Goal: Task Accomplishment & Management: Manage account settings

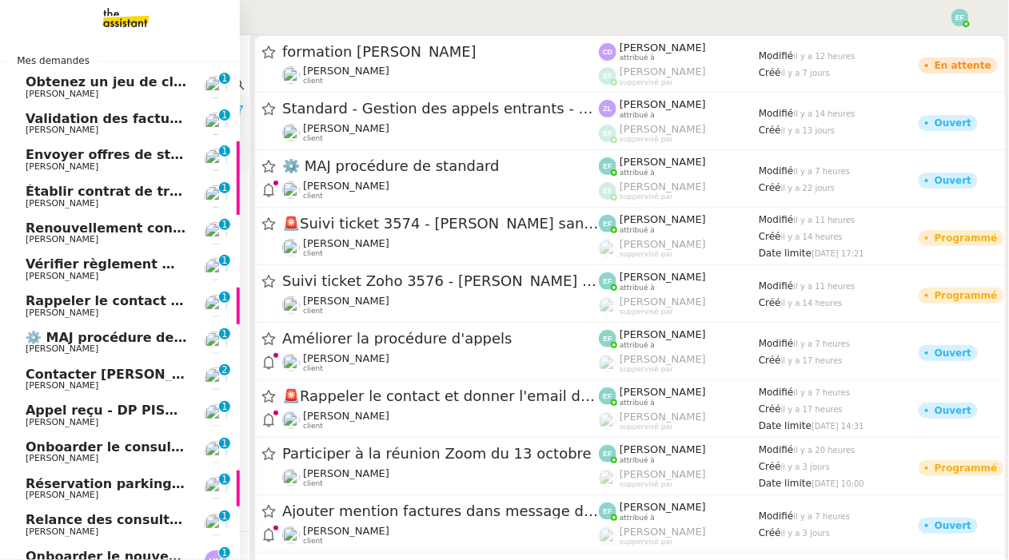
click at [60, 84] on span "Obtenez un jeu de clefs pour la cave" at bounding box center [157, 81] width 263 height 15
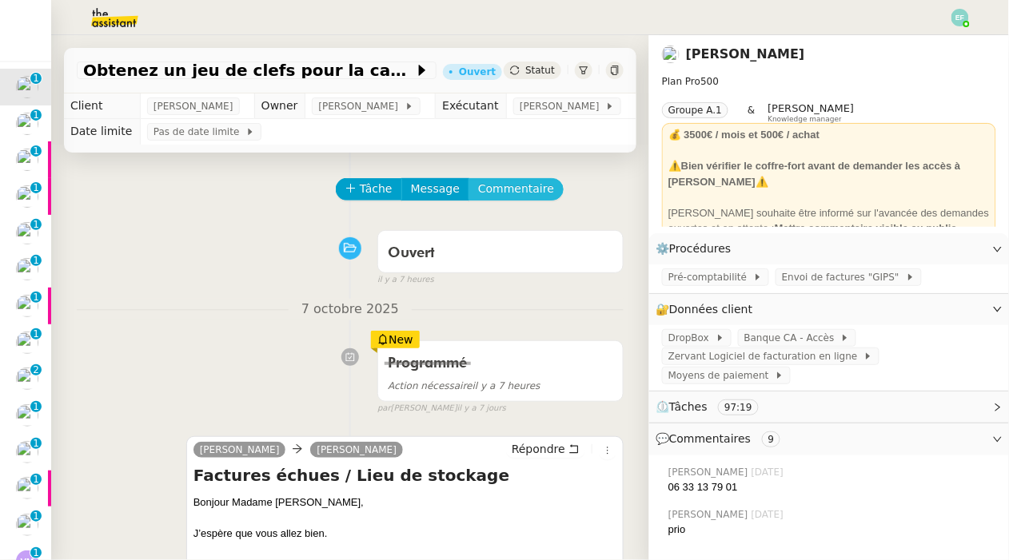
click at [518, 185] on span "Commentaire" at bounding box center [516, 189] width 76 height 18
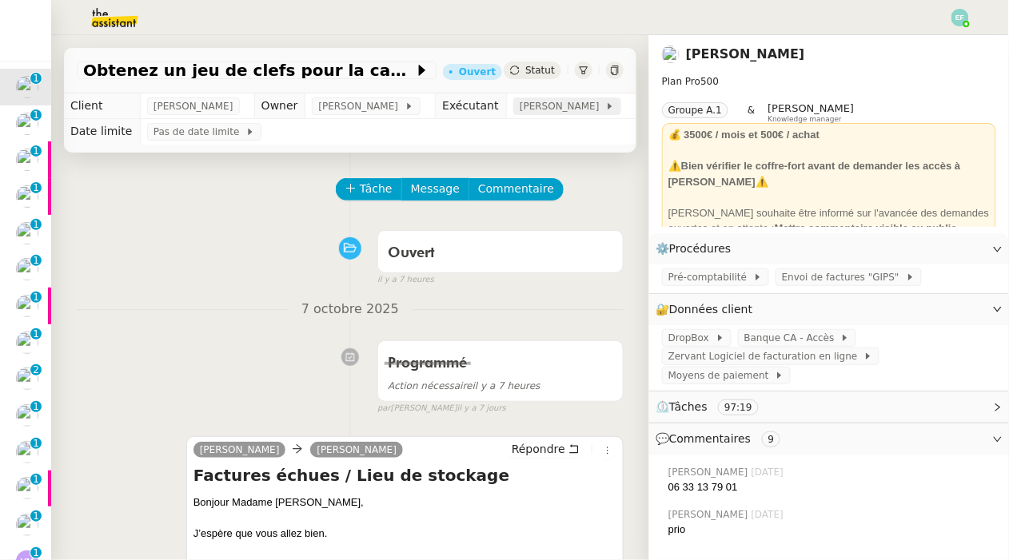
click at [580, 109] on span "[PERSON_NAME]" at bounding box center [563, 106] width 86 height 16
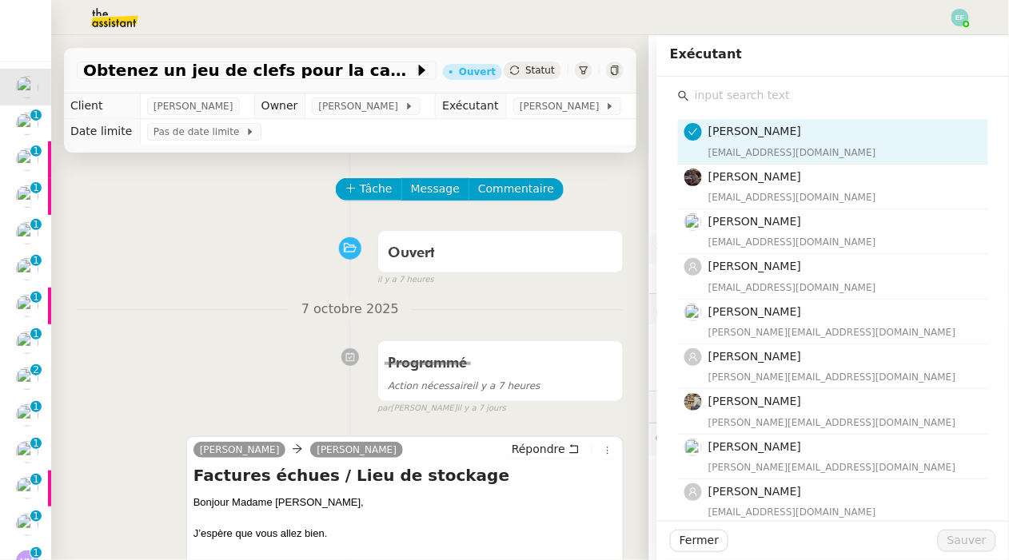
click at [800, 92] on input "text" at bounding box center [838, 96] width 299 height 22
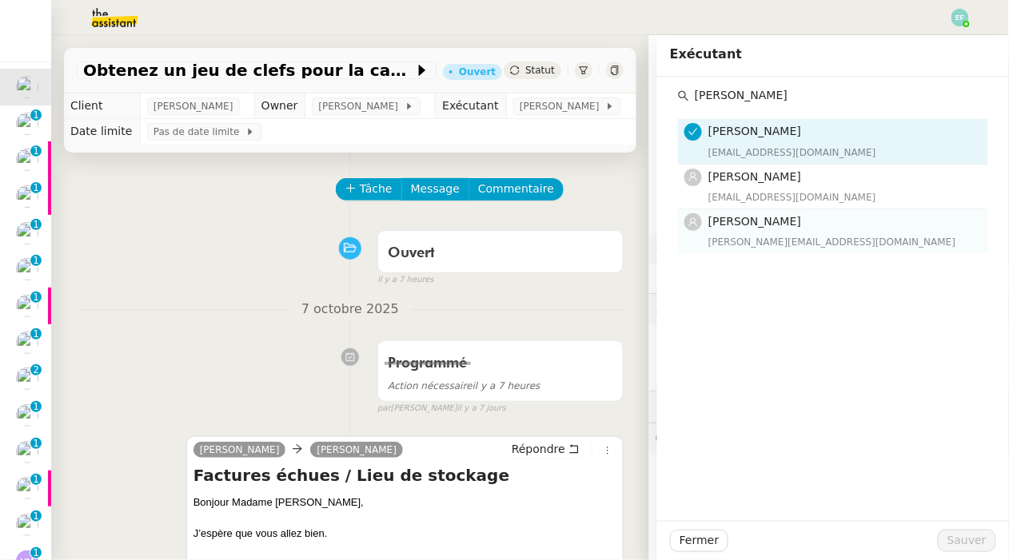
type input "[PERSON_NAME]"
click at [769, 243] on div "[PERSON_NAME][EMAIL_ADDRESS][DOMAIN_NAME]" at bounding box center [843, 242] width 270 height 16
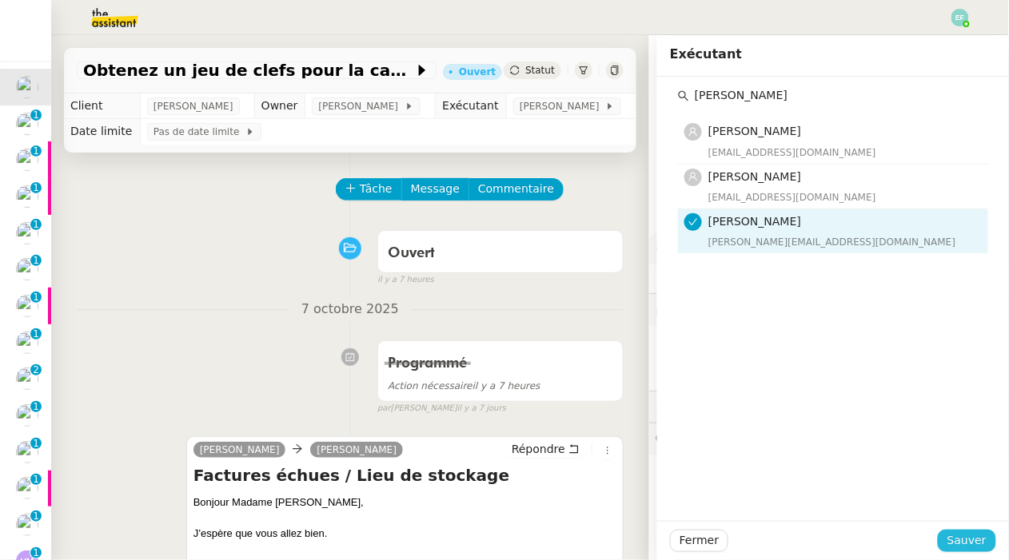
click at [957, 539] on span "Sauver" at bounding box center [966, 541] width 39 height 18
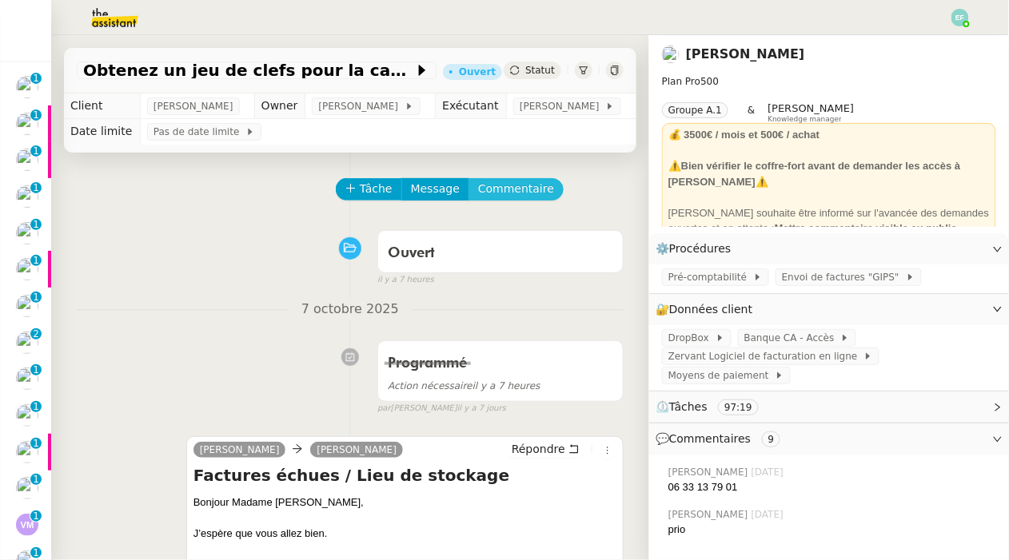
click at [533, 185] on span "Commentaire" at bounding box center [516, 189] width 76 height 18
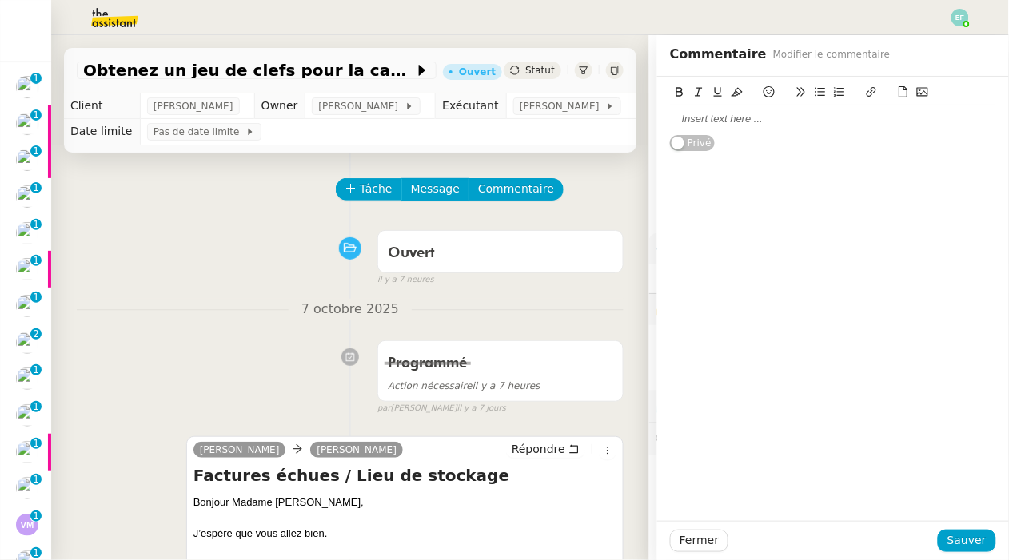
click at [700, 120] on div at bounding box center [833, 119] width 326 height 14
click at [383, 189] on span "Tâche" at bounding box center [376, 189] width 33 height 18
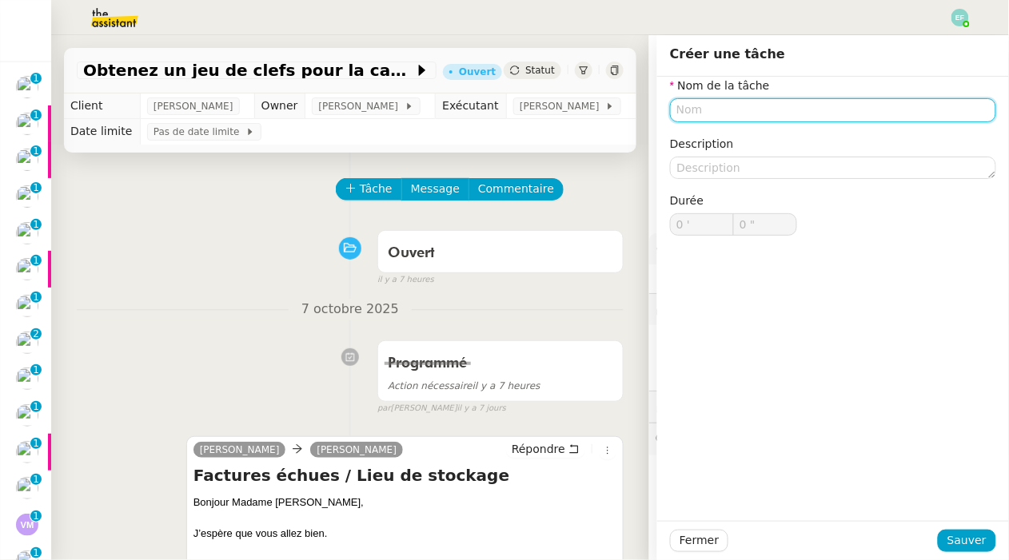
type input "S"
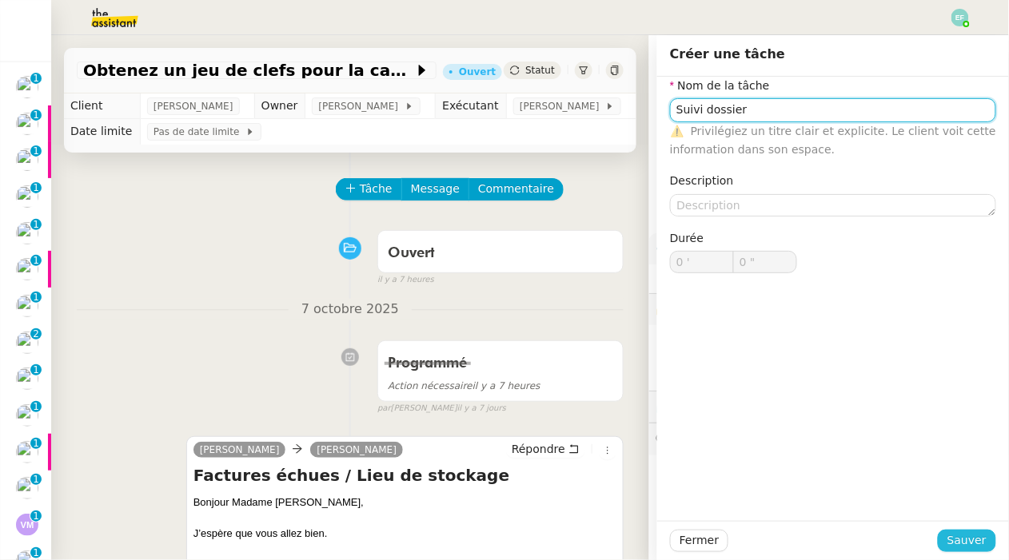
type input "Suivi dossier"
click at [965, 536] on span "Sauver" at bounding box center [966, 541] width 39 height 18
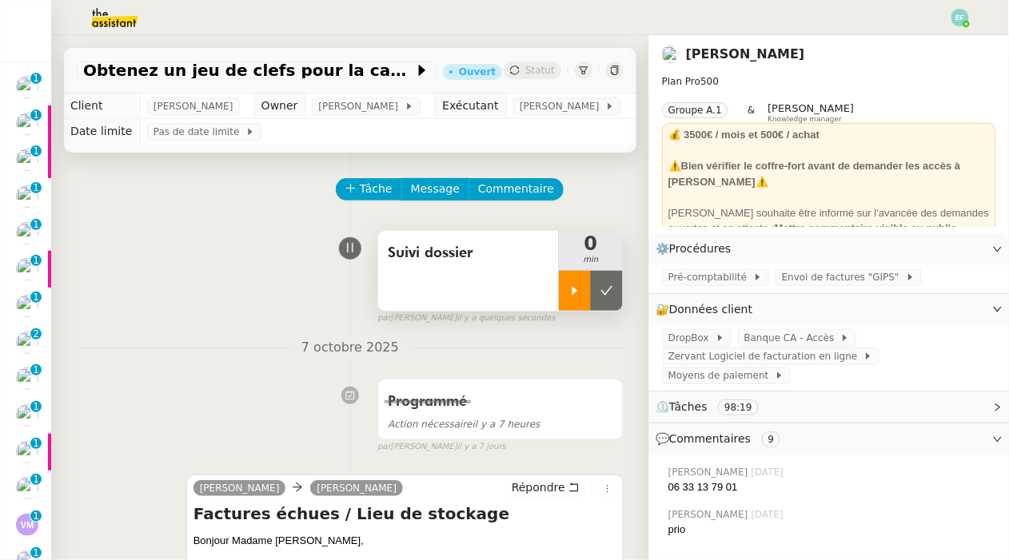
click at [573, 289] on icon at bounding box center [575, 290] width 6 height 9
click at [499, 193] on span "Commentaire" at bounding box center [516, 189] width 76 height 18
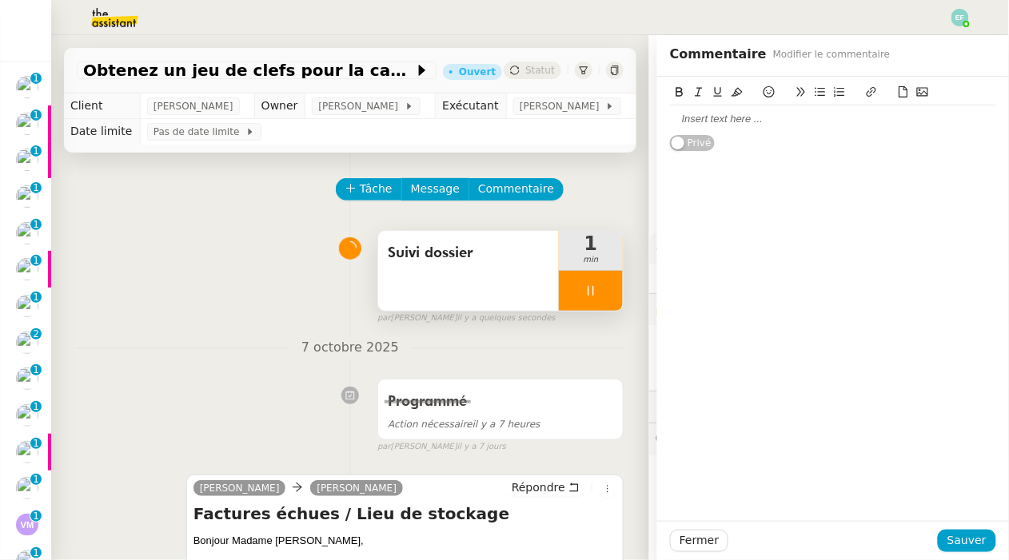
click at [742, 124] on div at bounding box center [833, 119] width 326 height 14
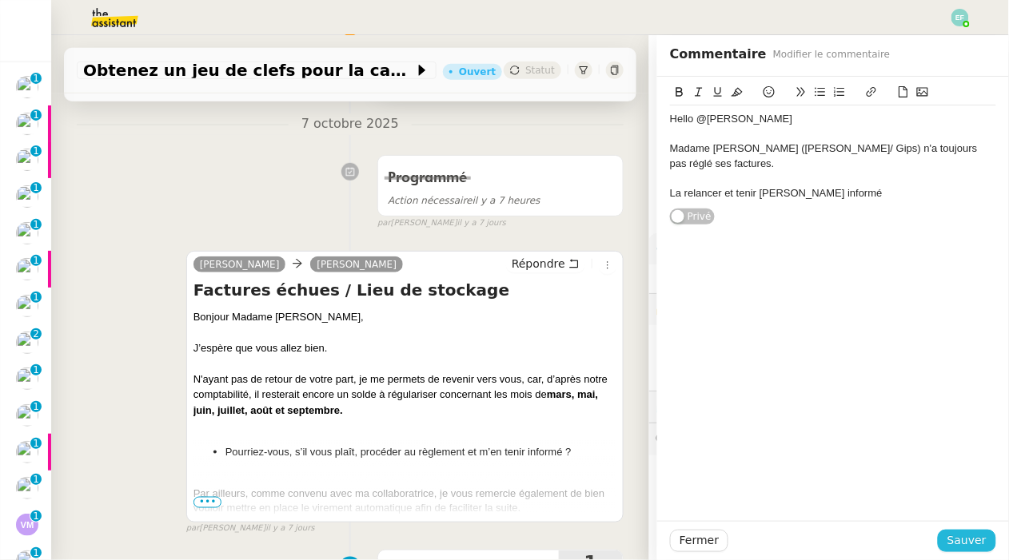
click at [974, 538] on span "Sauver" at bounding box center [966, 541] width 39 height 18
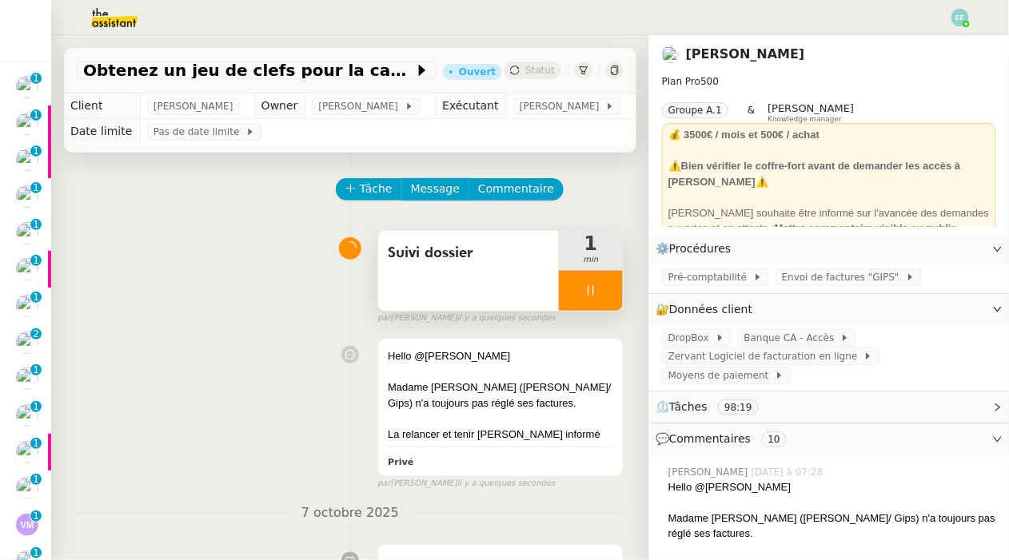
click at [590, 293] on icon at bounding box center [590, 291] width 13 height 13
click at [612, 293] on icon at bounding box center [606, 291] width 13 height 13
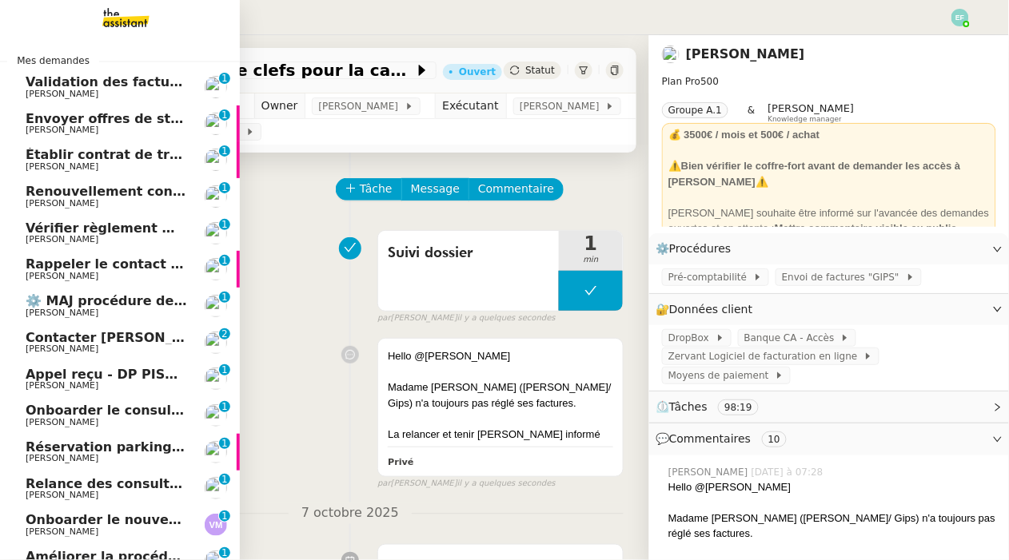
click at [48, 85] on span "Validation des factures consultants - septembre 2025" at bounding box center [219, 81] width 387 height 15
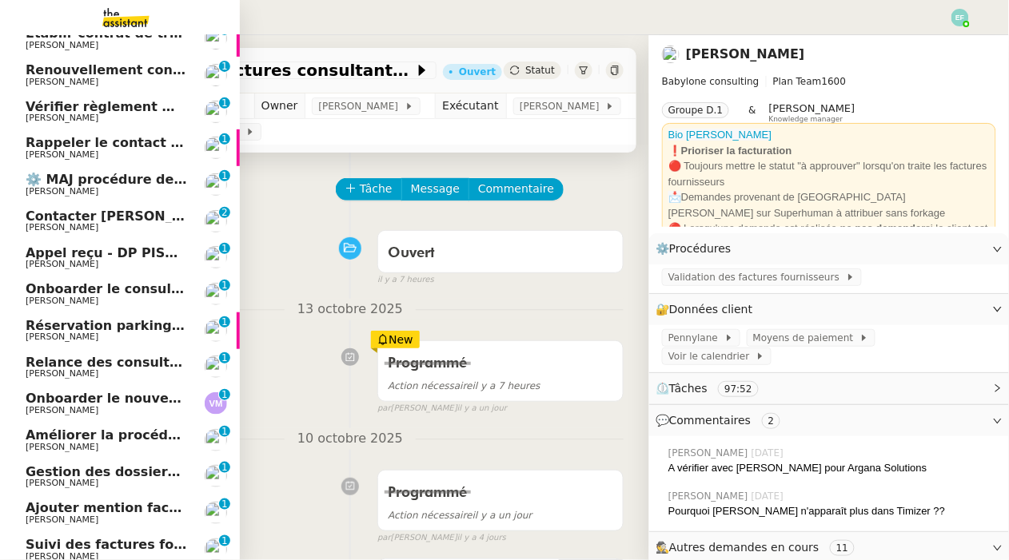
scroll to position [259, 0]
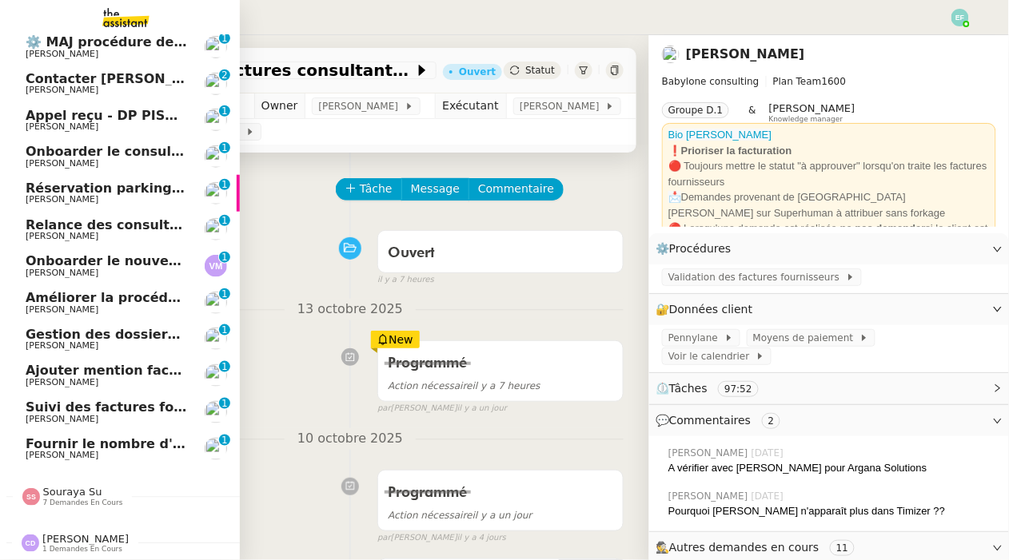
click at [103, 459] on span "[PERSON_NAME]" at bounding box center [107, 456] width 162 height 10
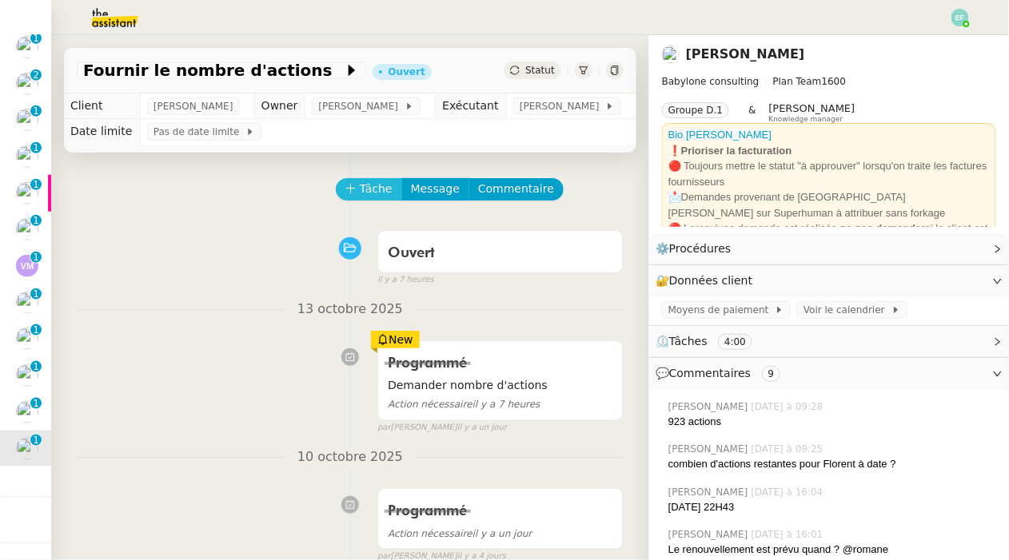
click at [380, 183] on span "Tâche" at bounding box center [376, 189] width 33 height 18
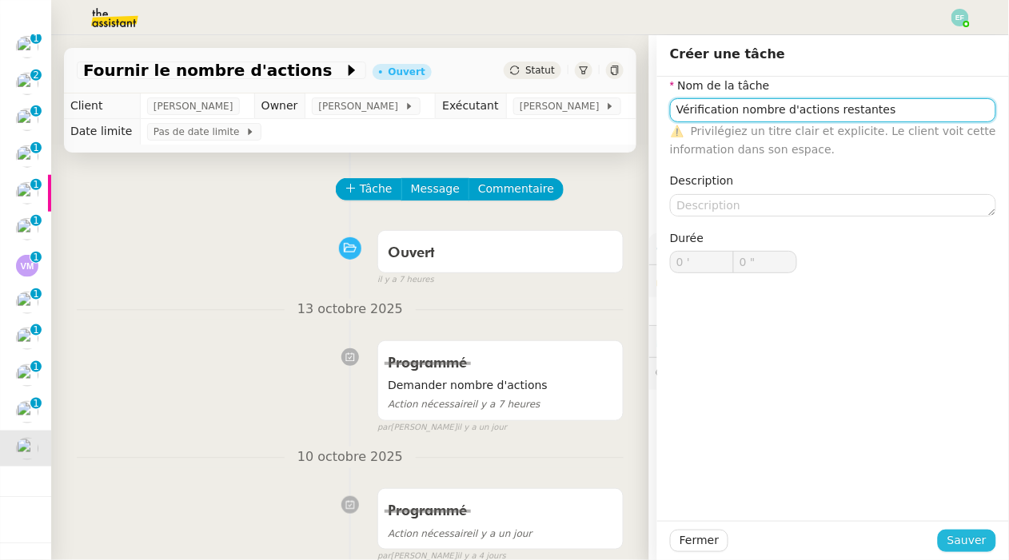
type input "Vérification nombre d'actions restantes"
click at [956, 535] on span "Sauver" at bounding box center [966, 541] width 39 height 18
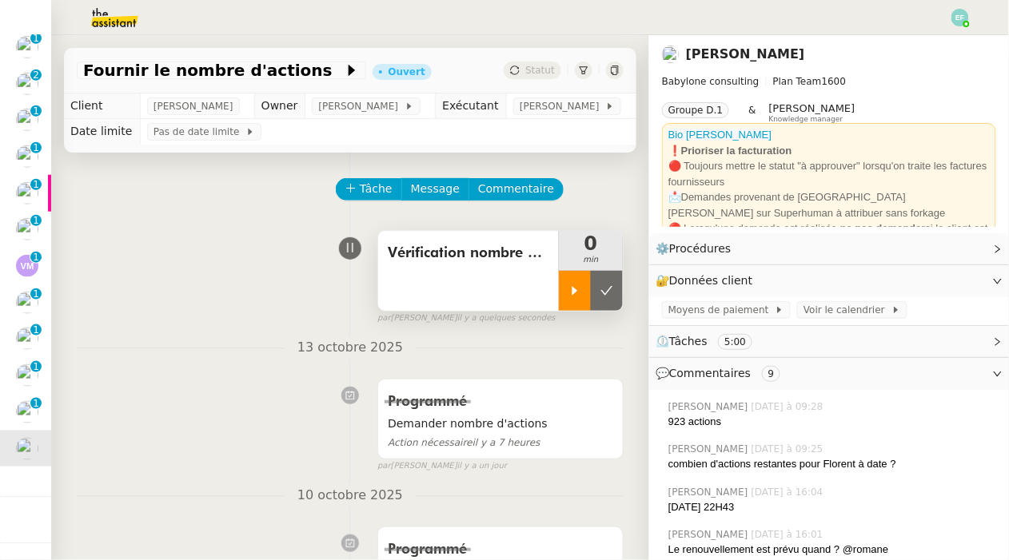
click at [580, 291] on icon at bounding box center [574, 291] width 13 height 13
click at [599, 291] on div at bounding box center [591, 291] width 64 height 40
click at [604, 291] on icon at bounding box center [606, 291] width 13 height 13
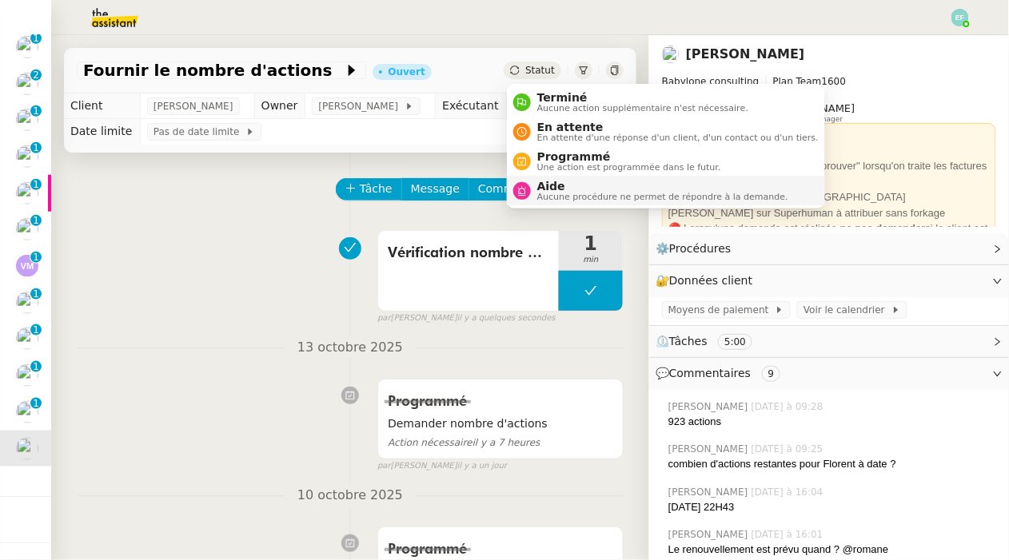
click at [559, 195] on span "Aucune procédure ne permet de répondre à la demande." at bounding box center [662, 197] width 251 height 9
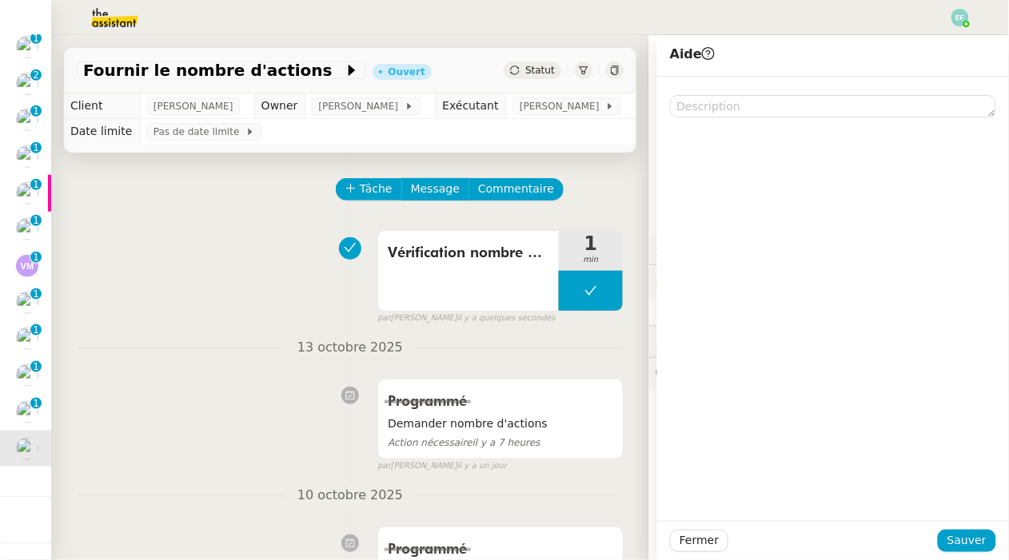
click at [723, 118] on div at bounding box center [833, 299] width 352 height 445
click at [716, 107] on textarea at bounding box center [833, 106] width 326 height 22
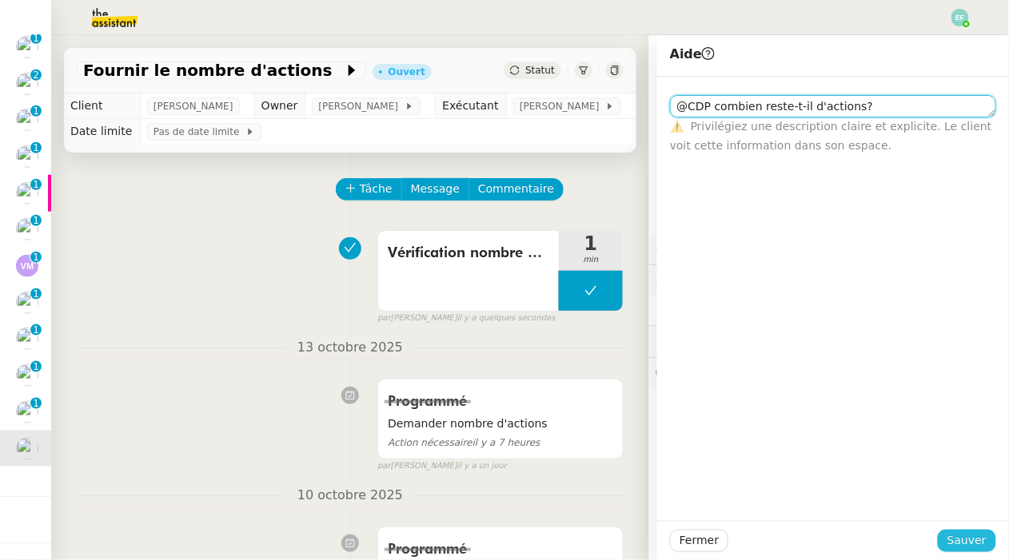
type textarea "@CDP combien reste-t-il d'actions?"
click at [963, 540] on span "Sauver" at bounding box center [966, 541] width 39 height 18
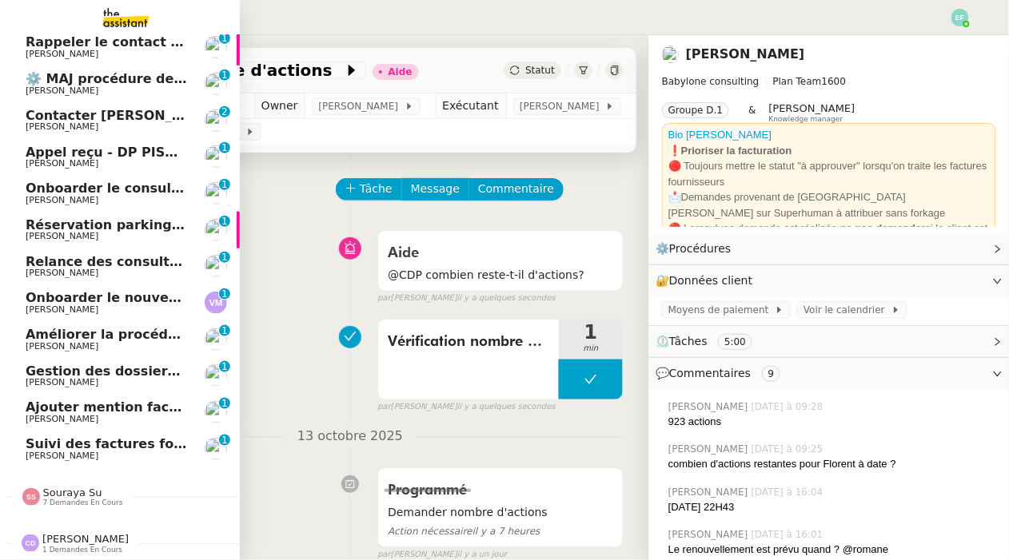
click at [26, 449] on span "Suivi des factures fournisseurs en attente de paiement - 1 octobre 2025" at bounding box center [287, 444] width 522 height 15
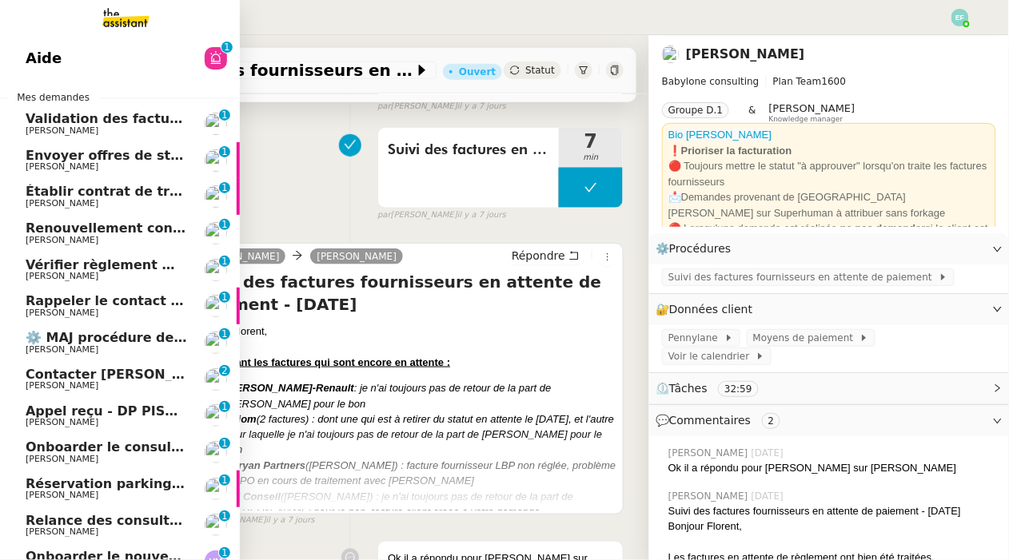
click at [96, 125] on span "Validation des factures consultants - septembre 2025" at bounding box center [219, 118] width 387 height 15
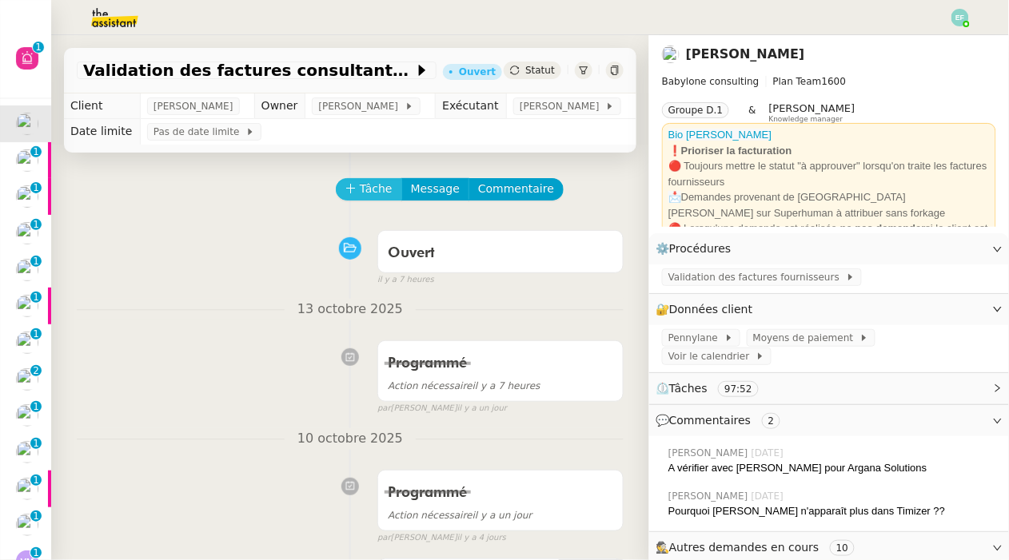
click at [358, 193] on button "Tâche" at bounding box center [369, 189] width 66 height 22
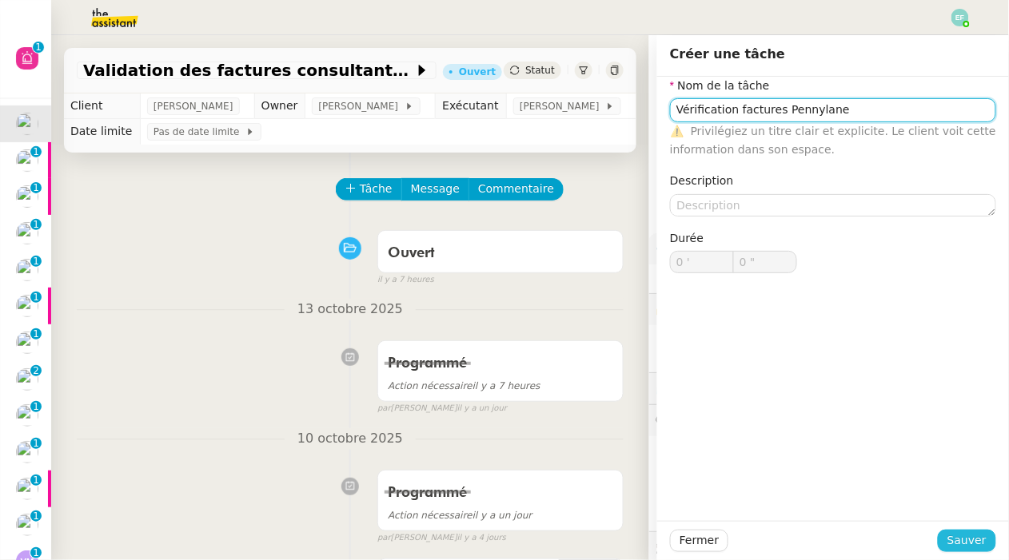
type input "Vérification factures Pennylane"
click at [973, 545] on span "Sauver" at bounding box center [966, 541] width 39 height 18
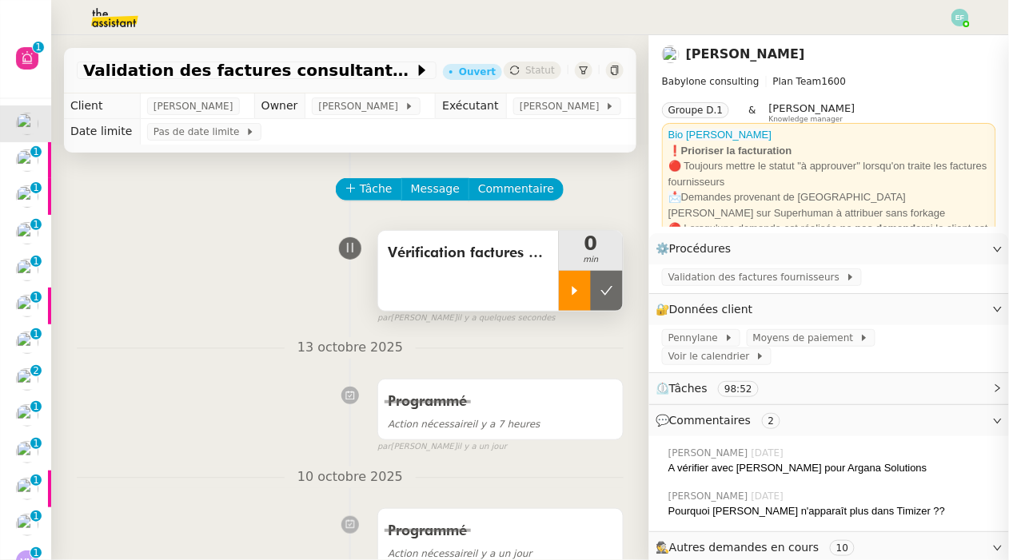
click at [580, 301] on div at bounding box center [575, 291] width 32 height 40
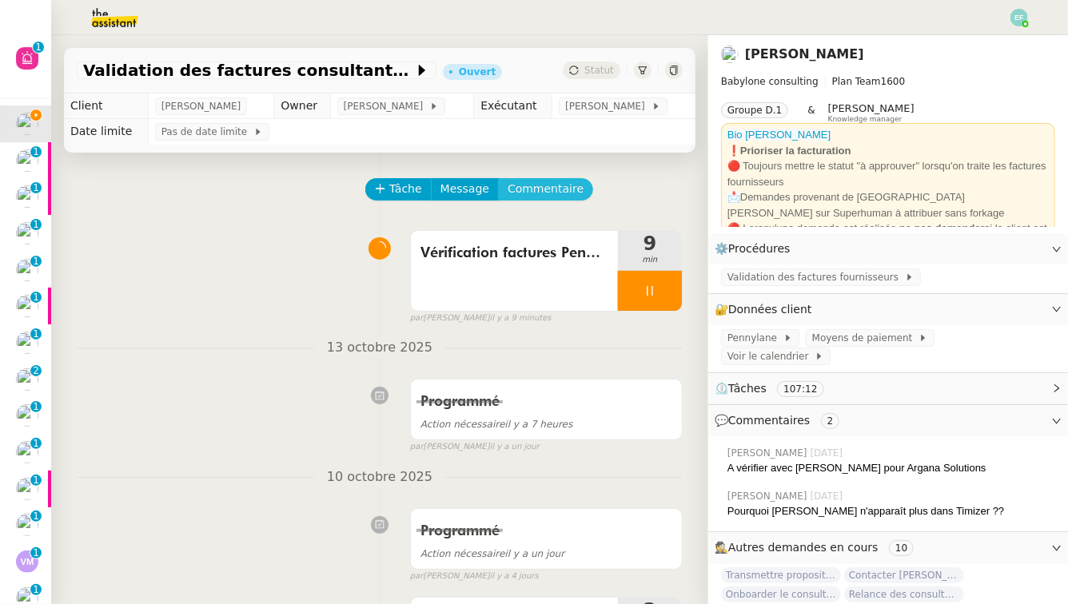
click at [556, 194] on span "Commentaire" at bounding box center [546, 189] width 76 height 18
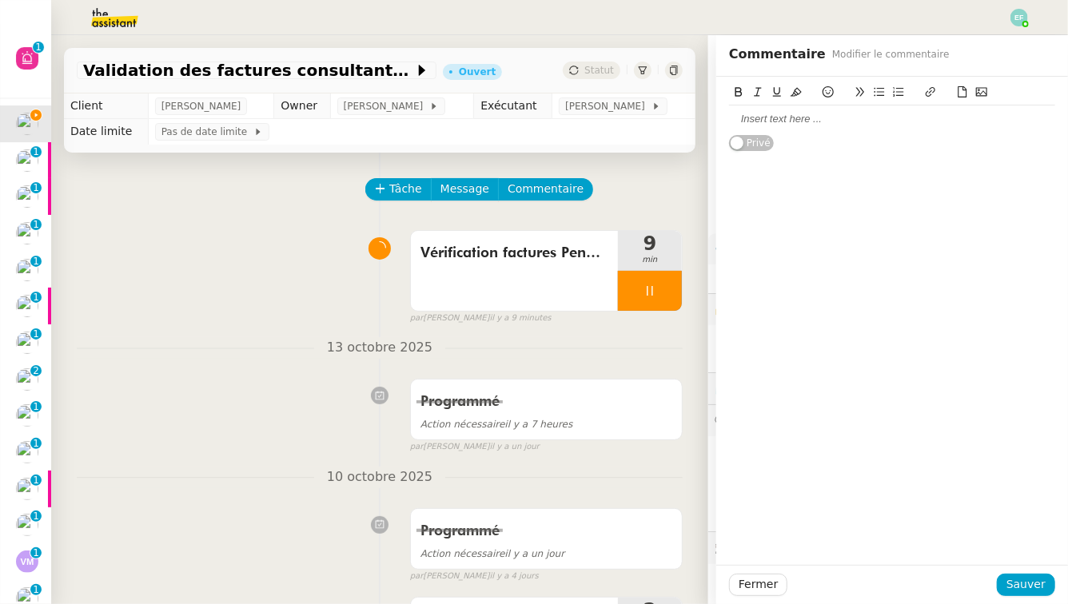
click at [848, 121] on div at bounding box center [892, 119] width 326 height 14
click at [1008, 560] on span "Sauver" at bounding box center [1026, 585] width 39 height 18
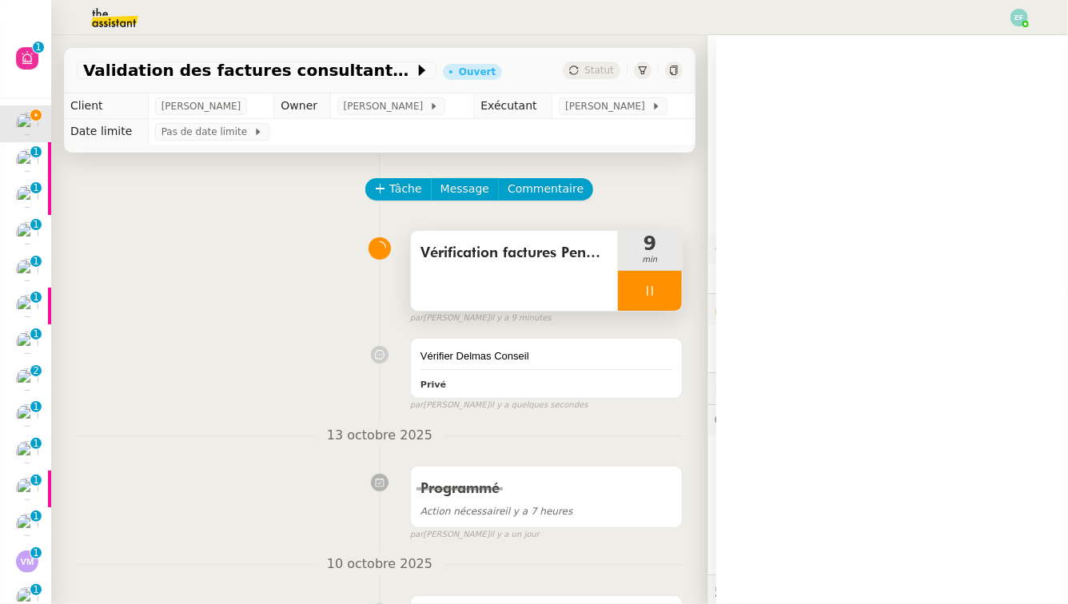
click at [660, 309] on div at bounding box center [650, 291] width 64 height 40
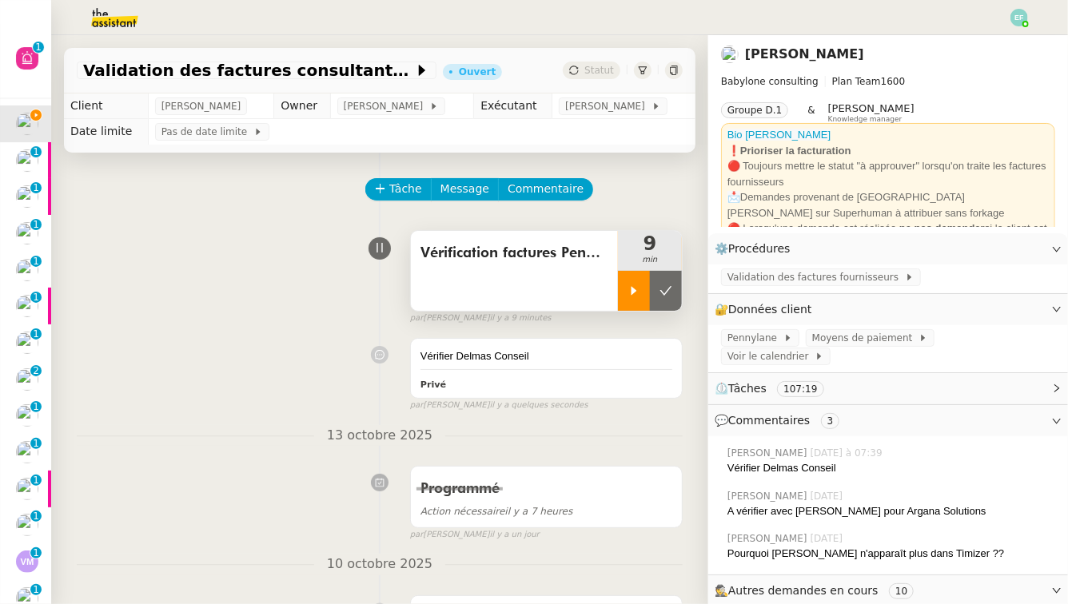
click at [660, 309] on button at bounding box center [666, 291] width 32 height 40
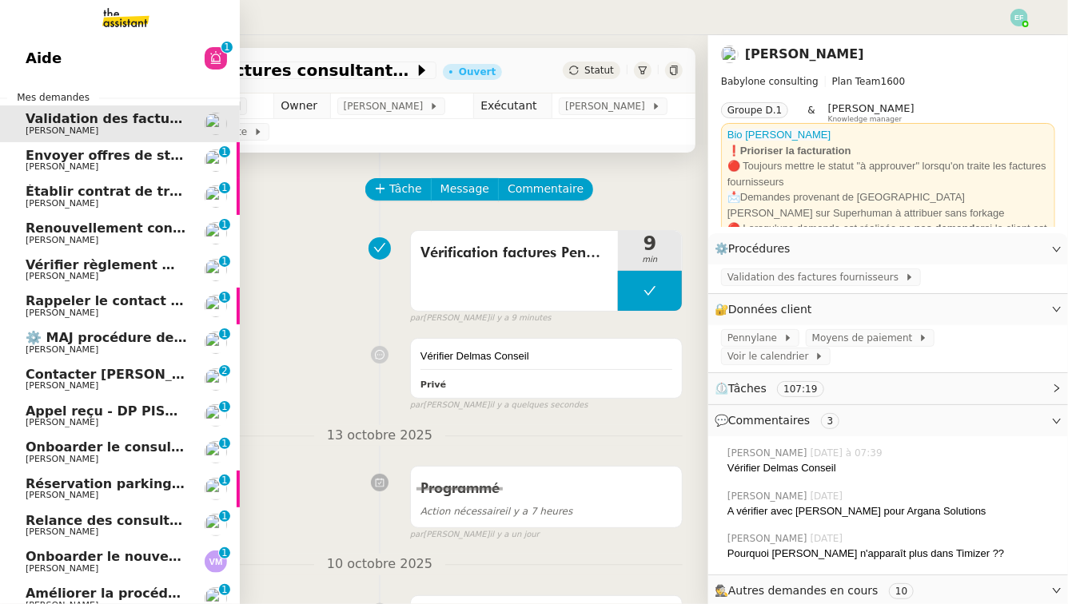
click at [69, 151] on span "Envoyer offres de stage aux écoles" at bounding box center [152, 155] width 252 height 15
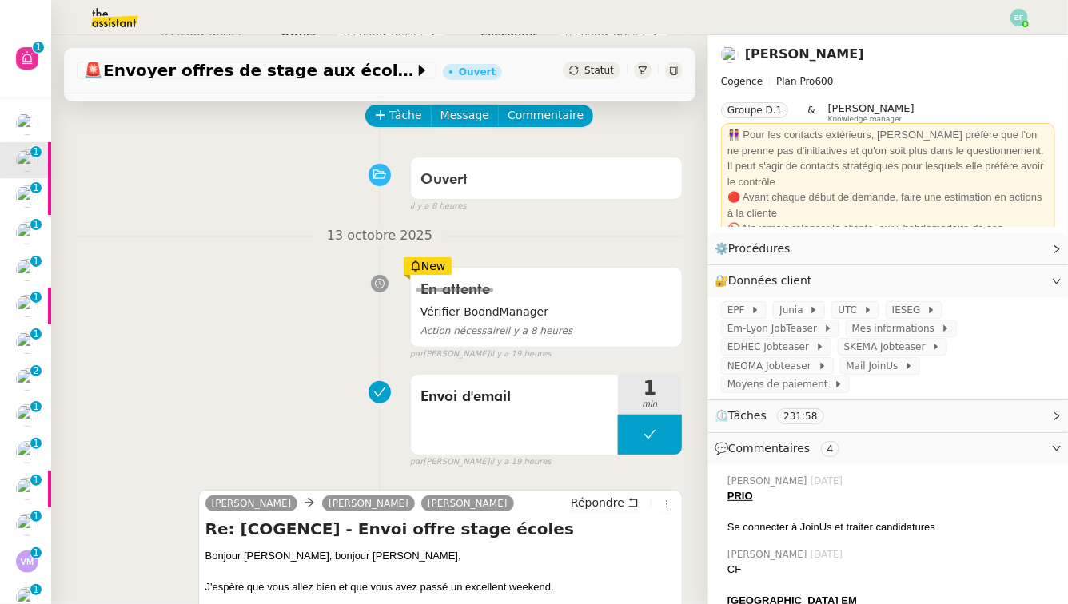
scroll to position [75, 0]
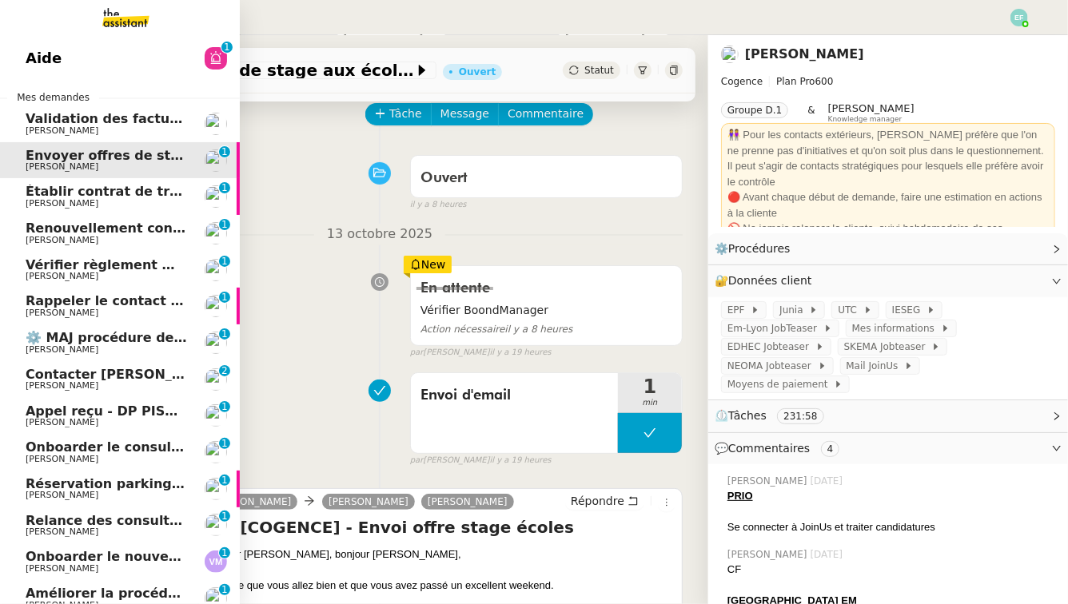
click at [35, 122] on span "Validation des factures consultants - septembre 2025" at bounding box center [219, 118] width 387 height 15
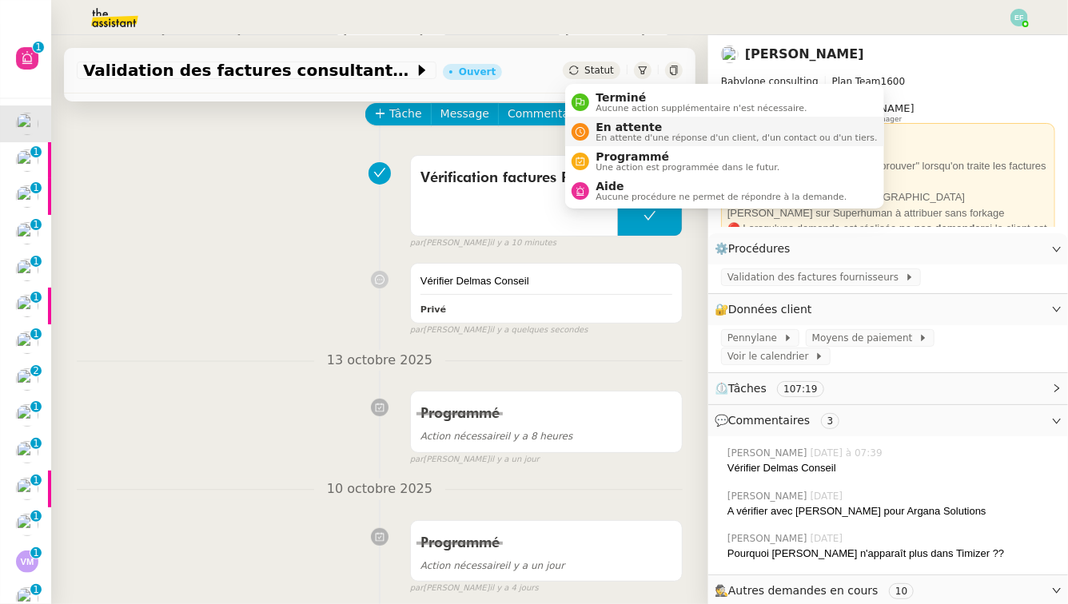
click at [600, 137] on span "En attente d'une réponse d'un client, d'un contact ou d'un tiers." at bounding box center [736, 138] width 281 height 9
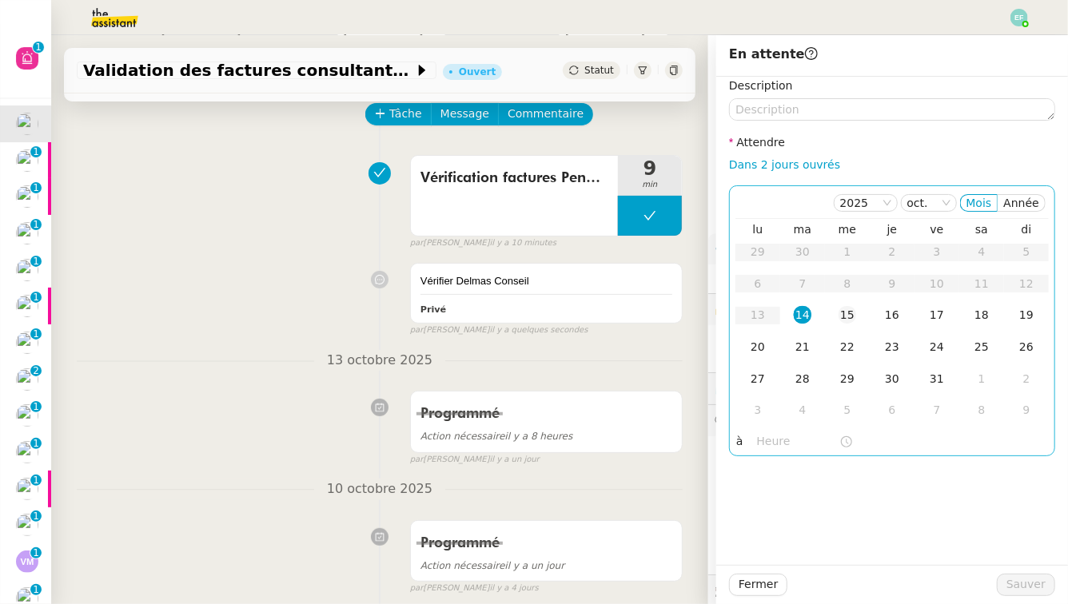
click at [855, 313] on div "15" at bounding box center [848, 315] width 18 height 18
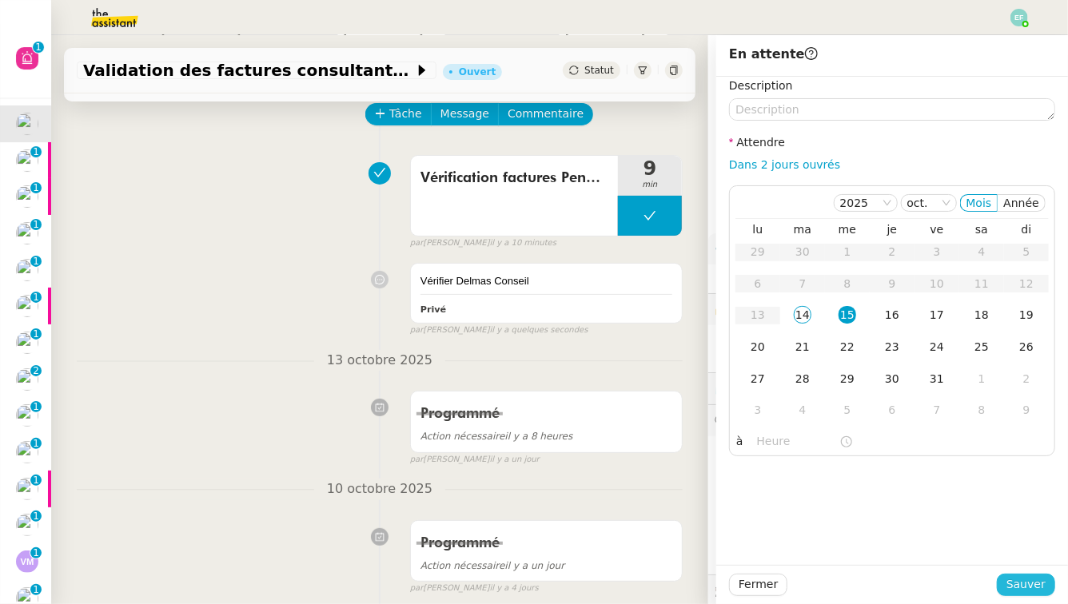
click at [1008, 560] on span "Sauver" at bounding box center [1026, 585] width 39 height 18
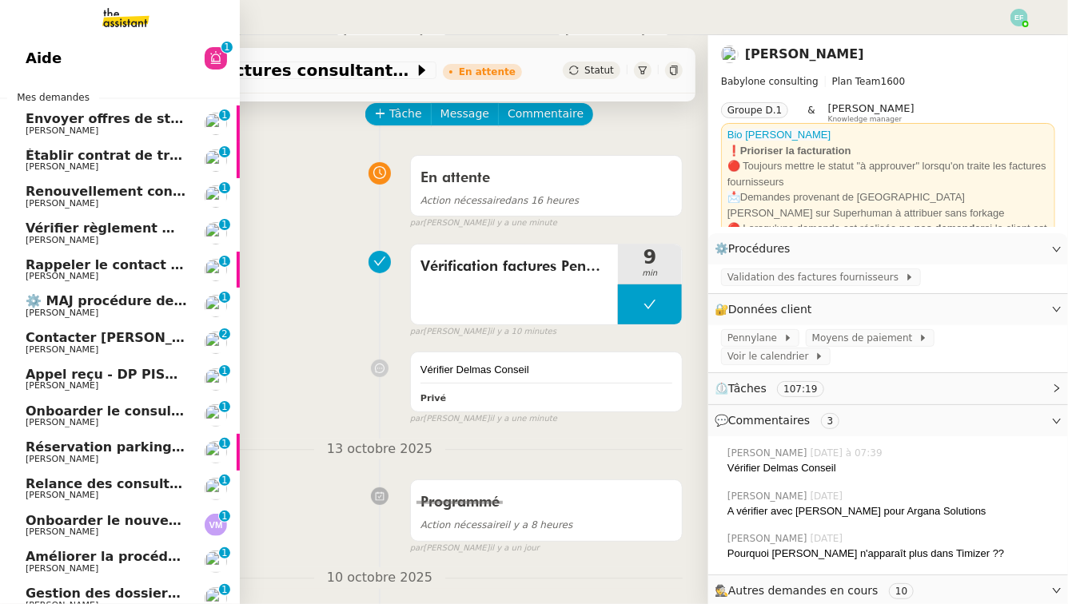
click at [99, 113] on span "Envoyer offres de stage aux écoles" at bounding box center [152, 118] width 252 height 15
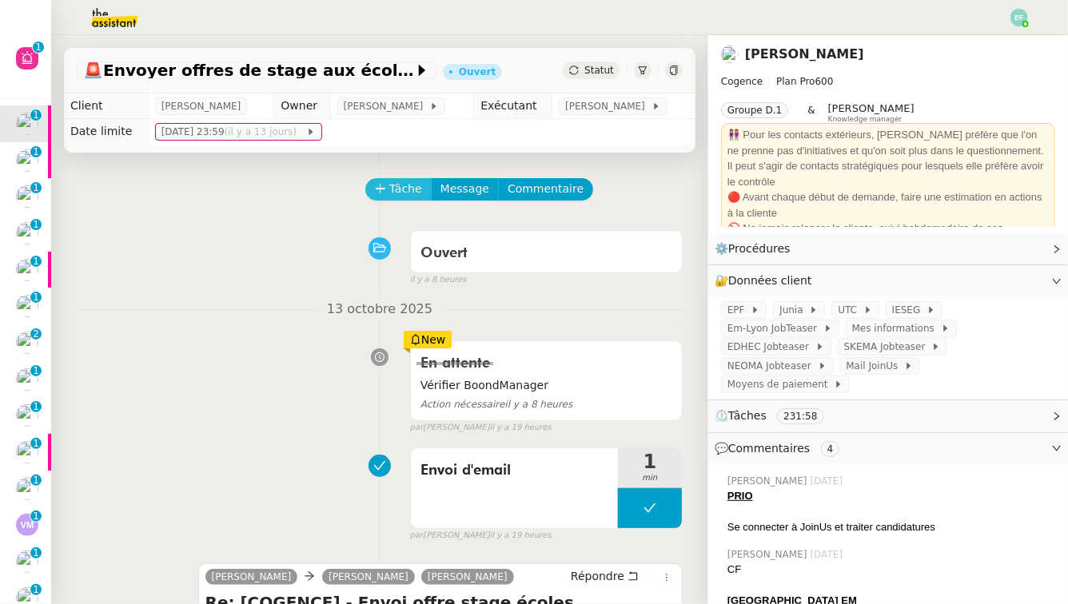
click at [398, 190] on span "Tâche" at bounding box center [405, 189] width 33 height 18
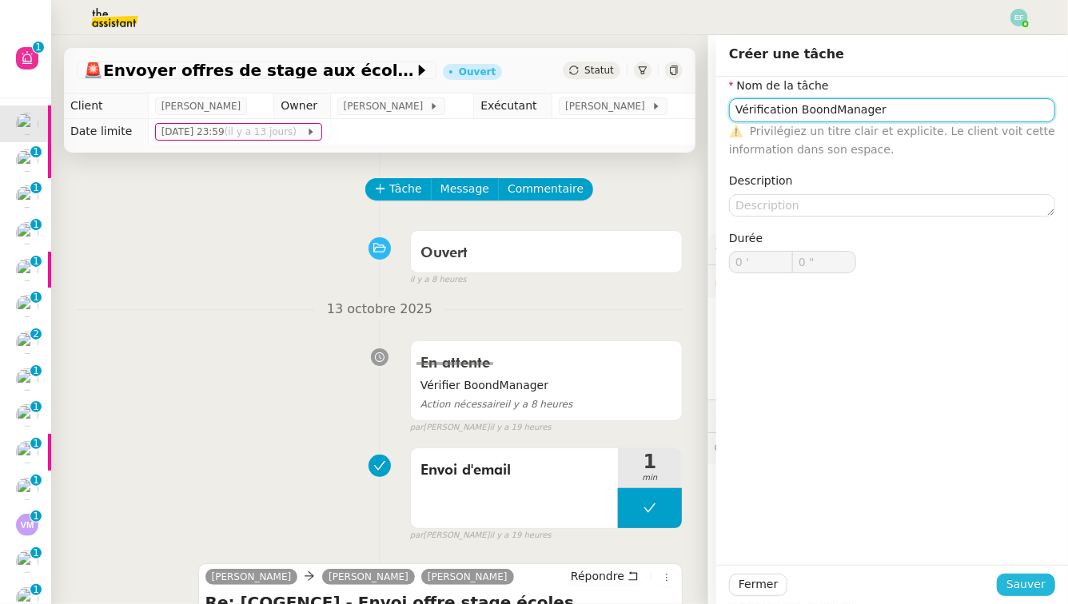
type input "Vérification BoondManager"
click at [1008, 560] on span "Sauver" at bounding box center [1026, 585] width 39 height 18
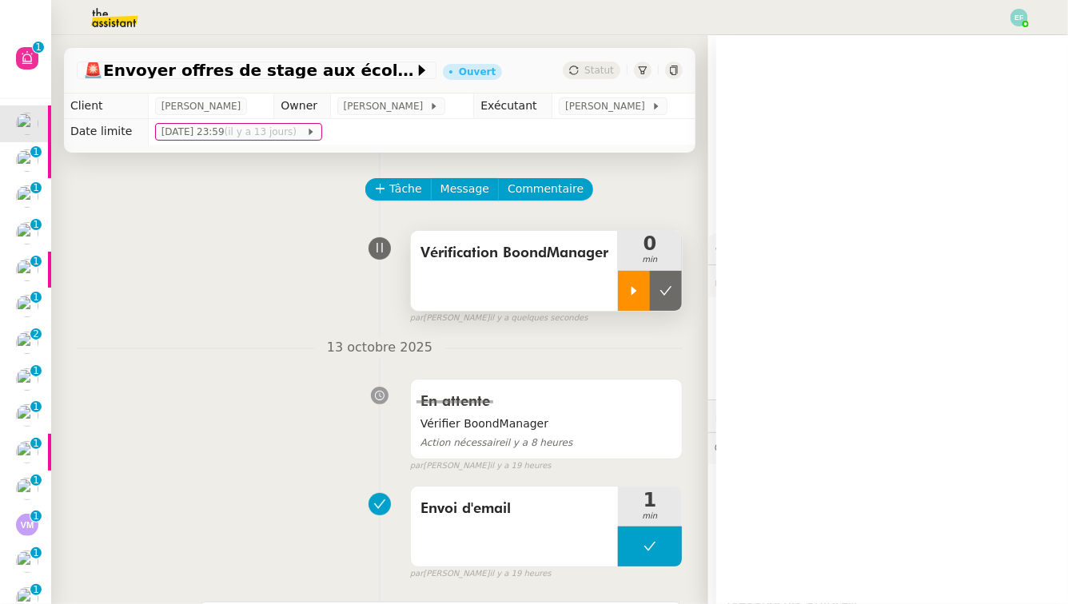
click at [644, 289] on div at bounding box center [634, 291] width 32 height 40
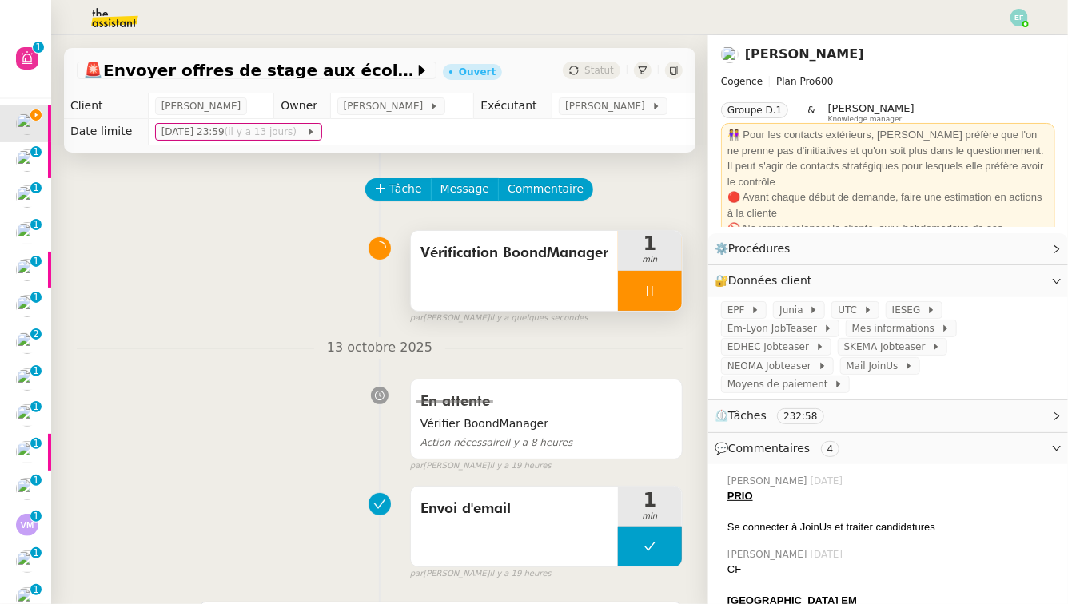
click at [520, 272] on div "Vérification BoondManager" at bounding box center [514, 271] width 207 height 80
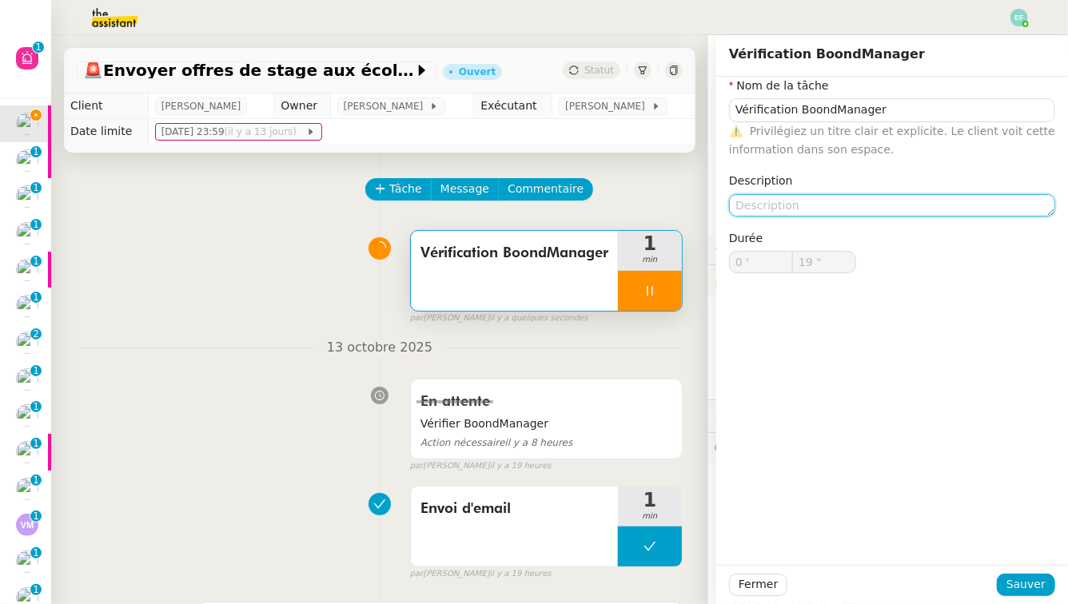
type input "20 ""
click at [811, 197] on textarea at bounding box center [892, 205] width 326 height 22
type textarea "F"
type input "21 ""
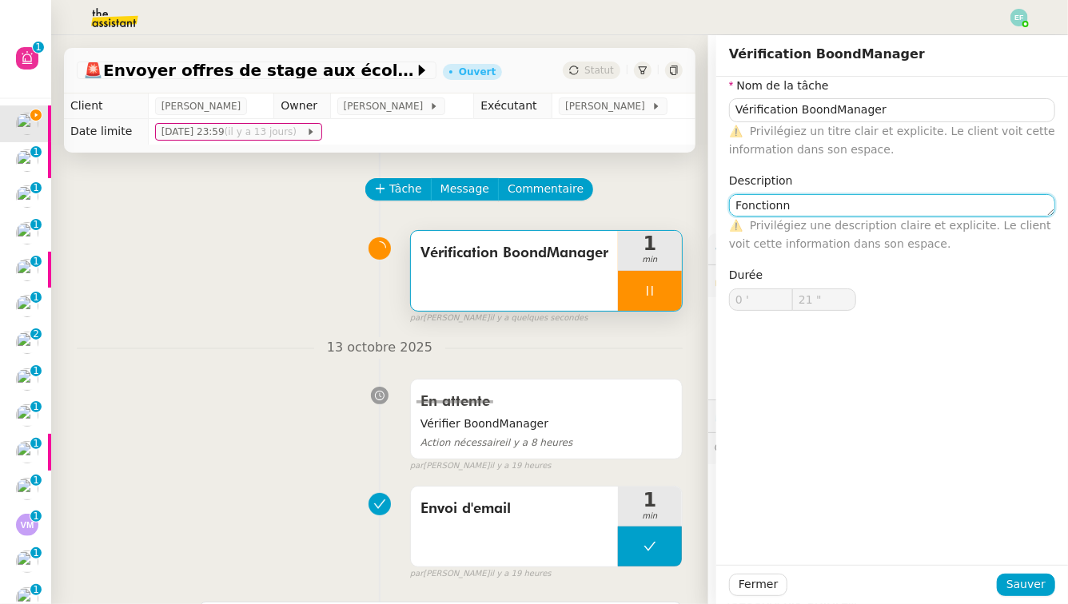
type textarea "Fonctionne"
type input "22 ""
type textarea "Fonctionne à n"
type input "23 ""
type textarea "Fonctionne à nouveau"
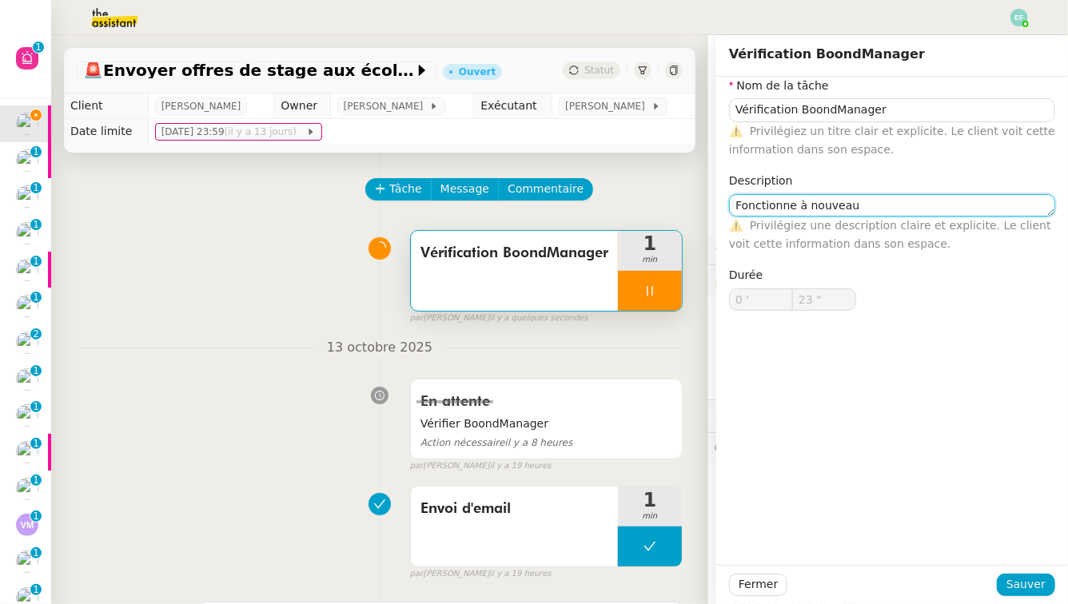
type input "24 ""
type textarea "Fonctionne à nouveau"
click at [1008, 560] on span "Sauver" at bounding box center [1026, 585] width 39 height 18
type input "25 ""
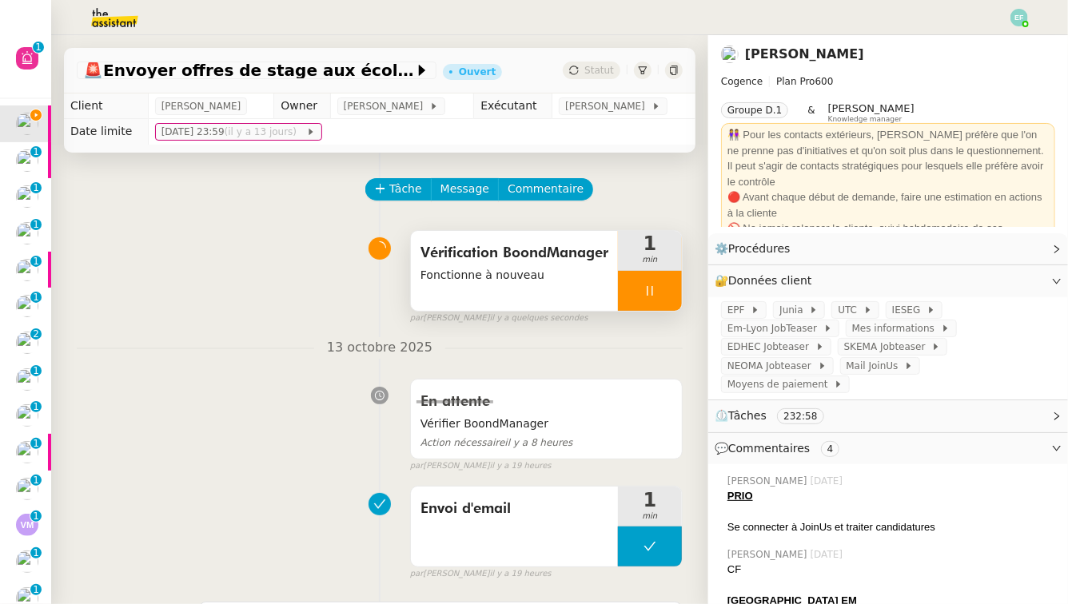
click at [675, 285] on div at bounding box center [650, 291] width 64 height 40
click at [675, 285] on button at bounding box center [666, 291] width 32 height 40
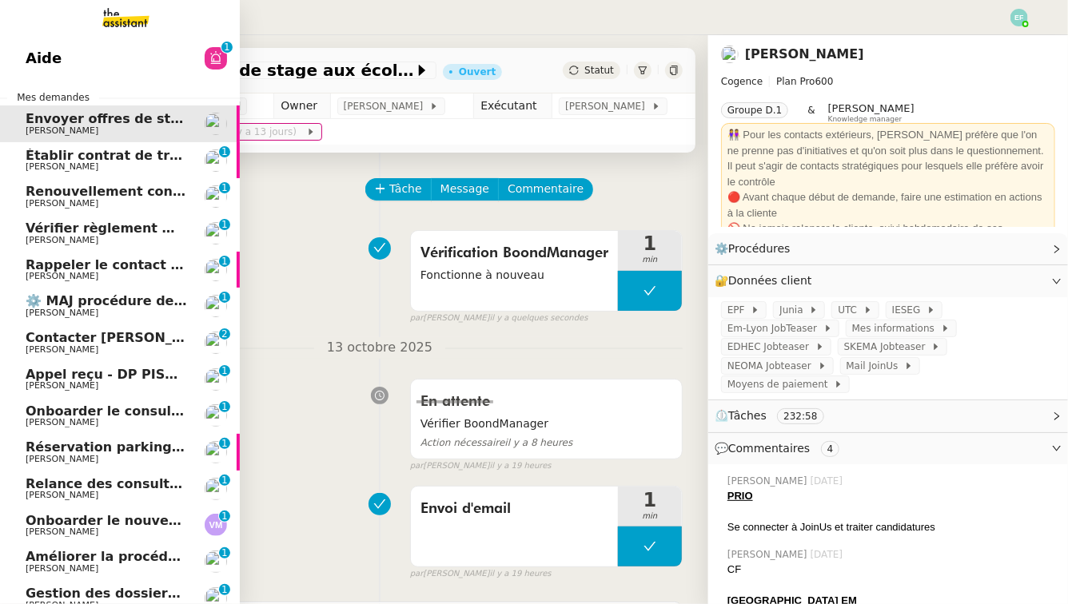
click at [38, 157] on span "Établir contrat de travail pour [PERSON_NAME]" at bounding box center [196, 155] width 340 height 15
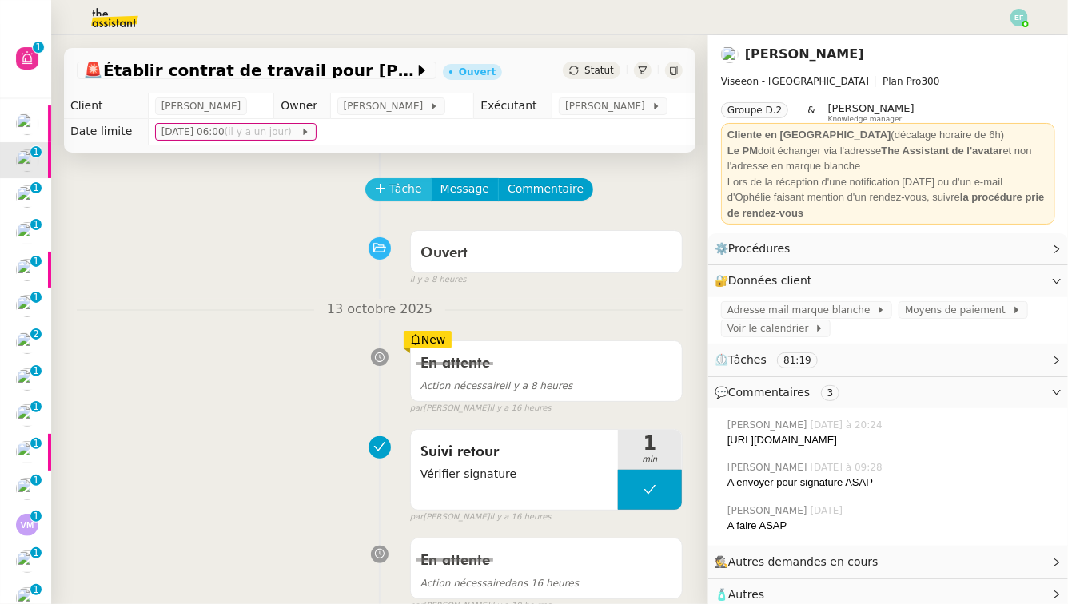
click at [394, 197] on span "Tâche" at bounding box center [405, 189] width 33 height 18
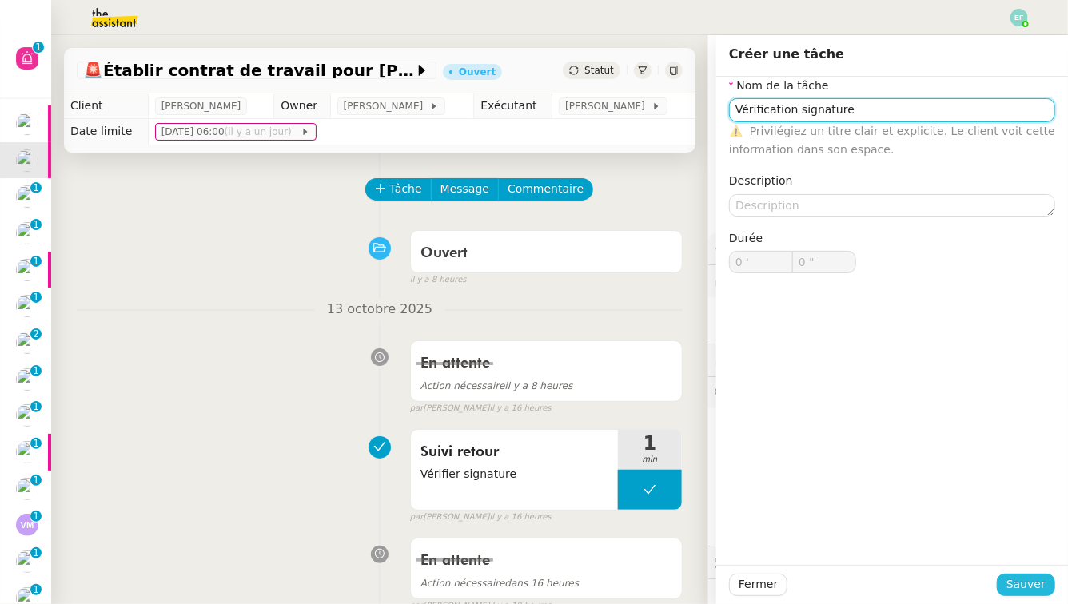
type input "Vérification signature"
click at [1008, 560] on span "Sauver" at bounding box center [1026, 585] width 39 height 18
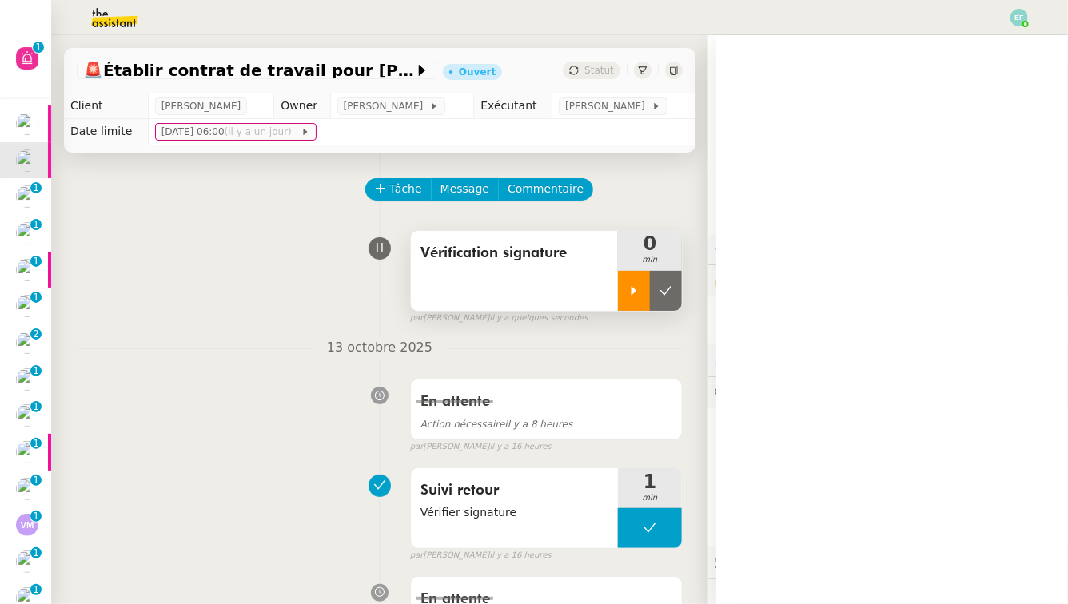
click at [632, 295] on icon at bounding box center [635, 290] width 6 height 9
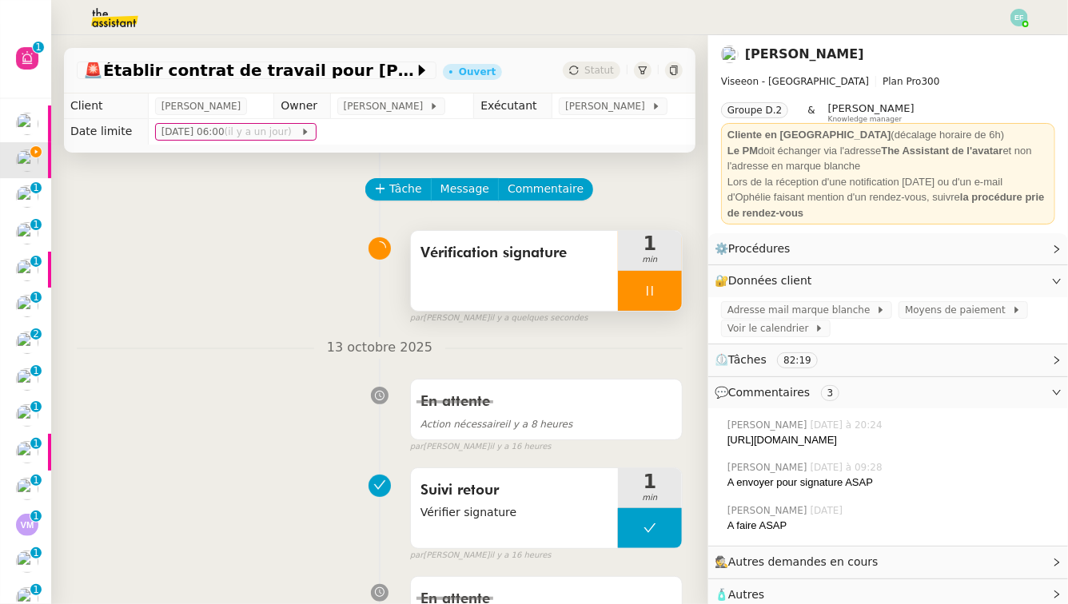
drag, startPoint x: 818, startPoint y: 453, endPoint x: 728, endPoint y: 439, distance: 90.7
click at [728, 439] on div "[URL][DOMAIN_NAME]" at bounding box center [892, 441] width 328 height 16
copy div "[URL][DOMAIN_NAME]"
click at [429, 242] on span "Vérification signature" at bounding box center [515, 253] width 188 height 24
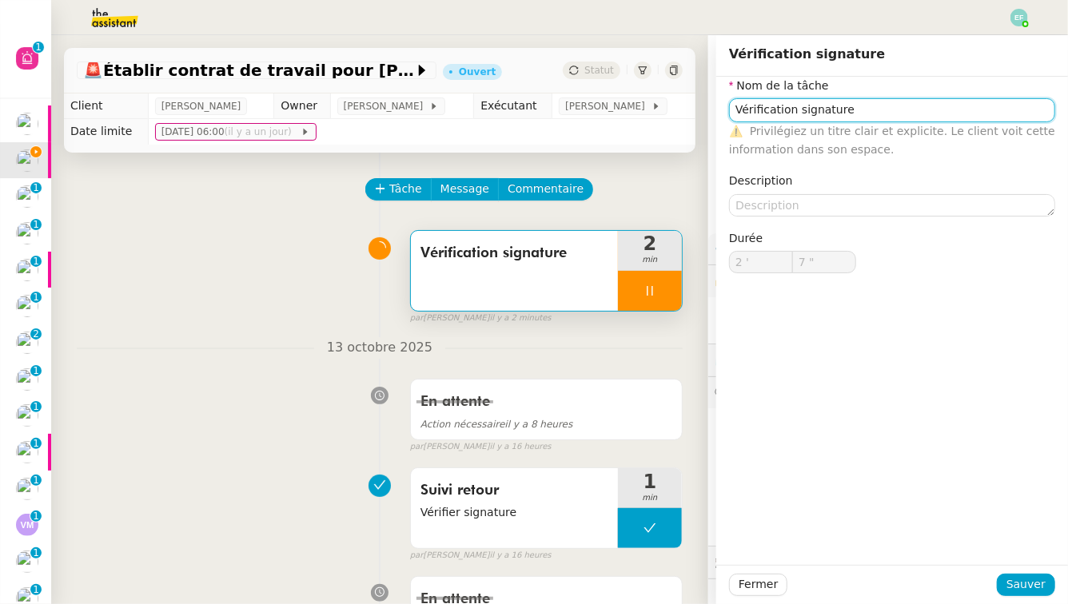
click at [914, 114] on input "Vérification signature" at bounding box center [892, 109] width 326 height 23
type input "Vérification signature"
type input "8 ""
type input "Vérification signature + télé"
type input "9 ""
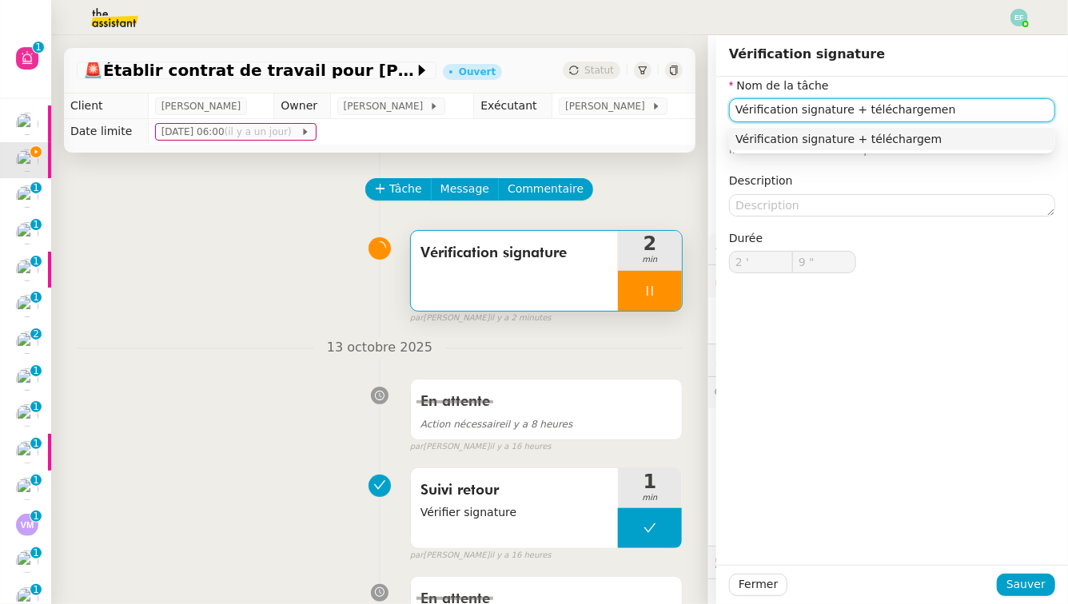
type input "Vérification signature + téléchargement"
type input "10 ""
type input "Vérification signature + téléchargement"
type input "11 ""
type input "Vérification signature + téléchargement"
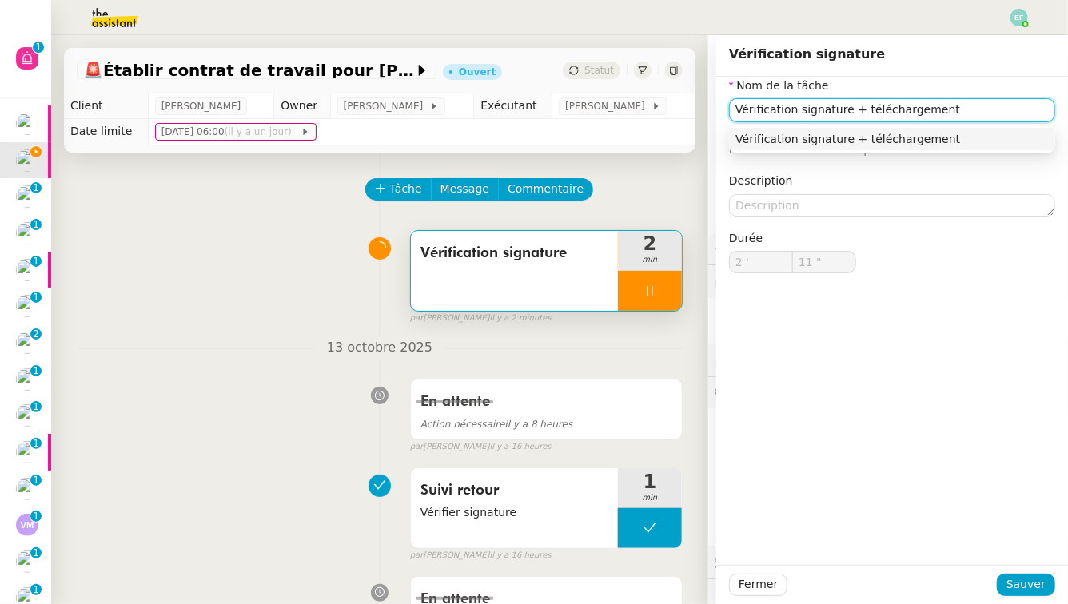
type input "12 ""
type input "Vérification signature + téléchargement docum"
type input "13 ""
type input "Vérification signature + téléchargement documents"
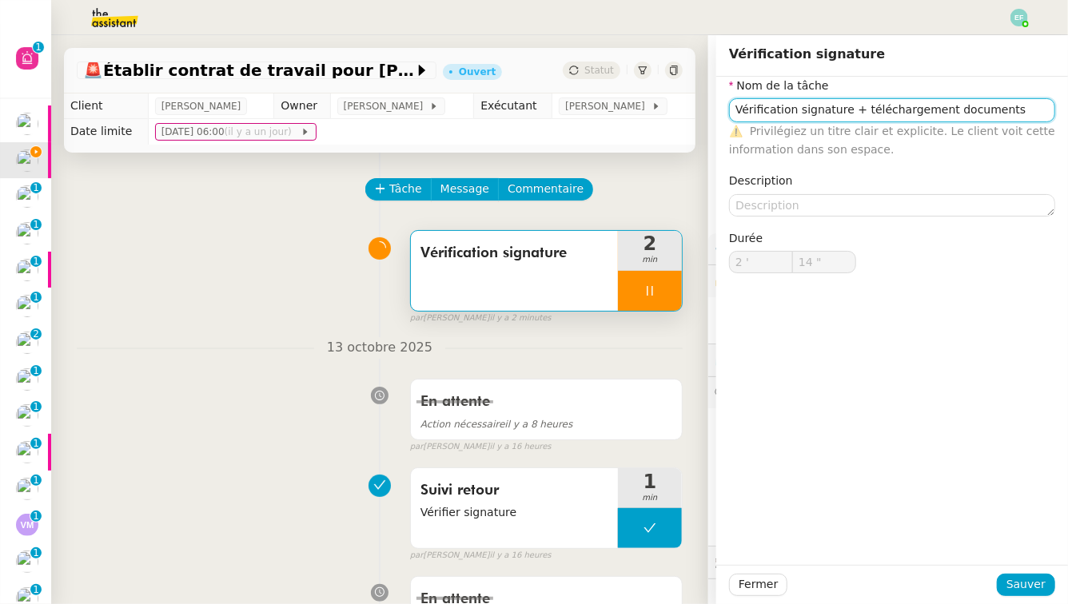
type input "15 ""
type input "Vérification signature + téléchargement documents + en"
type input "16 ""
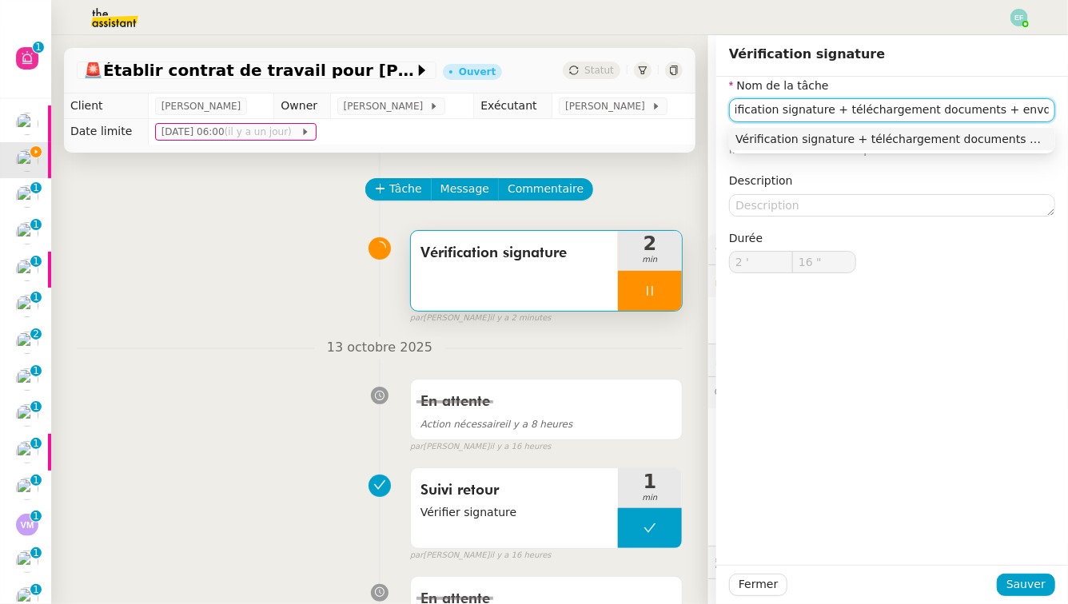
type input "Vérification signature + téléchargement documents + envoi d'emai"
type input "17 ""
type input "Vérification signature + téléchargement documents + envoi d'email"
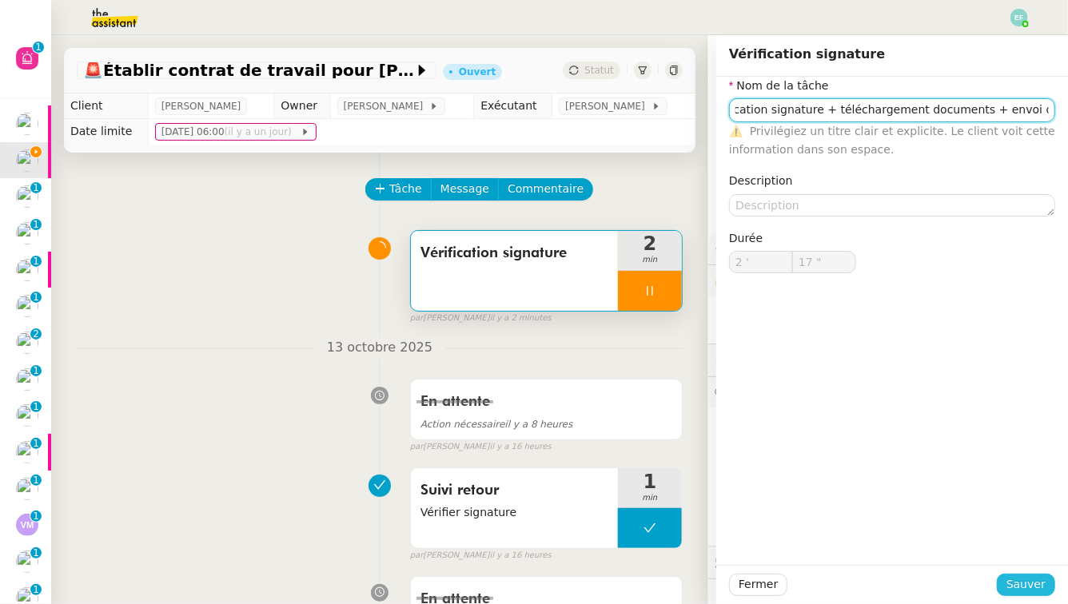
type input "18 ""
type input "Vérification signature + téléchargement documents + envoi d'email"
click at [1008, 560] on span "Sauver" at bounding box center [1026, 585] width 39 height 18
type input "19 ""
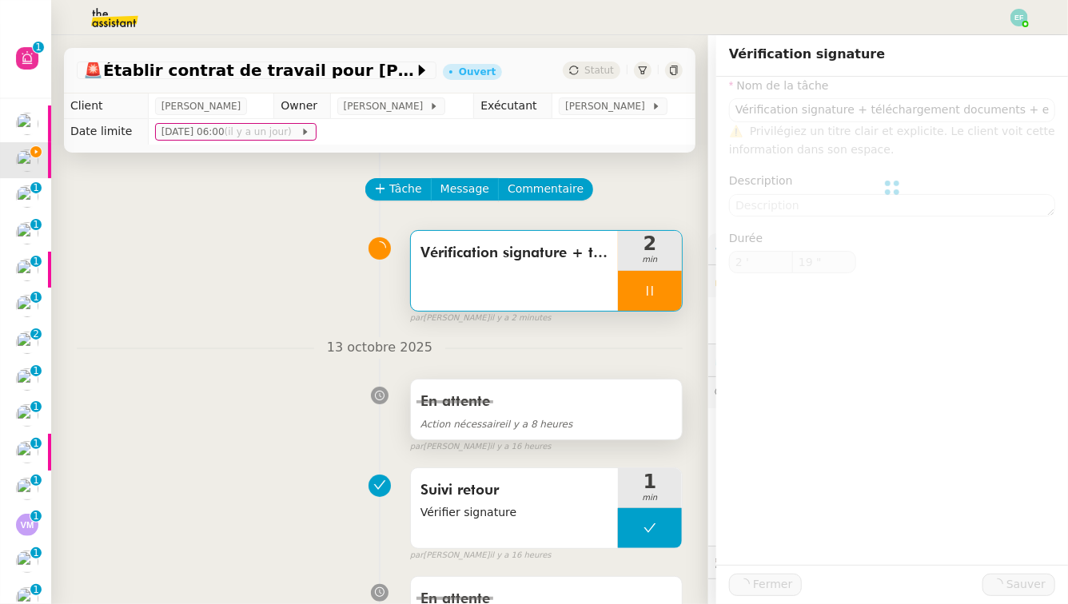
type input "Vérification signature + téléchargement documents + envoi d'email"
type input "2 '"
type input "19 ""
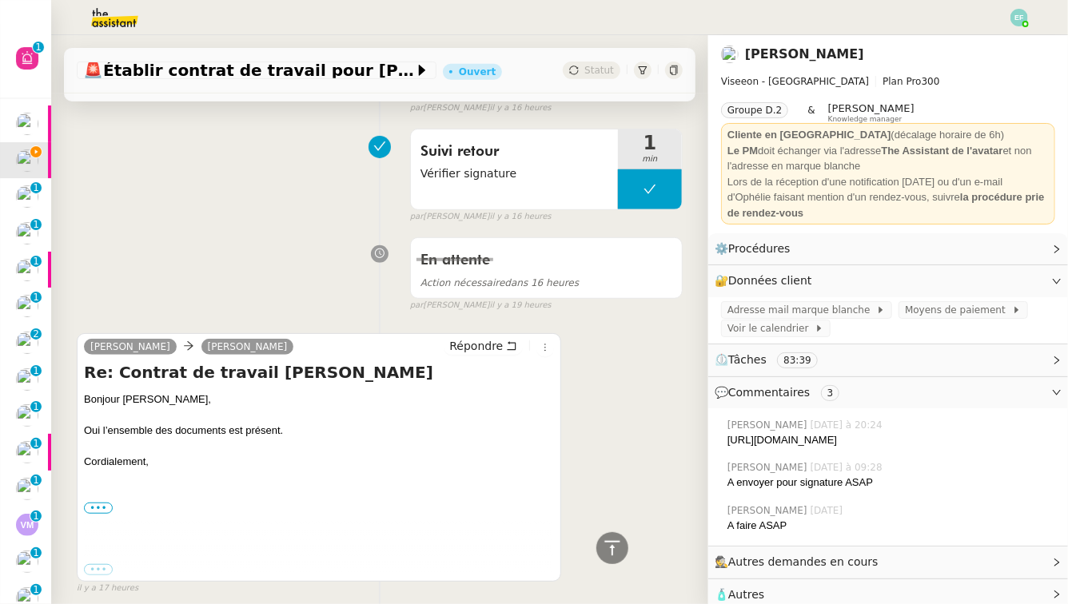
scroll to position [344, 0]
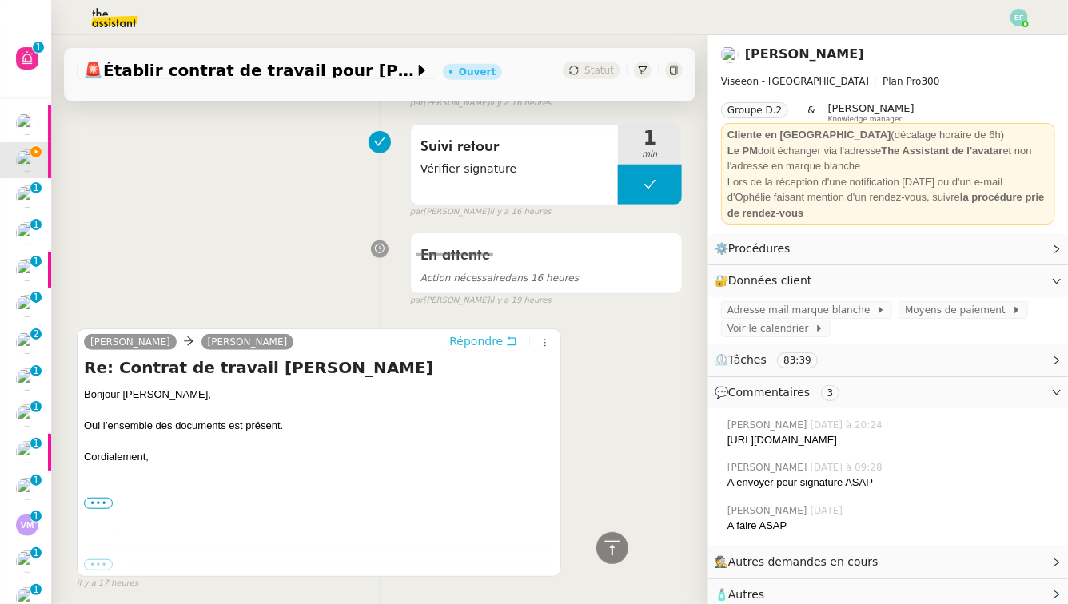
click at [505, 338] on button "Répondre" at bounding box center [483, 342] width 79 height 18
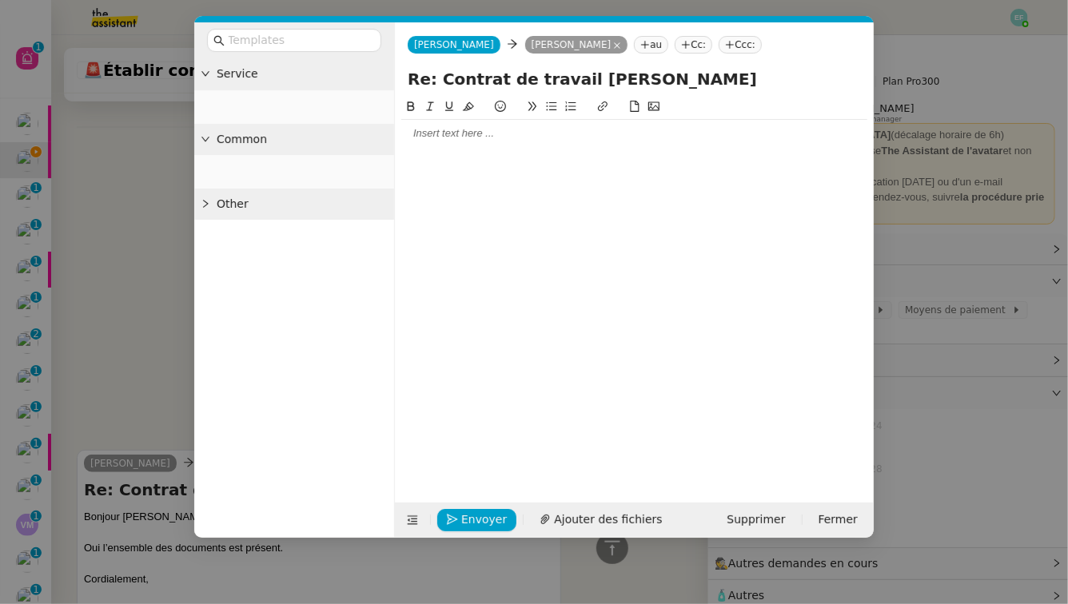
scroll to position [467, 0]
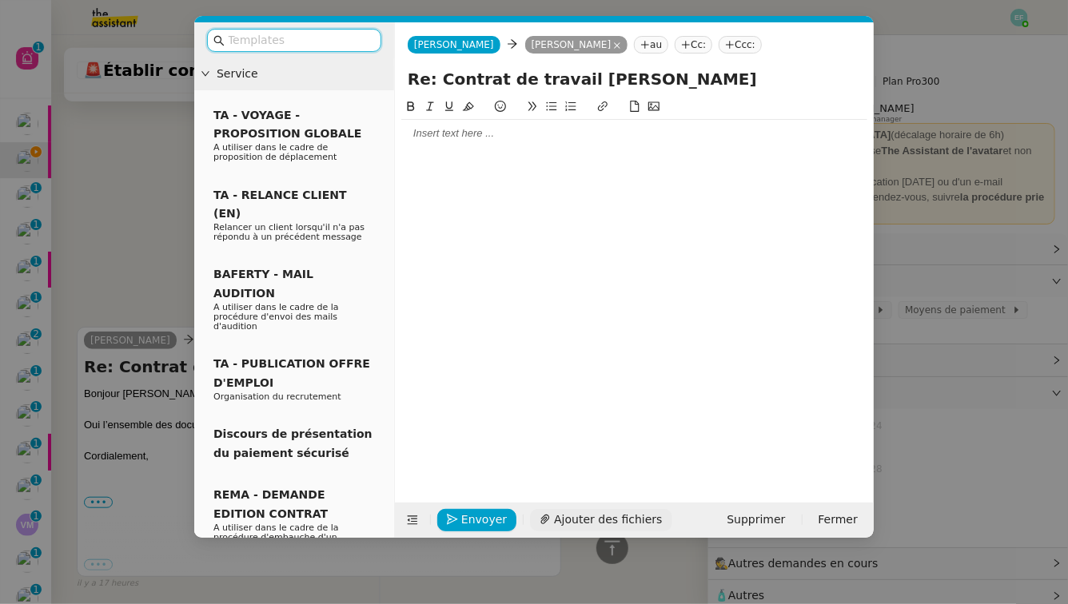
click at [557, 524] on span "Ajouter des fichiers" at bounding box center [608, 520] width 108 height 18
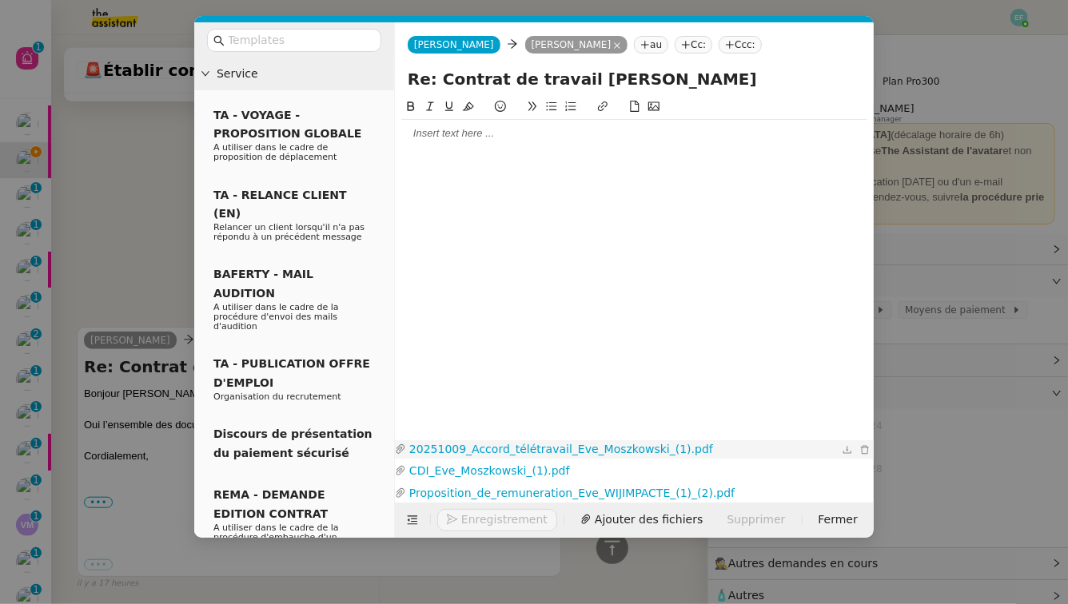
click at [612, 449] on link "20251009_Accord_télétravail_Eve_Moszkowski_(1).pdf" at bounding box center [622, 450] width 433 height 18
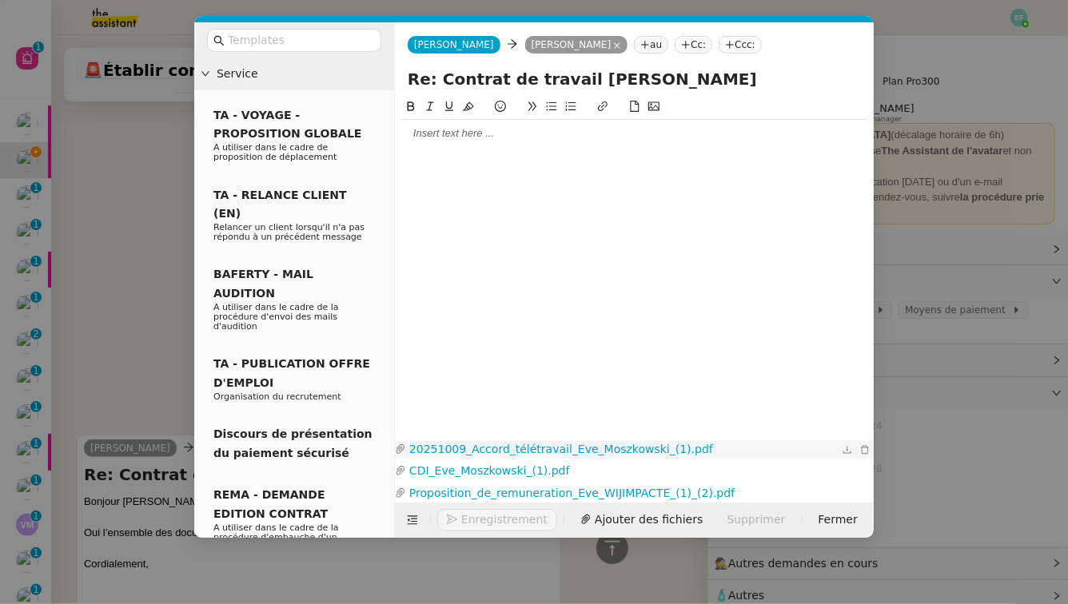
scroll to position [574, 0]
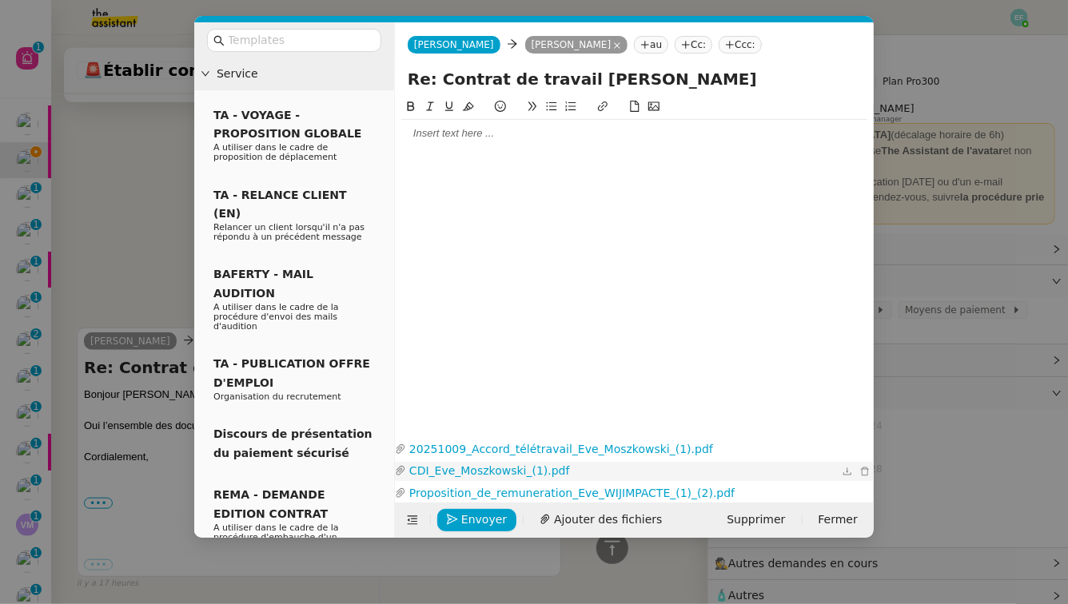
click at [501, 470] on link "CDI_Eve_Moszkowski_(1).pdf" at bounding box center [622, 471] width 433 height 18
click at [519, 491] on link "Proposition_de_remuneration_Eve_WIJIMPACTE_(1)_(2).pdf" at bounding box center [622, 494] width 433 height 18
click at [455, 140] on div at bounding box center [634, 133] width 466 height 14
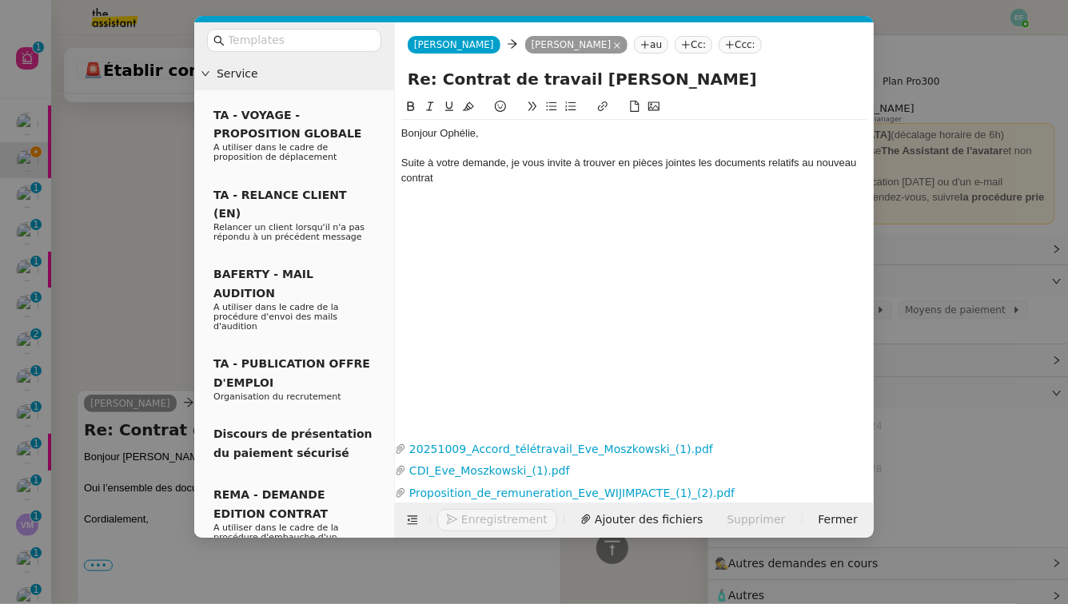
scroll to position [636, 0]
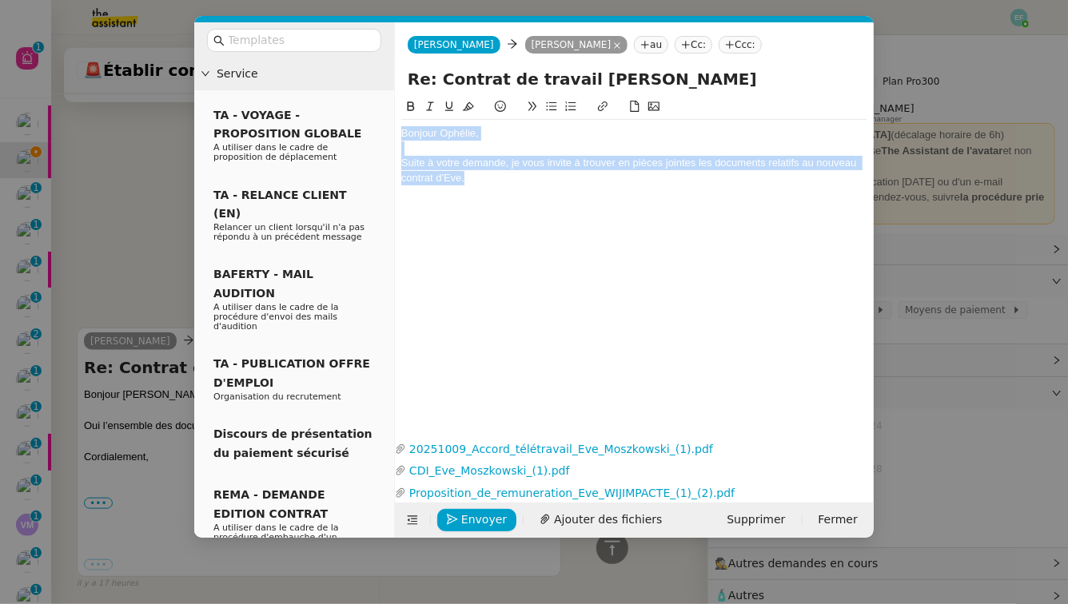
drag, startPoint x: 488, startPoint y: 179, endPoint x: 373, endPoint y: 66, distance: 160.6
click at [373, 66] on nz-layout "Service TA - VOYAGE - PROPOSITION GLOBALE A utiliser dans le cadre de propositi…" at bounding box center [534, 280] width 680 height 516
copy div "Bonjour Ophélie, Suite à votre demande, je vous invite à trouver en pièces join…"
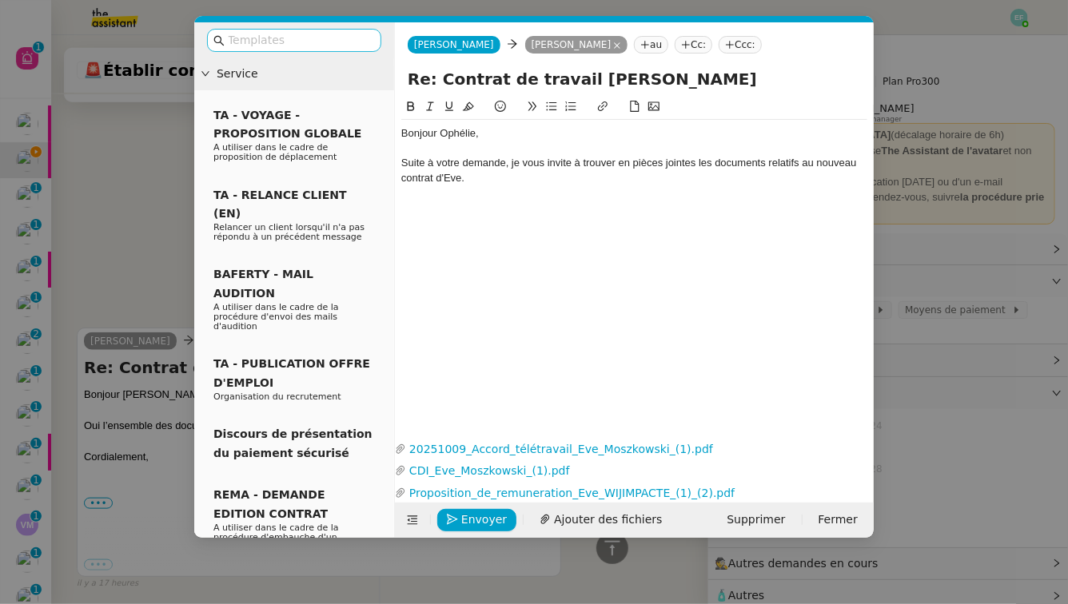
click at [324, 42] on input "text" at bounding box center [300, 40] width 144 height 18
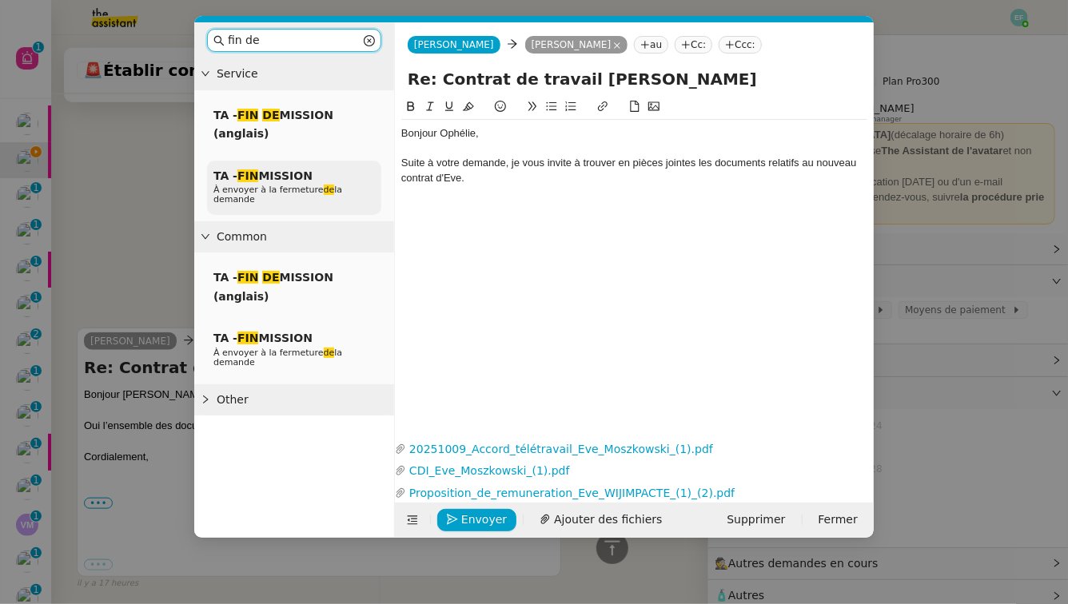
type input "fin de"
click at [297, 185] on span "À envoyer à la fermeture de la demande" at bounding box center [277, 195] width 129 height 20
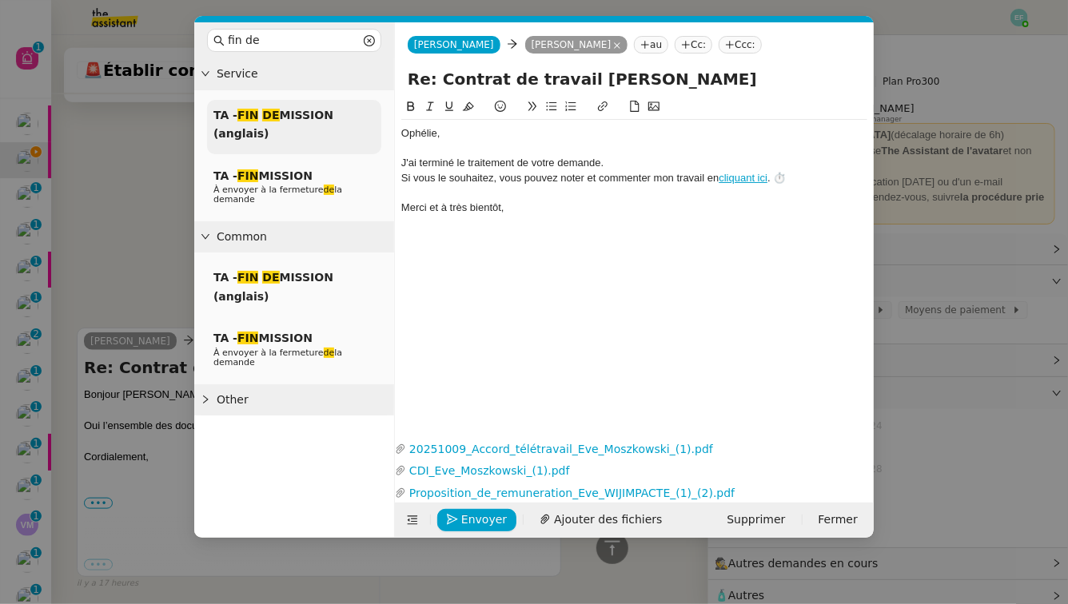
scroll to position [668, 0]
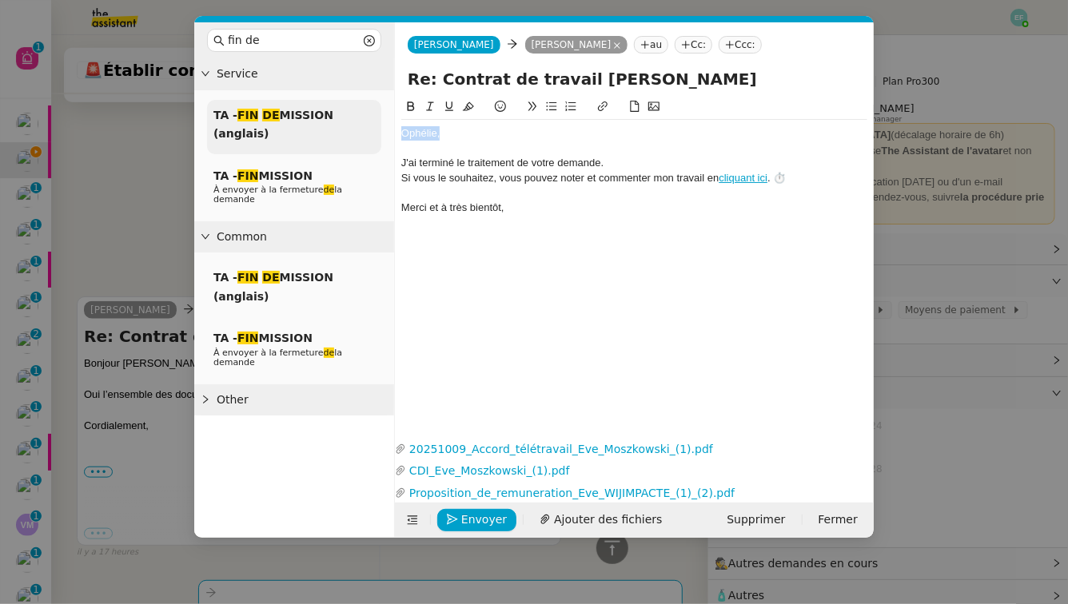
drag, startPoint x: 471, startPoint y: 139, endPoint x: 368, endPoint y: 121, distance: 104.8
click at [369, 122] on nz-layout "fin de Service TA - FIN DE MISSION (anglais) TA - FIN MISSION À envoyer à la fe…" at bounding box center [534, 280] width 680 height 516
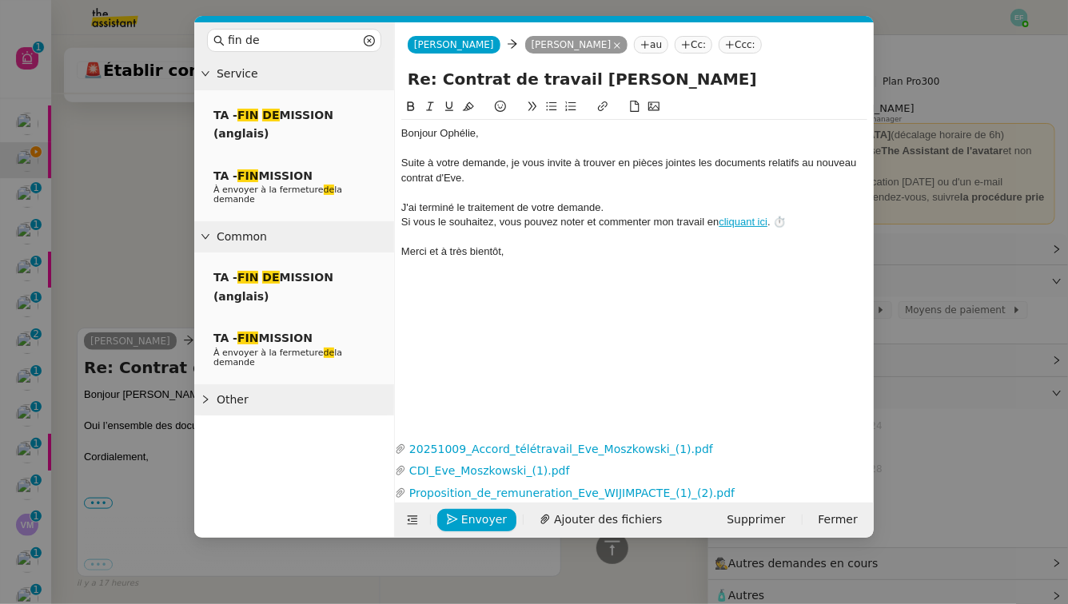
scroll to position [715, 0]
click at [483, 154] on div at bounding box center [634, 149] width 466 height 14
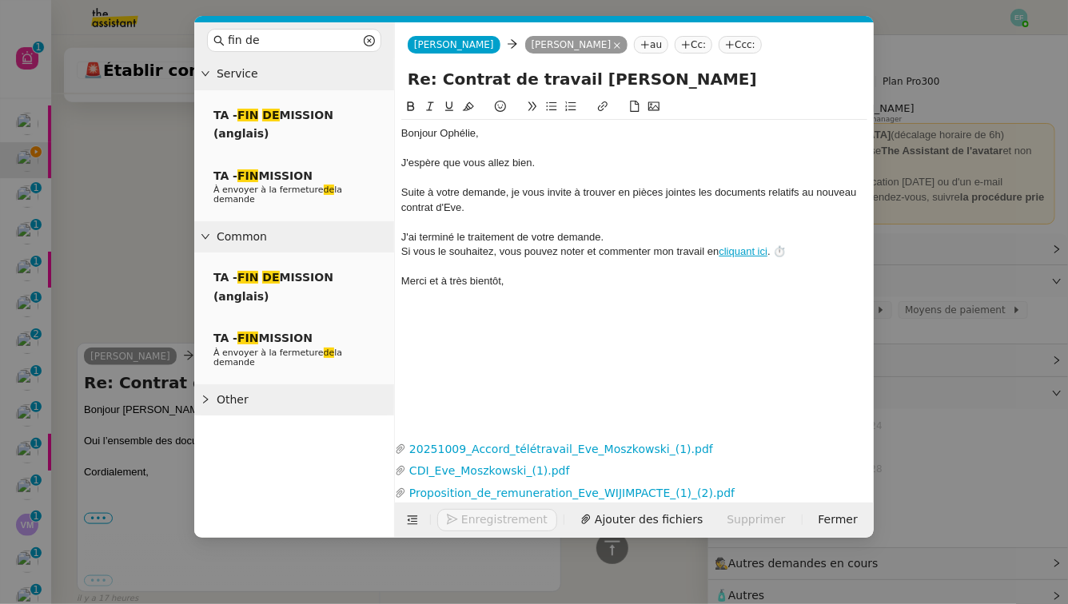
scroll to position [746, 0]
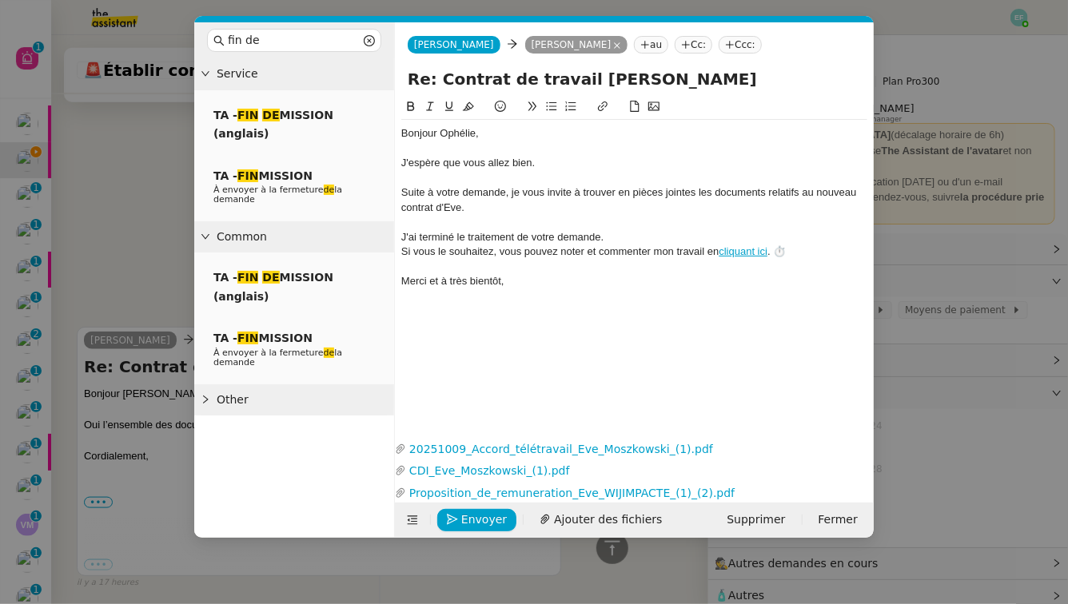
click at [478, 217] on div at bounding box center [634, 222] width 466 height 14
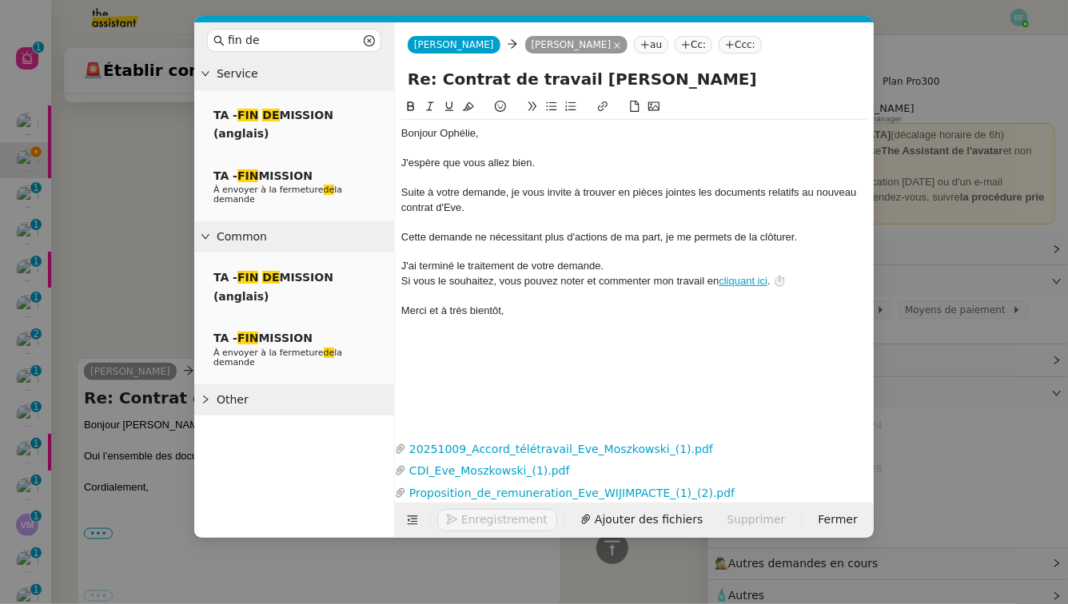
scroll to position [777, 0]
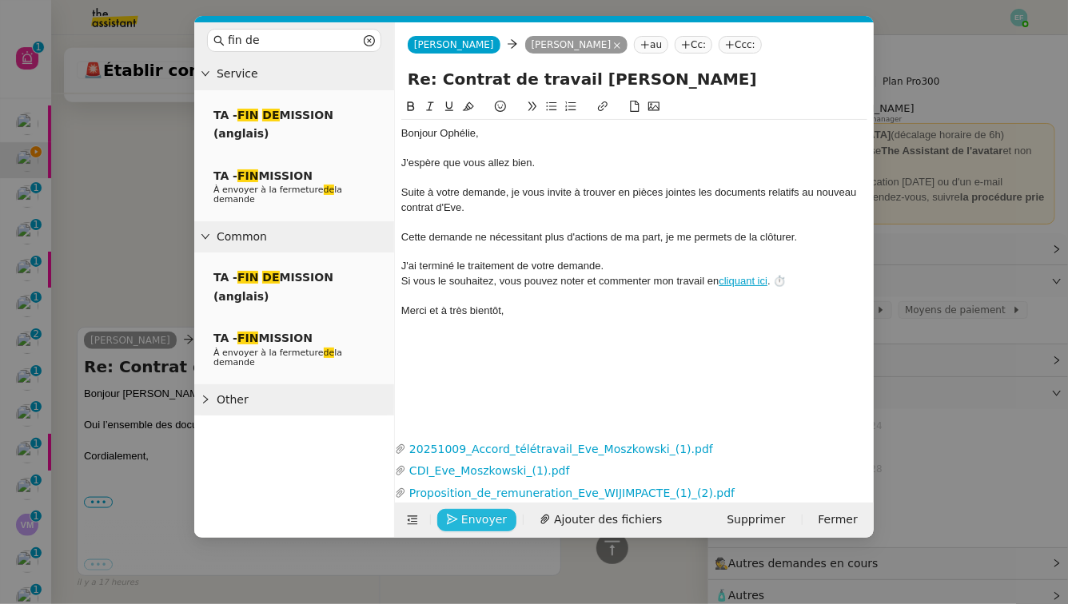
click at [469, 519] on span "Envoyer" at bounding box center [484, 520] width 46 height 18
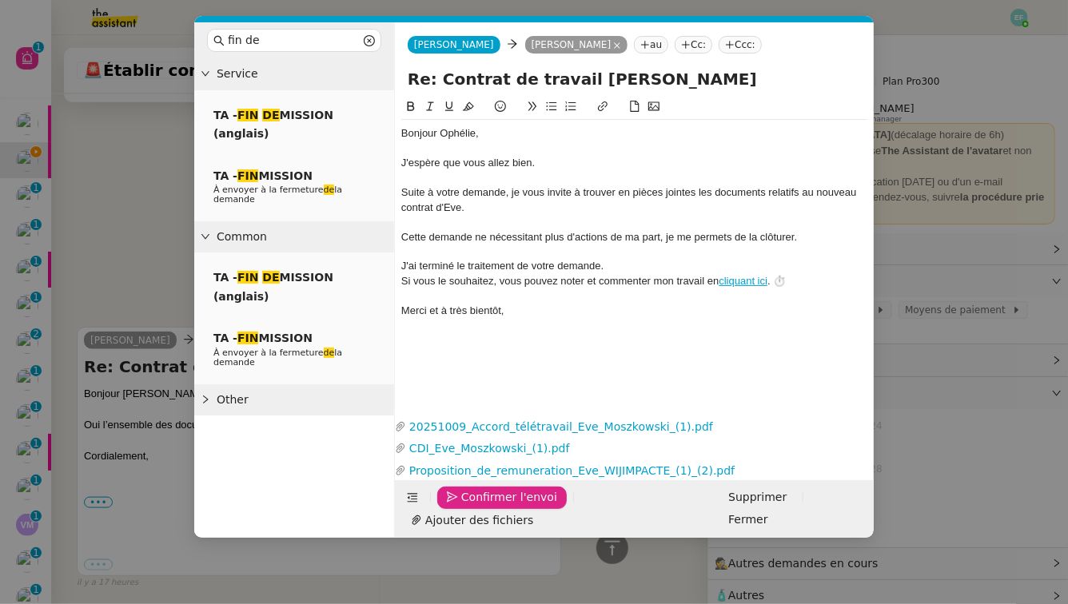
click at [469, 507] on span "Confirmer l'envoi" at bounding box center [509, 498] width 96 height 18
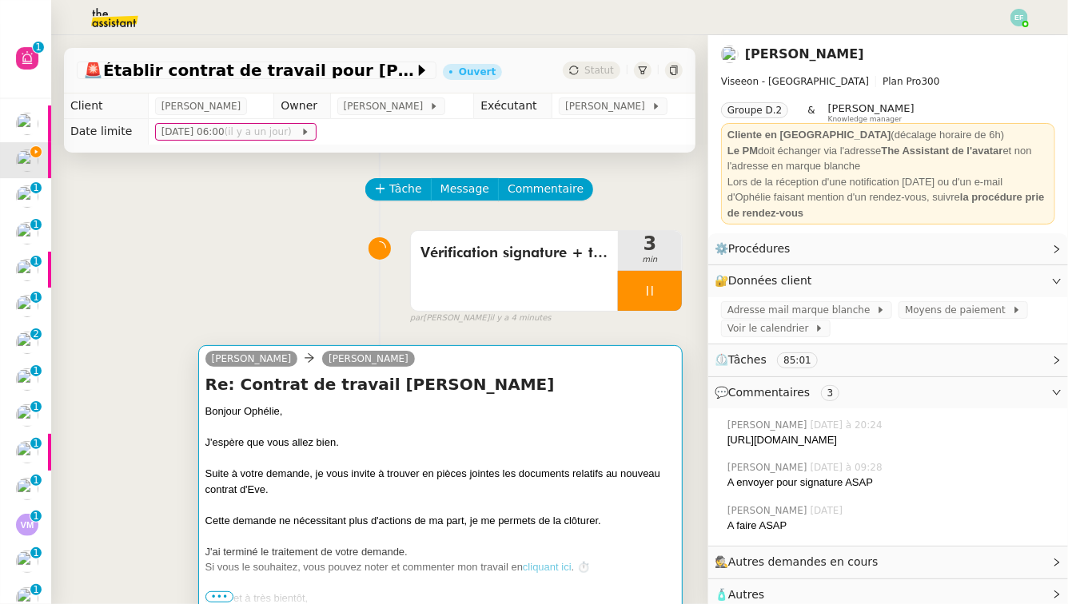
scroll to position [219, 0]
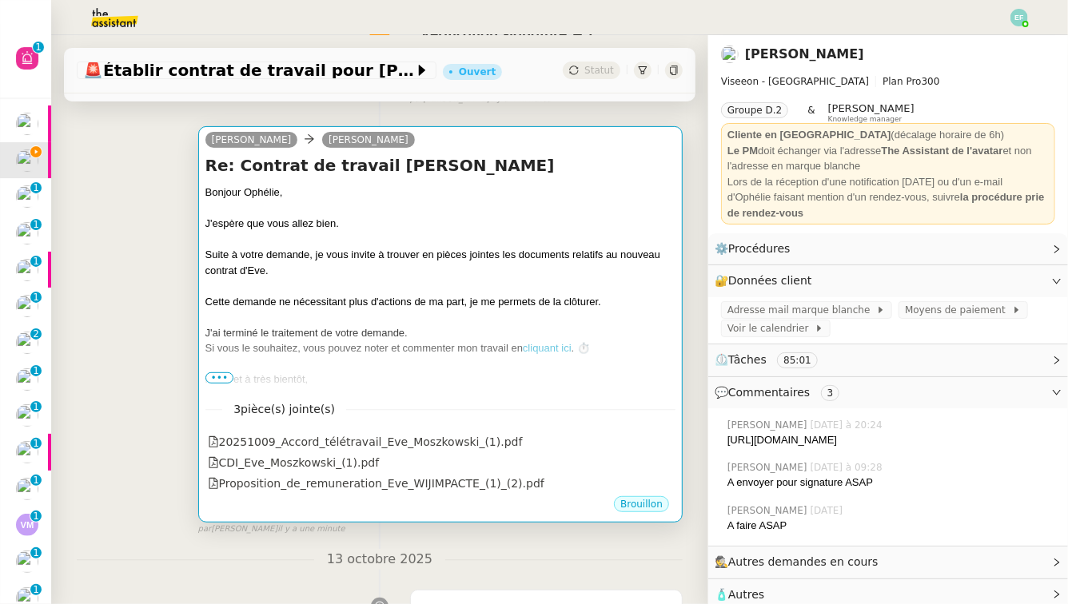
click at [592, 241] on div at bounding box center [440, 240] width 470 height 16
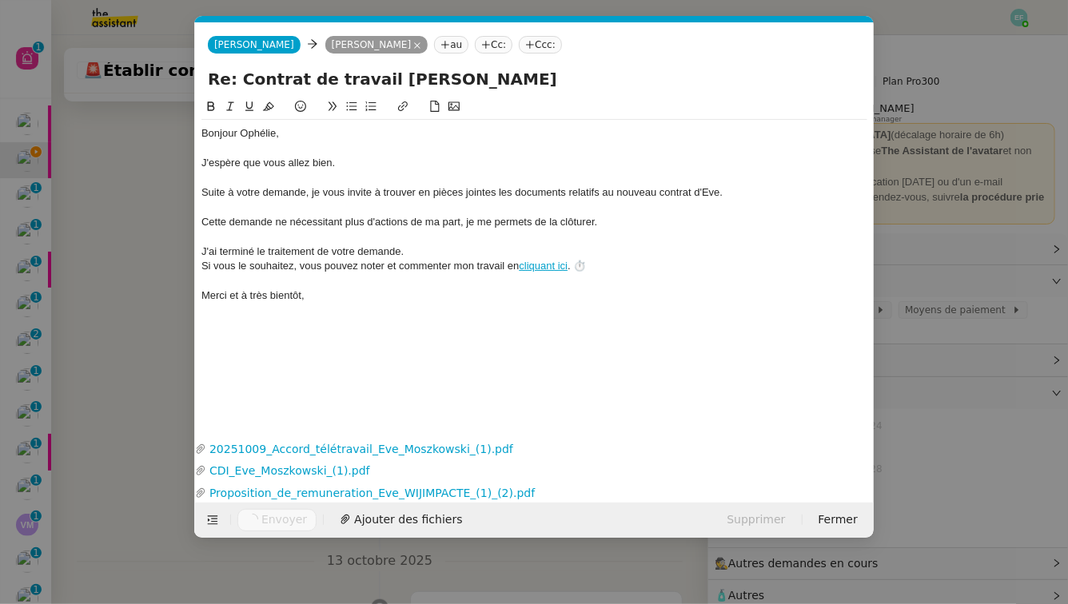
scroll to position [0, 62]
click at [137, 337] on nz-modal-container "fin de Service TA - FIN DE MISSION (anglais) TA - FIN MISSION À envoyer à la fe…" at bounding box center [534, 302] width 1068 height 604
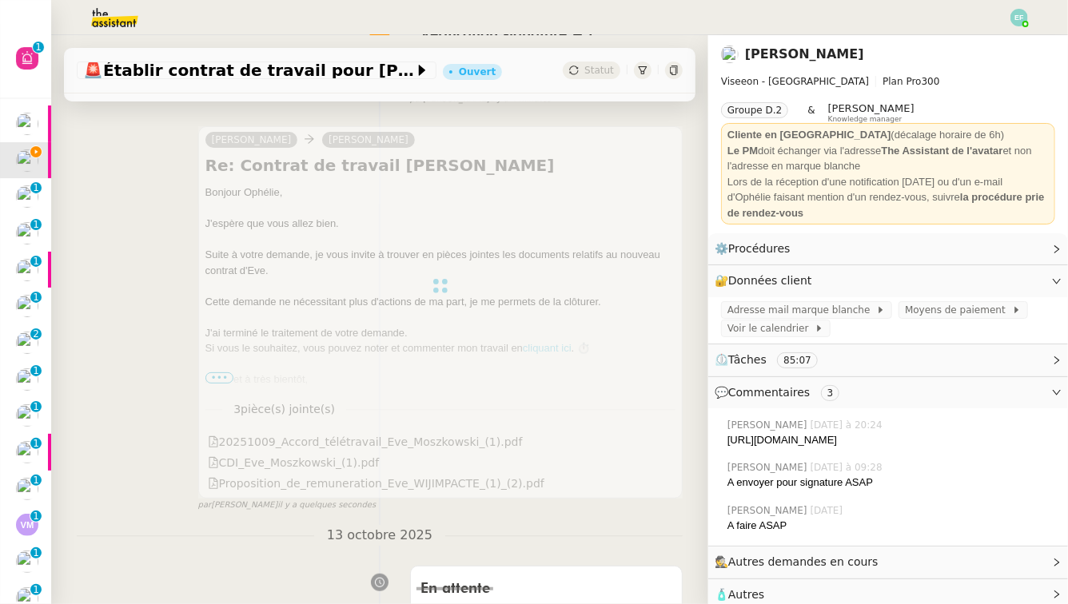
scroll to position [0, 0]
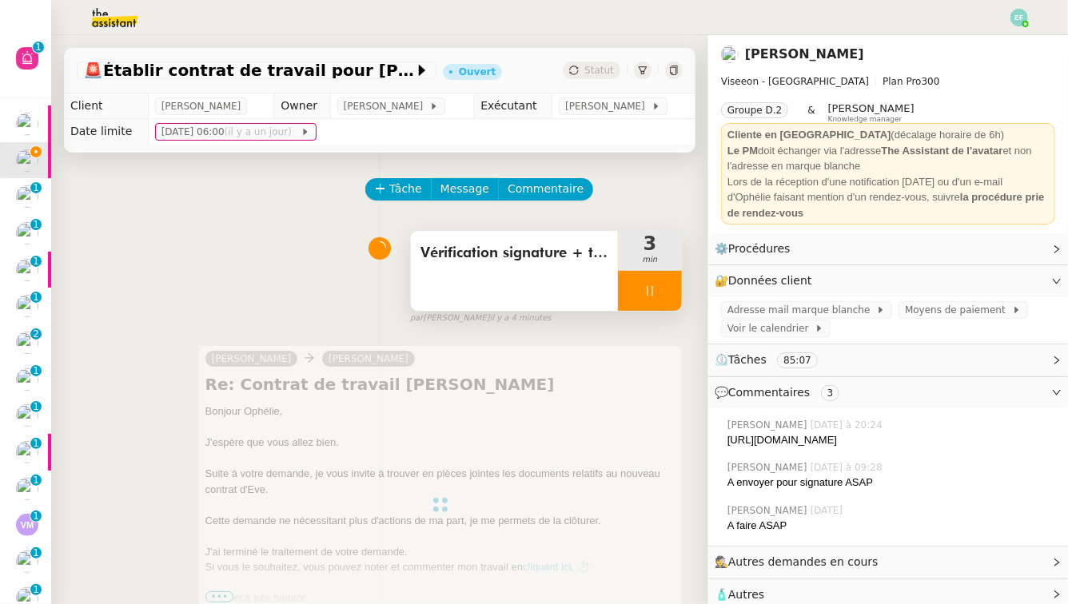
click at [539, 275] on div "Vérification signature + téléchargement documents + envoi d'email" at bounding box center [514, 271] width 207 height 80
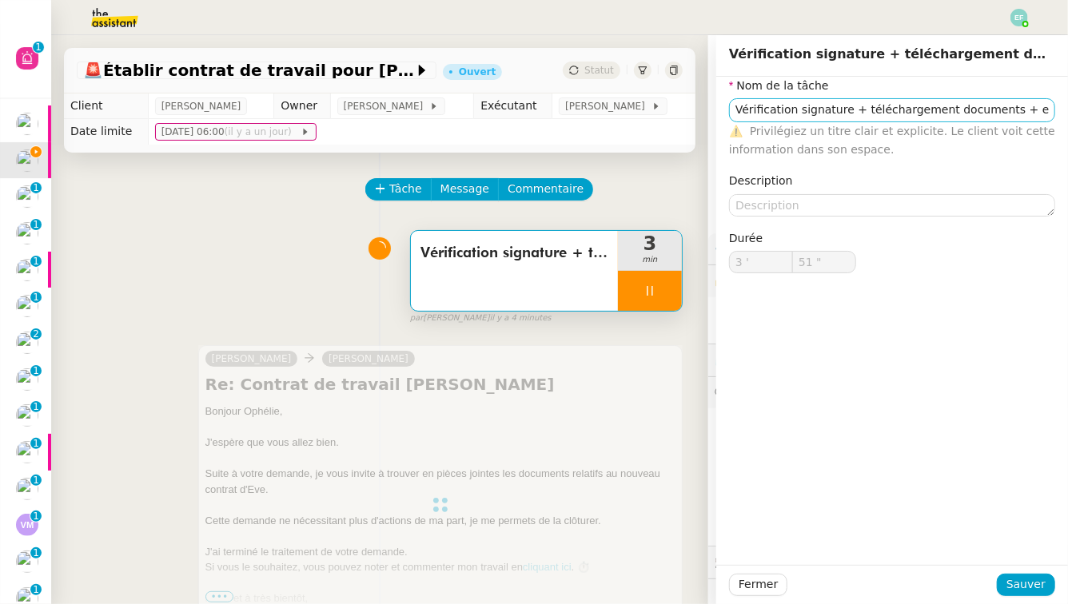
type input "52 ""
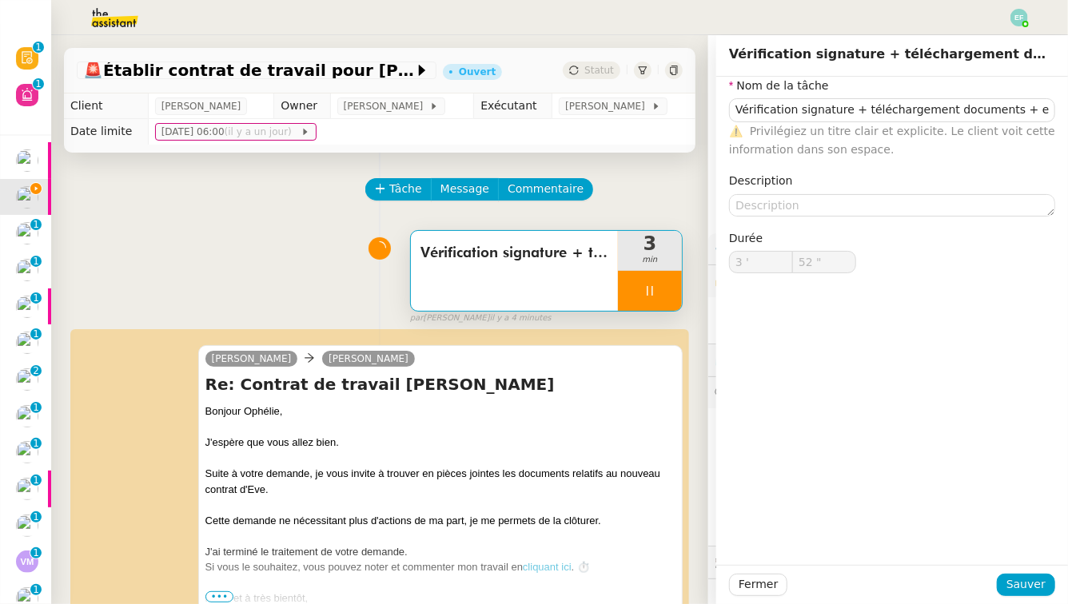
type input "Vérification signature + téléchargement documents + envoi d'email"
type input "3 '"
type input "55 ""
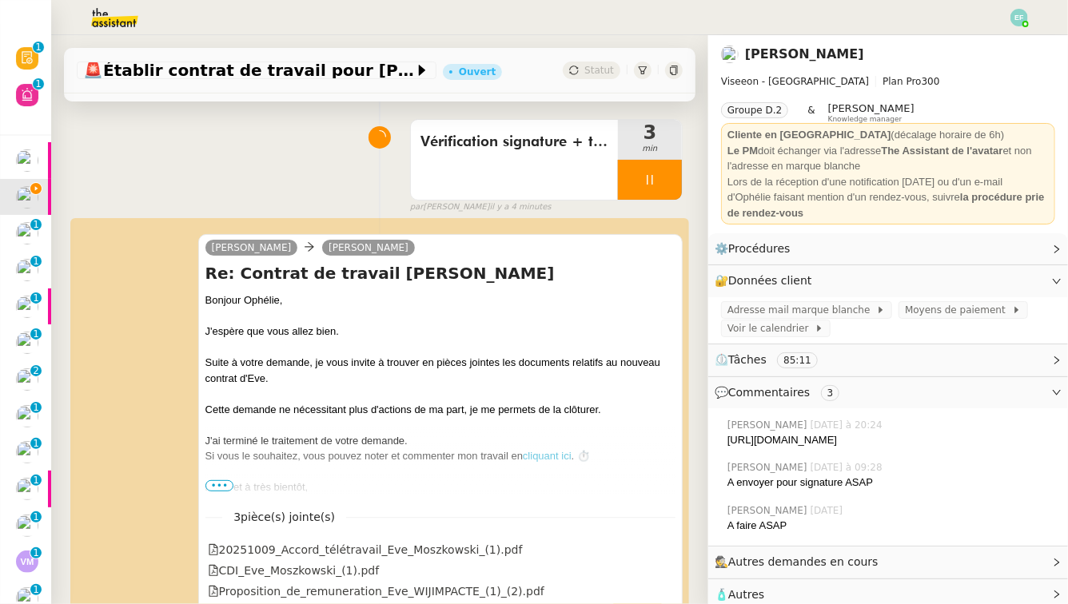
scroll to position [113, 0]
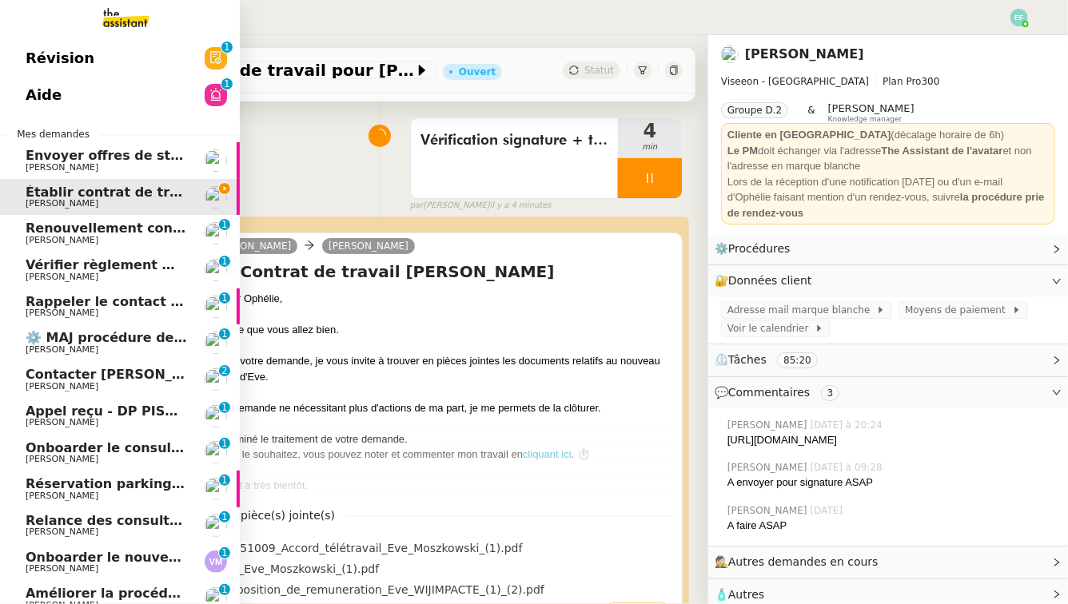
click at [33, 236] on span "[PERSON_NAME]" at bounding box center [62, 240] width 73 height 10
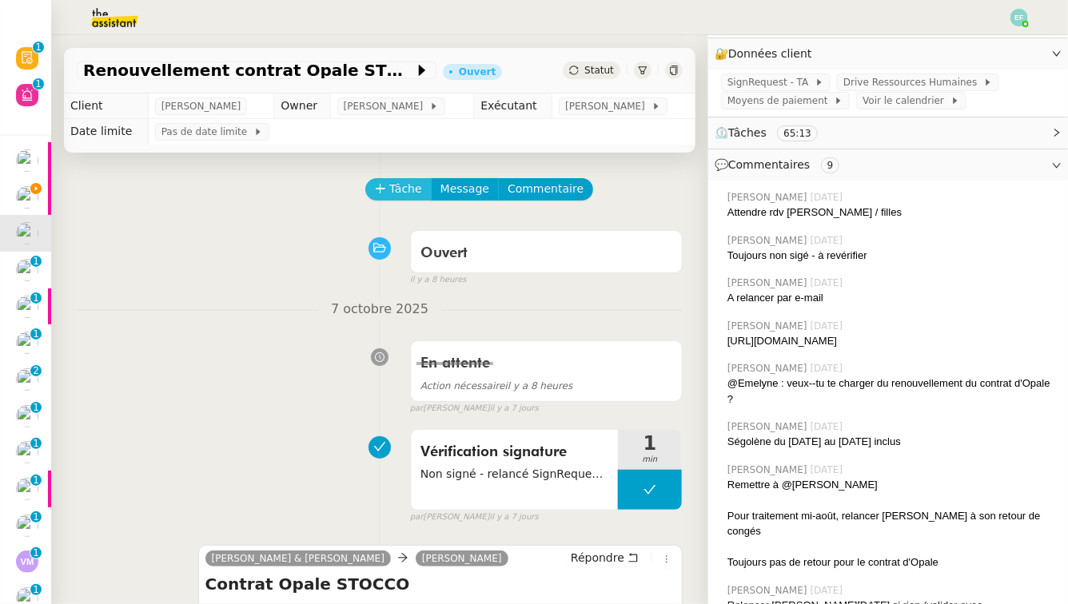
click at [397, 194] on span "Tâche" at bounding box center [405, 189] width 33 height 18
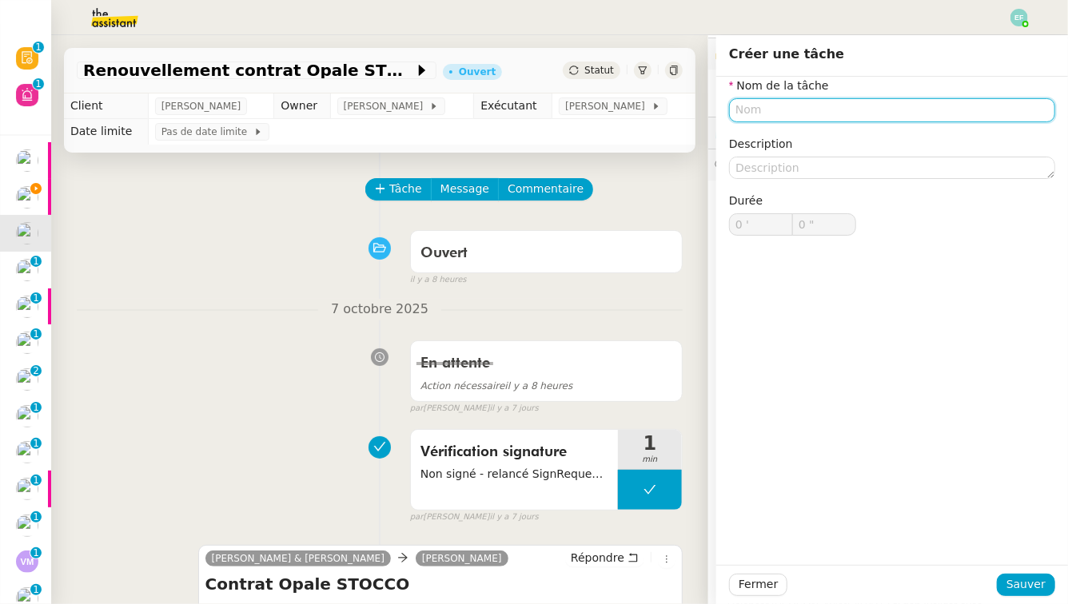
click at [784, 119] on input "text" at bounding box center [892, 109] width 326 height 23
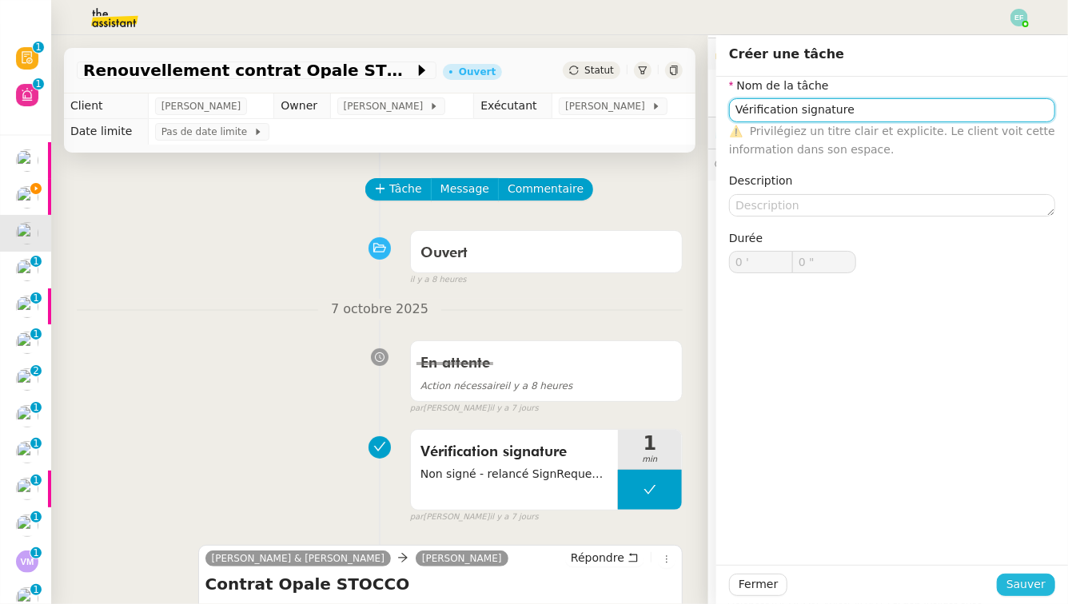
type input "Vérification signature"
click at [1008, 560] on span "Sauver" at bounding box center [1026, 585] width 39 height 18
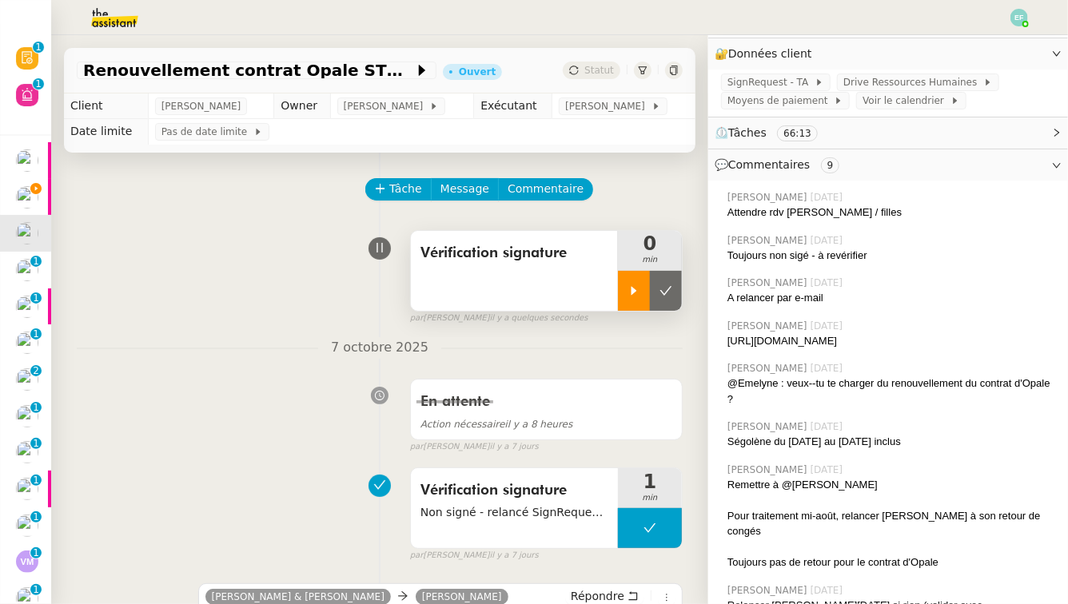
click at [633, 273] on div at bounding box center [634, 291] width 32 height 40
drag, startPoint x: 812, startPoint y: 354, endPoint x: 734, endPoint y: 345, distance: 78.1
click at [734, 345] on div "[URL][DOMAIN_NAME]" at bounding box center [892, 341] width 328 height 16
copy div "ttps://[DOMAIN_NAME][URL]"
drag, startPoint x: 727, startPoint y: 341, endPoint x: 808, endPoint y: 354, distance: 82.7
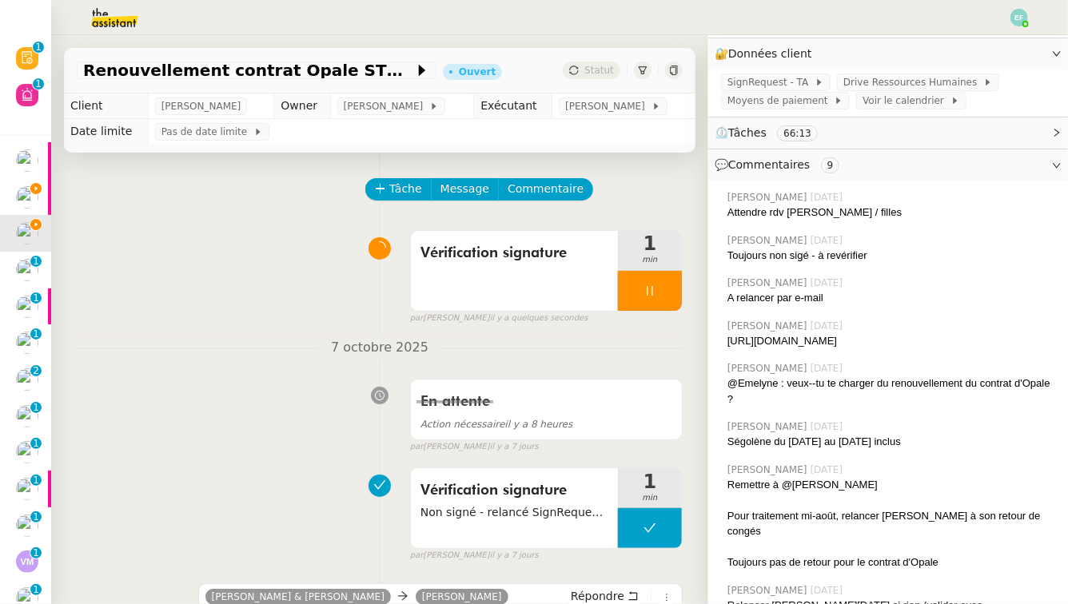
click at [808, 354] on div "[PERSON_NAME] [DATE] [URL][DOMAIN_NAME]" at bounding box center [888, 334] width 334 height 43
copy div "[URL][DOMAIN_NAME]"
click at [506, 281] on div "Vérification signature" at bounding box center [514, 271] width 207 height 80
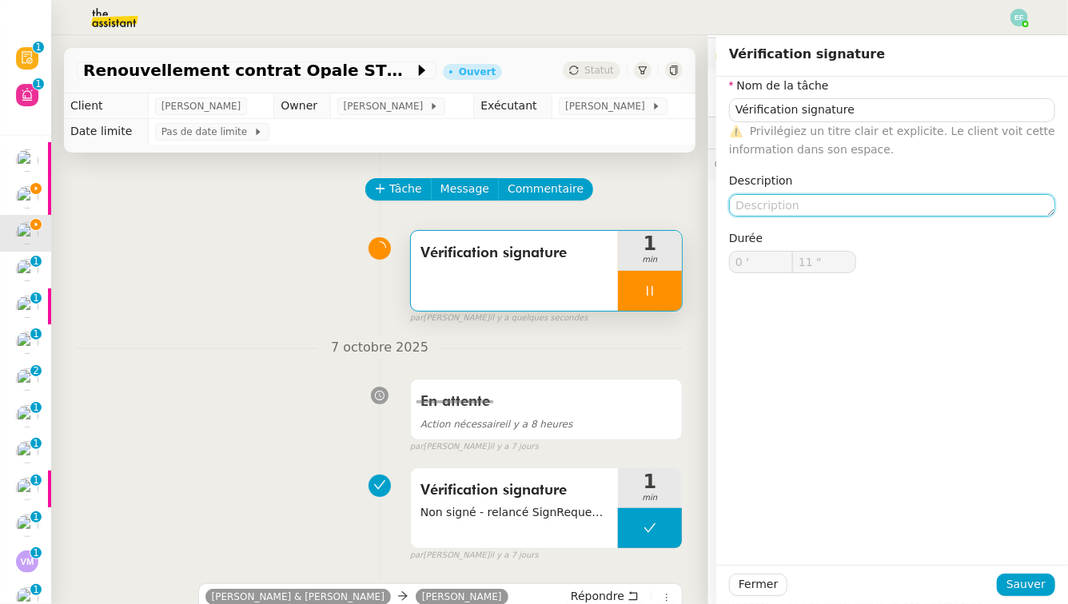
click at [816, 206] on textarea at bounding box center [892, 205] width 326 height 22
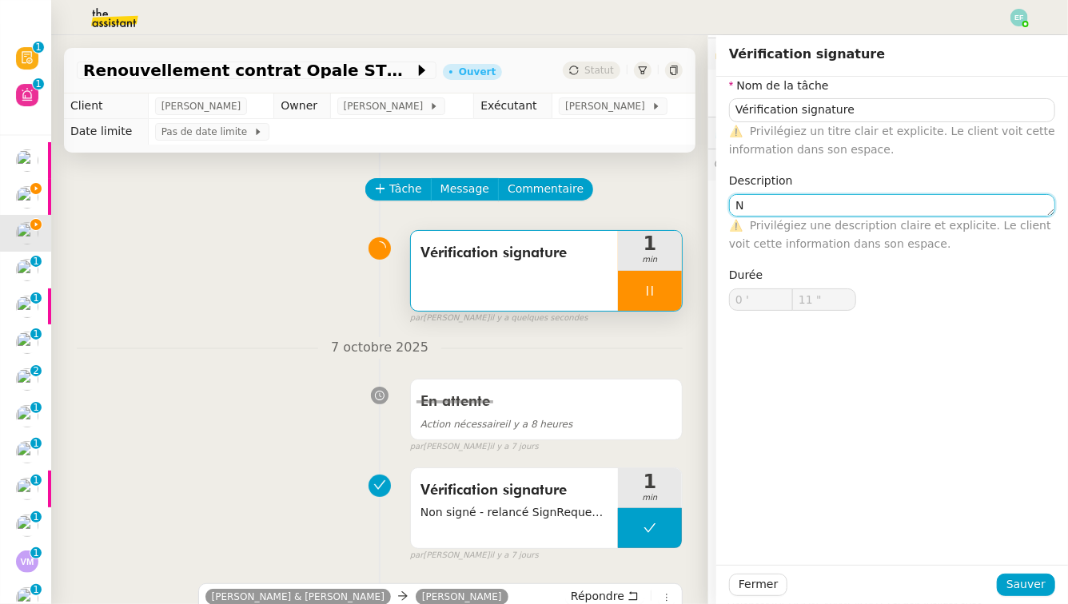
type textarea "No"
type input "12 ""
type textarea "No si"
type input "13 ""
type textarea "Non s"
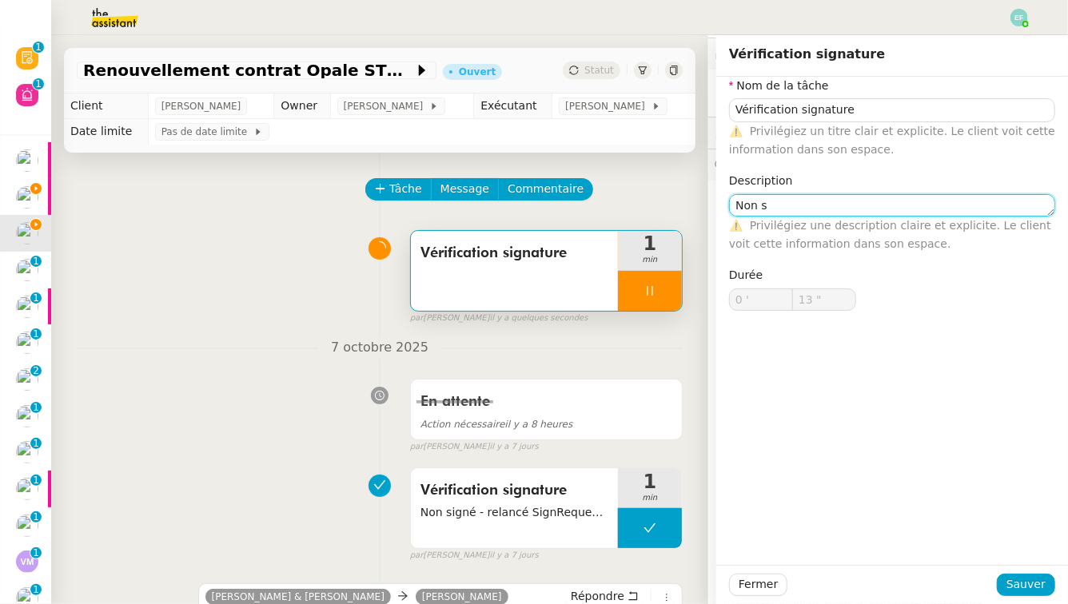
type input "14 ""
type textarea "Non signé"
type input "15 ""
type textarea "Non signé"
click at [1008, 560] on button "Sauver" at bounding box center [1026, 585] width 58 height 22
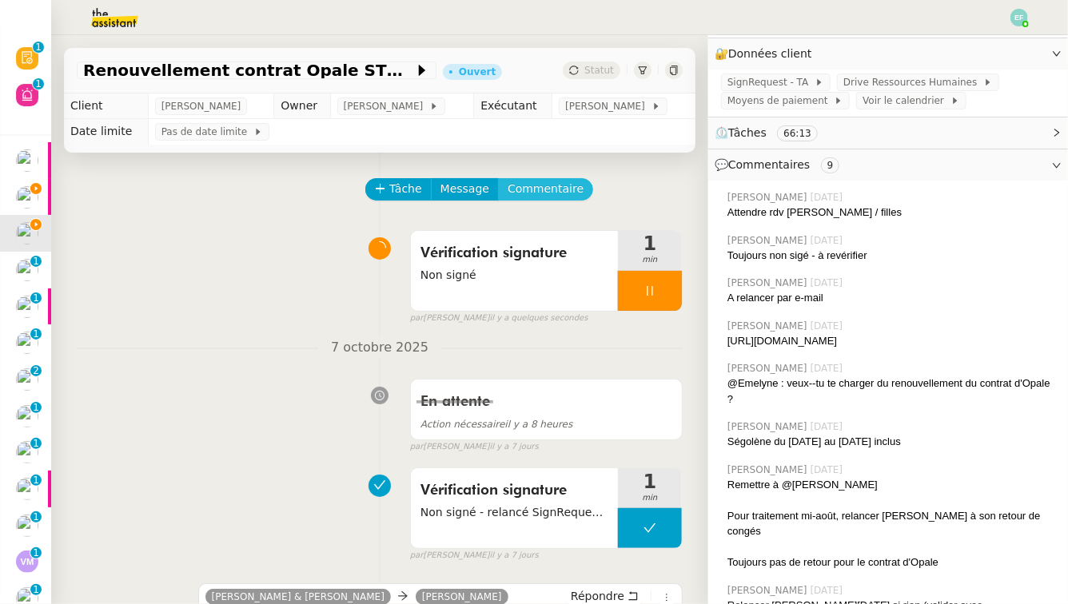
click at [540, 187] on span "Commentaire" at bounding box center [546, 189] width 76 height 18
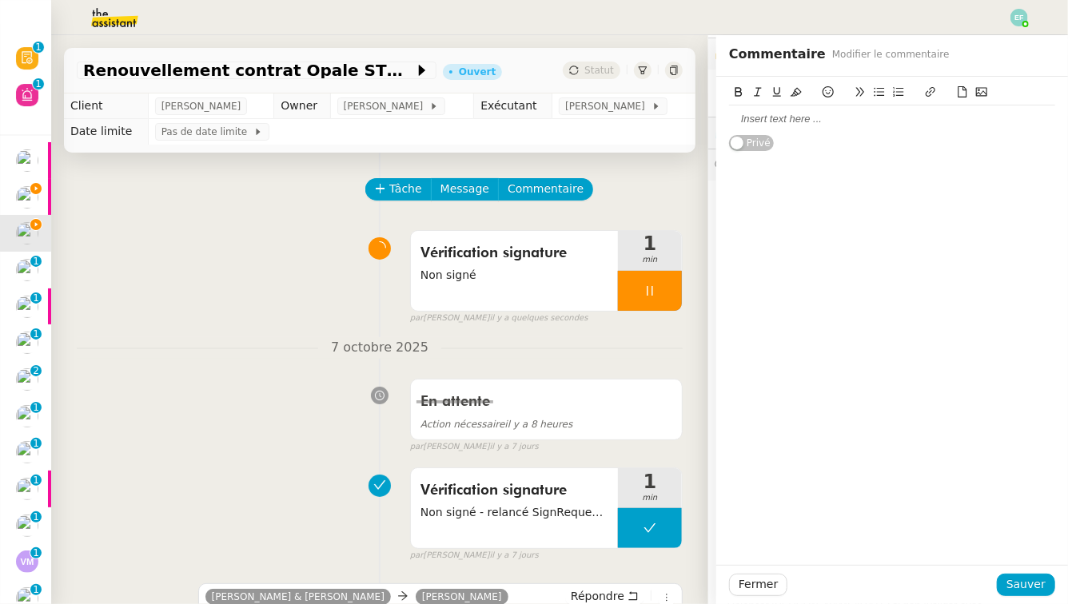
click at [791, 119] on div at bounding box center [892, 119] width 326 height 14
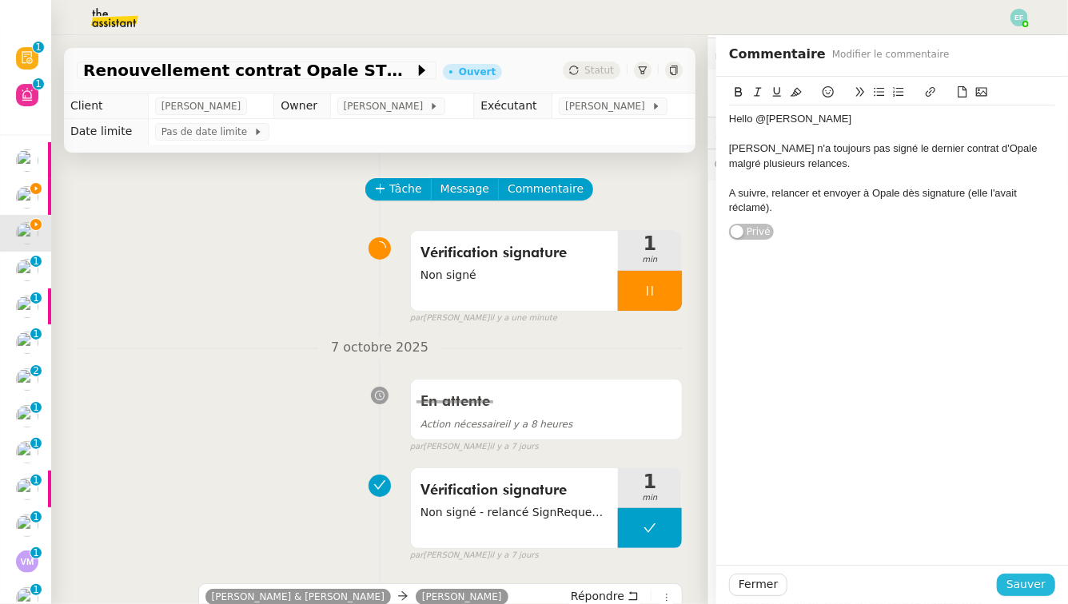
click at [1008, 560] on button "Sauver" at bounding box center [1026, 585] width 58 height 22
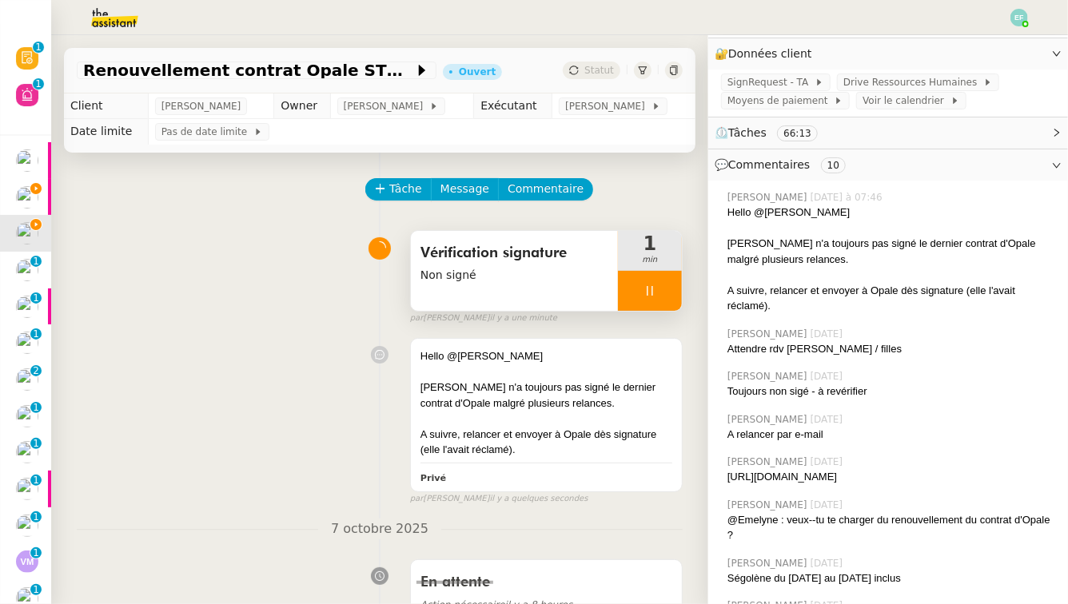
click at [649, 295] on icon at bounding box center [650, 291] width 13 height 13
click at [662, 295] on icon at bounding box center [666, 291] width 13 height 13
click at [614, 102] on span "[PERSON_NAME]" at bounding box center [608, 106] width 86 height 16
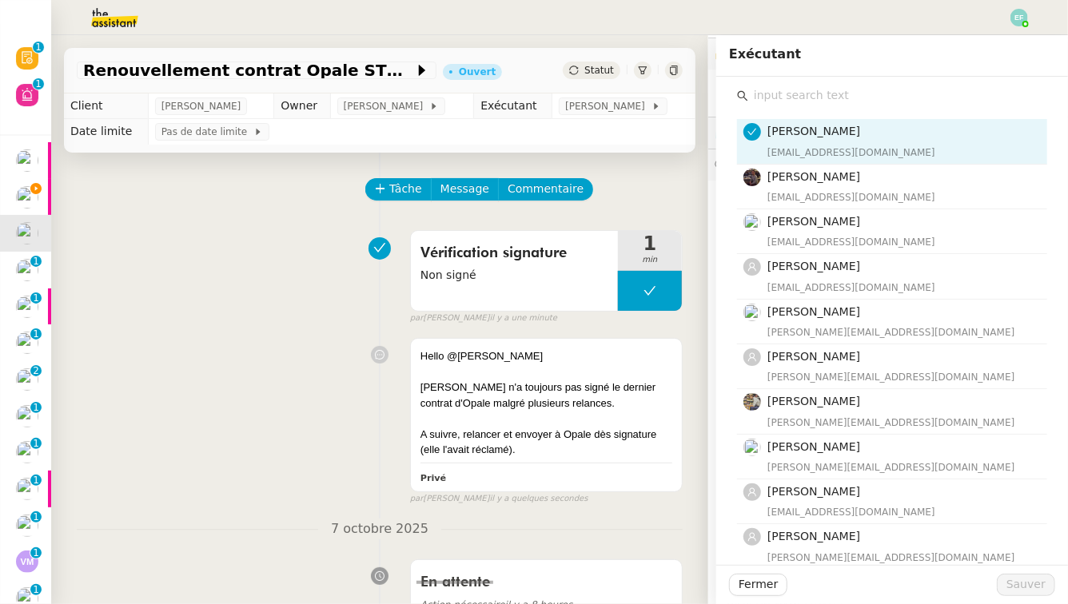
click at [832, 97] on input "text" at bounding box center [897, 96] width 299 height 22
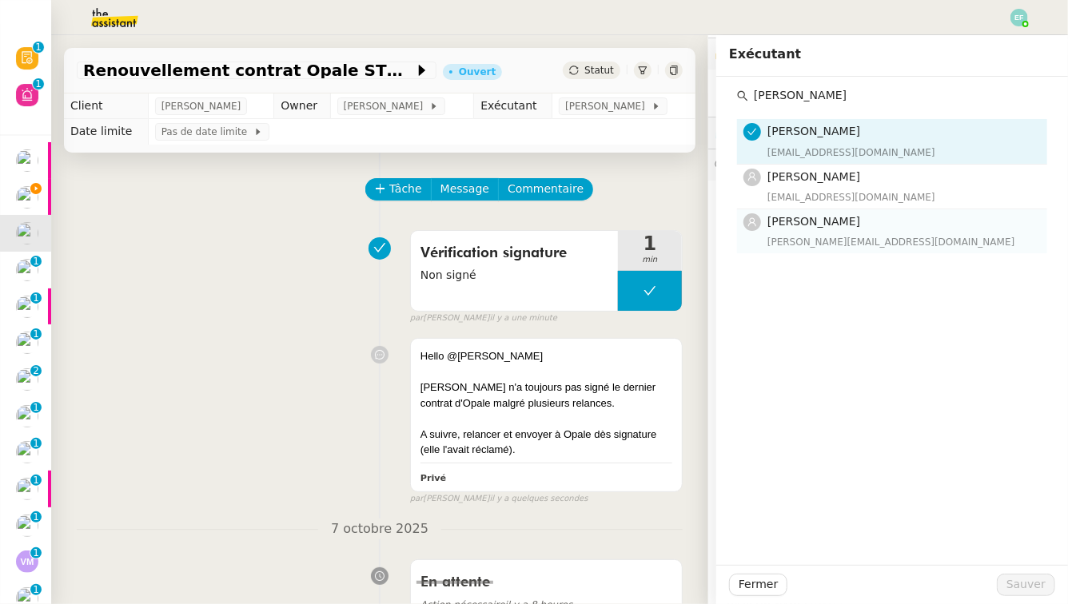
type input "[PERSON_NAME]"
click at [836, 225] on span "[PERSON_NAME]" at bounding box center [814, 221] width 93 height 13
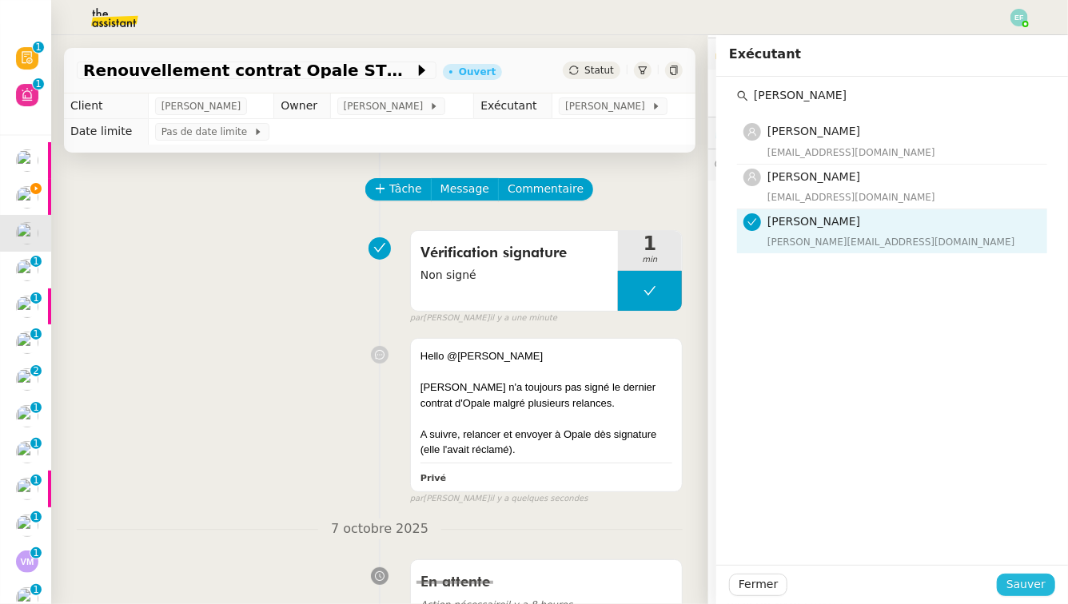
click at [1008, 560] on span "Sauver" at bounding box center [1026, 585] width 39 height 18
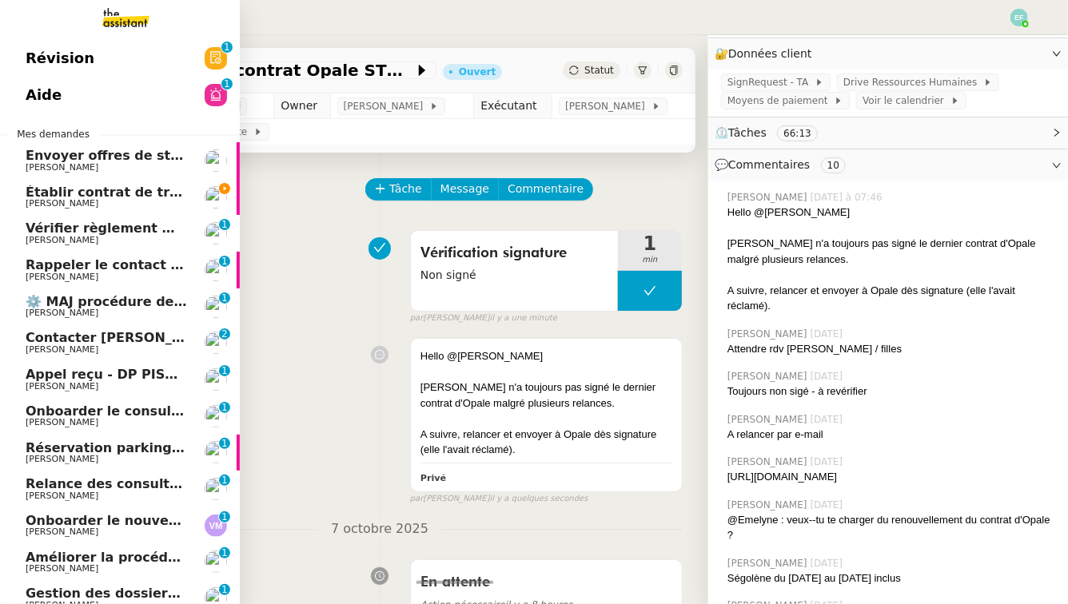
click at [39, 190] on span "Établir contrat de travail pour [PERSON_NAME]" at bounding box center [196, 192] width 340 height 15
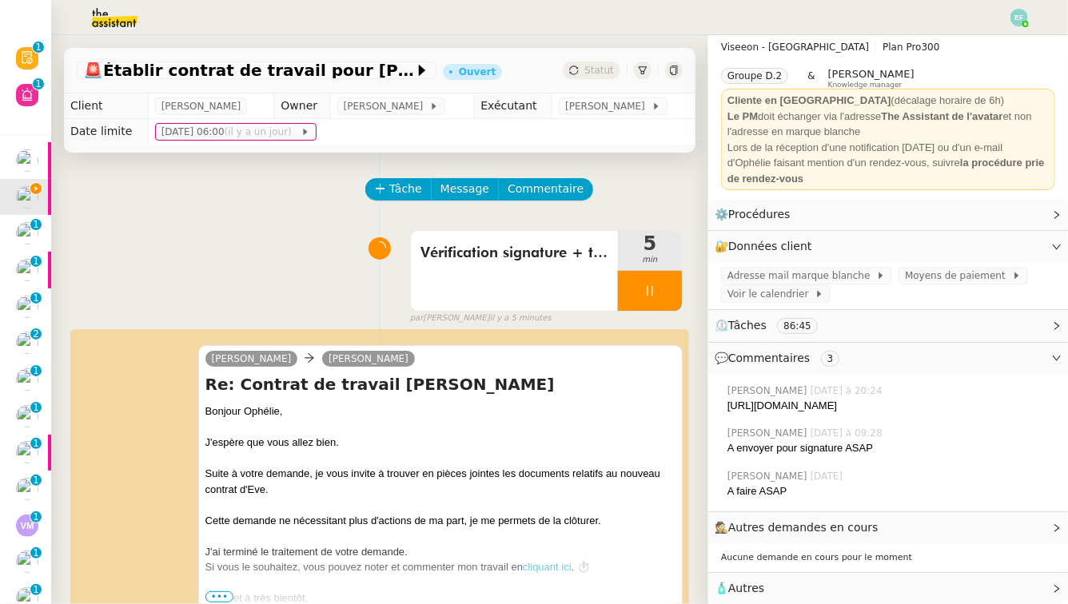
scroll to position [22, 0]
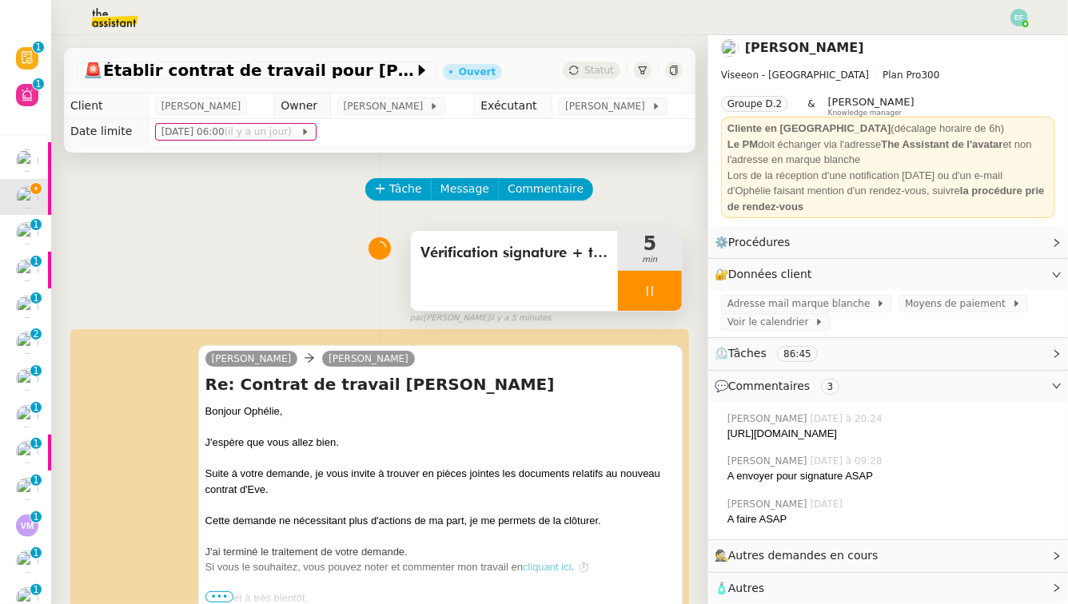
click at [652, 301] on div at bounding box center [650, 291] width 64 height 40
click at [668, 301] on button at bounding box center [666, 291] width 32 height 40
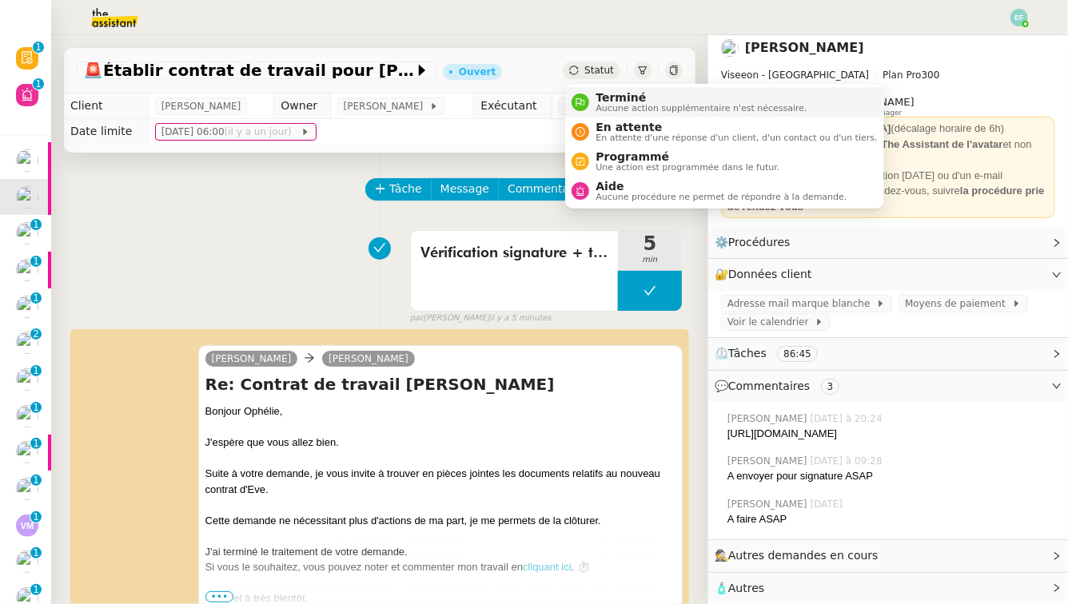
click at [603, 107] on span "Aucune action supplémentaire n'est nécessaire." at bounding box center [701, 108] width 211 height 9
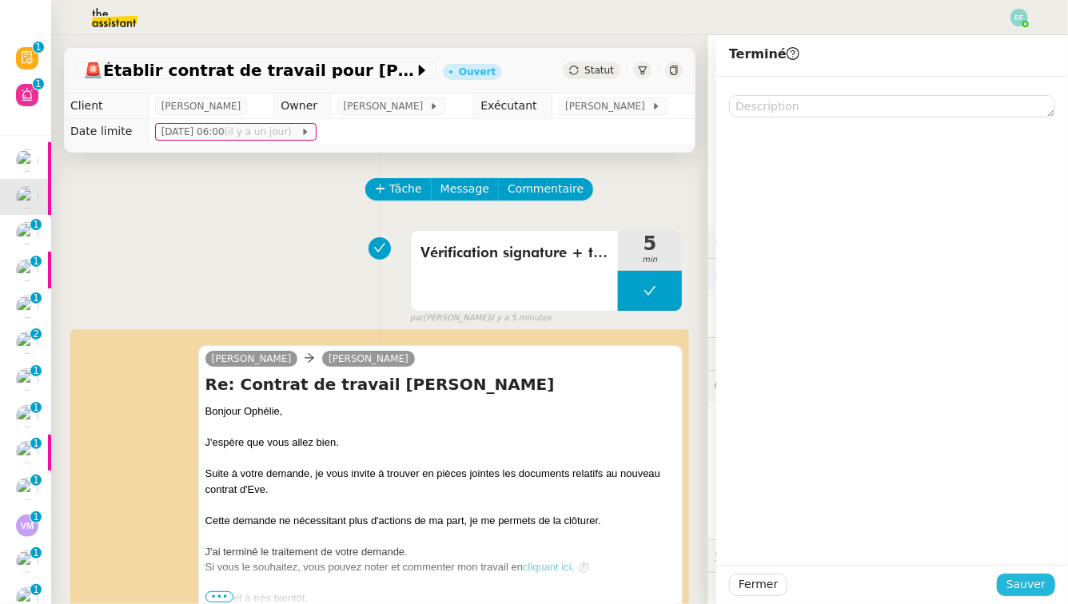
click at [1008, 560] on button "Sauver" at bounding box center [1026, 585] width 58 height 22
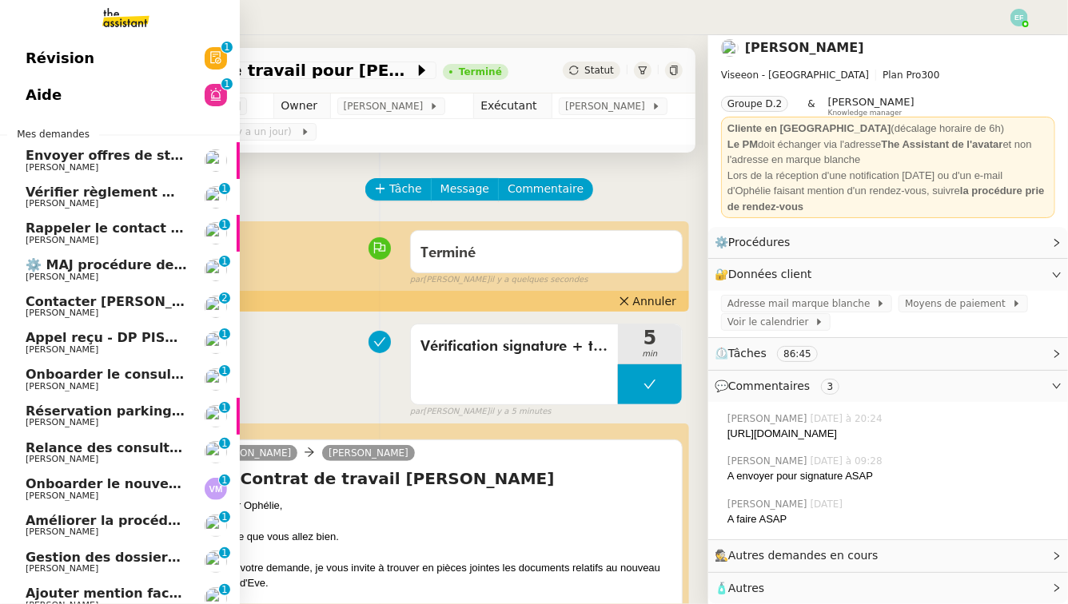
click at [73, 203] on span "[PERSON_NAME]" at bounding box center [62, 203] width 73 height 10
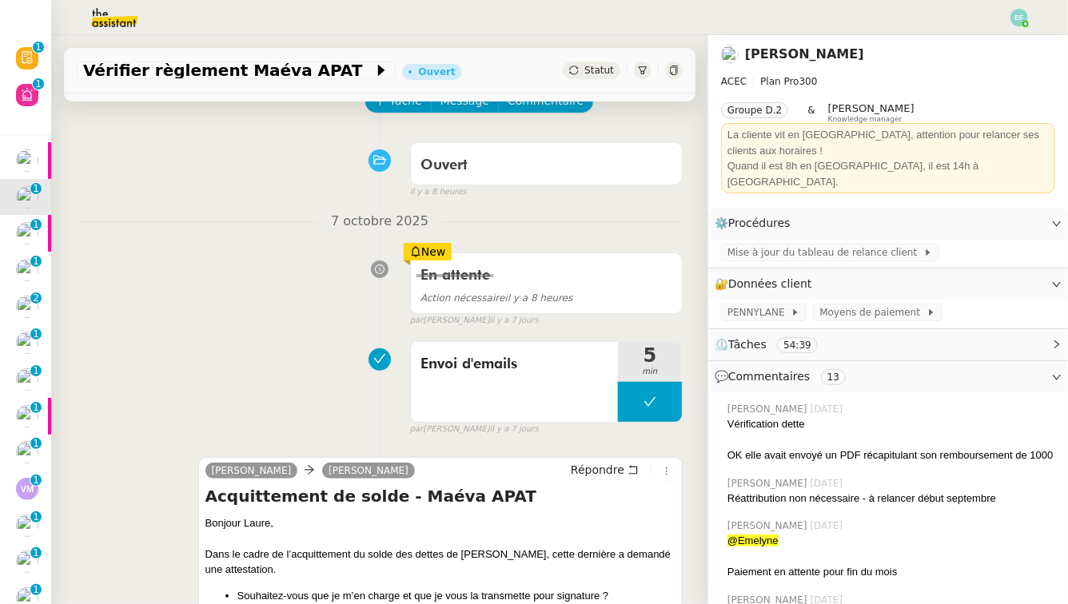
scroll to position [10, 0]
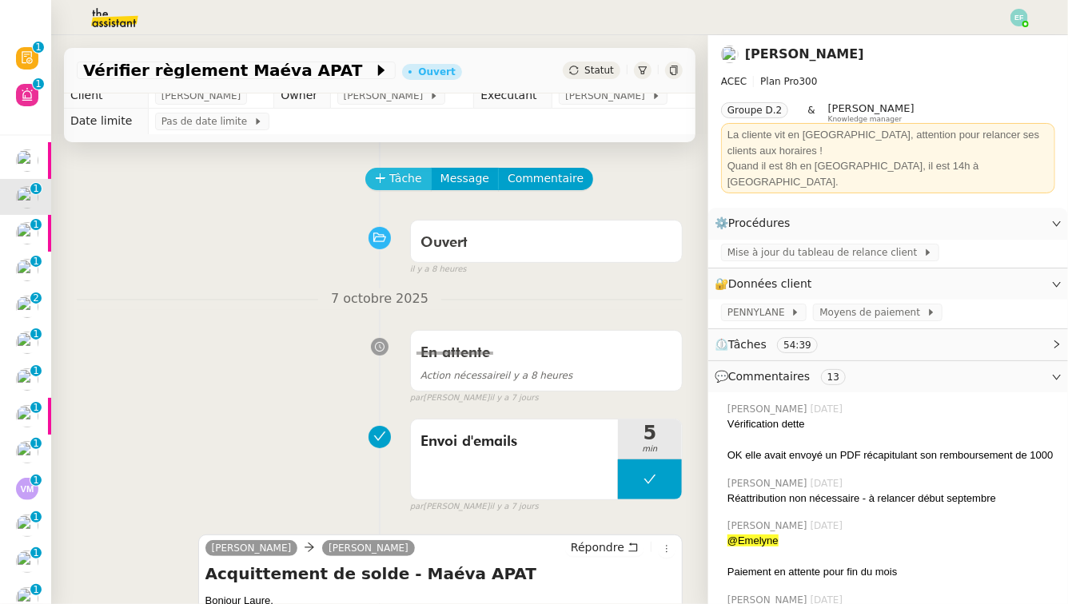
click at [411, 184] on span "Tâche" at bounding box center [405, 179] width 33 height 18
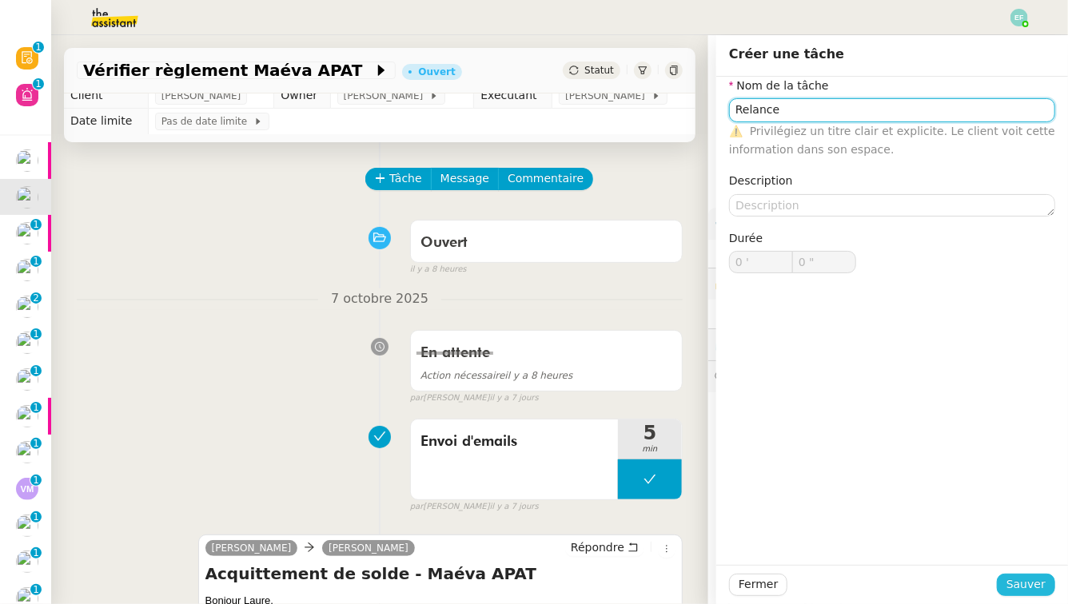
type input "Relance"
click at [1008, 560] on span "Sauver" at bounding box center [1026, 585] width 39 height 18
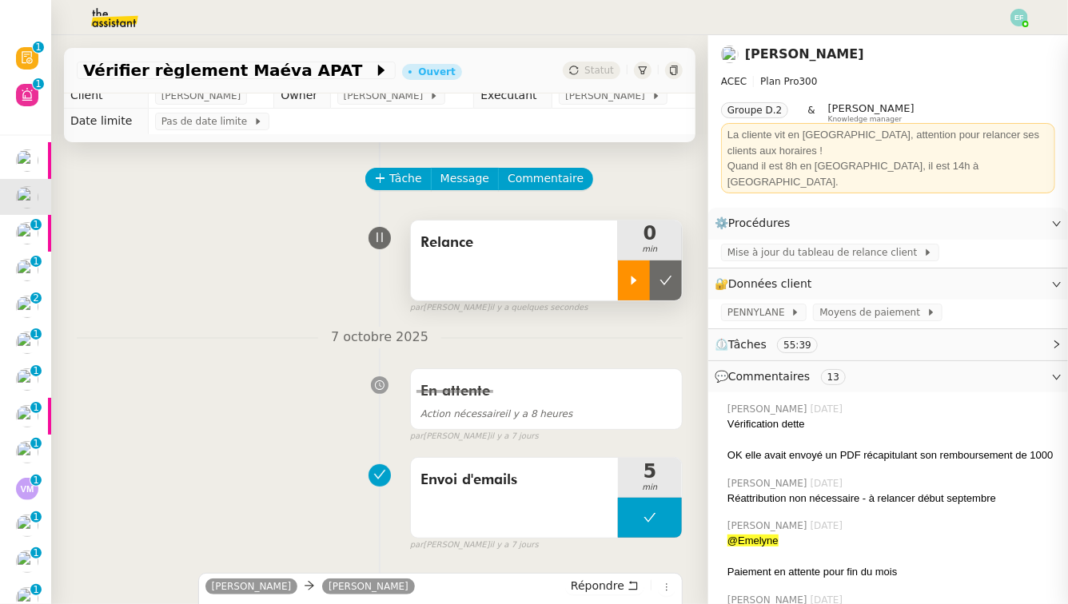
click at [646, 277] on div at bounding box center [634, 281] width 32 height 40
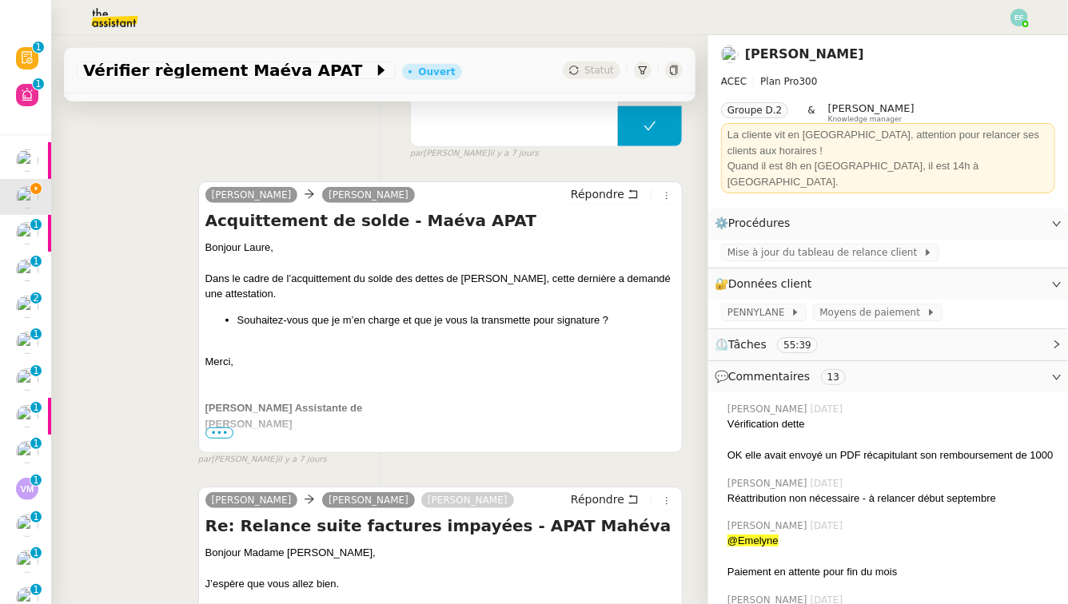
scroll to position [426, 0]
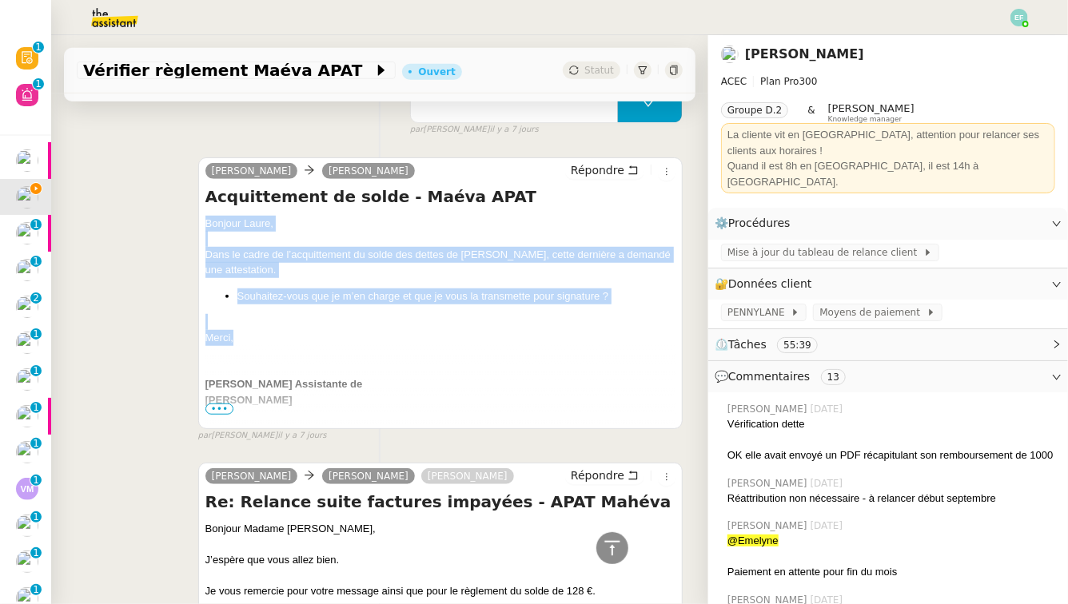
drag, startPoint x: 202, startPoint y: 225, endPoint x: 256, endPoint y: 337, distance: 124.1
click at [256, 337] on div "[PERSON_NAME] Répondre Acquittement de solde - Maéva APAT Bonjour Laure, Dans l…" at bounding box center [440, 294] width 485 height 272
copy div "Bonjour Laure, Dans le cadre de l’acquittement du solde des dettes de [PERSON_N…"
click at [639, 172] on button "Répondre" at bounding box center [604, 171] width 79 height 18
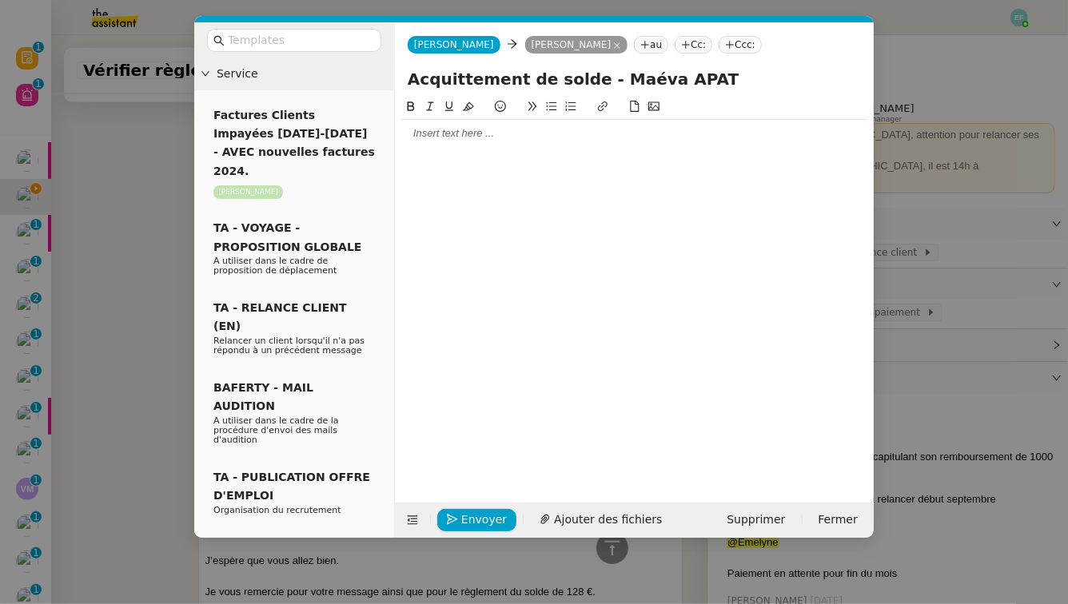
click at [461, 142] on div at bounding box center [634, 133] width 466 height 27
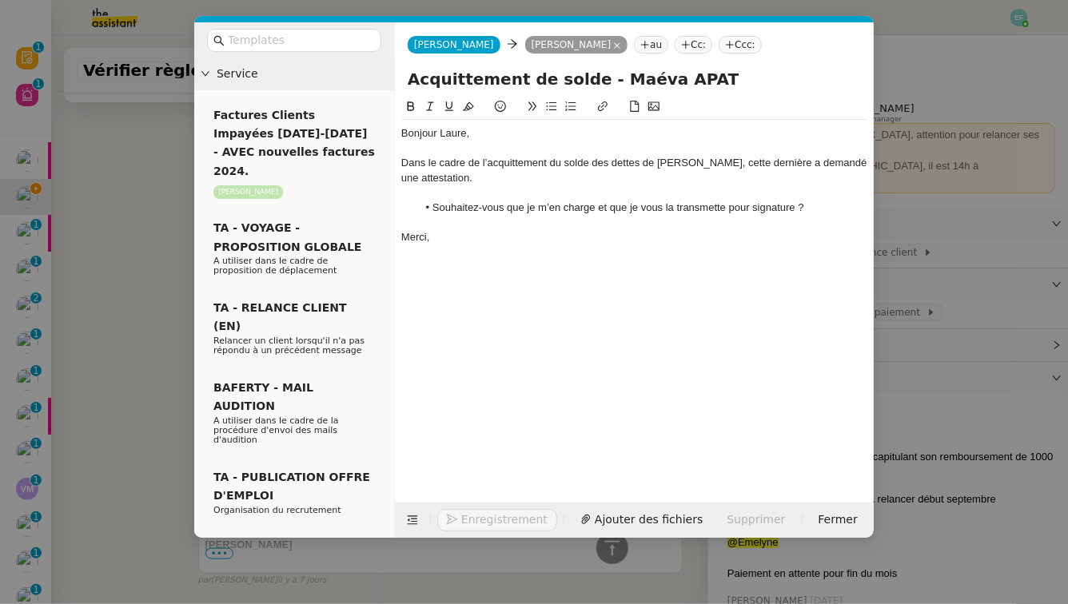
scroll to position [695, 0]
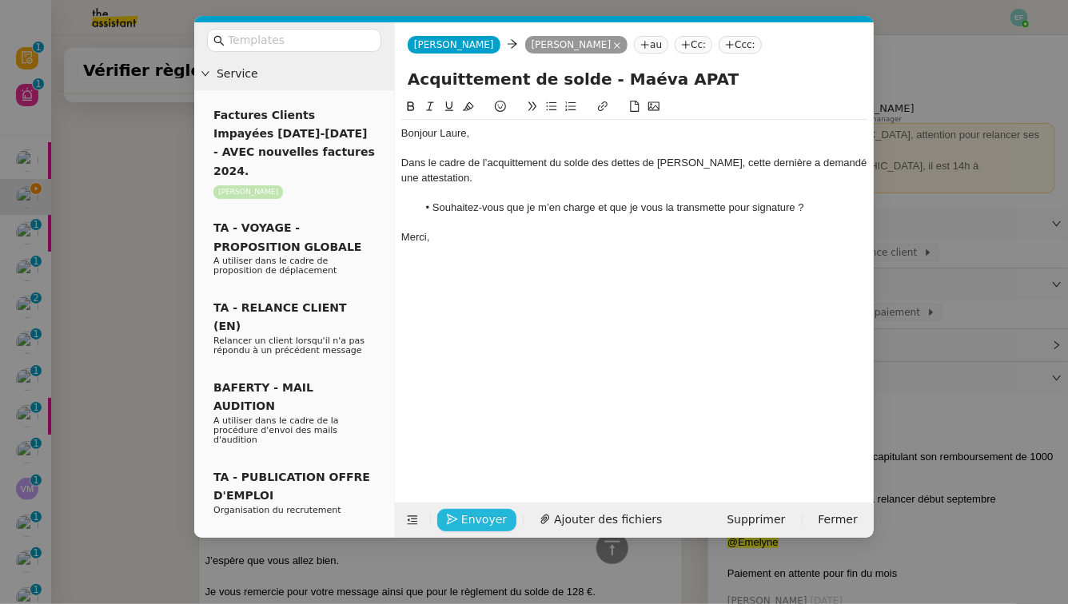
click at [465, 520] on span "Envoyer" at bounding box center [484, 520] width 46 height 18
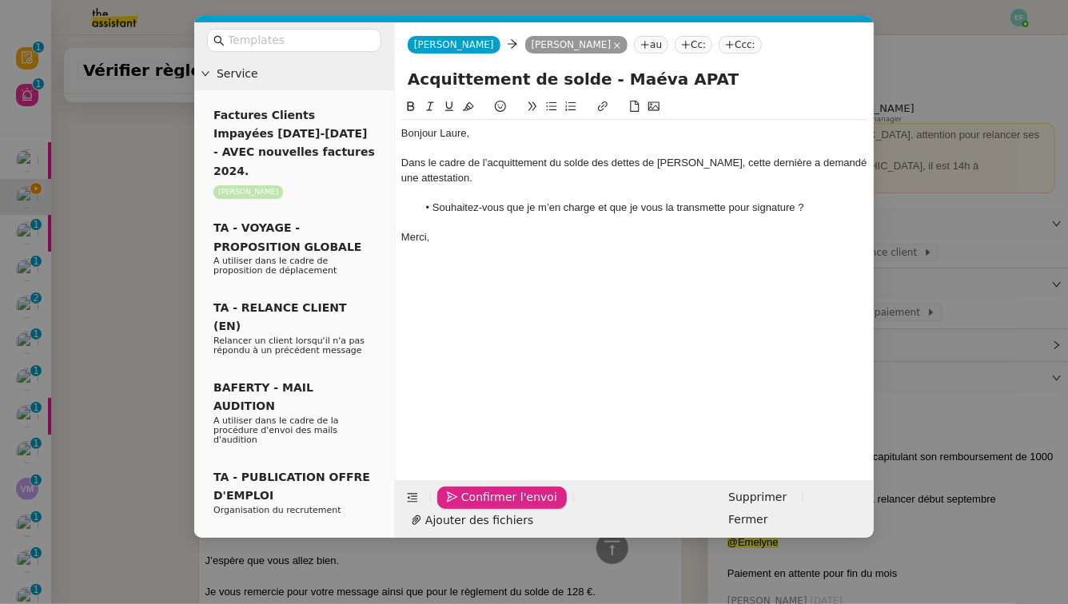
click at [465, 507] on span "Confirmer l'envoi" at bounding box center [509, 498] width 96 height 18
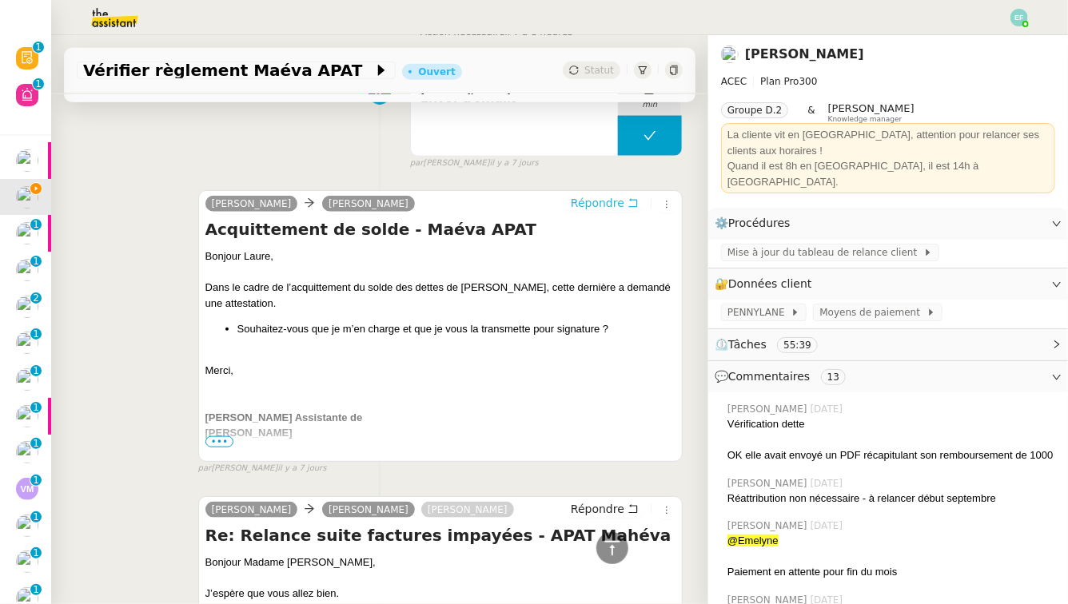
scroll to position [0, 0]
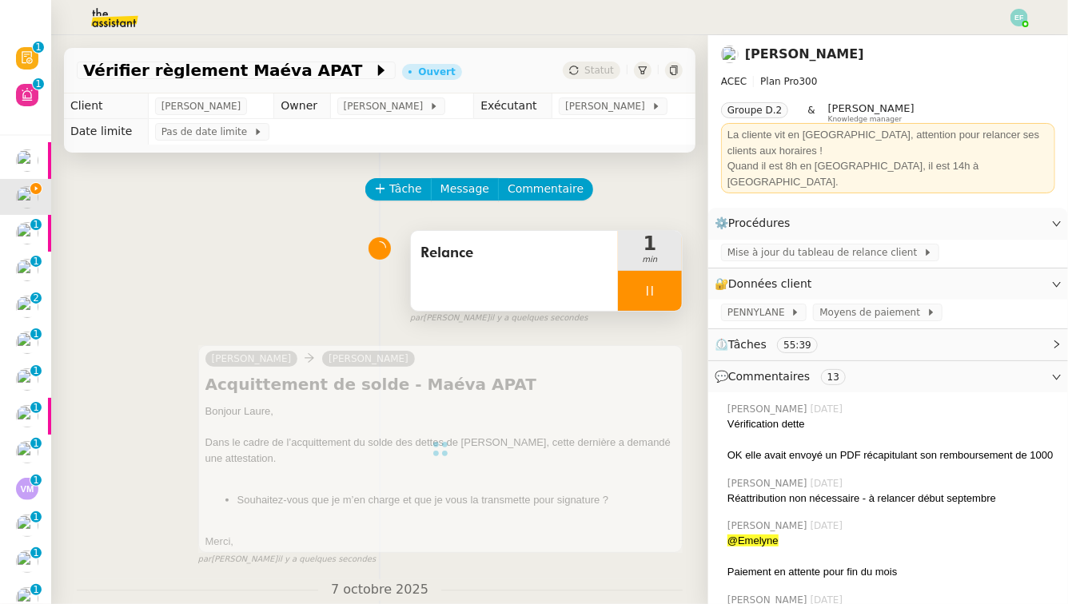
click at [636, 300] on div at bounding box center [650, 291] width 64 height 40
click at [658, 290] on button at bounding box center [666, 291] width 32 height 40
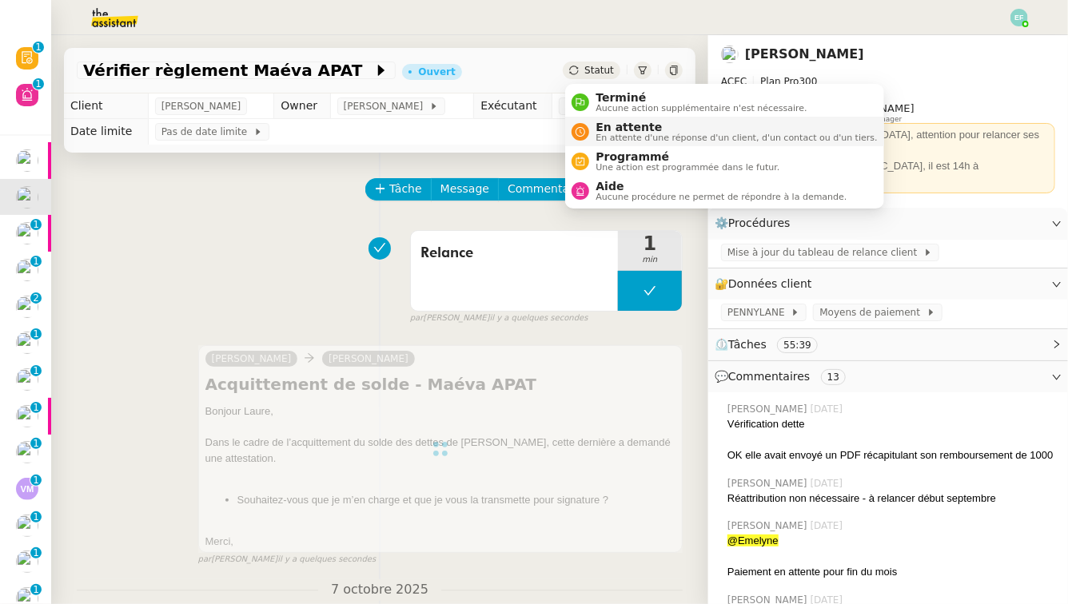
click at [600, 130] on span "En attente" at bounding box center [736, 127] width 281 height 13
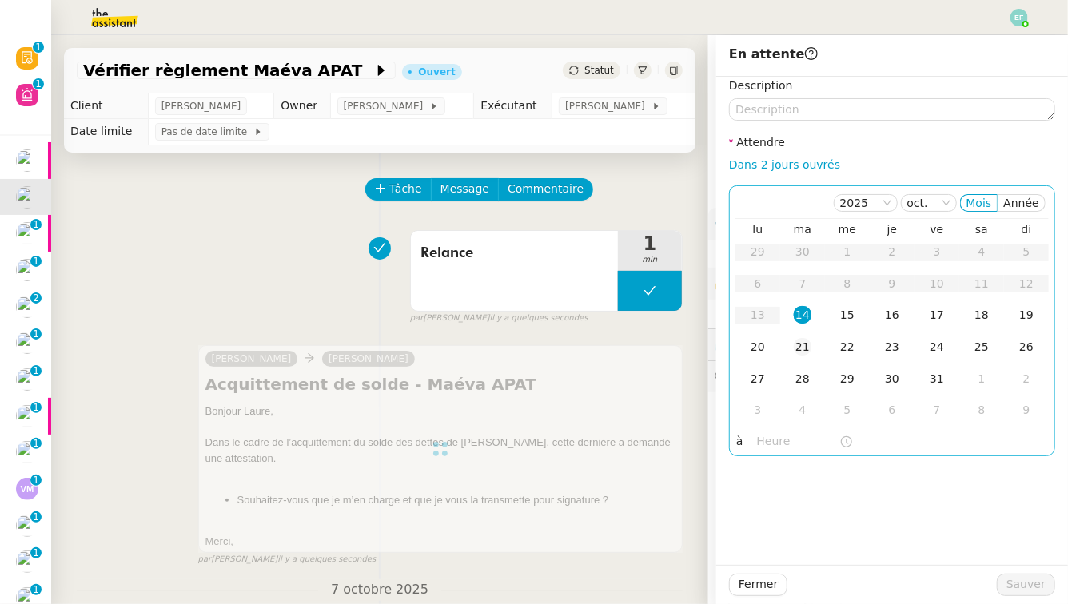
click at [811, 342] on div "21" at bounding box center [803, 347] width 18 height 18
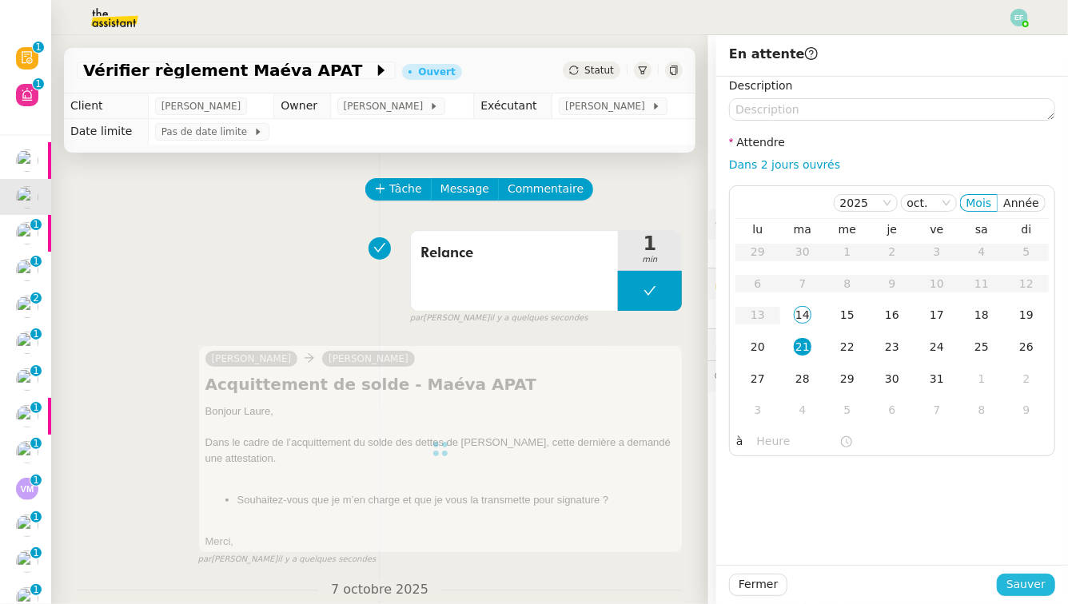
click at [1008, 560] on span "Sauver" at bounding box center [1026, 585] width 39 height 18
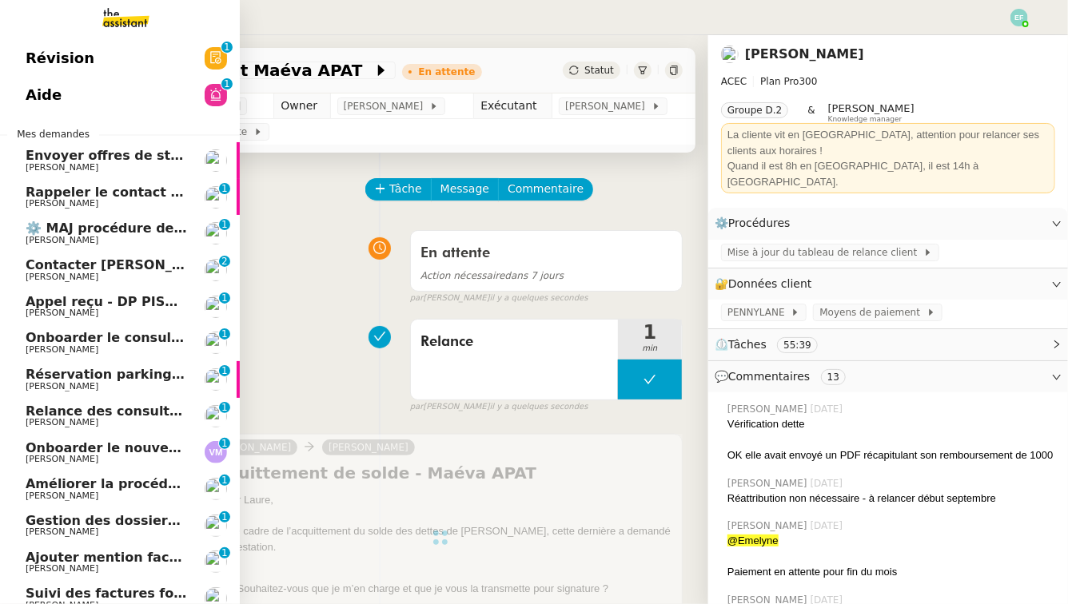
click at [48, 195] on span "Rappeler le contact et donner l'email de la comptabilité" at bounding box center [227, 192] width 403 height 15
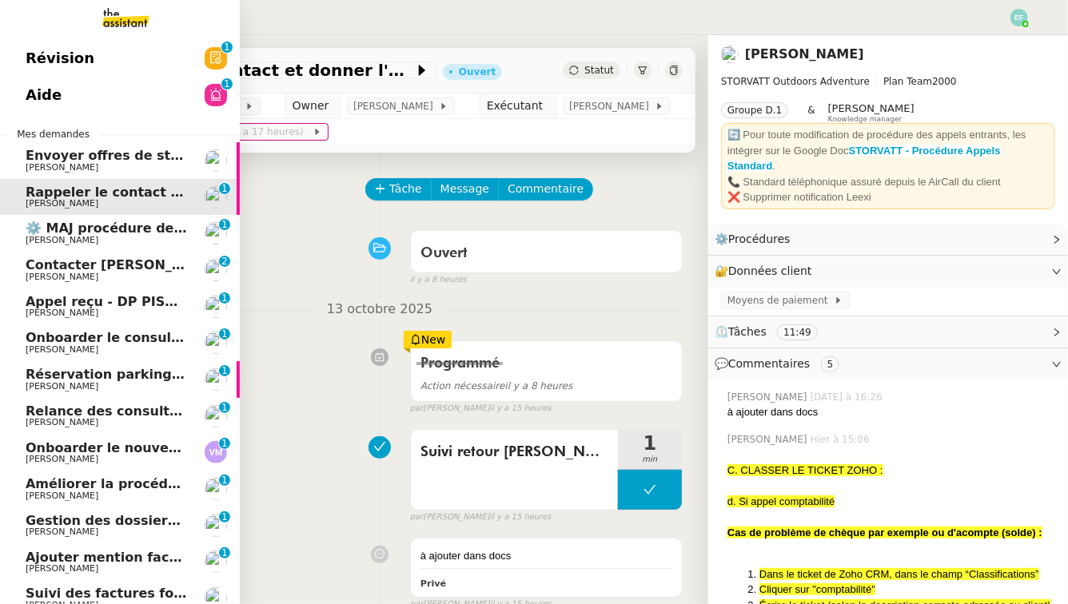
click at [34, 230] on span "⚙️ MAJ procédure de standard" at bounding box center [134, 228] width 217 height 15
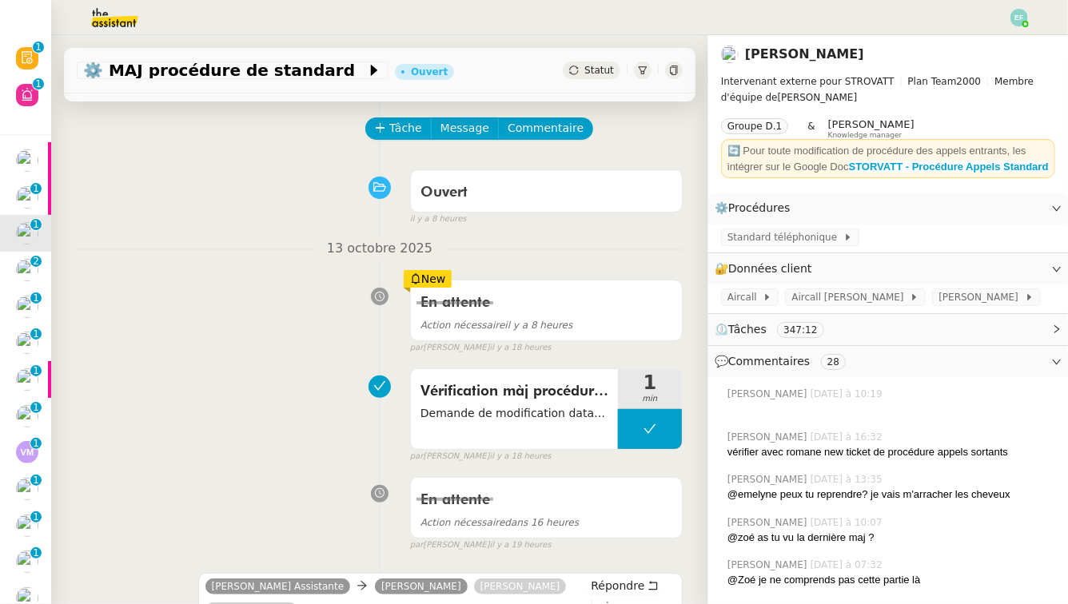
scroll to position [64, 0]
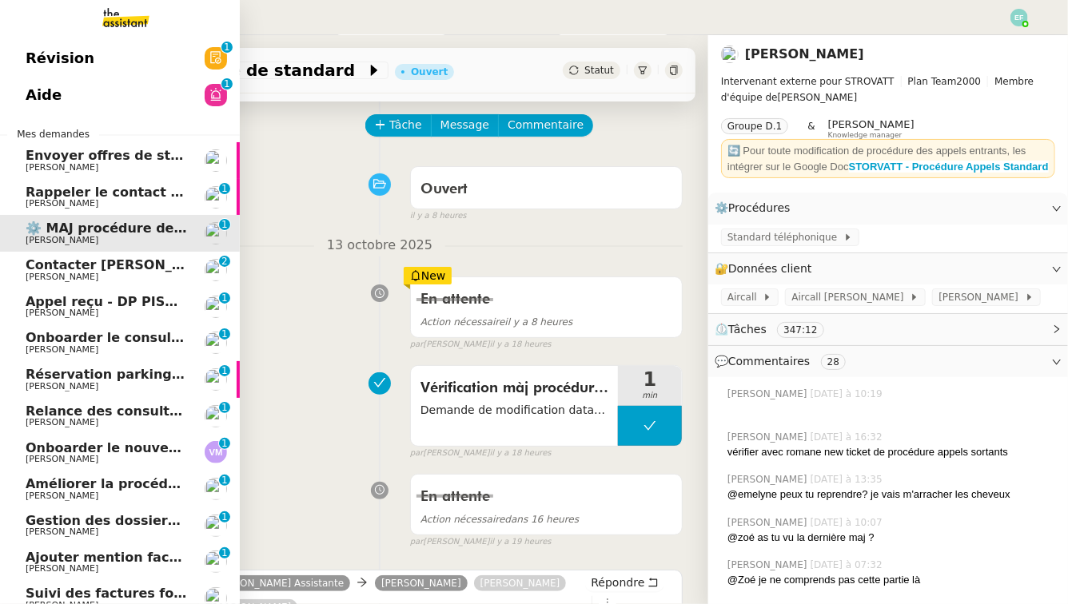
click at [58, 279] on span "[PERSON_NAME]" at bounding box center [62, 277] width 73 height 10
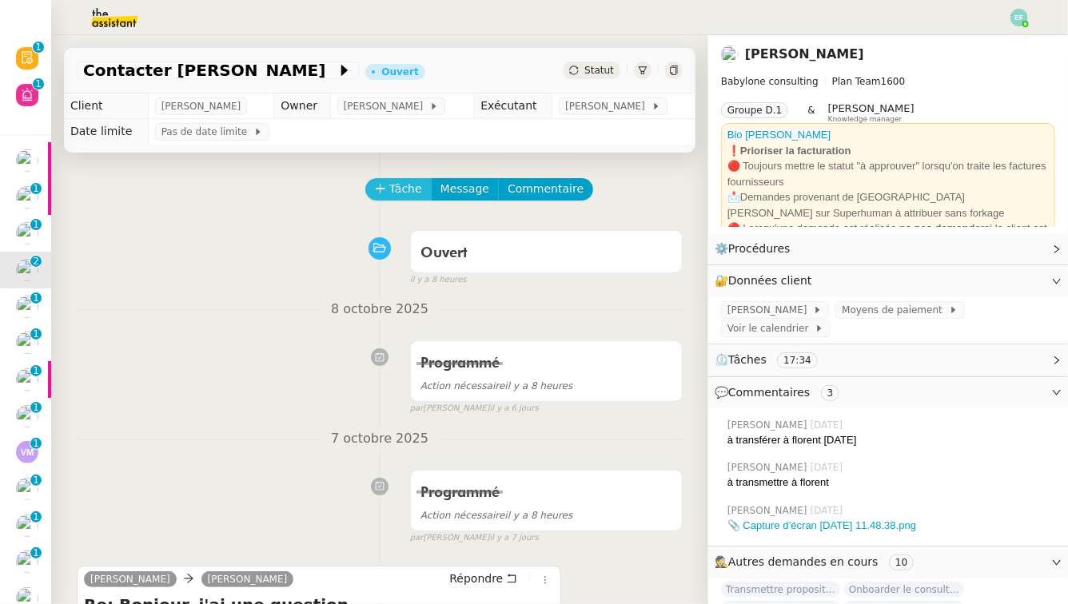
click at [411, 184] on span "Tâche" at bounding box center [405, 189] width 33 height 18
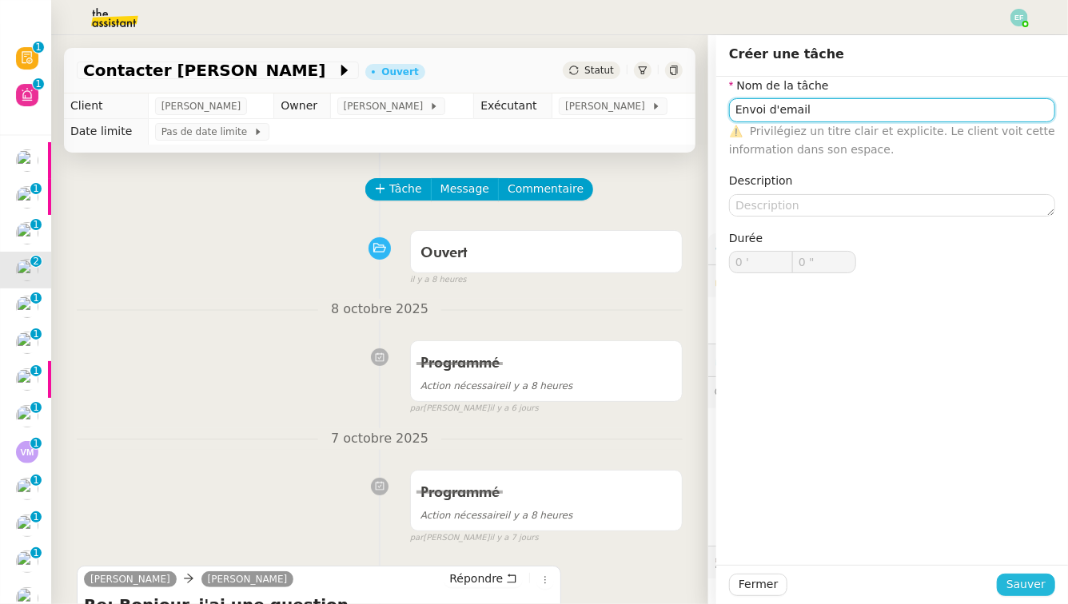
type input "Envoi d'email"
click at [1008, 560] on span "Sauver" at bounding box center [1026, 585] width 39 height 18
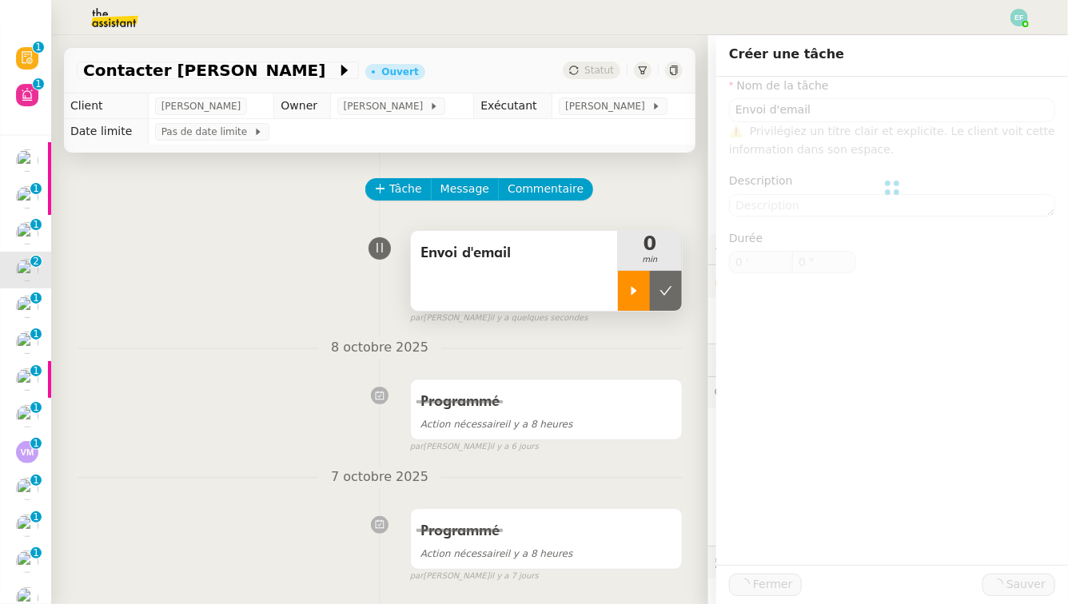
click at [640, 286] on icon at bounding box center [634, 291] width 13 height 13
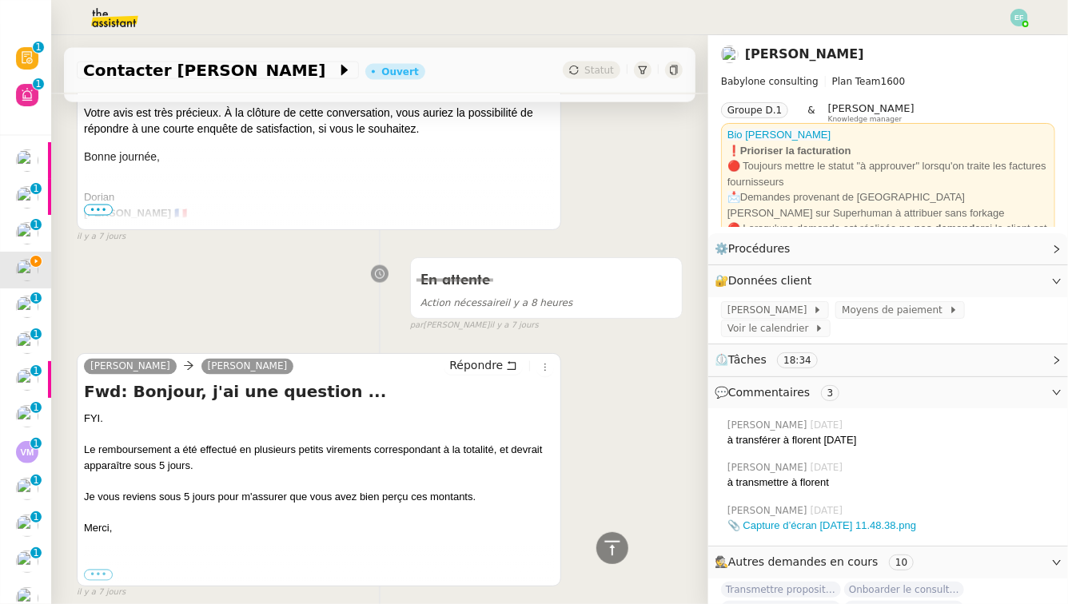
scroll to position [1209, 0]
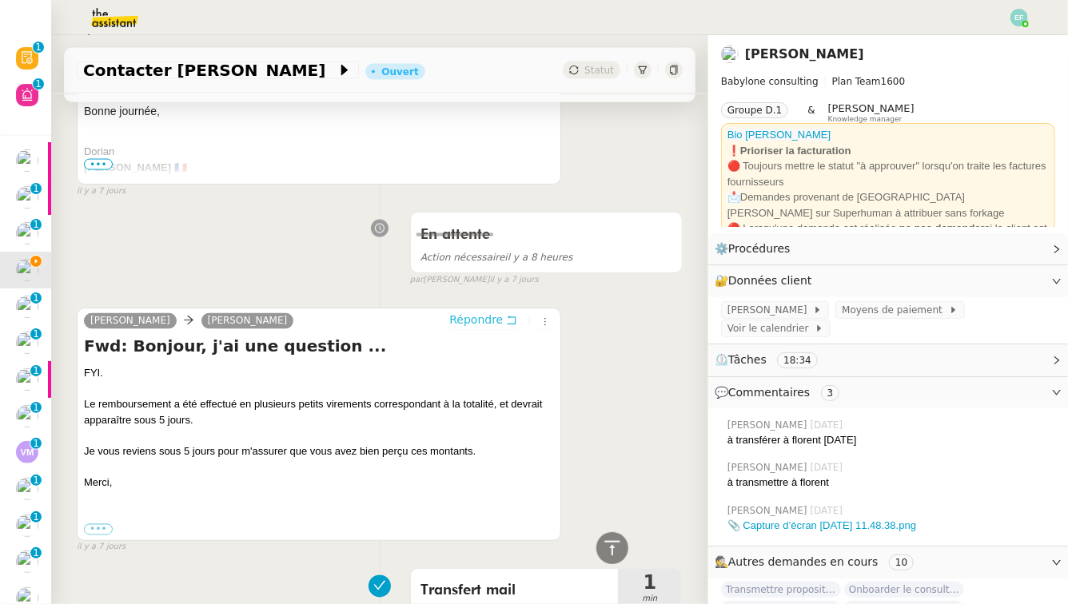
click at [507, 322] on icon at bounding box center [511, 320] width 11 height 11
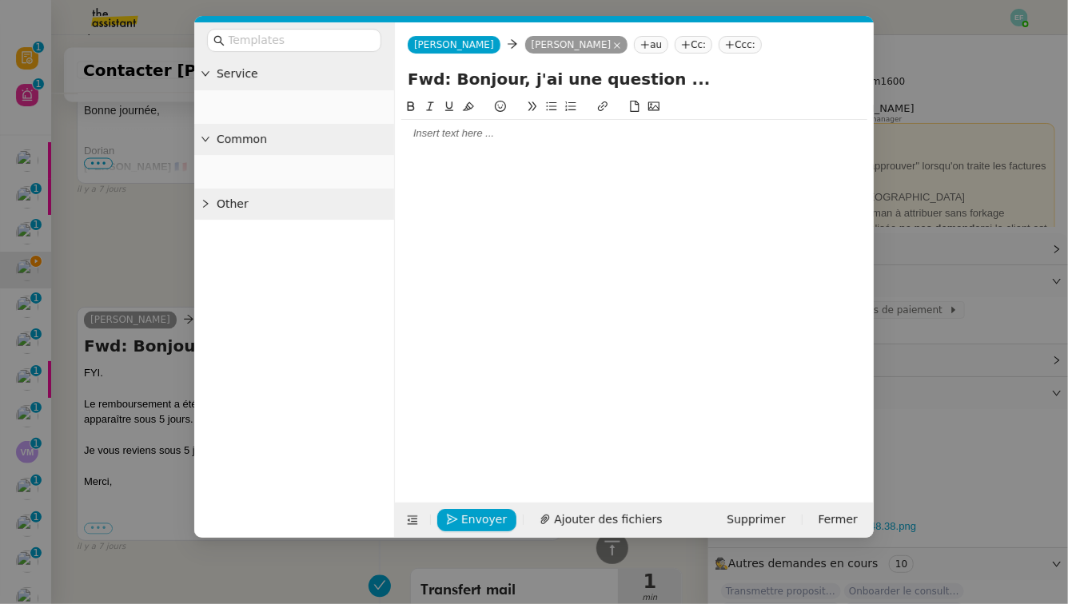
scroll to position [1334, 0]
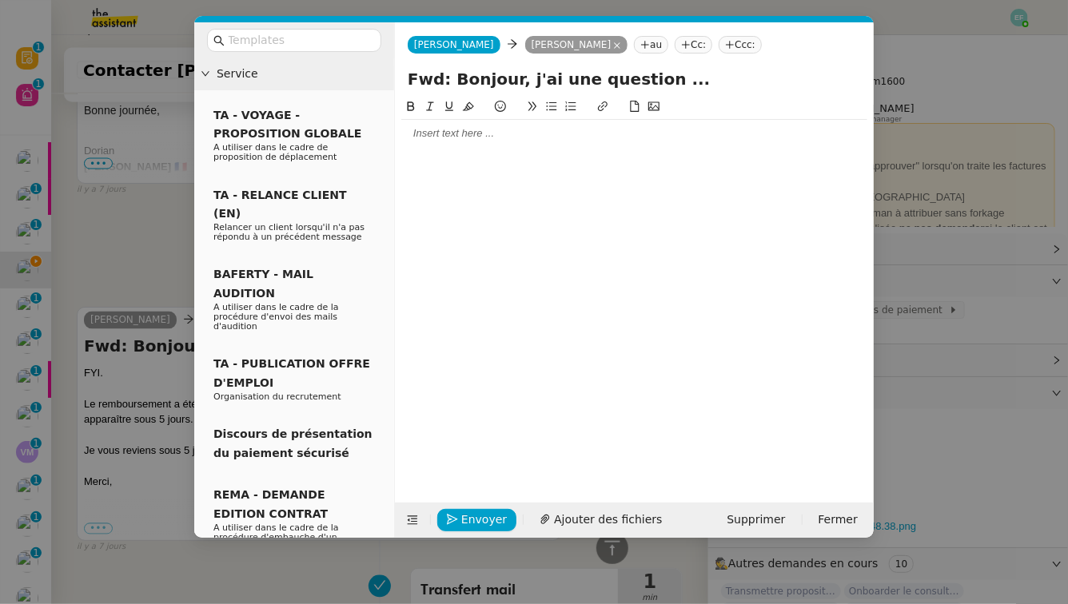
click at [442, 124] on div at bounding box center [634, 133] width 466 height 27
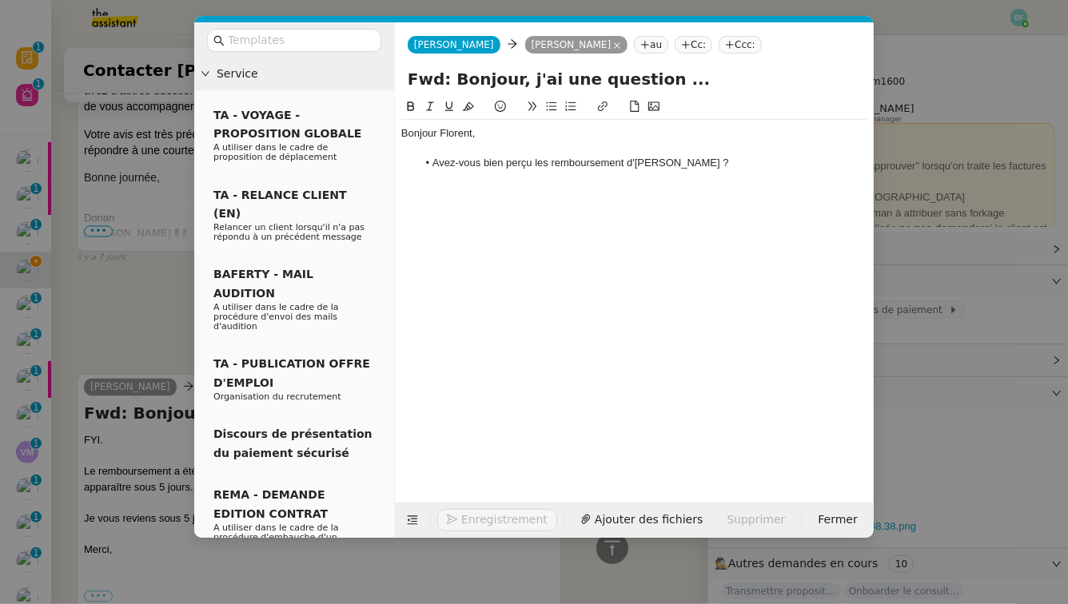
scroll to position [1401, 0]
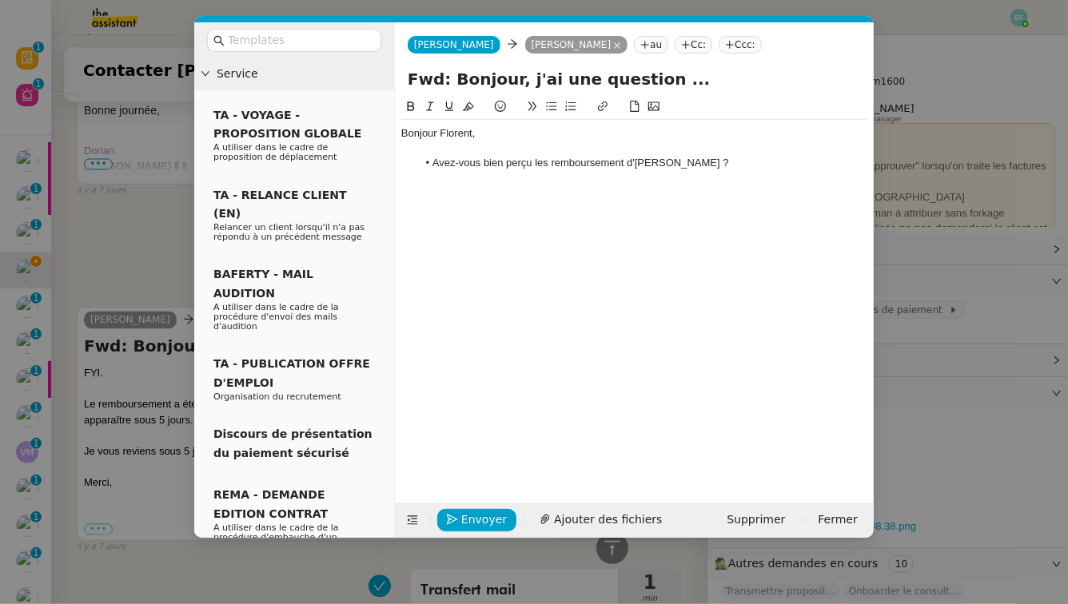
click at [624, 164] on li "Avez-vous bien perçu les remboursement d'[PERSON_NAME] ?" at bounding box center [642, 163] width 451 height 14
click at [696, 164] on li "Avez-vous bien perçu les remboursements d'[PERSON_NAME] ?" at bounding box center [642, 163] width 451 height 14
click at [469, 523] on span "Envoyer" at bounding box center [484, 520] width 46 height 18
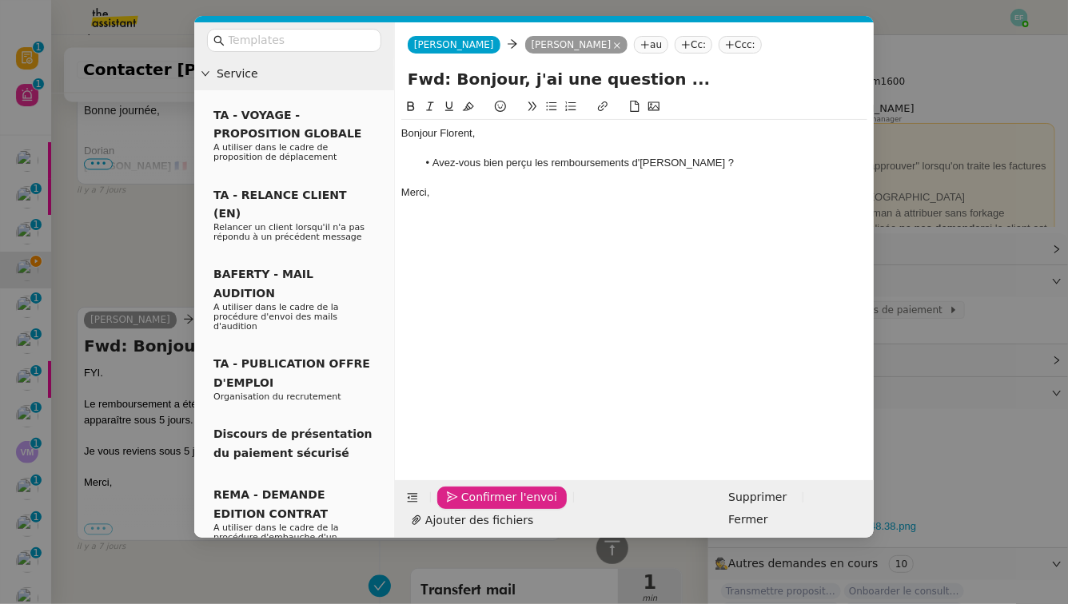
click at [469, 507] on span "Confirmer l'envoi" at bounding box center [509, 498] width 96 height 18
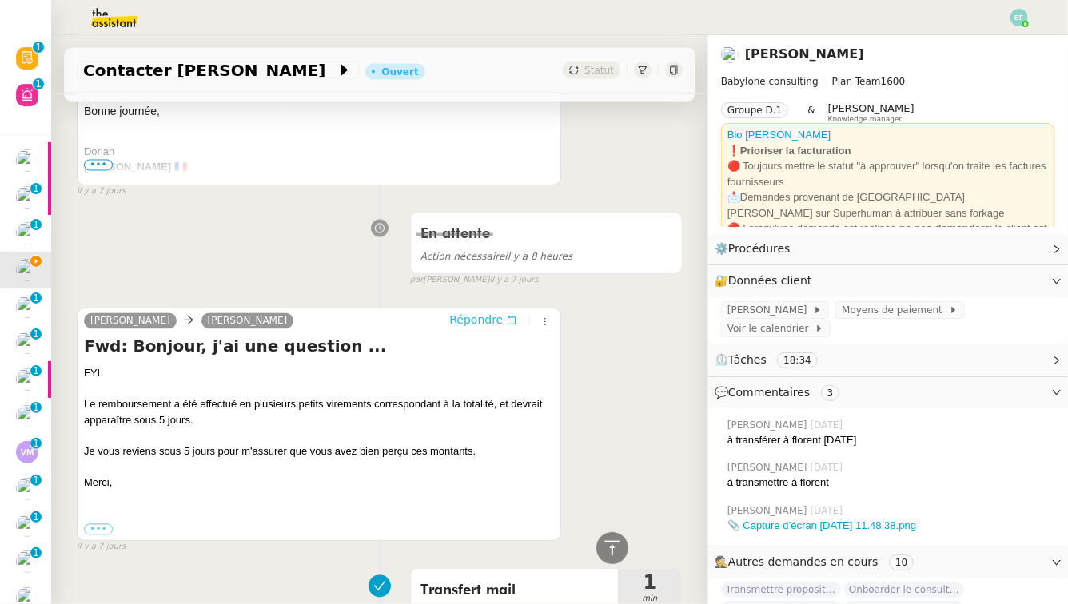
scroll to position [0, 0]
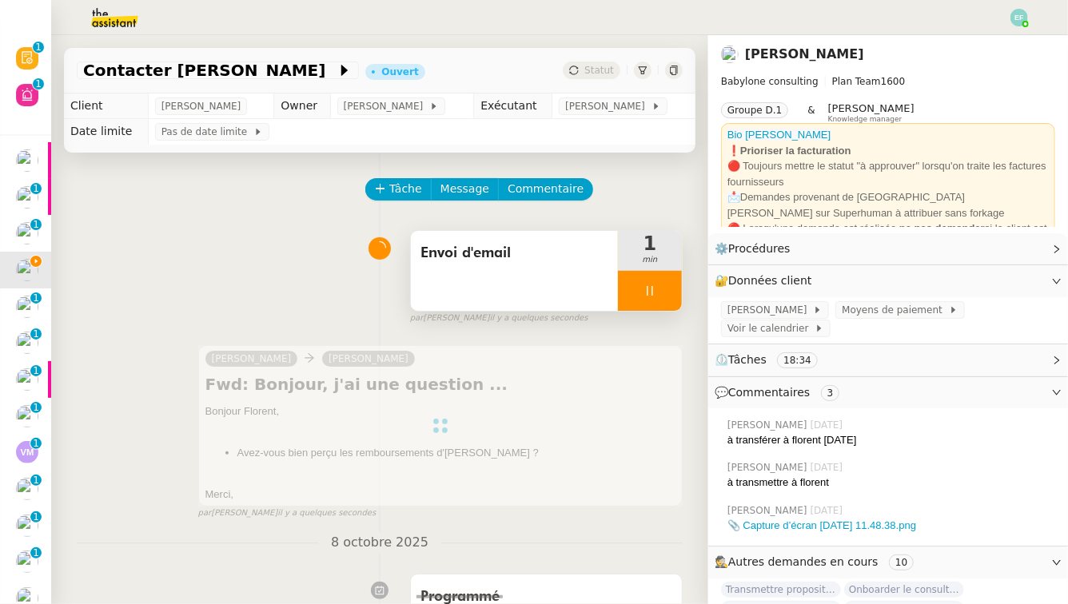
click at [651, 281] on div at bounding box center [650, 291] width 64 height 40
click at [662, 278] on button at bounding box center [666, 291] width 32 height 40
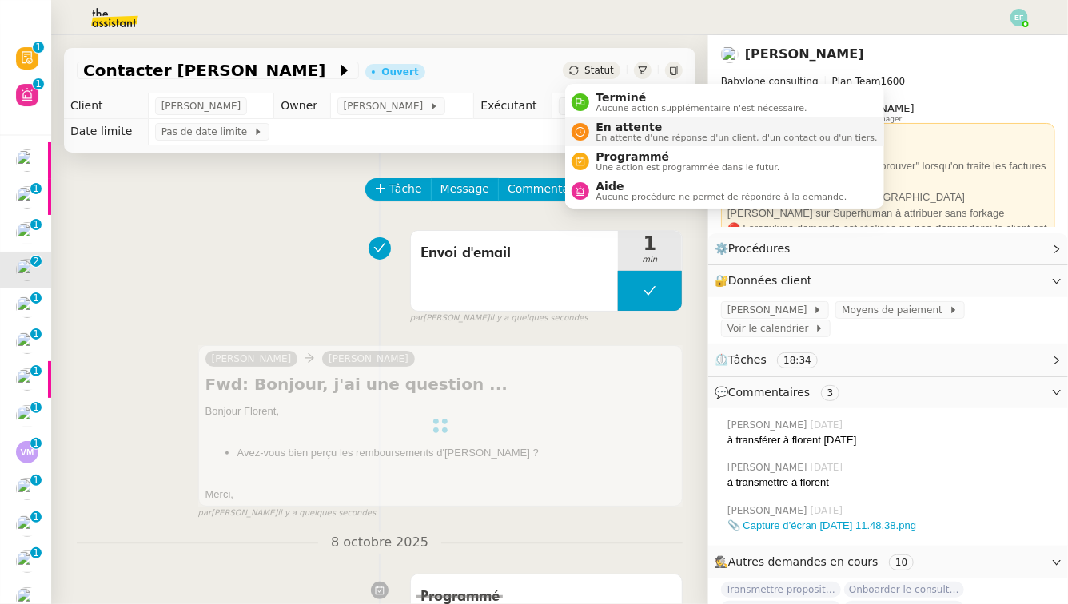
click at [597, 123] on span "En attente" at bounding box center [736, 127] width 281 height 13
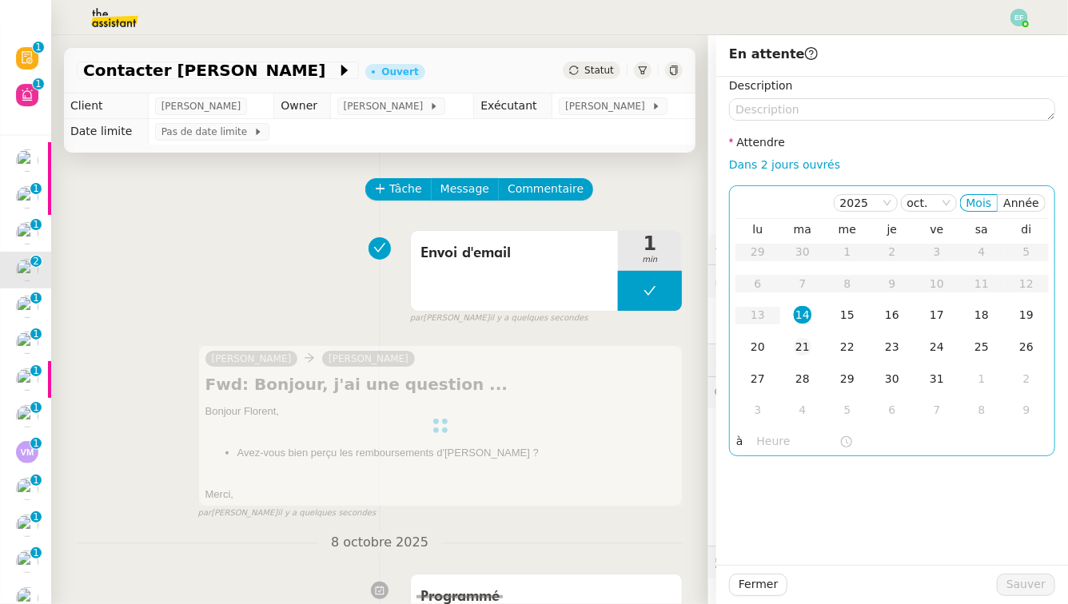
click at [811, 344] on div "21" at bounding box center [803, 347] width 18 height 18
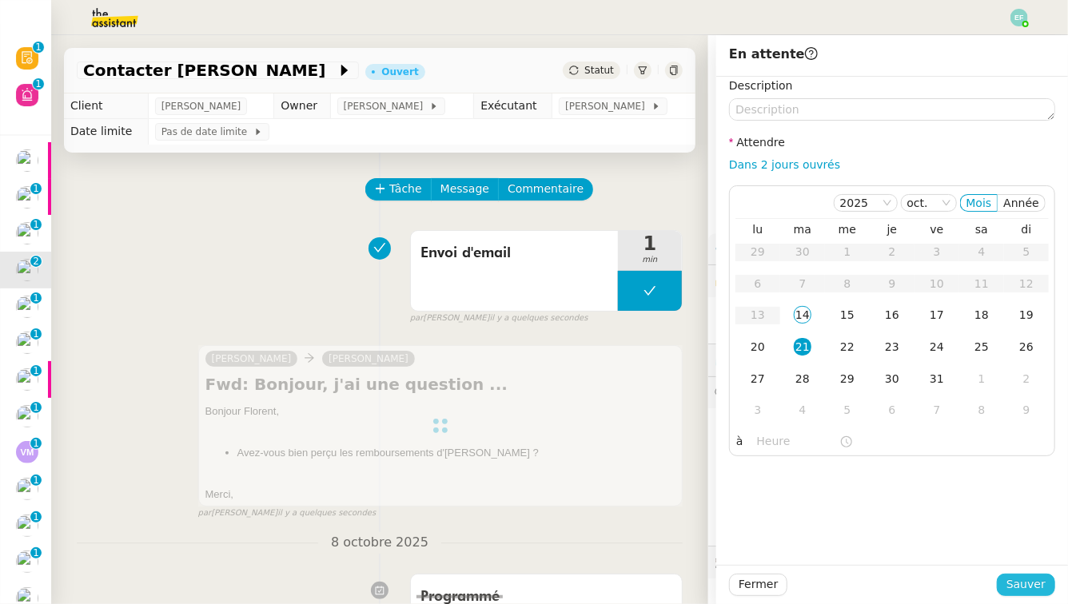
click at [1008, 560] on span "Sauver" at bounding box center [1026, 585] width 39 height 18
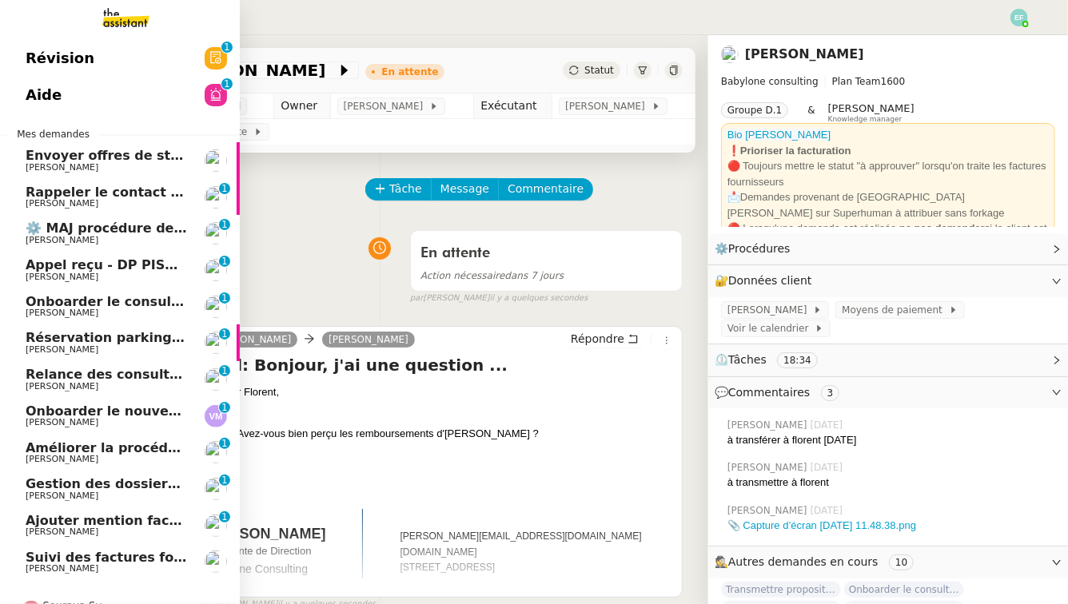
scroll to position [69, 0]
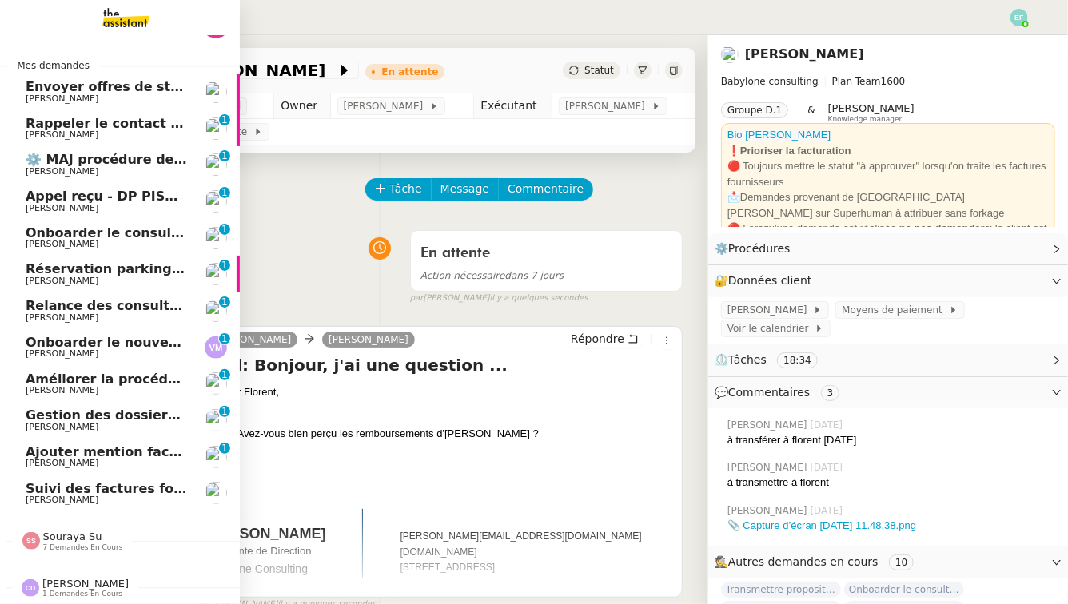
click at [98, 203] on span "[PERSON_NAME]" at bounding box center [62, 208] width 73 height 10
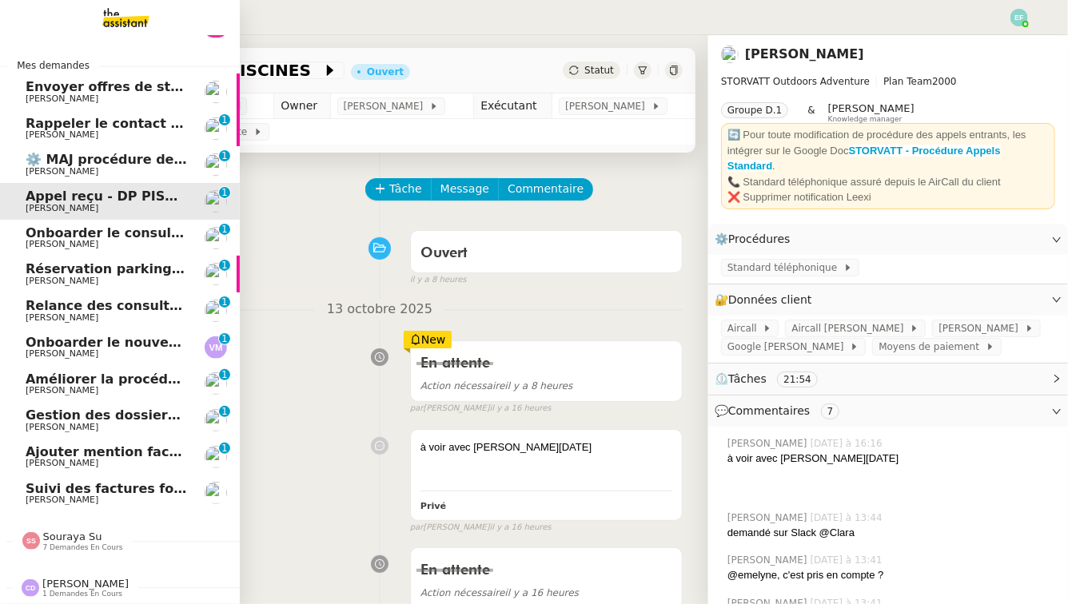
click at [37, 248] on span "[PERSON_NAME]" at bounding box center [62, 244] width 73 height 10
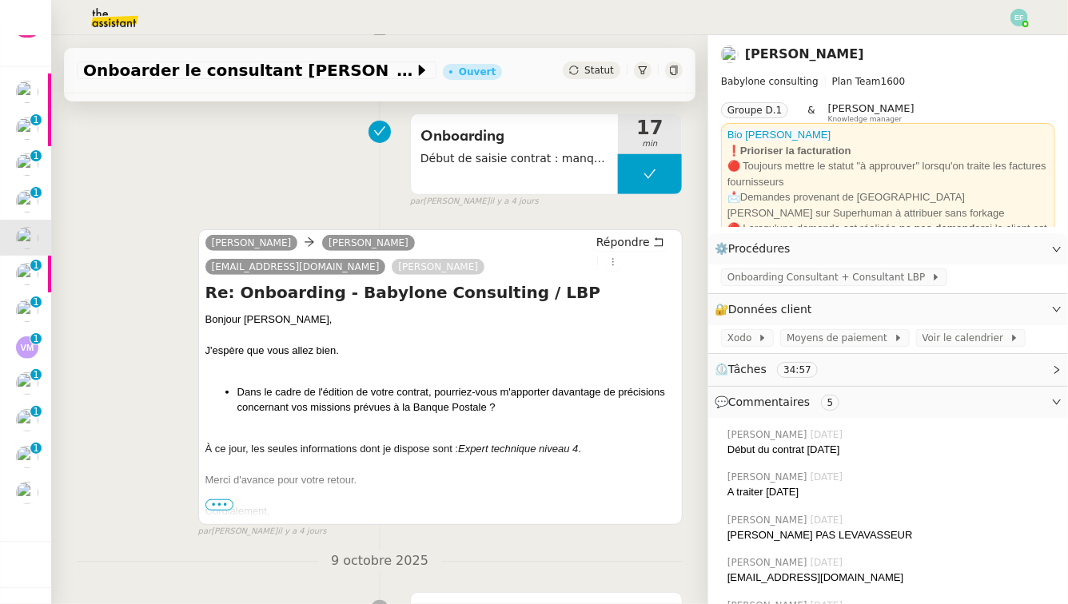
scroll to position [317, 0]
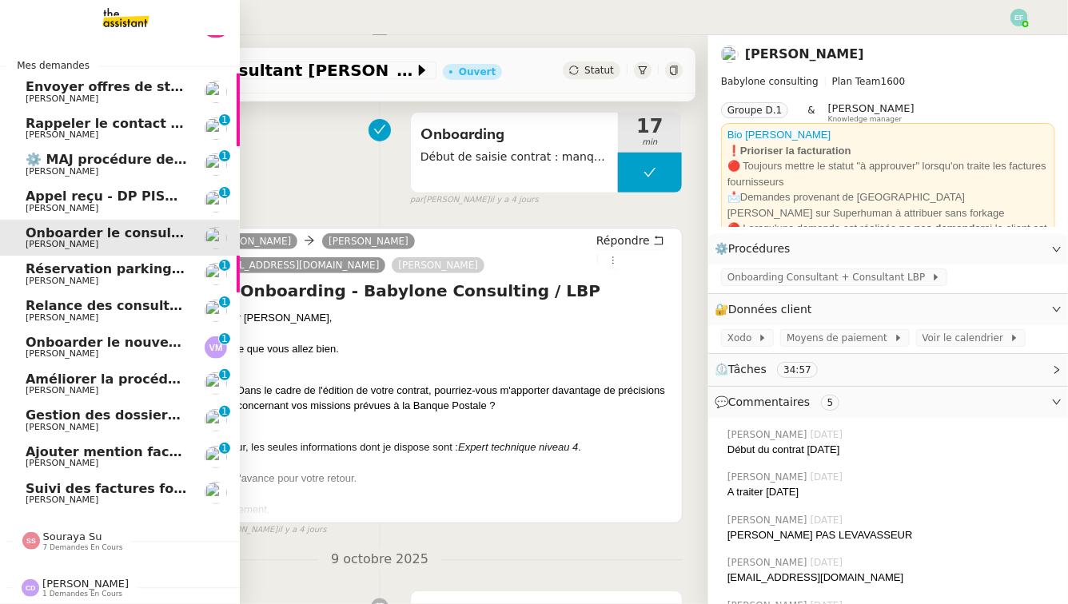
click at [41, 268] on span "Réservation parking à [GEOGRAPHIC_DATA]" at bounding box center [182, 268] width 313 height 15
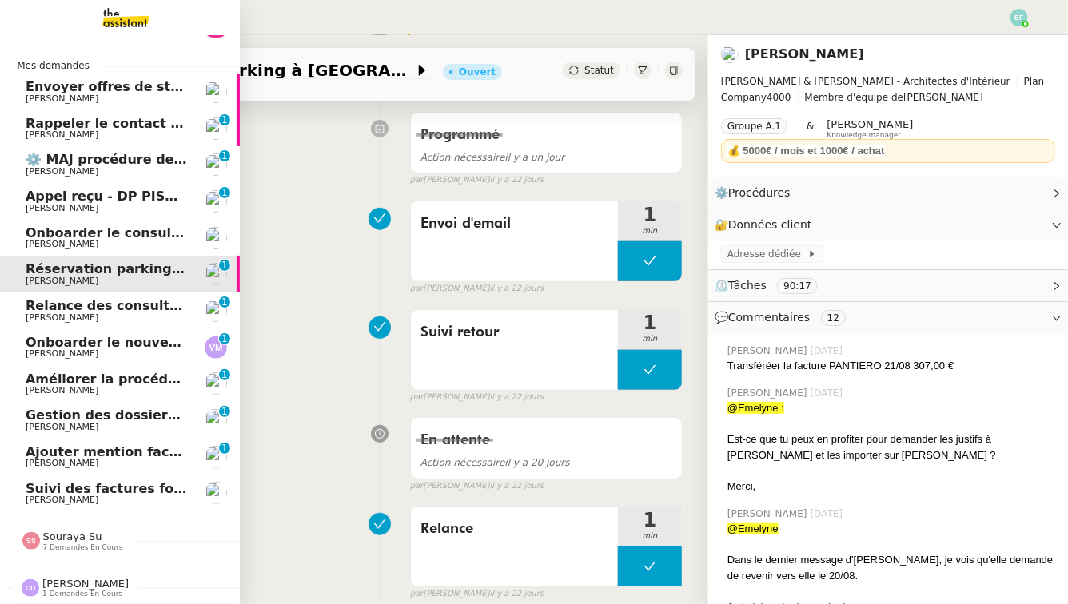
click at [102, 233] on span "Onboarder le consultant [PERSON_NAME]" at bounding box center [175, 232] width 299 height 15
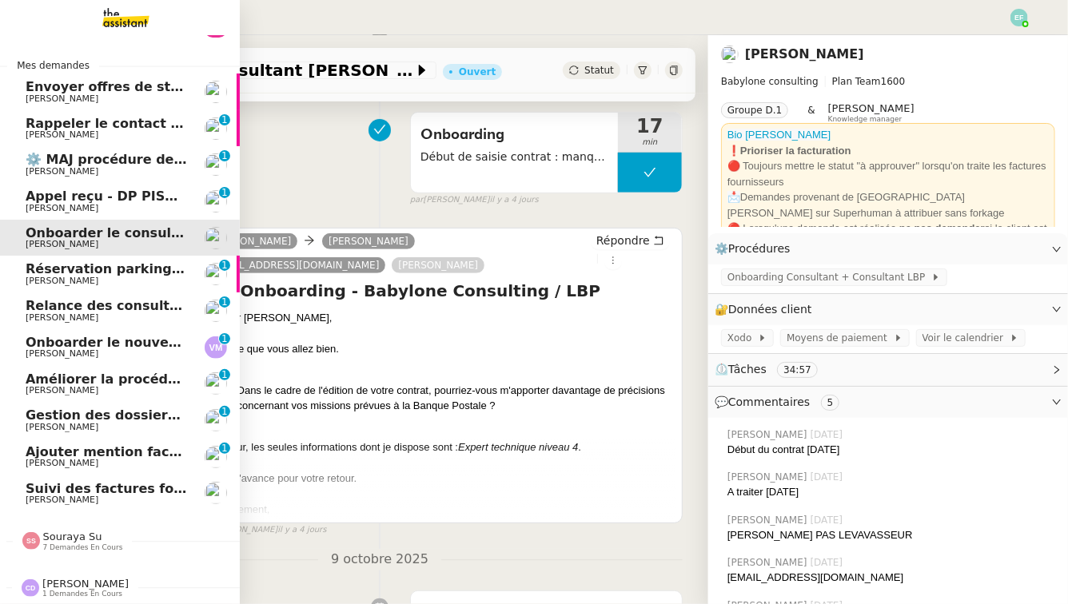
click at [110, 270] on span "Réservation parking à [GEOGRAPHIC_DATA]" at bounding box center [182, 268] width 313 height 15
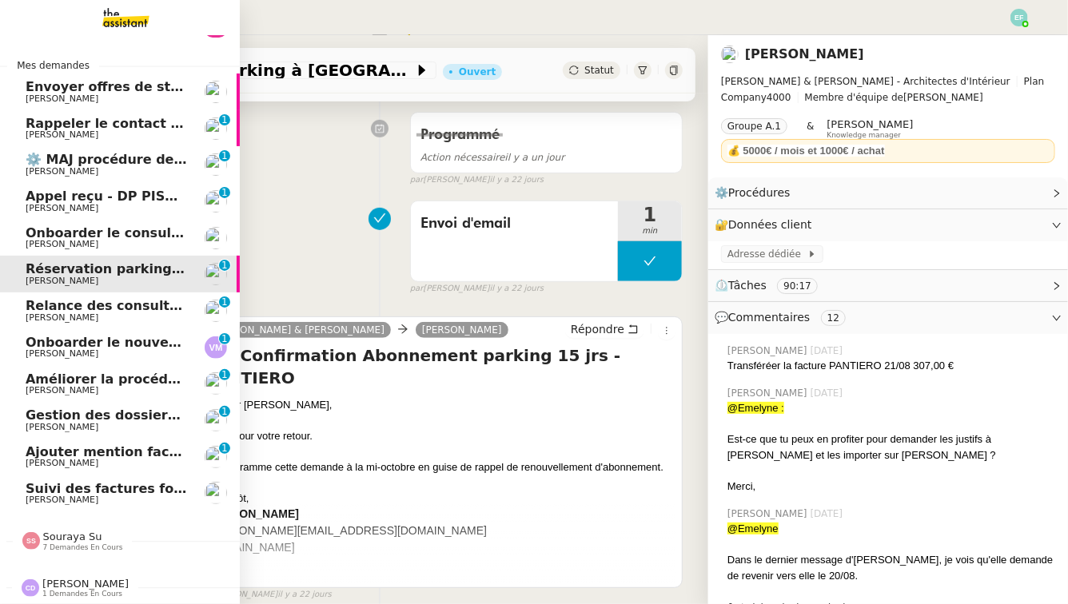
click at [115, 237] on span "Onboarder le consultant [PERSON_NAME]" at bounding box center [175, 232] width 299 height 15
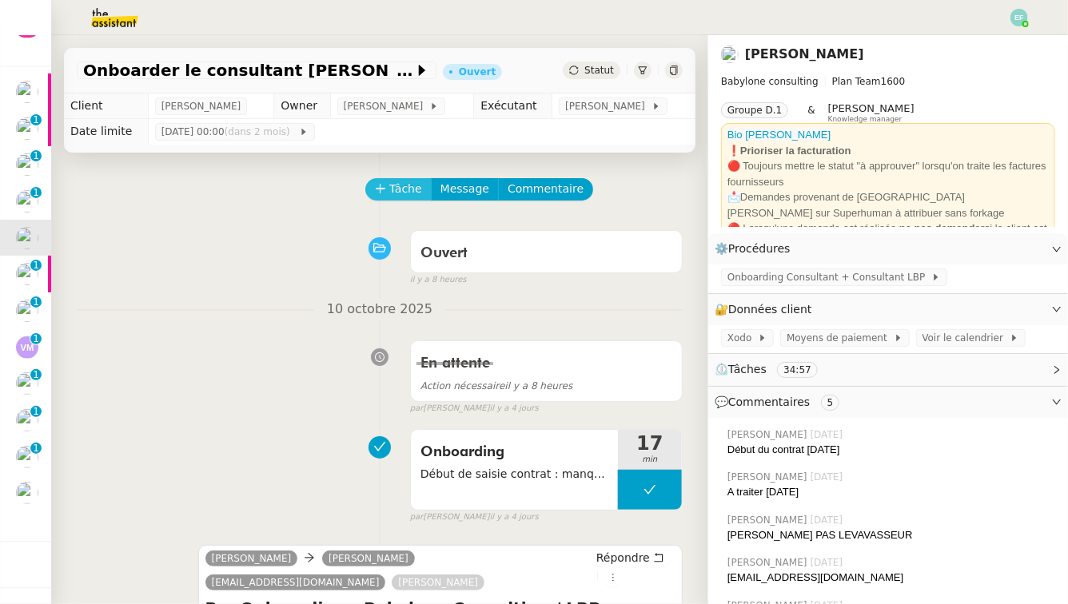
click at [387, 190] on button "Tâche" at bounding box center [398, 189] width 66 height 22
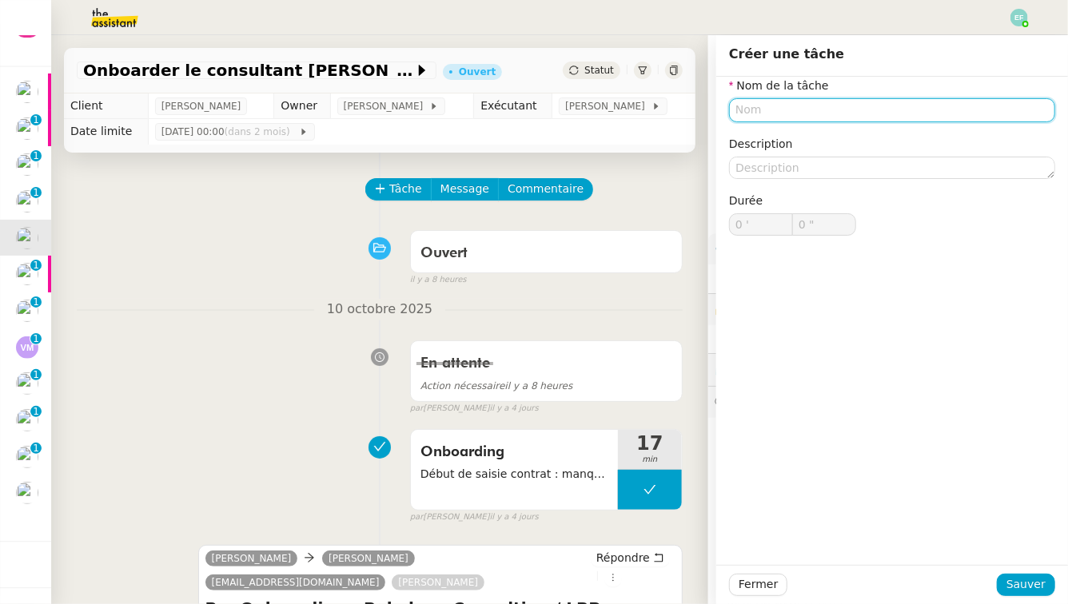
click at [814, 114] on input "text" at bounding box center [892, 109] width 326 height 23
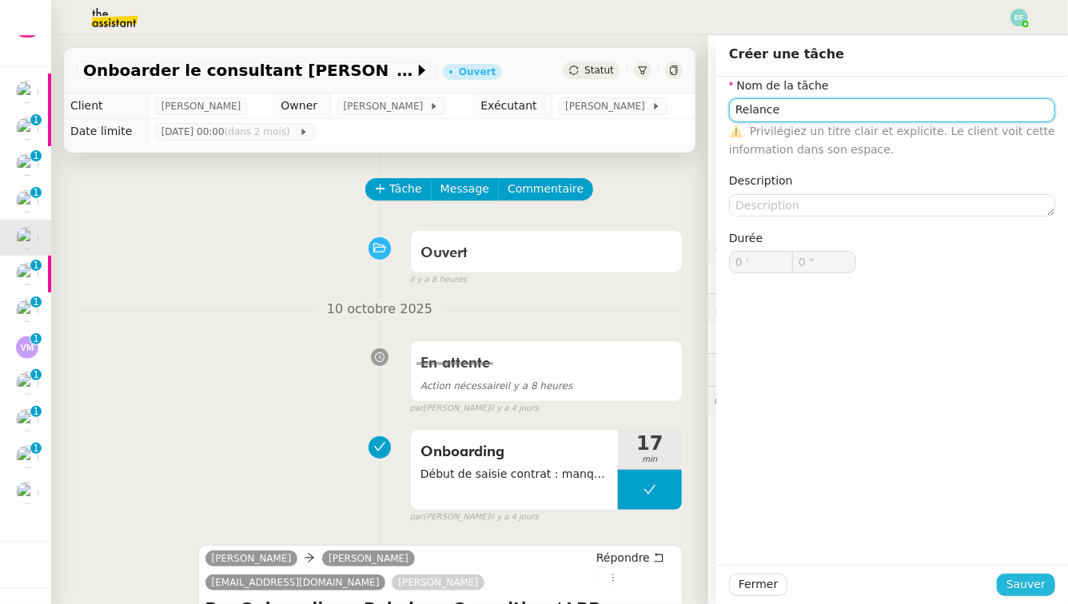
type input "Relance"
click at [1007, 560] on button "Sauver" at bounding box center [1026, 585] width 58 height 22
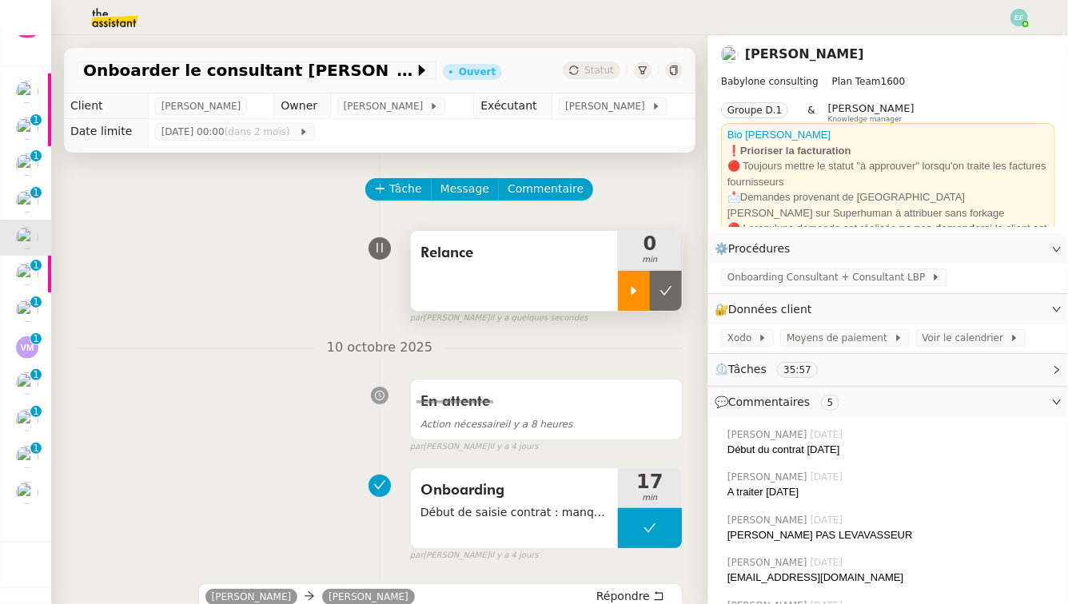
click at [637, 293] on icon at bounding box center [634, 291] width 13 height 13
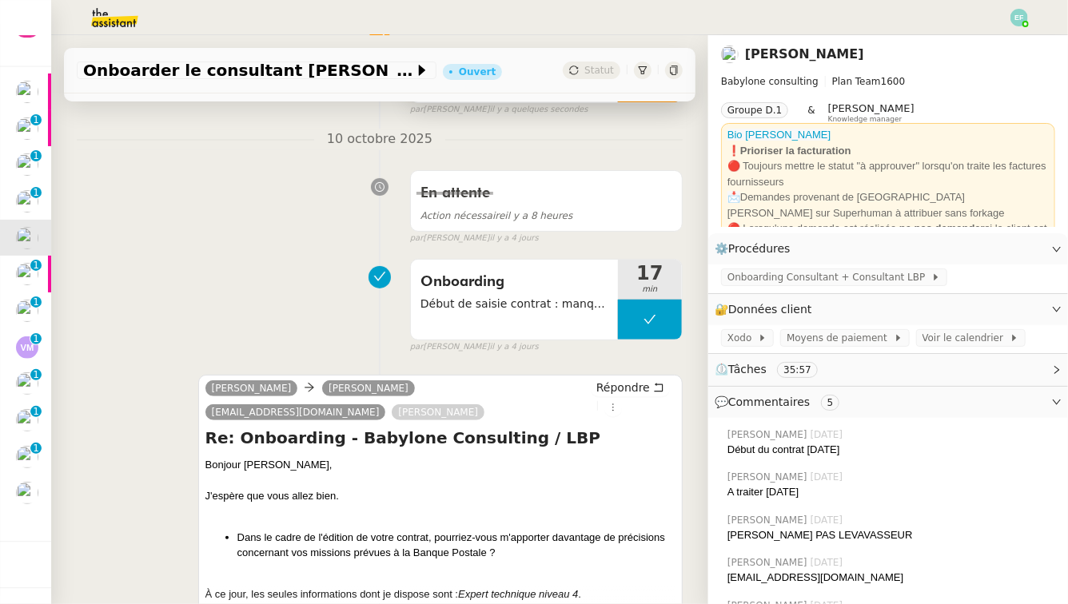
scroll to position [387, 0]
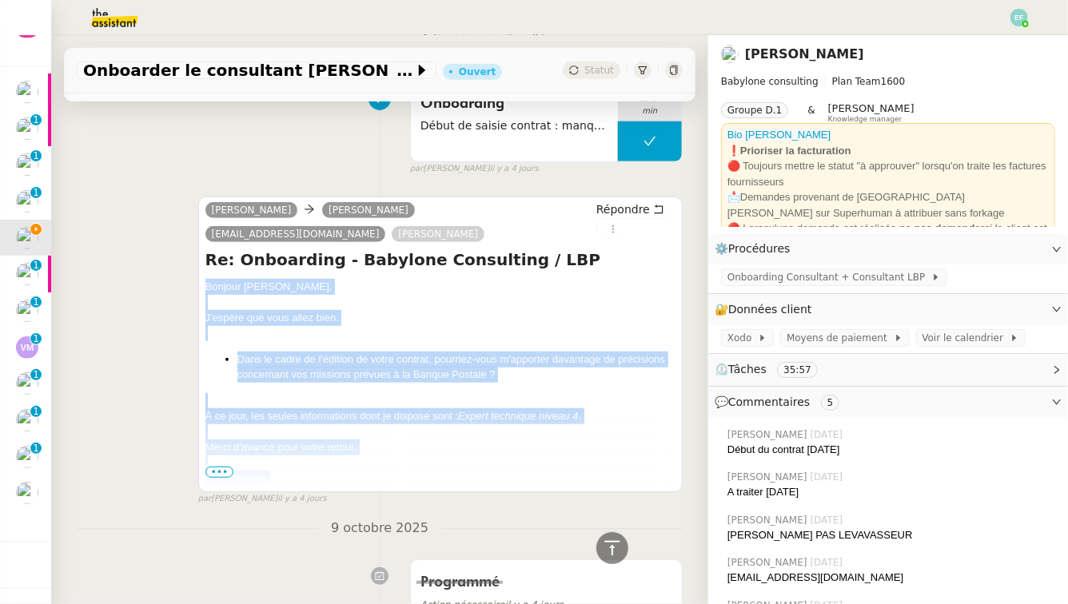
drag, startPoint x: 206, startPoint y: 287, endPoint x: 380, endPoint y: 483, distance: 261.7
click at [380, 483] on div "Bonjour [PERSON_NAME], J'espère que vous allez bien. Dans le cadre de l'édition…" at bounding box center [440, 446] width 470 height 335
copy div "Bonjour [PERSON_NAME], J'espère que vous allez bien. Dans le cadre de l'édition…"
click at [632, 210] on span "Répondre" at bounding box center [623, 209] width 54 height 16
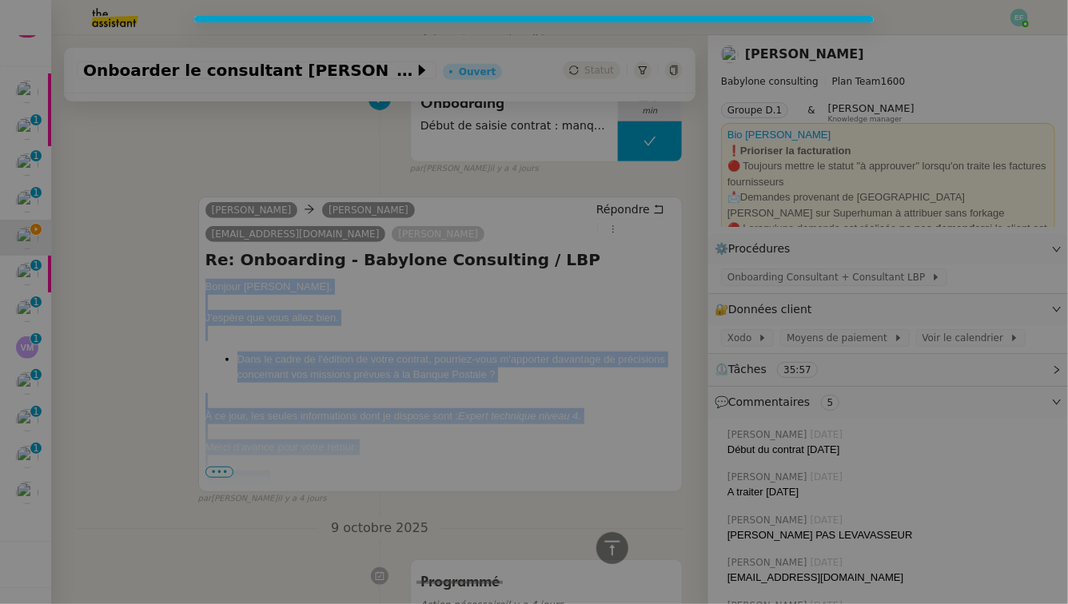
scroll to position [510, 0]
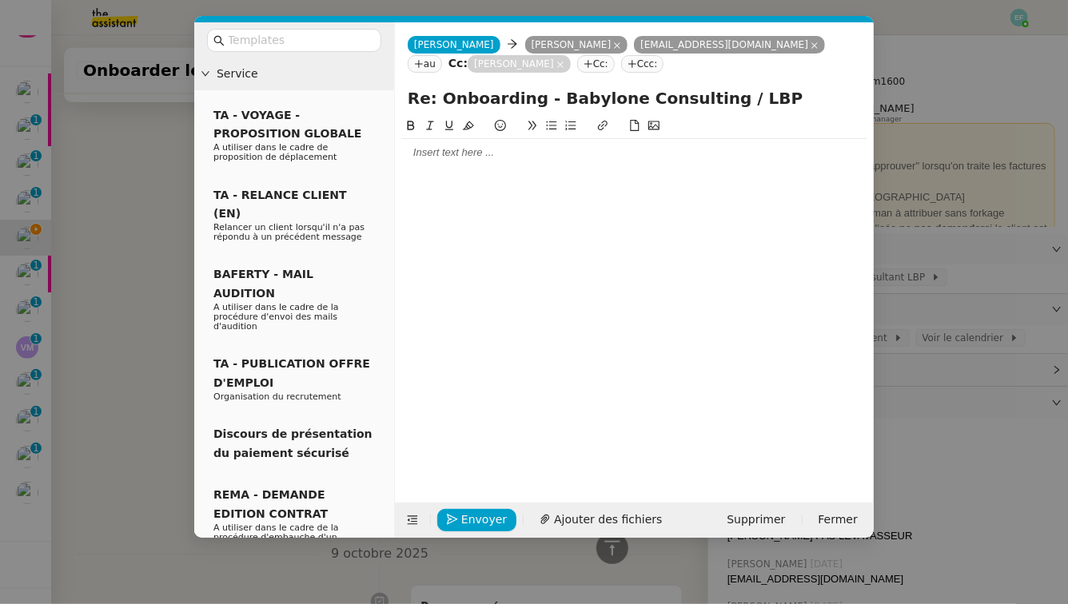
click at [515, 153] on div at bounding box center [634, 153] width 466 height 14
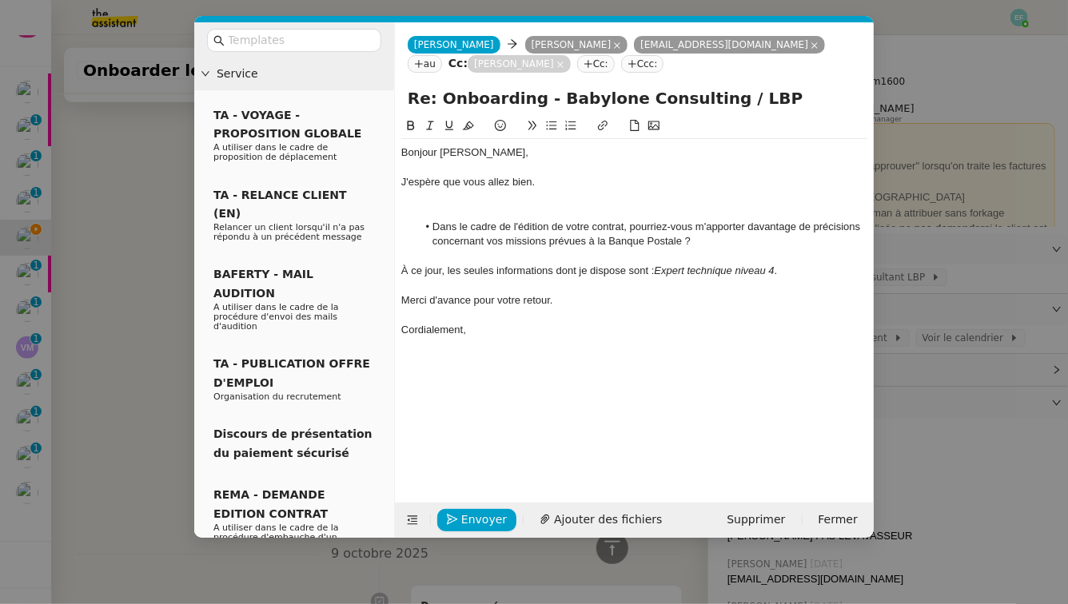
scroll to position [0, 0]
click at [484, 211] on div at bounding box center [634, 212] width 466 height 14
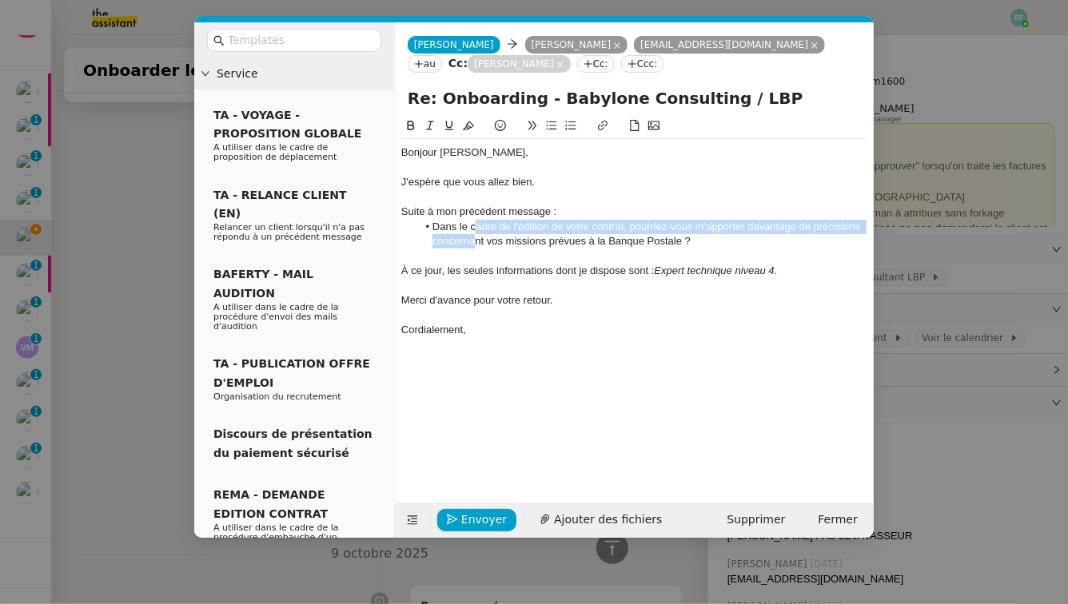
drag, startPoint x: 474, startPoint y: 222, endPoint x: 474, endPoint y: 247, distance: 24.8
click at [474, 247] on li "Dans le cadre de l'édition de votre contrat, pourriez-vous m'apporter davantage…" at bounding box center [642, 235] width 451 height 30
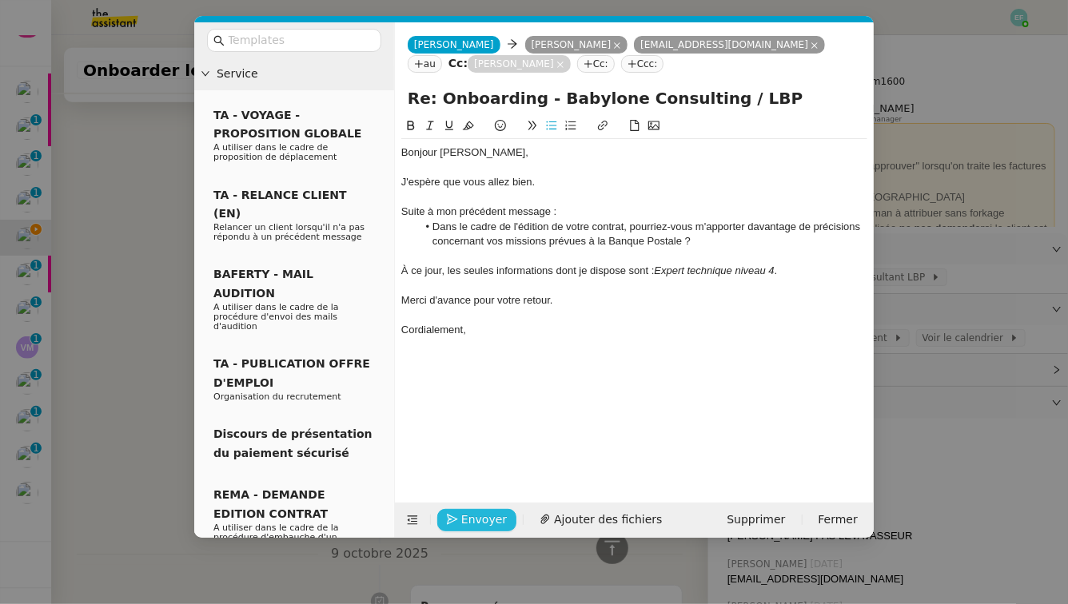
click at [469, 520] on span "Envoyer" at bounding box center [484, 520] width 46 height 18
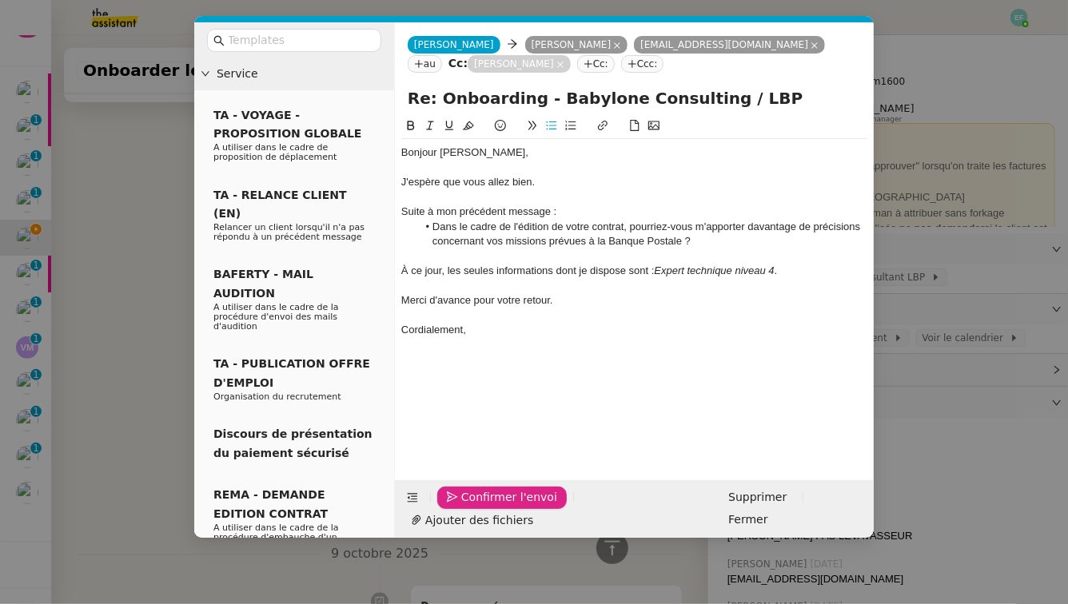
click at [469, 507] on span "Confirmer l'envoi" at bounding box center [509, 498] width 96 height 18
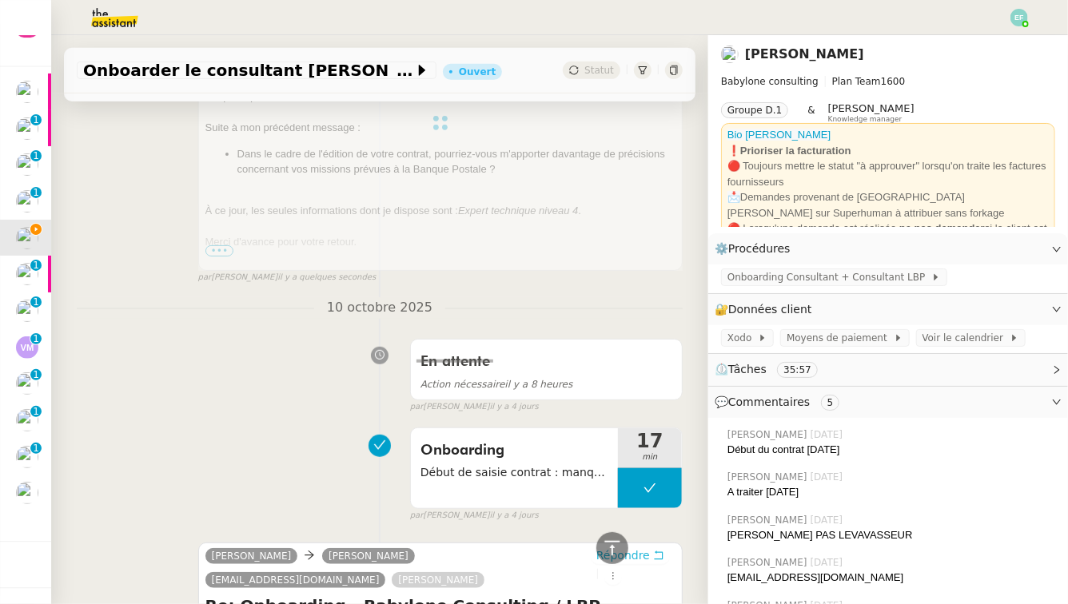
scroll to position [0, 0]
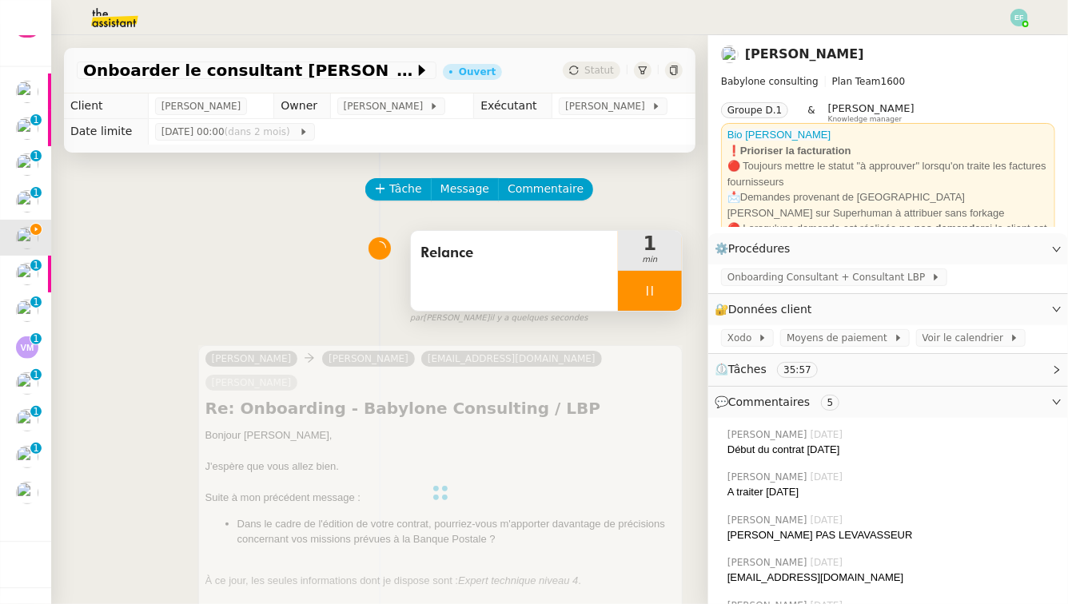
click at [651, 289] on icon at bounding box center [650, 291] width 13 height 13
click at [661, 289] on icon at bounding box center [666, 291] width 13 height 13
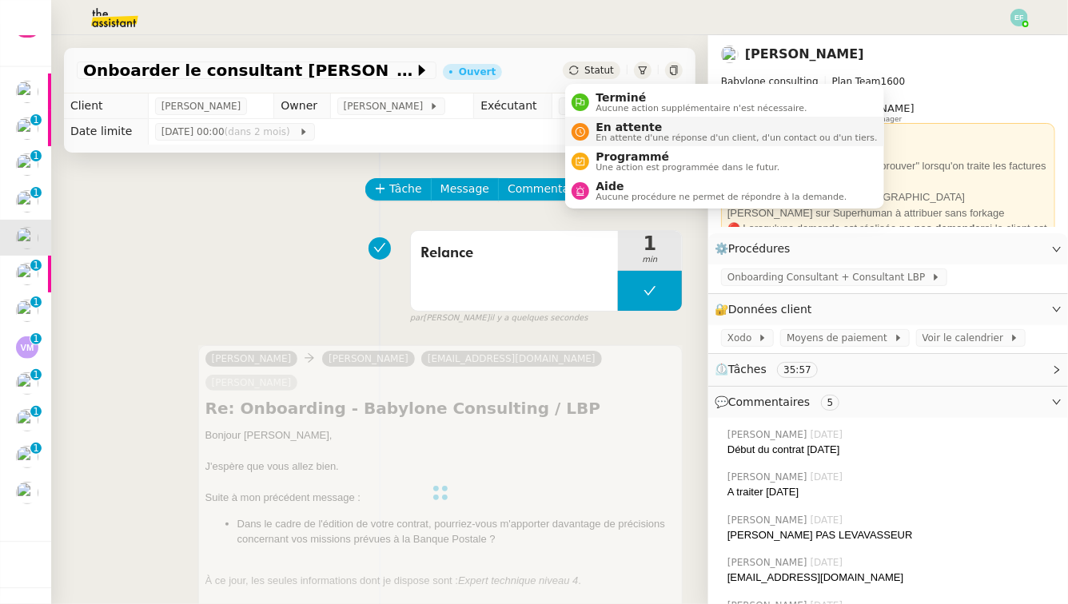
click at [607, 129] on span "En attente" at bounding box center [736, 127] width 281 height 13
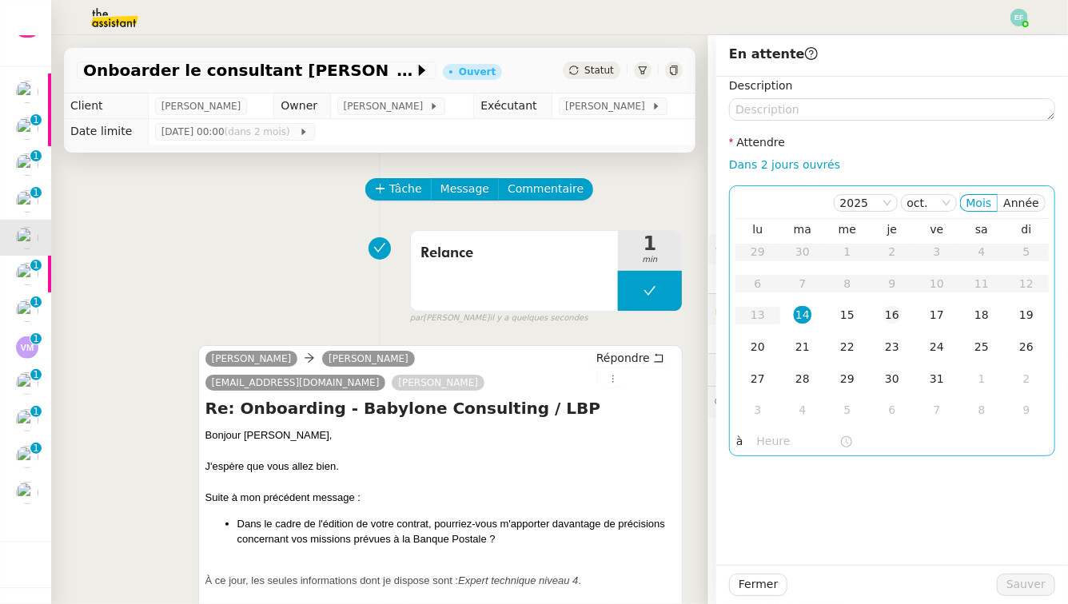
click at [894, 309] on div "16" at bounding box center [892, 315] width 18 height 18
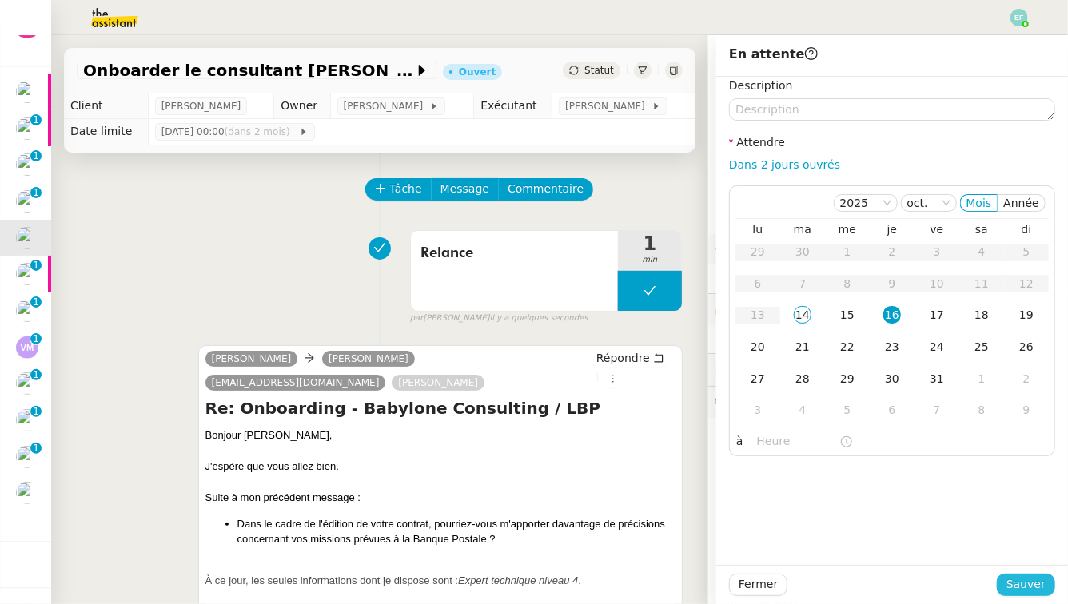
click at [1008, 560] on span "Sauver" at bounding box center [1026, 585] width 39 height 18
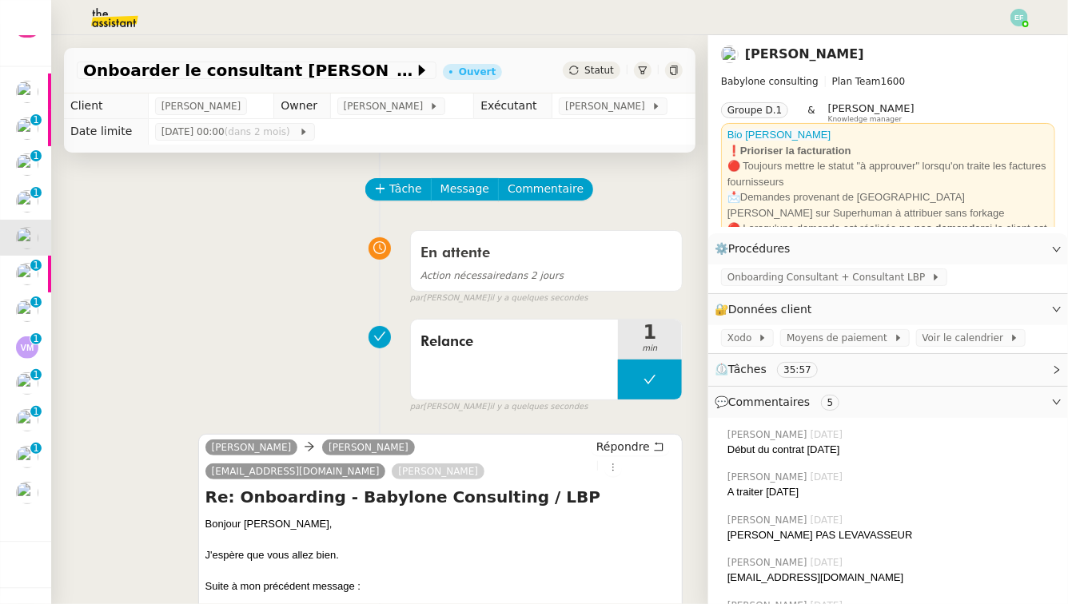
scroll to position [32, 0]
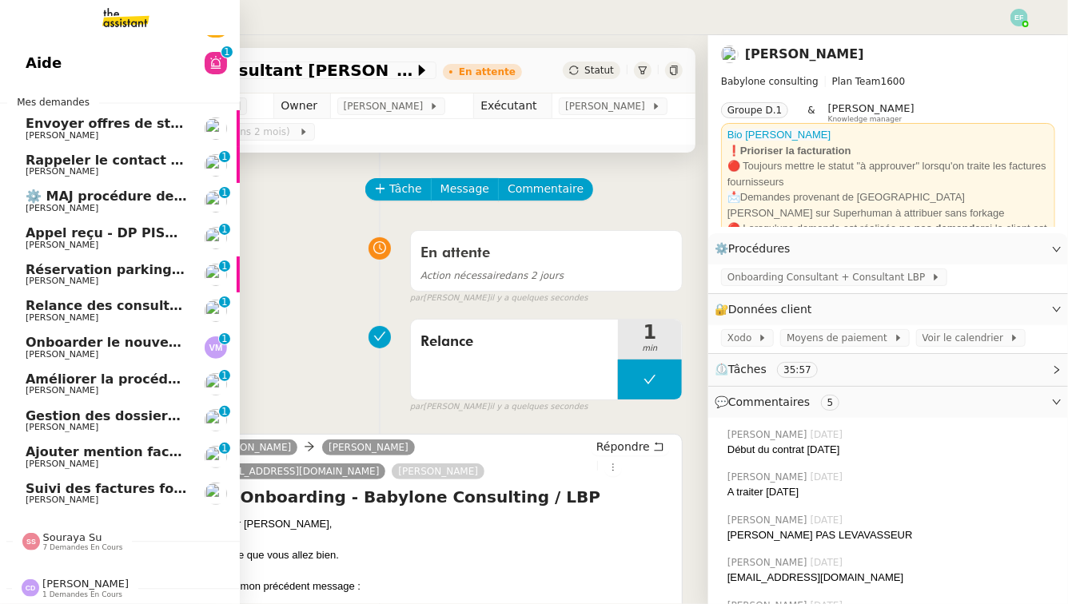
click at [74, 266] on span "Réservation parking à [GEOGRAPHIC_DATA]" at bounding box center [182, 269] width 313 height 15
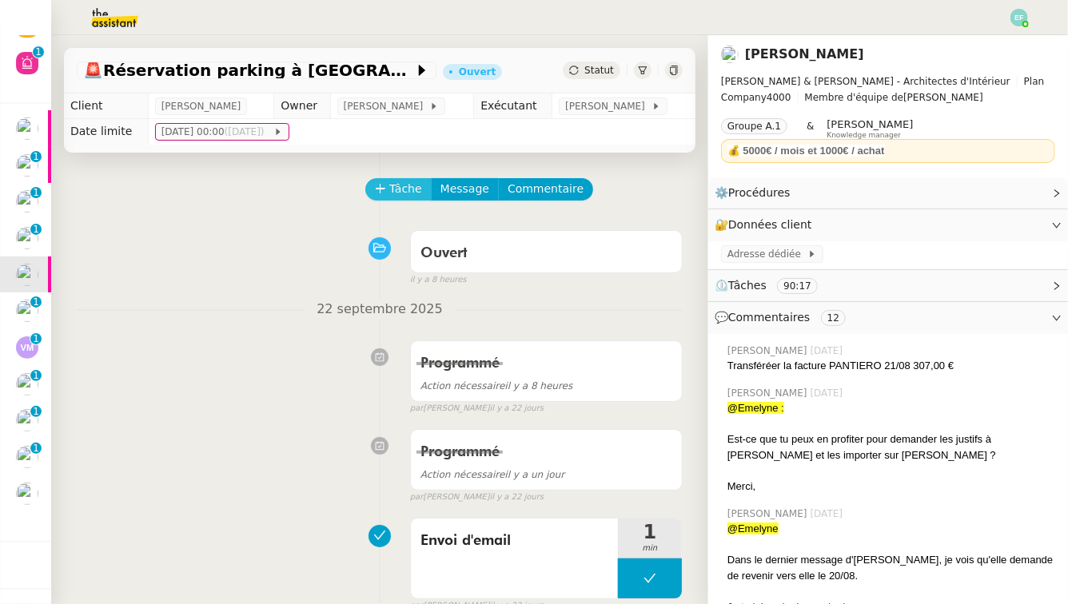
click at [381, 197] on button "Tâche" at bounding box center [398, 189] width 66 height 22
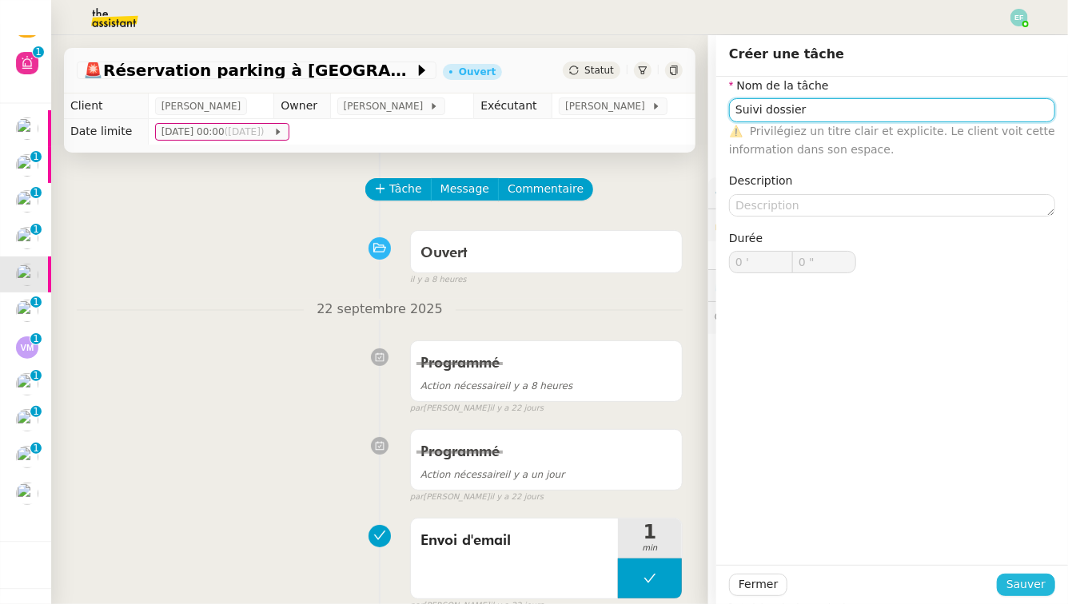
type input "Suivi dossier"
click at [1008, 560] on span "Sauver" at bounding box center [1026, 585] width 39 height 18
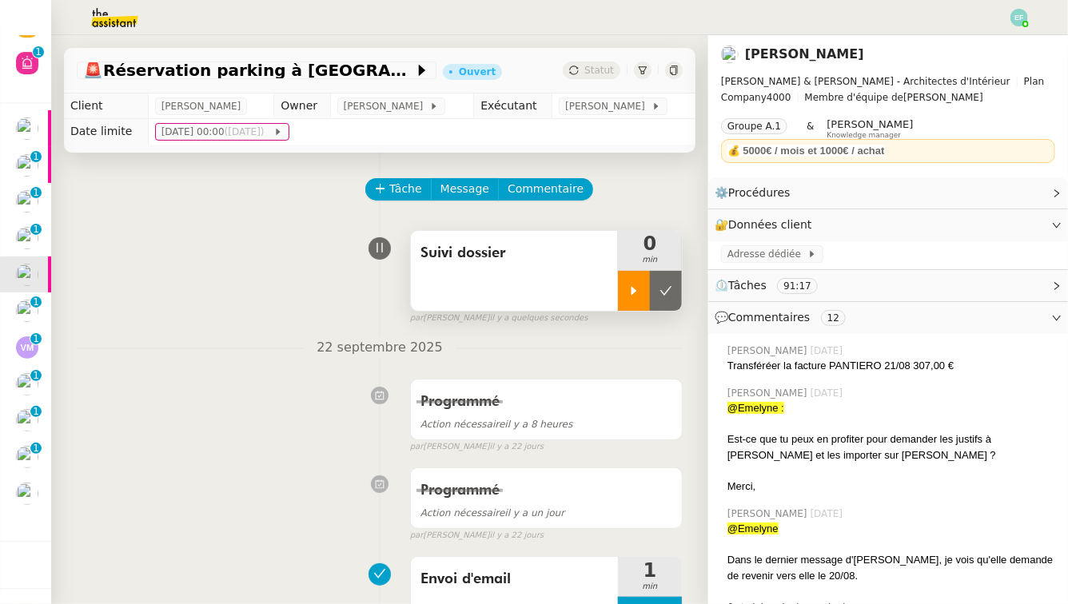
click at [629, 293] on icon at bounding box center [634, 291] width 13 height 13
click at [542, 189] on span "Commentaire" at bounding box center [546, 189] width 76 height 18
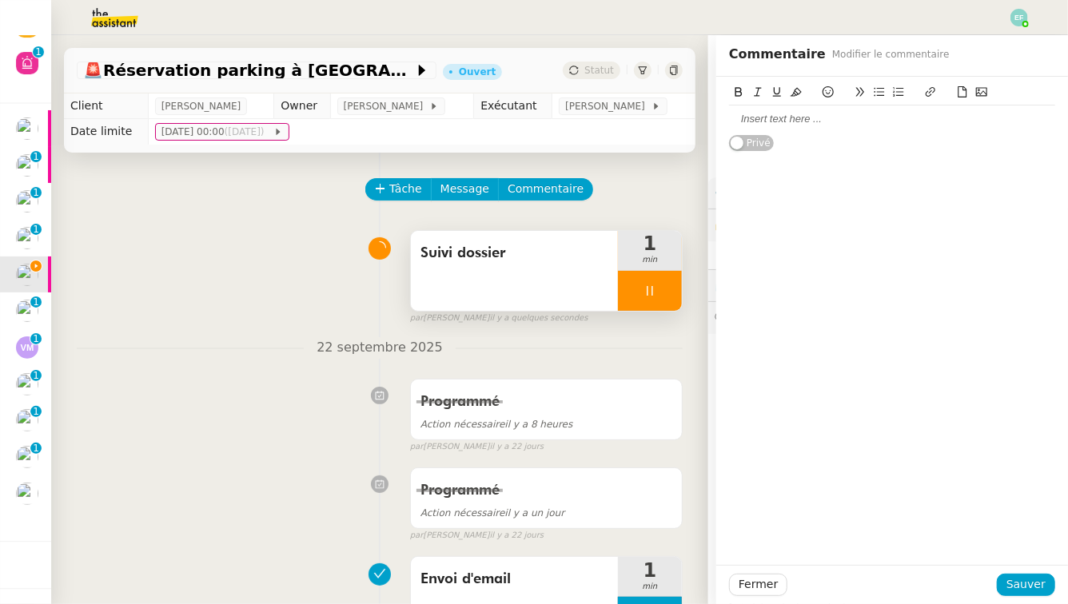
click at [804, 121] on div at bounding box center [892, 119] width 326 height 14
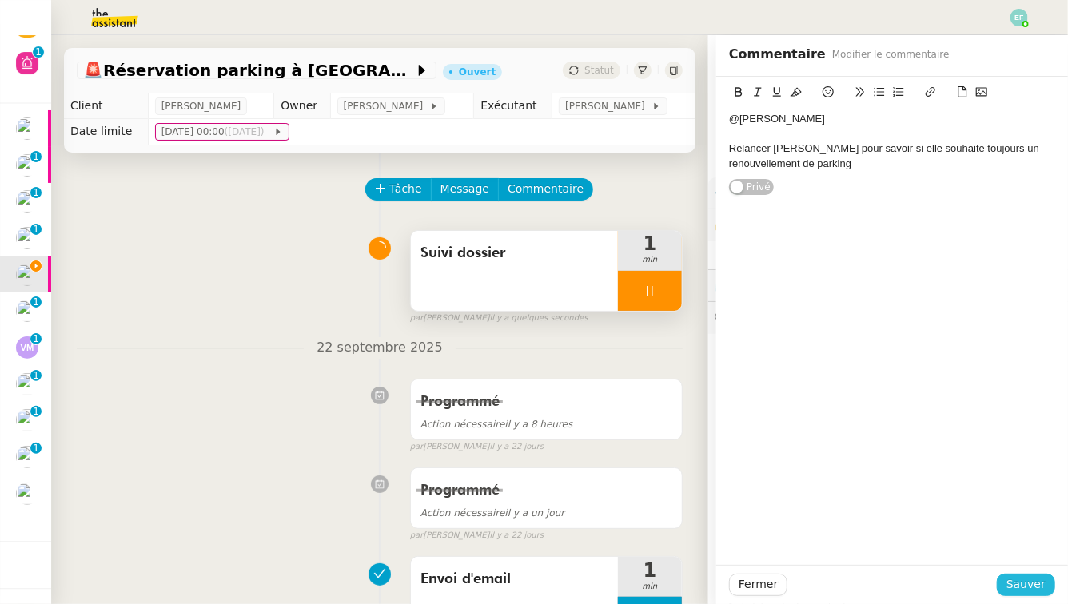
click at [1008, 560] on span "Sauver" at bounding box center [1026, 585] width 39 height 18
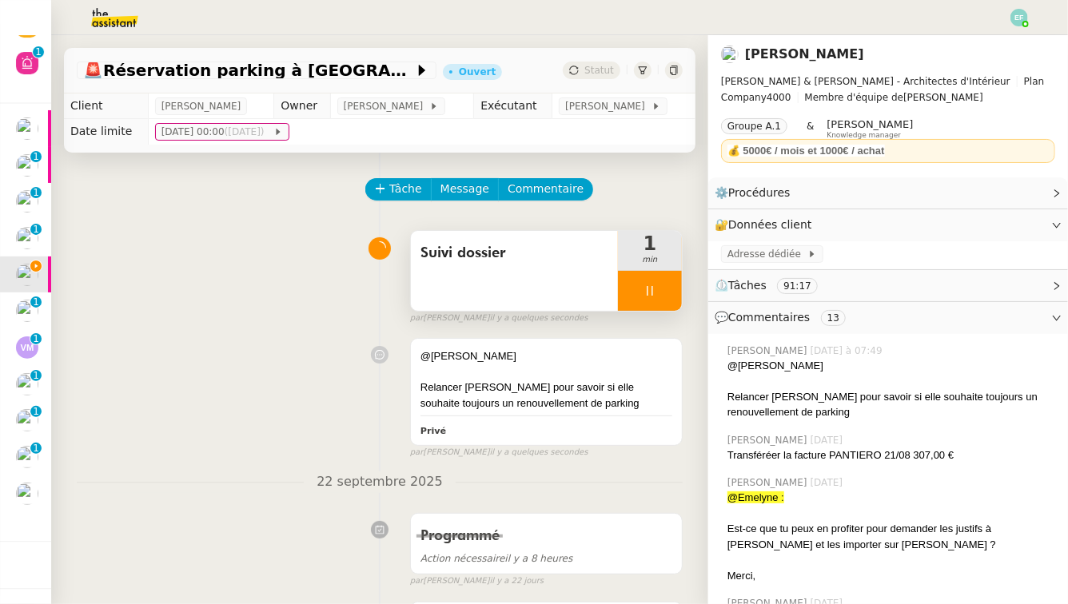
click at [649, 305] on div at bounding box center [650, 291] width 64 height 40
click at [649, 305] on div at bounding box center [634, 291] width 32 height 40
click at [664, 289] on div at bounding box center [650, 291] width 64 height 40
click at [664, 289] on icon at bounding box center [666, 291] width 13 height 13
click at [612, 110] on span "[PERSON_NAME]" at bounding box center [608, 106] width 86 height 16
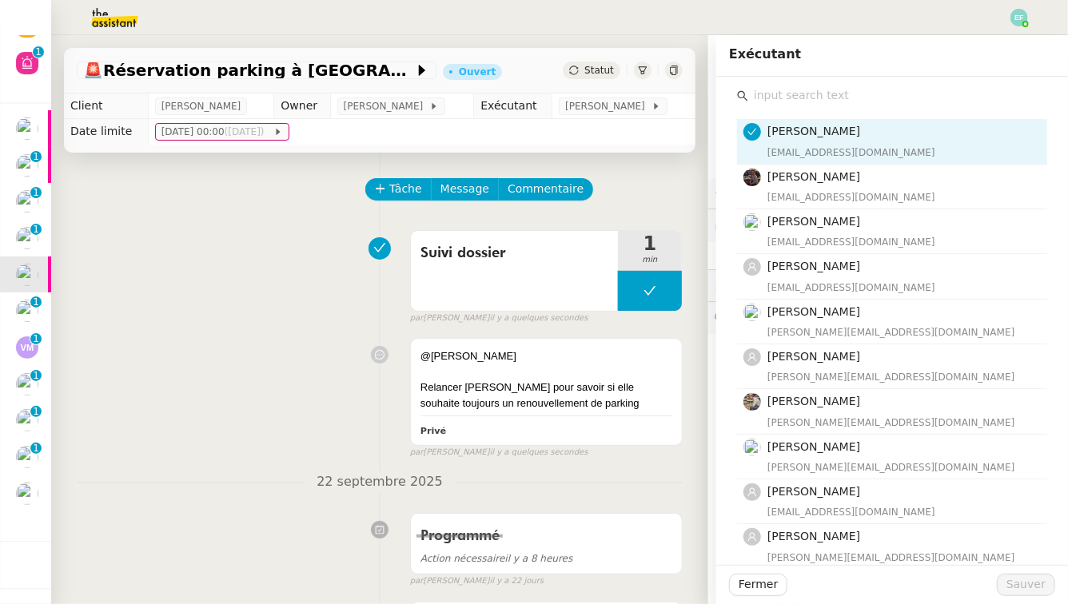
click at [788, 99] on input "text" at bounding box center [897, 96] width 299 height 22
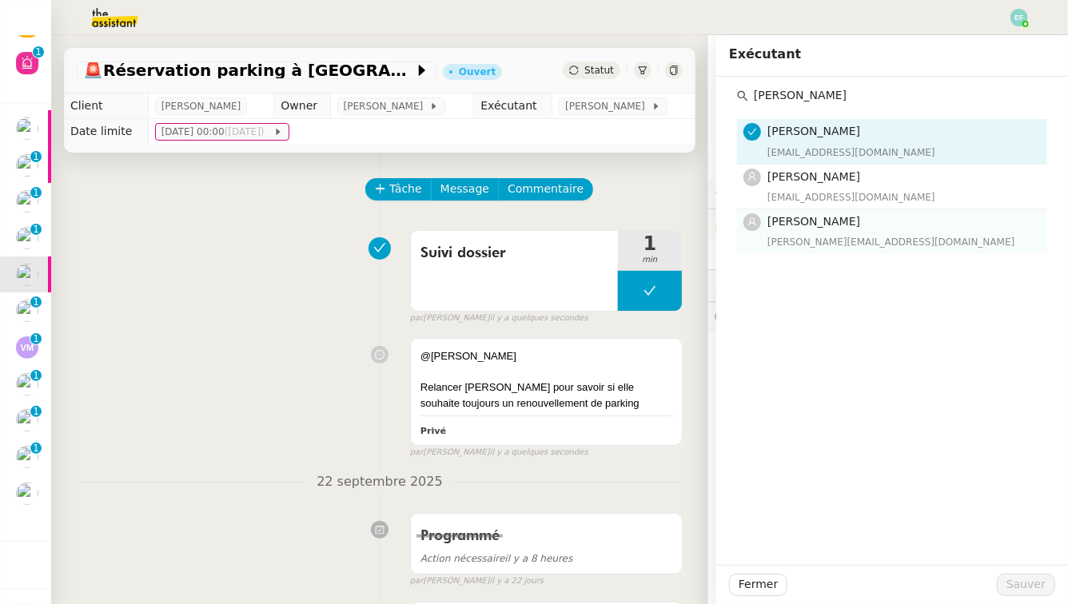
type input "[PERSON_NAME]"
click at [792, 248] on div "[PERSON_NAME][EMAIL_ADDRESS][DOMAIN_NAME]" at bounding box center [903, 242] width 270 height 16
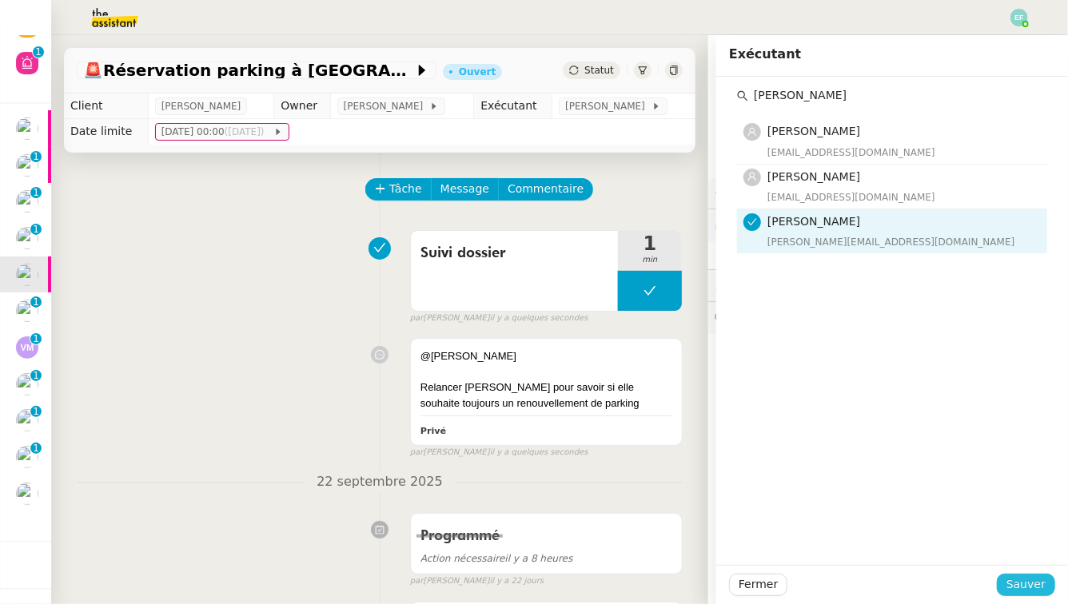
click at [1008, 560] on span "Sauver" at bounding box center [1026, 585] width 39 height 18
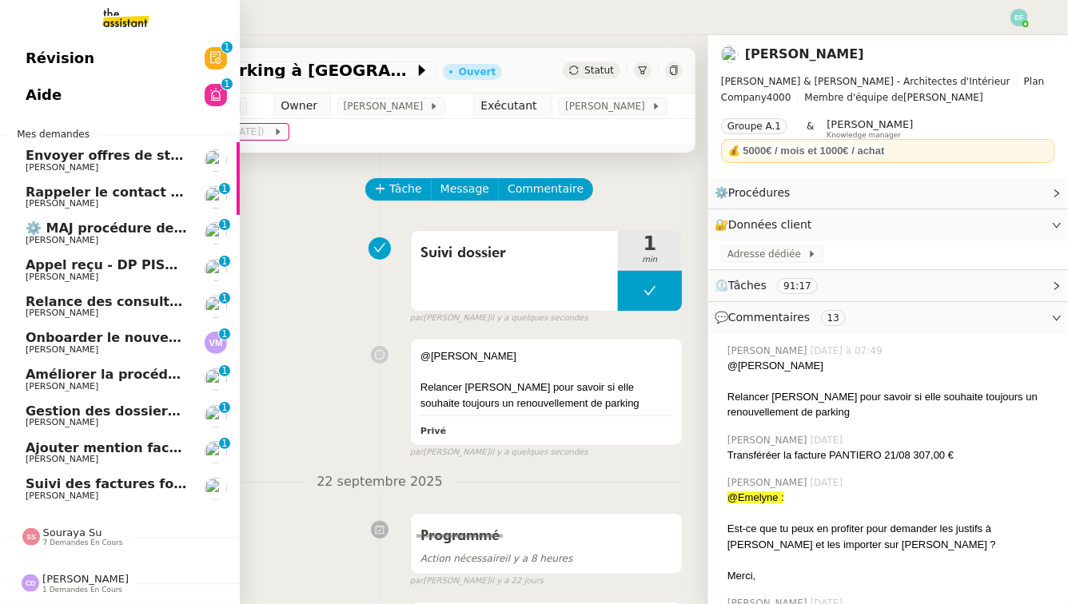
click at [26, 265] on span "Appel reçu - DP PISCINES" at bounding box center [117, 264] width 182 height 15
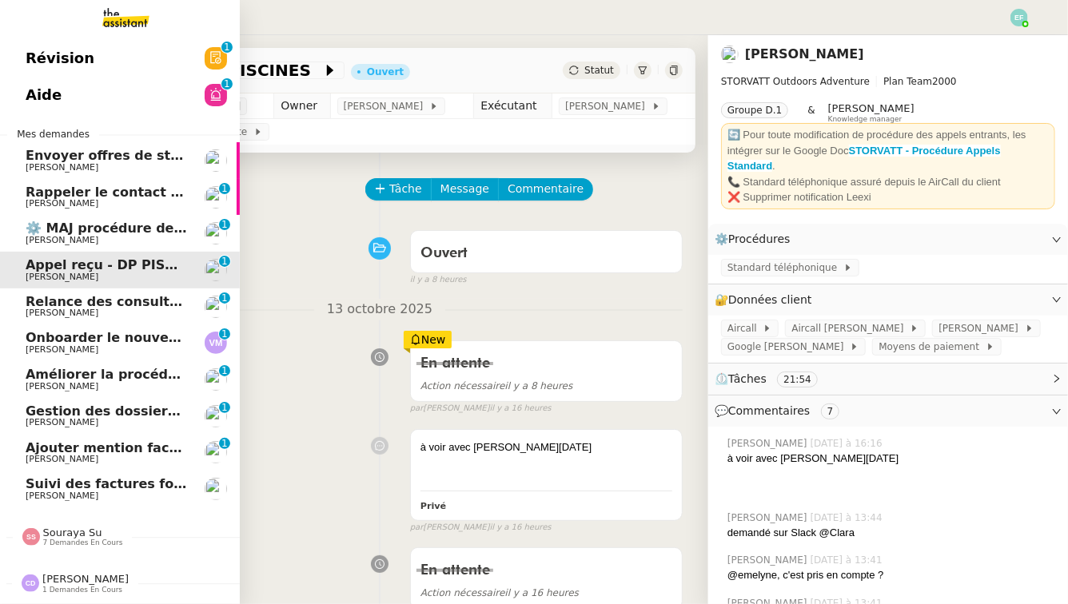
click at [73, 315] on span "[PERSON_NAME]" at bounding box center [62, 313] width 73 height 10
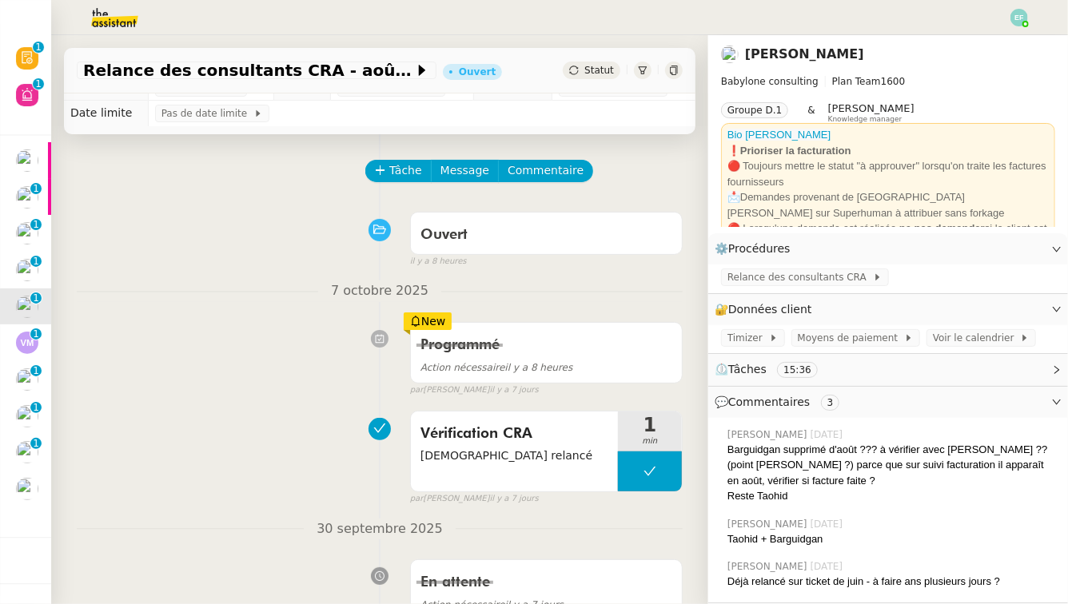
scroll to position [24, 0]
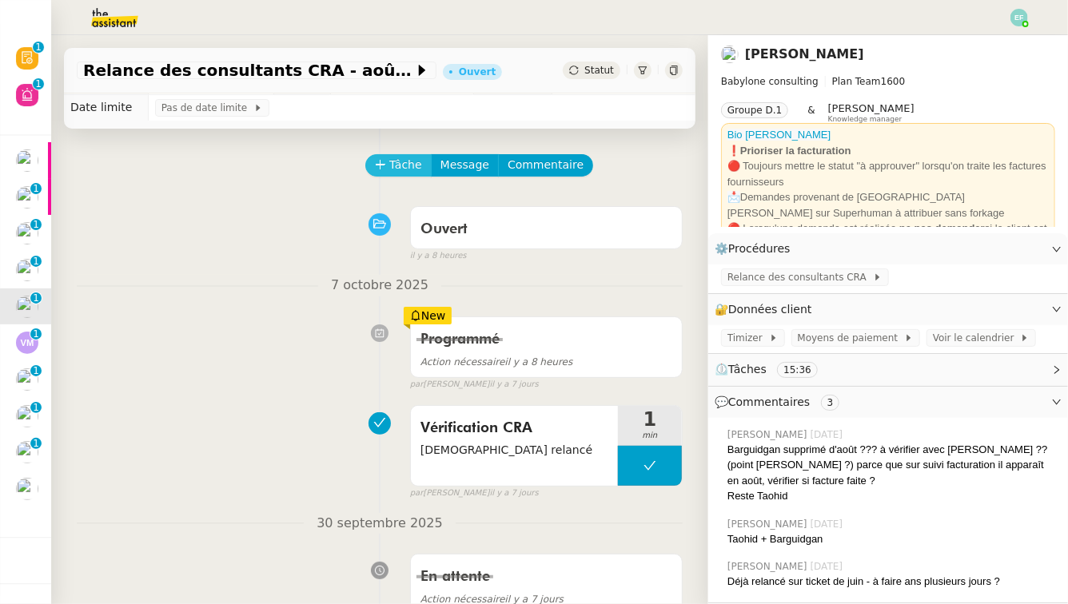
click at [393, 166] on span "Tâche" at bounding box center [405, 165] width 33 height 18
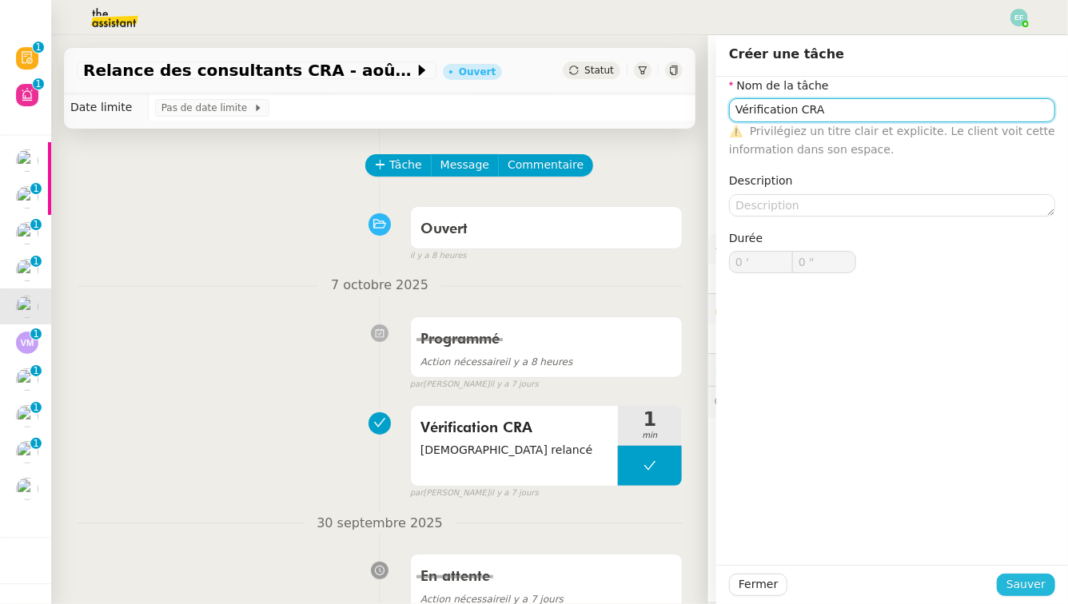
type input "Vérification CRA"
click at [1008, 560] on span "Sauver" at bounding box center [1026, 585] width 39 height 18
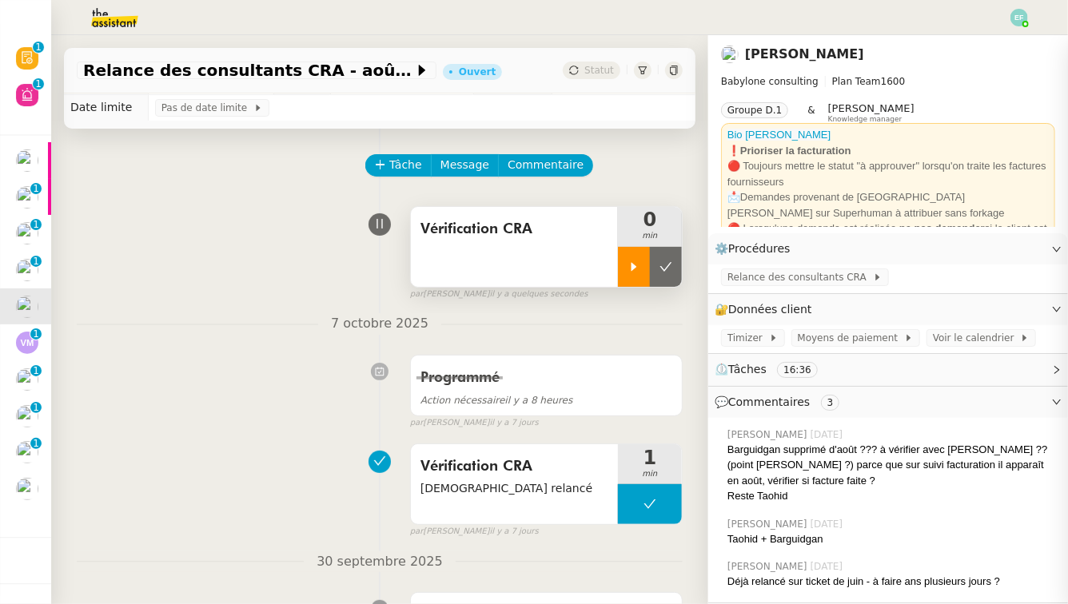
click at [633, 269] on icon at bounding box center [635, 266] width 6 height 9
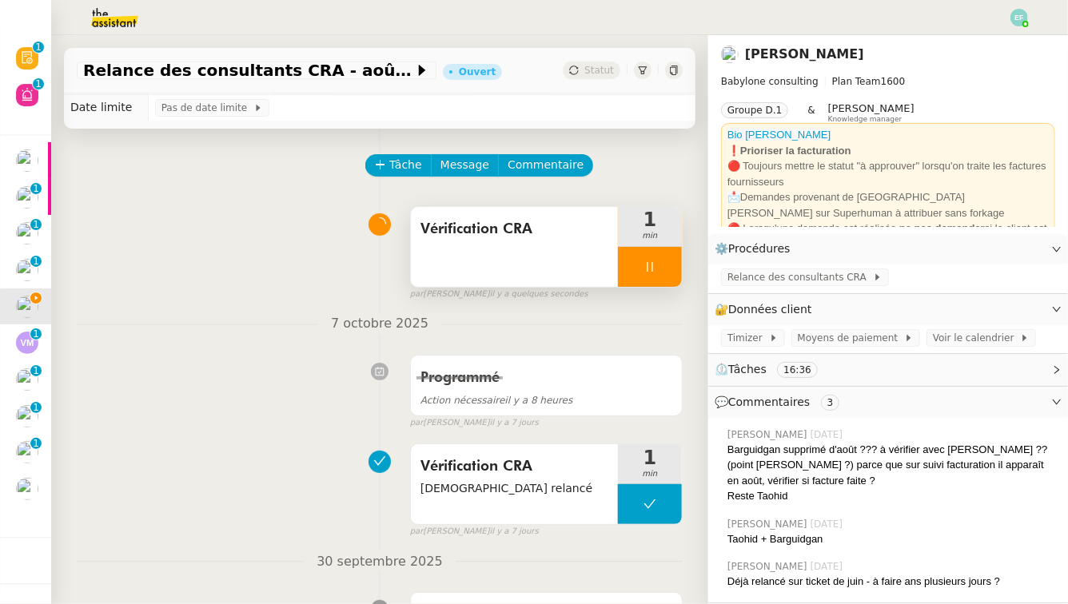
click at [479, 272] on div "Vérification CRA" at bounding box center [514, 247] width 207 height 80
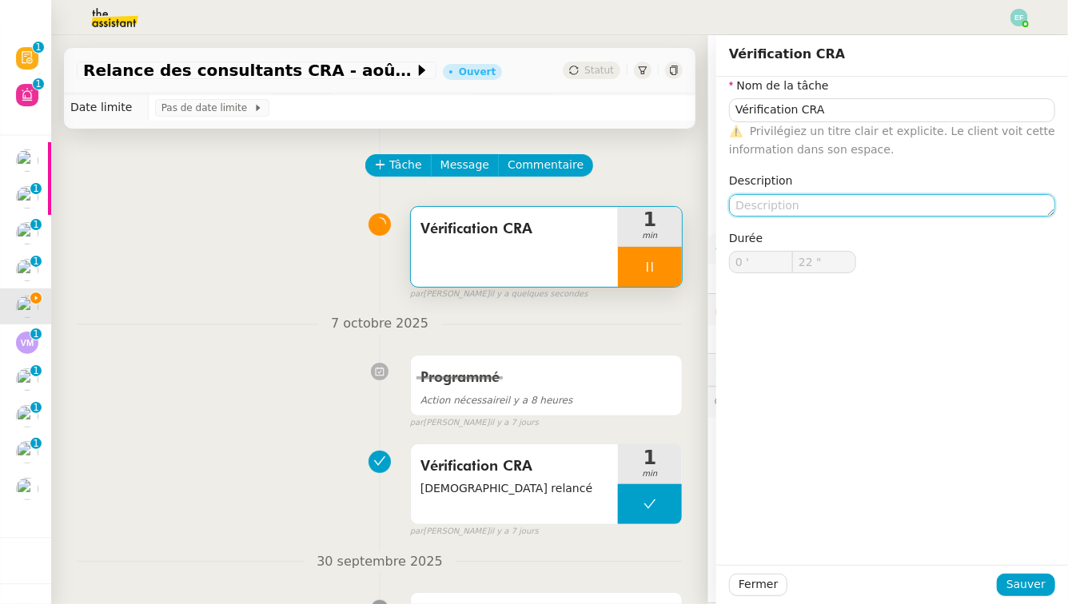
click at [783, 198] on textarea at bounding box center [892, 205] width 326 height 22
type textarea "Ta"
type input "23 ""
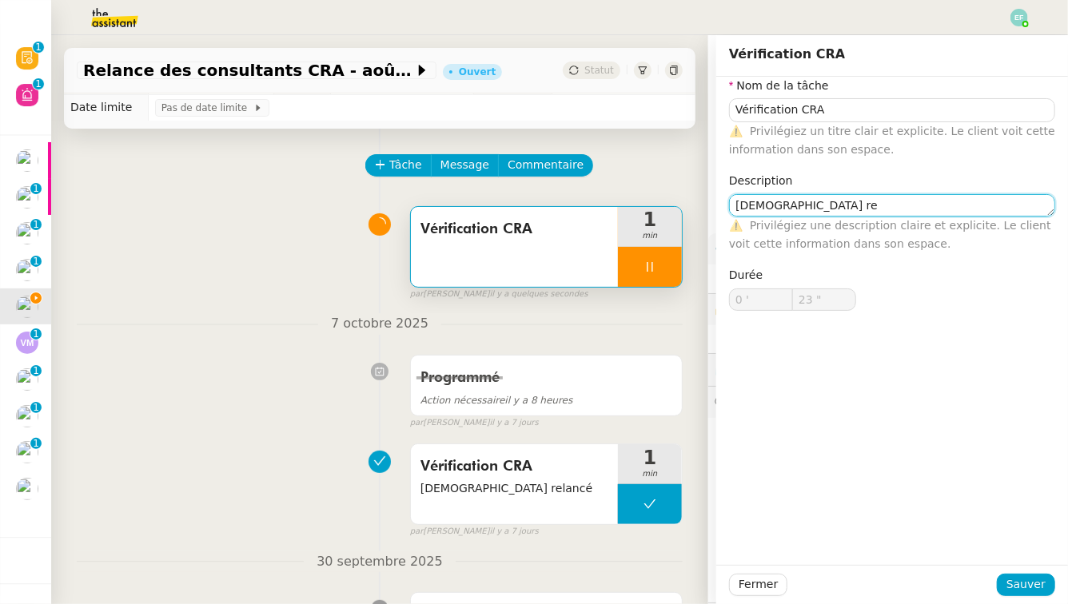
type textarea "[DEMOGRAPHIC_DATA] rel"
type input "24 ""
type textarea "[DEMOGRAPHIC_DATA] relancé"
type input "25 ""
type textarea "[DEMOGRAPHIC_DATA] relancé"
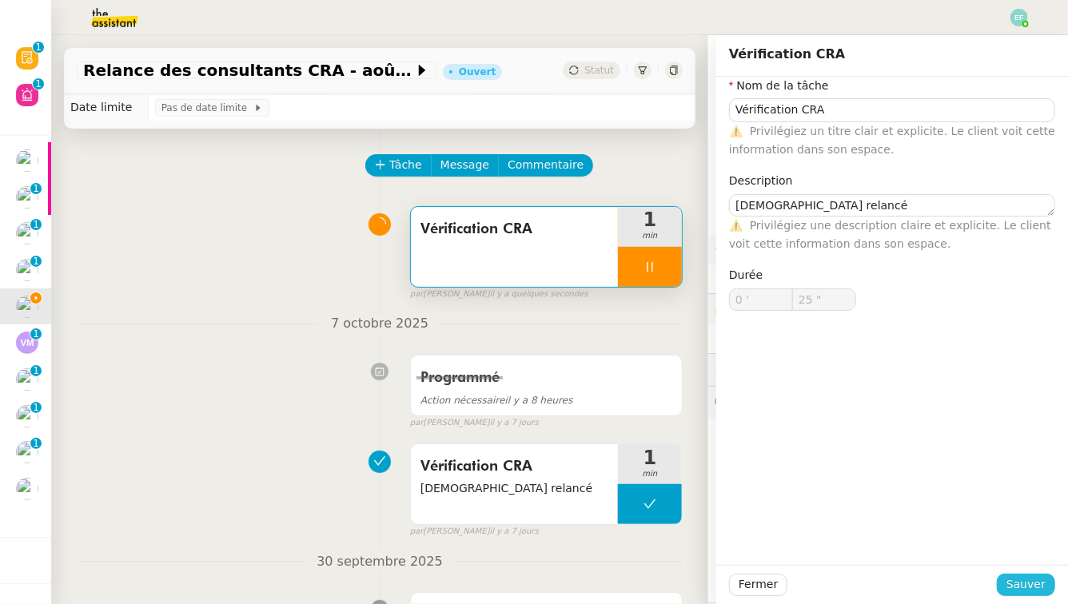
click at [1008, 560] on span "Sauver" at bounding box center [1026, 585] width 39 height 18
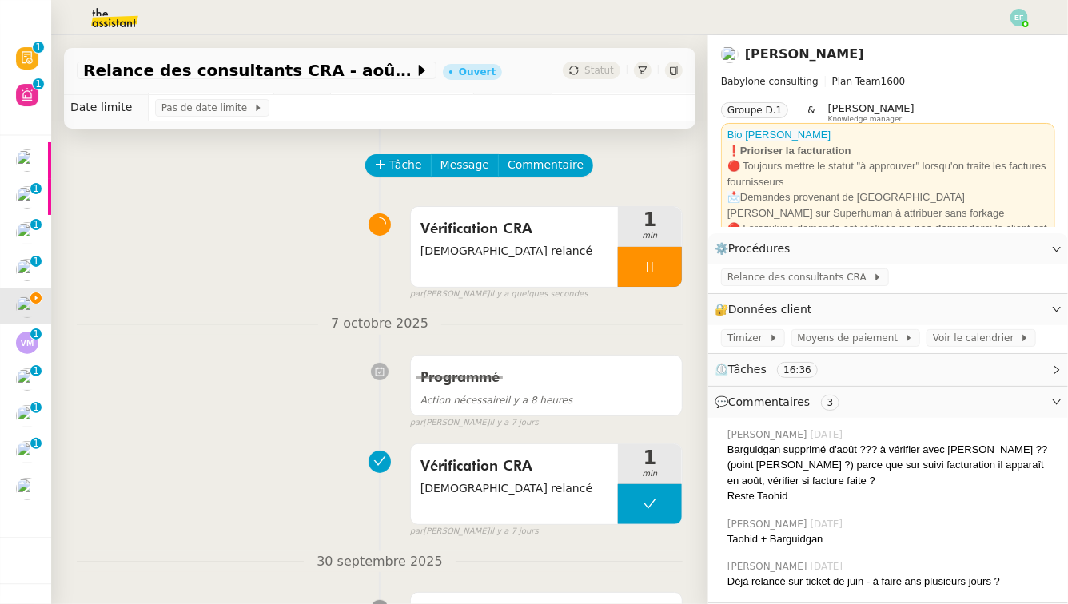
click at [651, 269] on icon at bounding box center [650, 267] width 13 height 13
click at [668, 269] on icon at bounding box center [666, 267] width 13 height 13
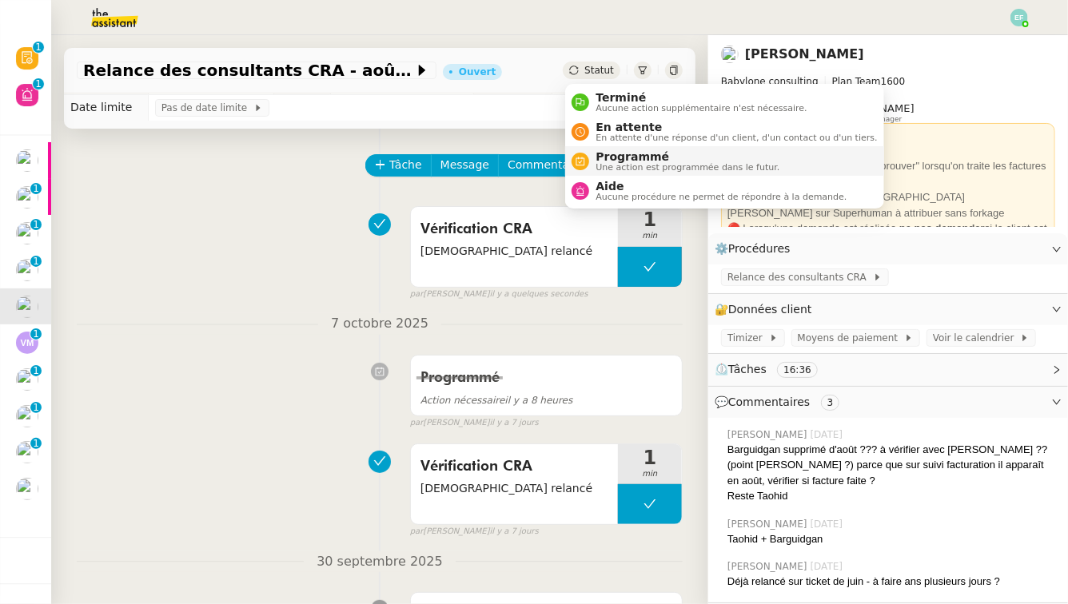
click at [610, 162] on span "Programmé" at bounding box center [688, 156] width 184 height 13
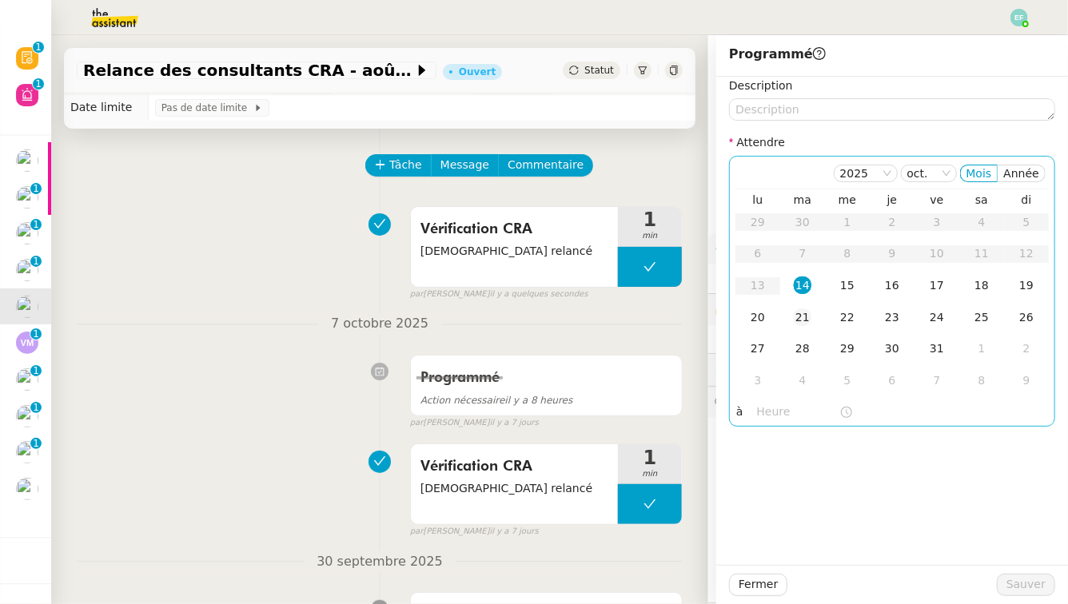
click at [808, 315] on div "21" at bounding box center [803, 318] width 18 height 18
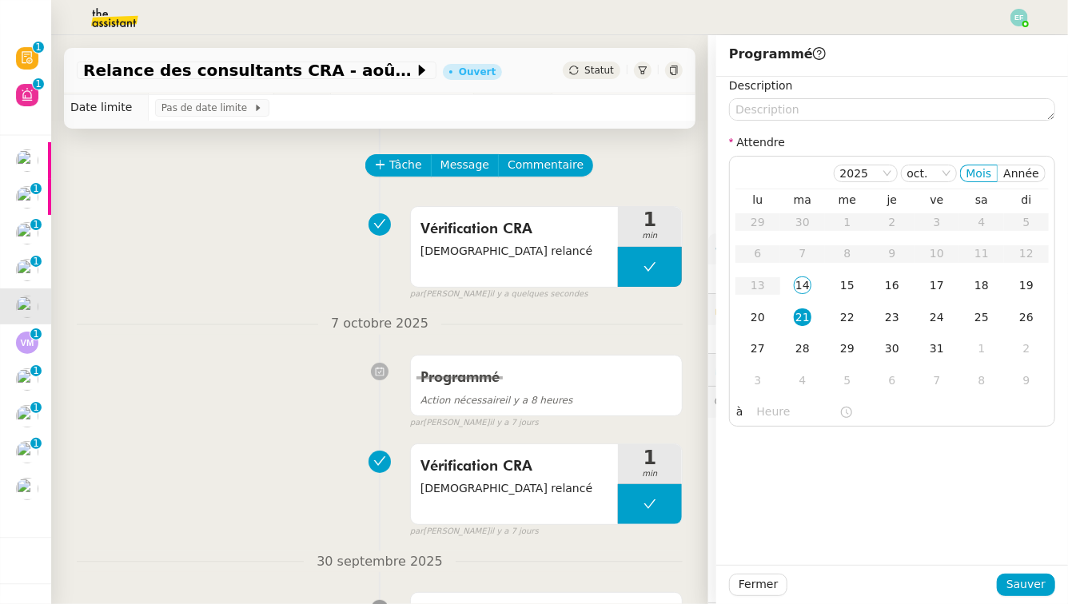
click at [621, 169] on div "Tâche Message Commentaire" at bounding box center [525, 173] width 316 height 38
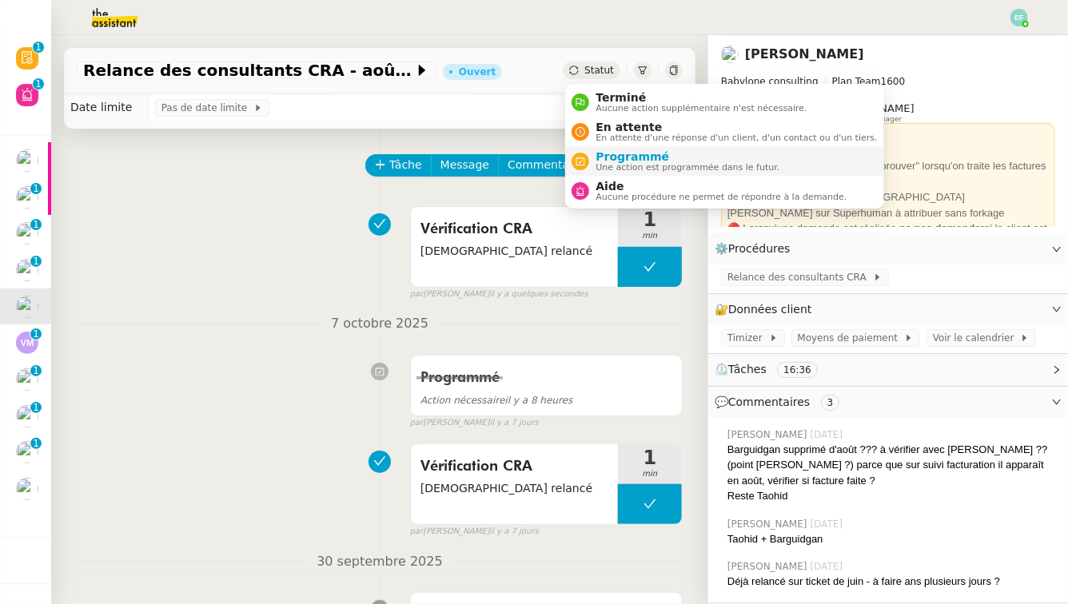
click at [618, 152] on span "Programmé" at bounding box center [688, 156] width 184 height 13
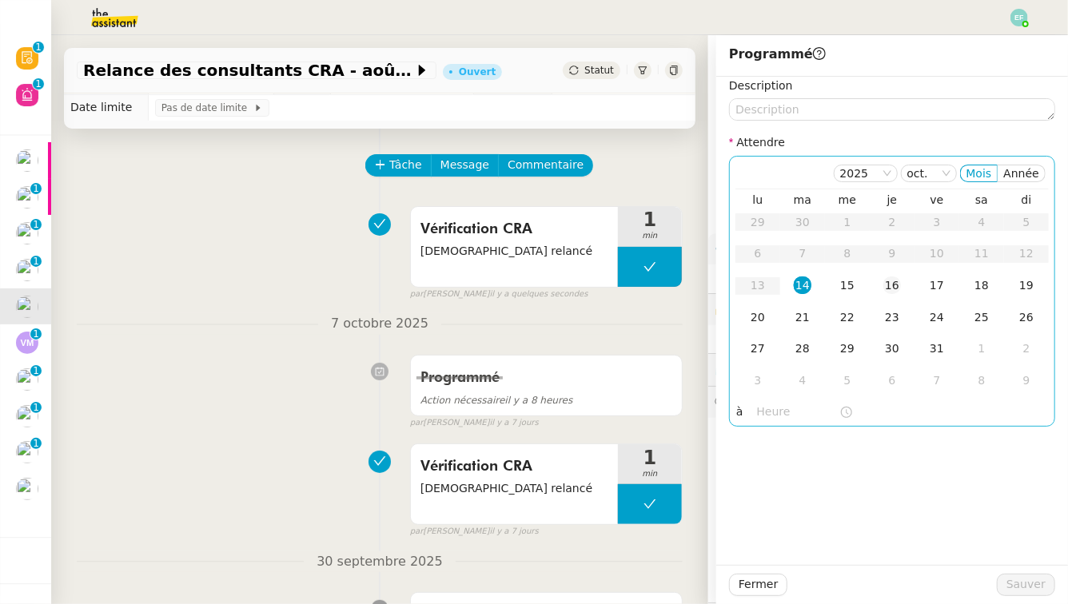
click at [889, 288] on div "16" at bounding box center [892, 286] width 18 height 18
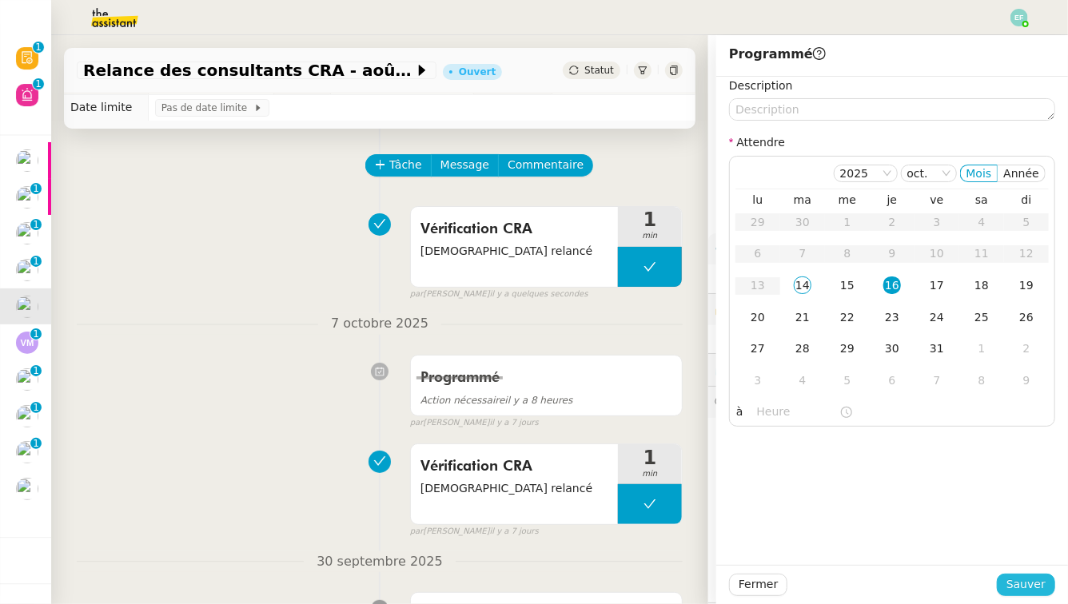
click at [1008, 560] on button "Sauver" at bounding box center [1026, 585] width 58 height 22
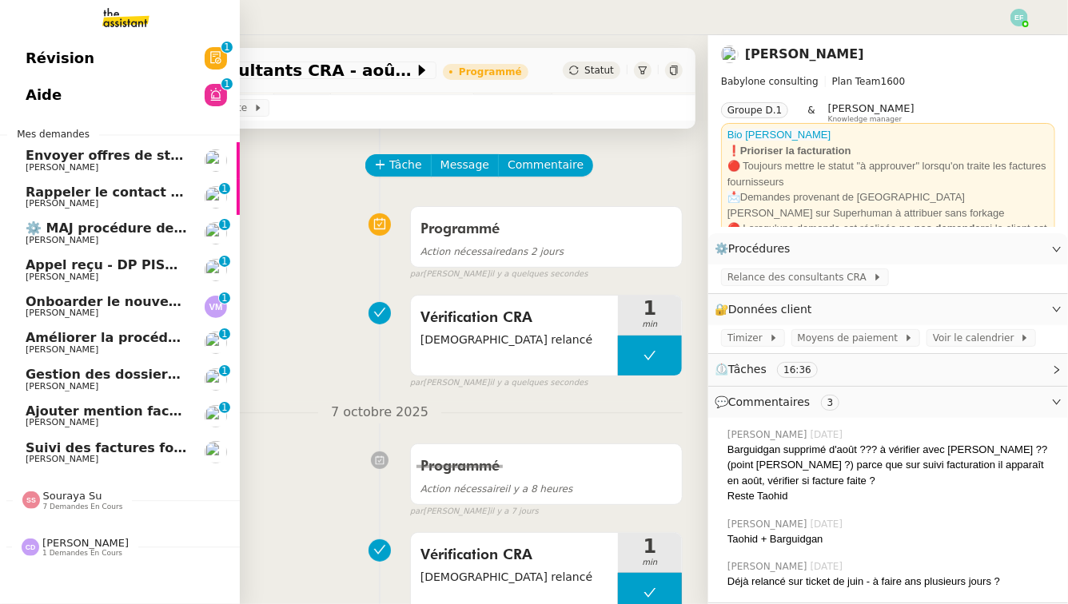
click at [33, 279] on span "[PERSON_NAME]" at bounding box center [62, 277] width 73 height 10
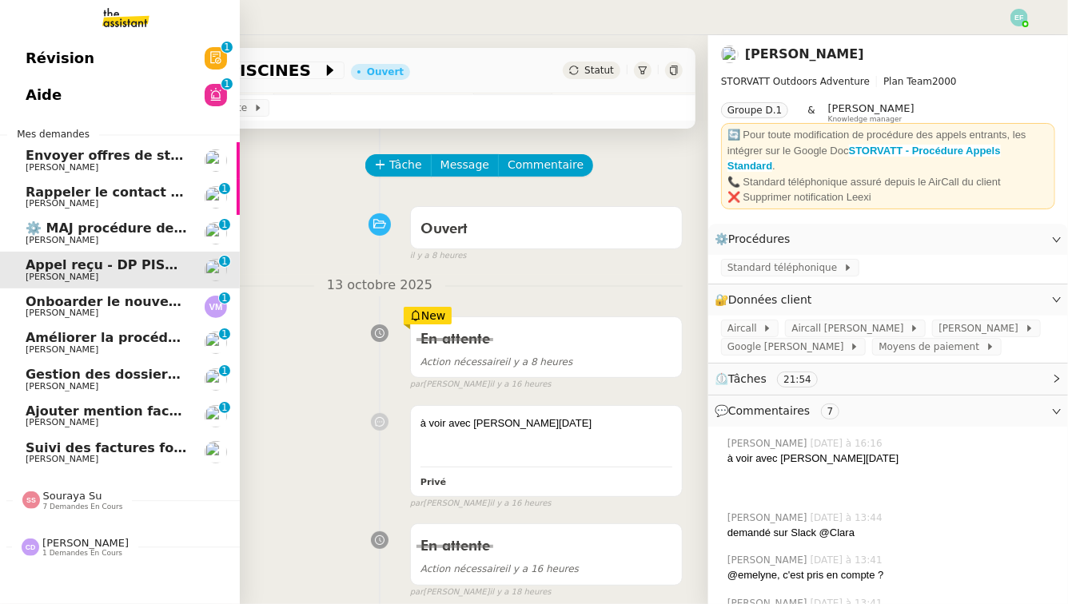
click at [47, 314] on span "[PERSON_NAME]" at bounding box center [62, 313] width 73 height 10
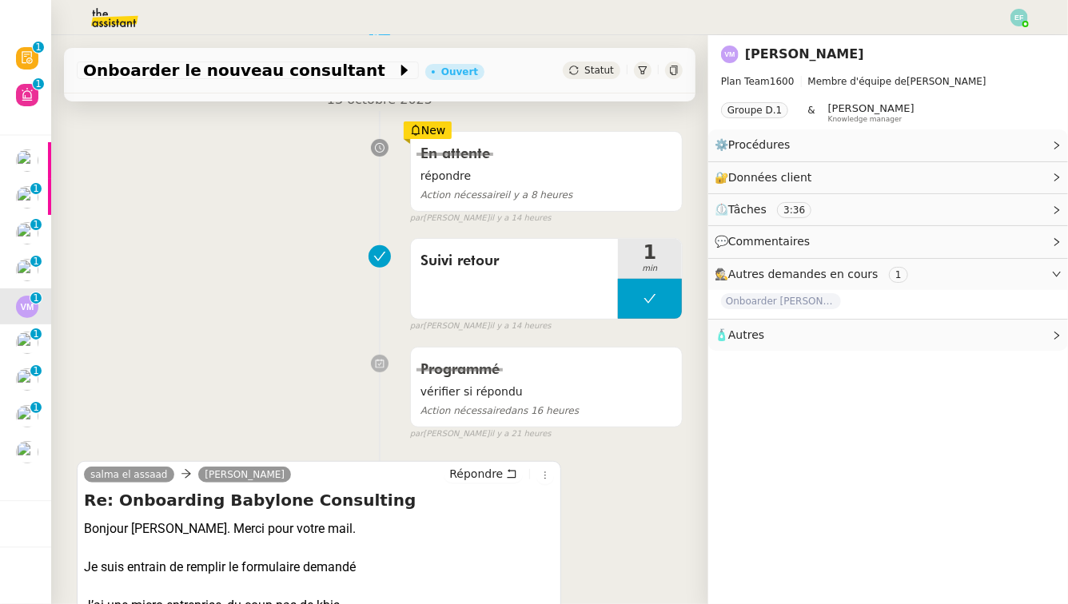
scroll to position [277, 0]
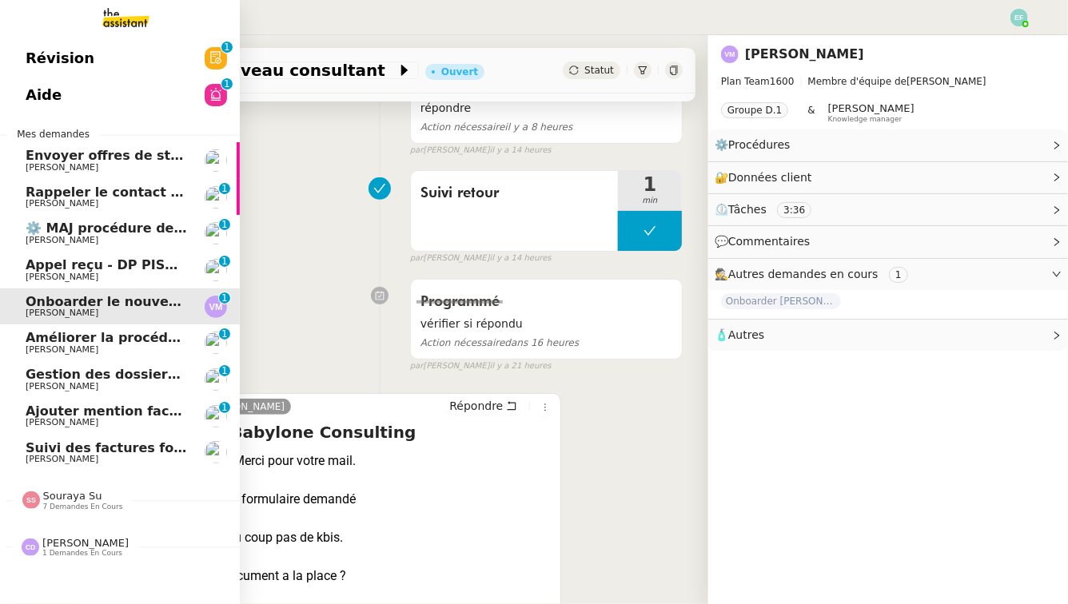
click at [54, 378] on span "Gestion des dossiers complexes - octobre 2025" at bounding box center [196, 374] width 341 height 15
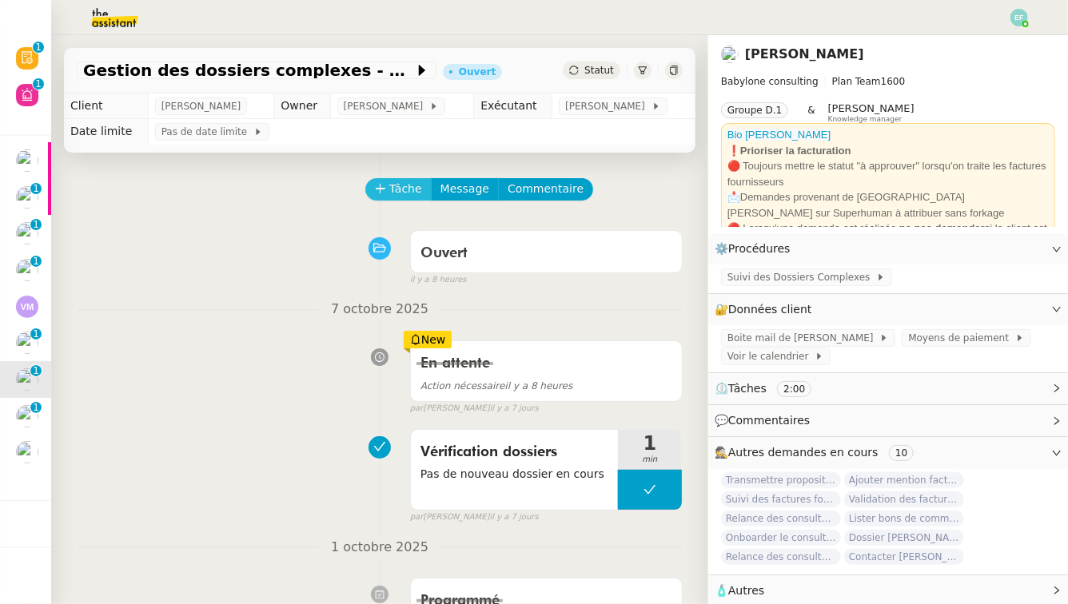
click at [385, 200] on button "Tâche" at bounding box center [398, 189] width 66 height 22
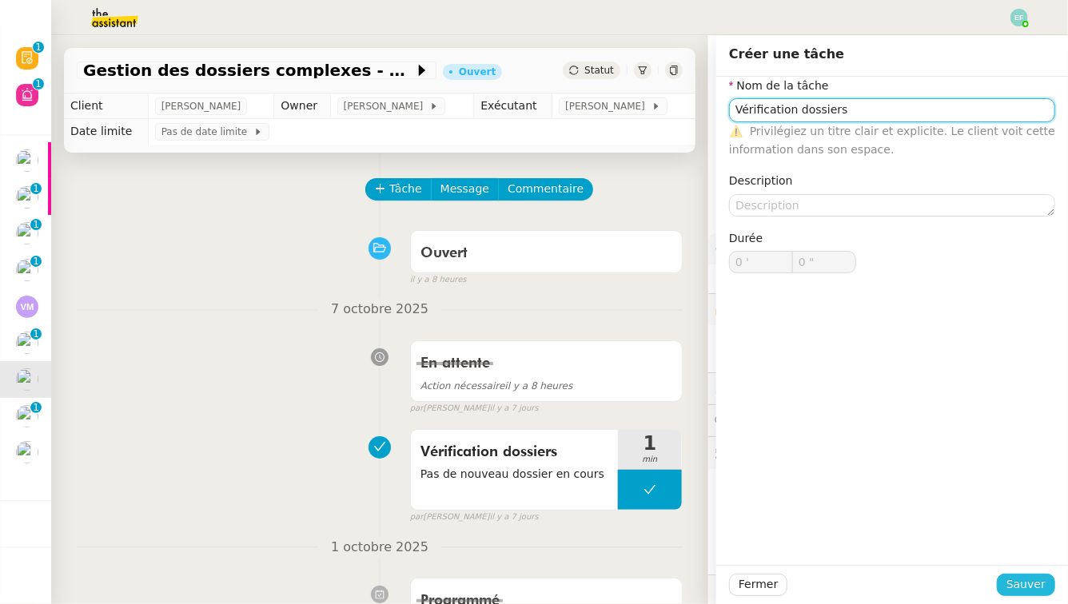
type input "Vérification dossiers"
click at [1008, 560] on span "Sauver" at bounding box center [1026, 585] width 39 height 18
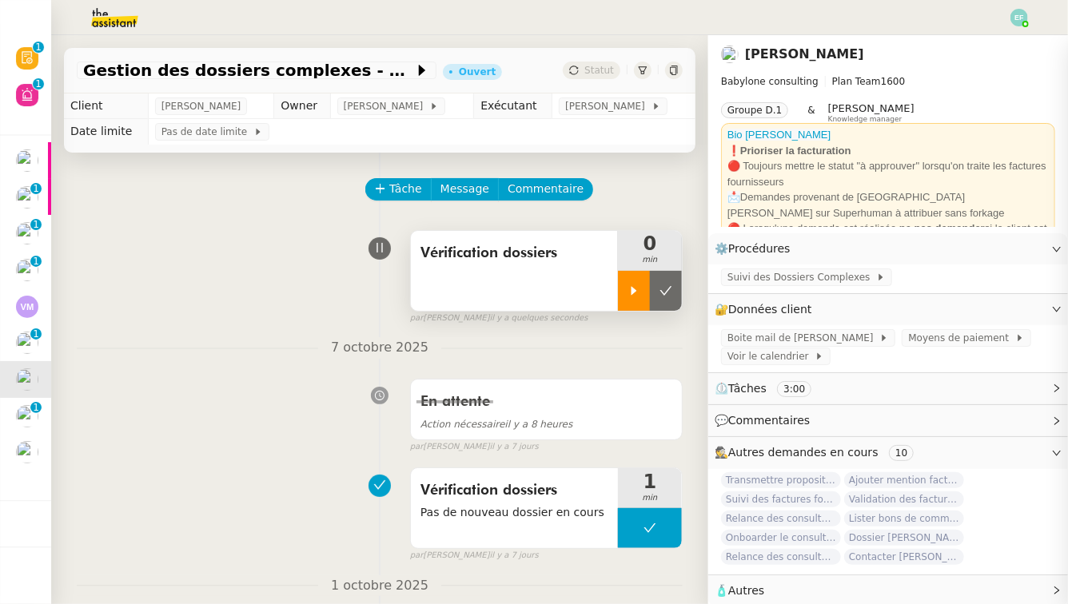
click at [628, 300] on div at bounding box center [634, 291] width 32 height 40
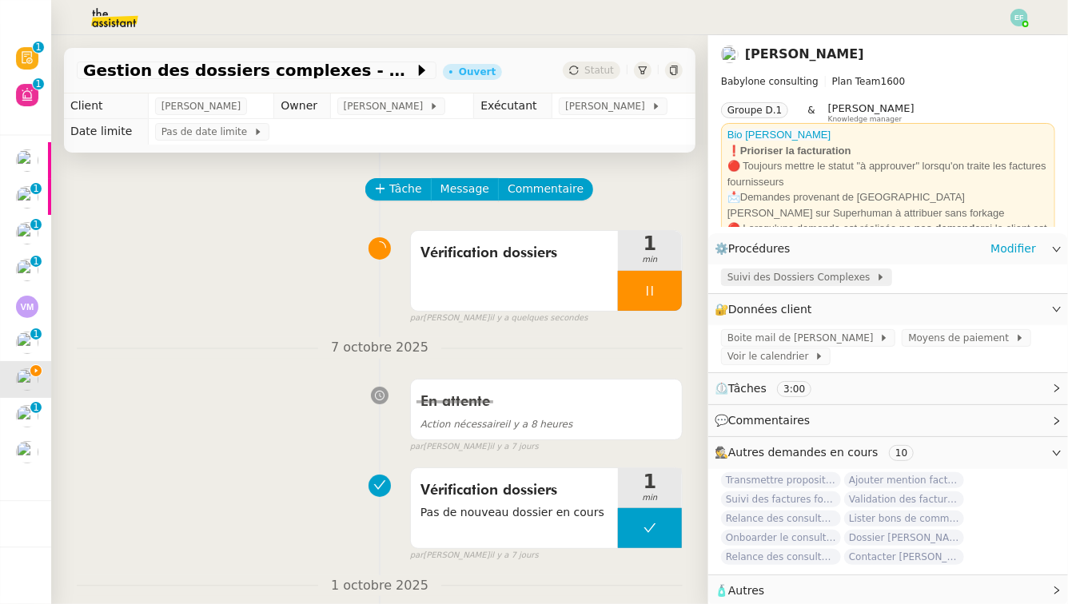
click at [812, 281] on span "Suivi des Dossiers Complexes" at bounding box center [802, 277] width 149 height 16
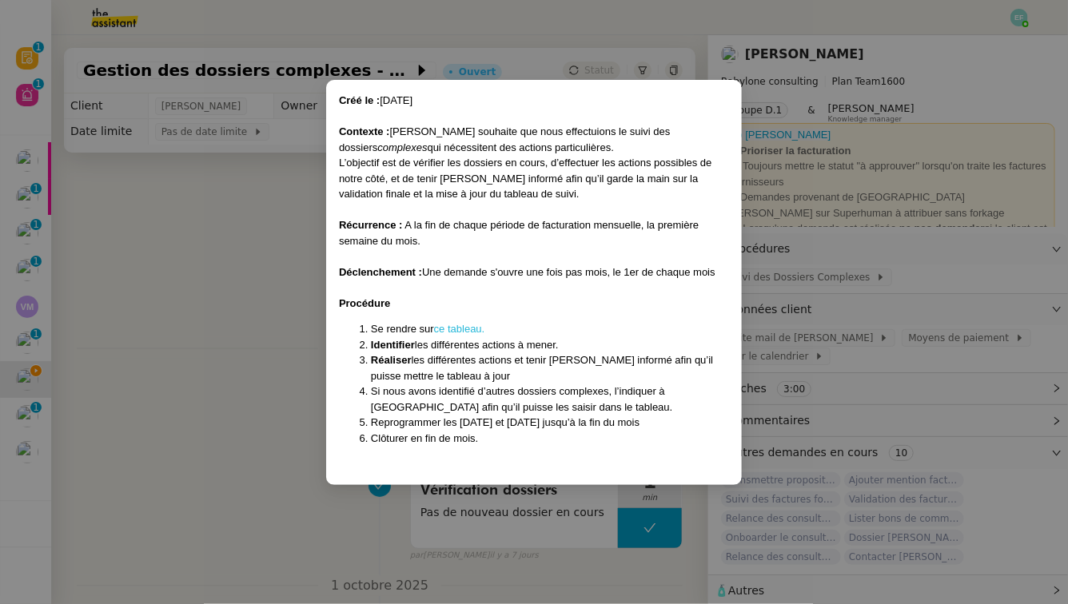
click at [473, 332] on link "ce tableau." at bounding box center [459, 329] width 51 height 12
click at [197, 301] on nz-modal-container "Créé le : [DATE] Contexte : [PERSON_NAME] souhaite que nous effectuions le suiv…" at bounding box center [534, 302] width 1068 height 604
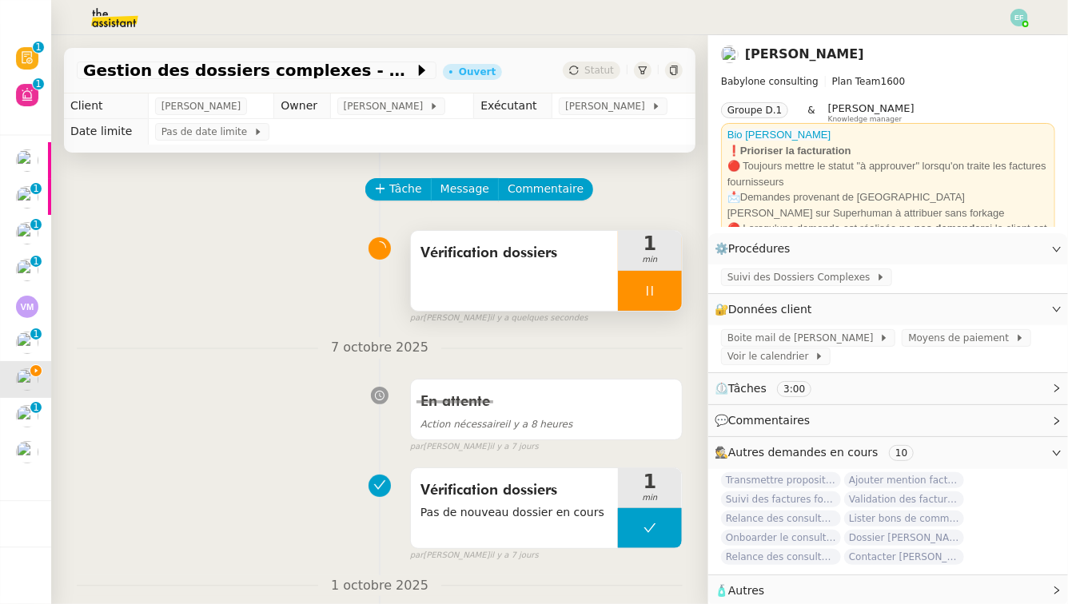
click at [530, 299] on div "Vérification dossiers" at bounding box center [514, 271] width 207 height 80
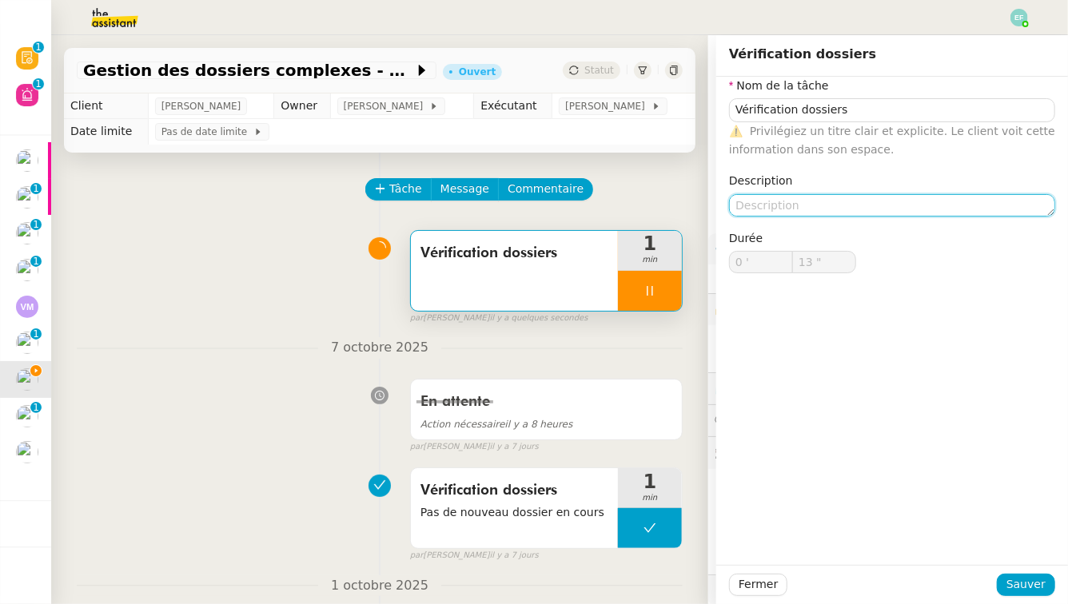
click at [814, 205] on textarea at bounding box center [892, 205] width 326 height 22
type textarea "P"
type input "14 ""
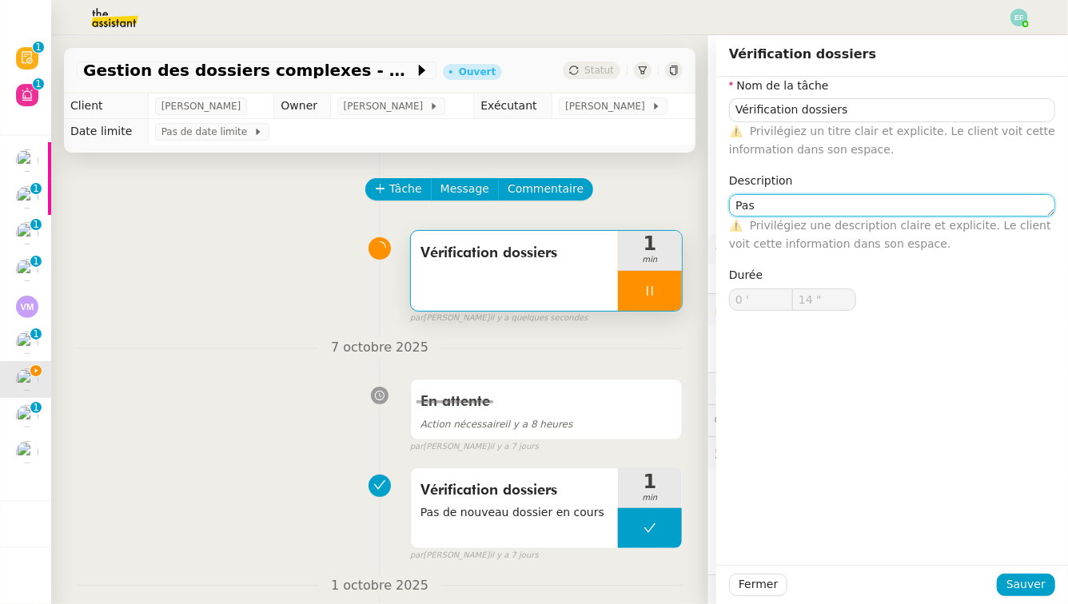
type textarea "Pas d"
type input "15 ""
type textarea "Pas de nouveau do"
type input "16 ""
type textarea "Pas de nouveau dossier"
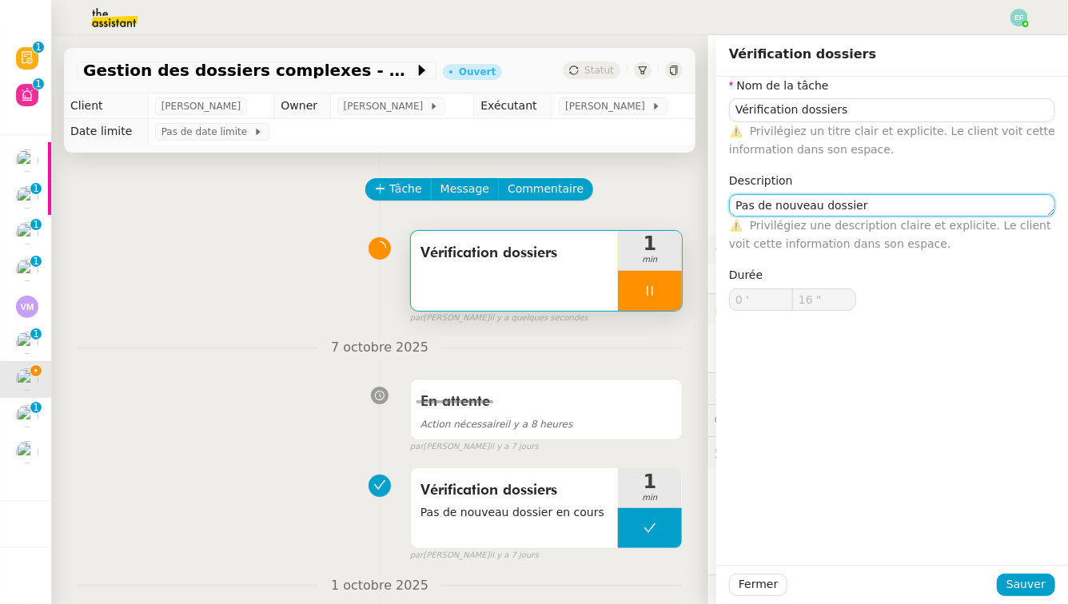
type input "17 ""
type textarea "Pas de nouveau dossier en cours"
type input "18 ""
type textarea "Pas de nouveau dossier en cours"
click at [1005, 560] on div "Fermer Sauver" at bounding box center [892, 584] width 352 height 39
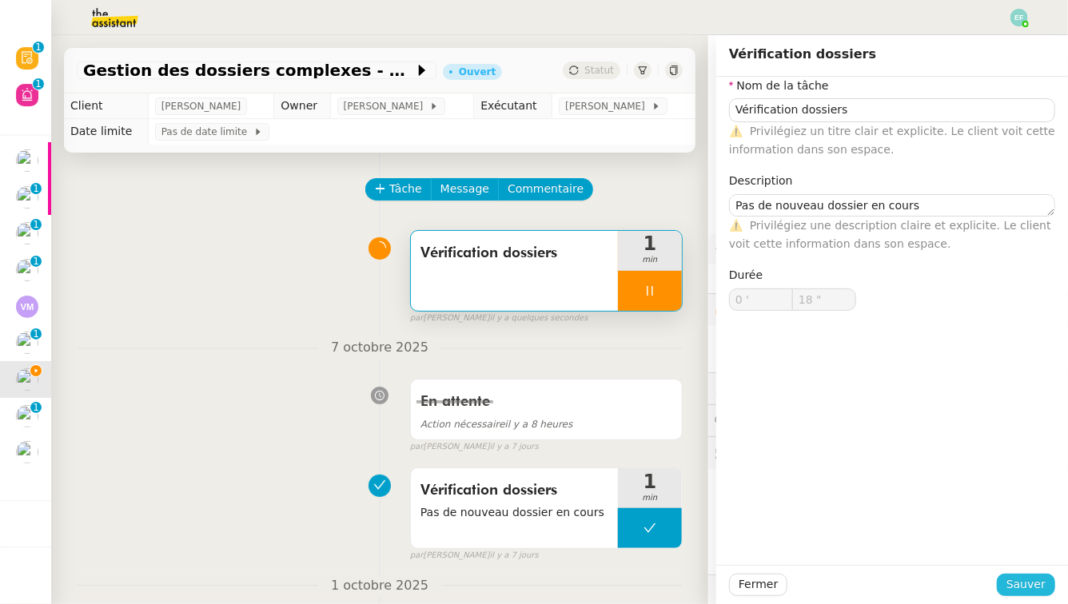
type input "19 ""
click at [1008, 560] on span "Sauver" at bounding box center [1026, 585] width 39 height 18
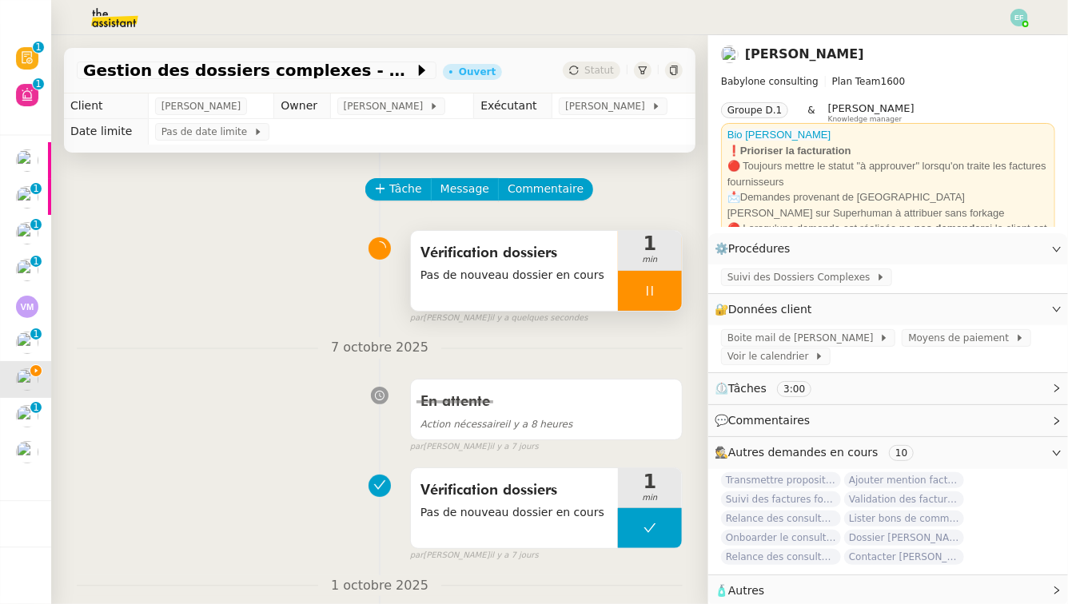
click at [664, 301] on div at bounding box center [650, 291] width 64 height 40
click at [676, 299] on button at bounding box center [666, 291] width 32 height 40
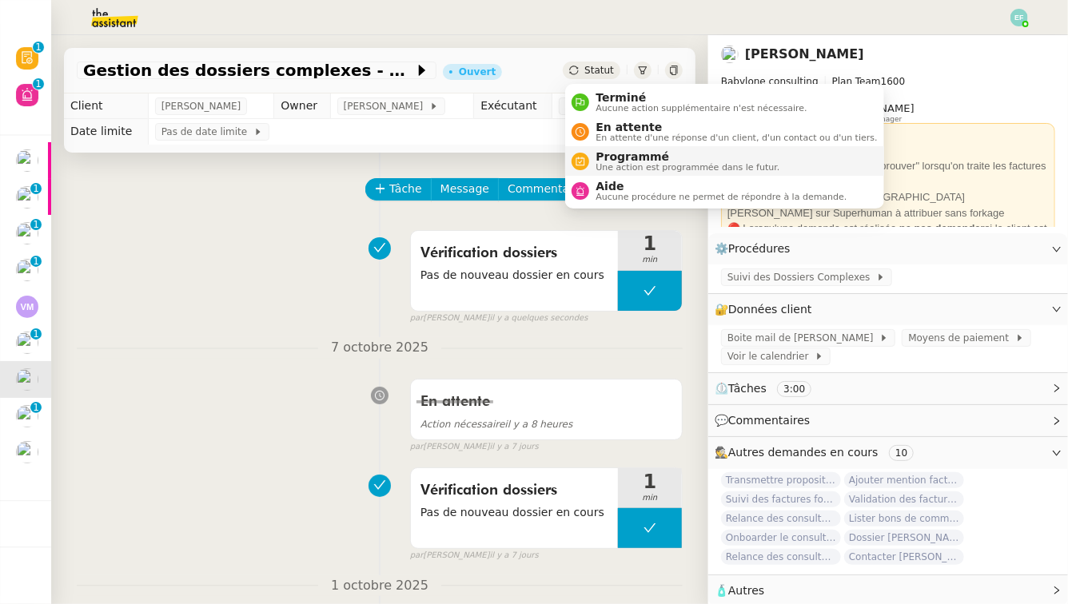
click at [616, 164] on span "Une action est programmée dans le futur." at bounding box center [688, 167] width 184 height 9
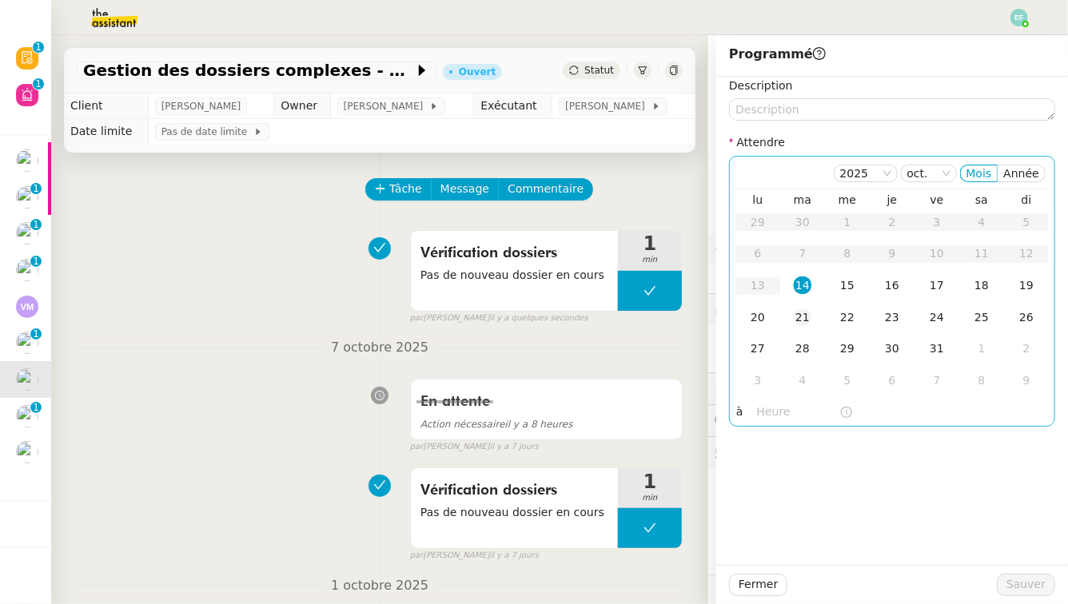
click at [813, 318] on td "21" at bounding box center [802, 318] width 45 height 32
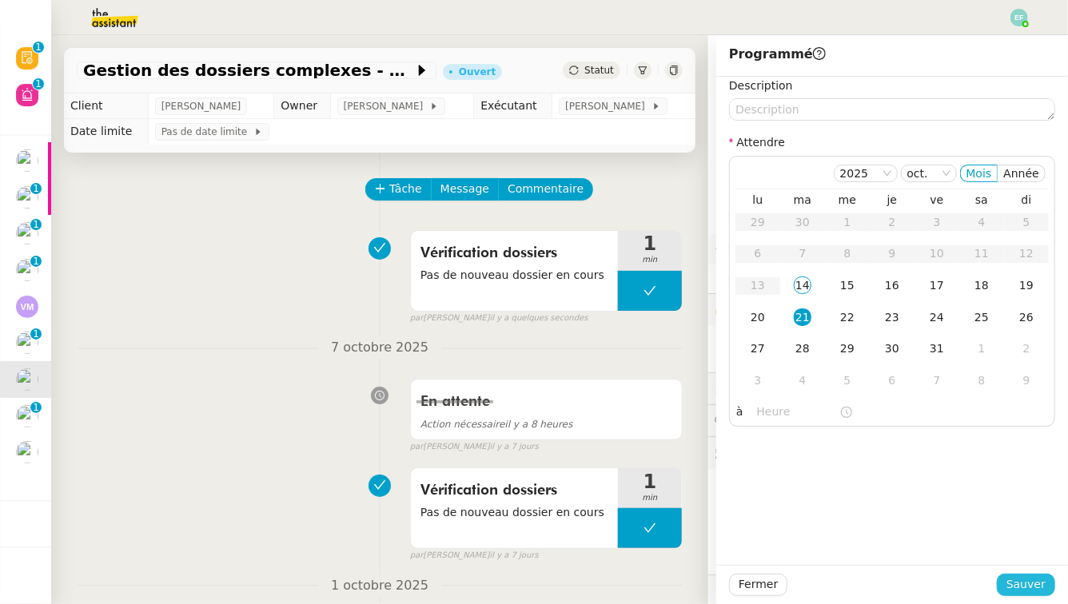
click at [1008, 560] on span "Sauver" at bounding box center [1026, 585] width 39 height 18
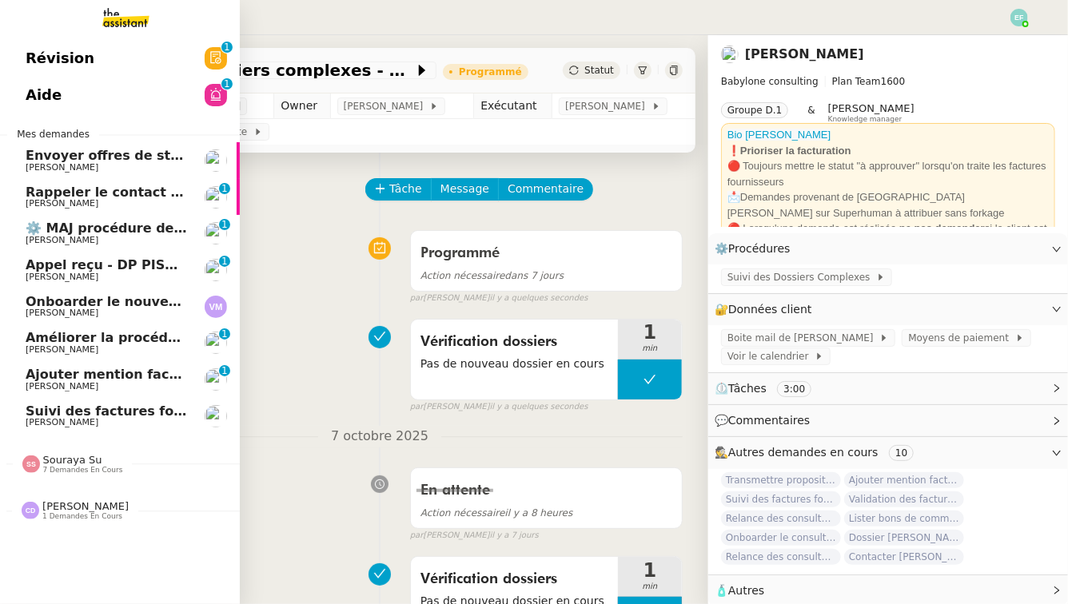
click at [30, 378] on span "Ajouter mention factures dans message d'accueil" at bounding box center [204, 374] width 357 height 15
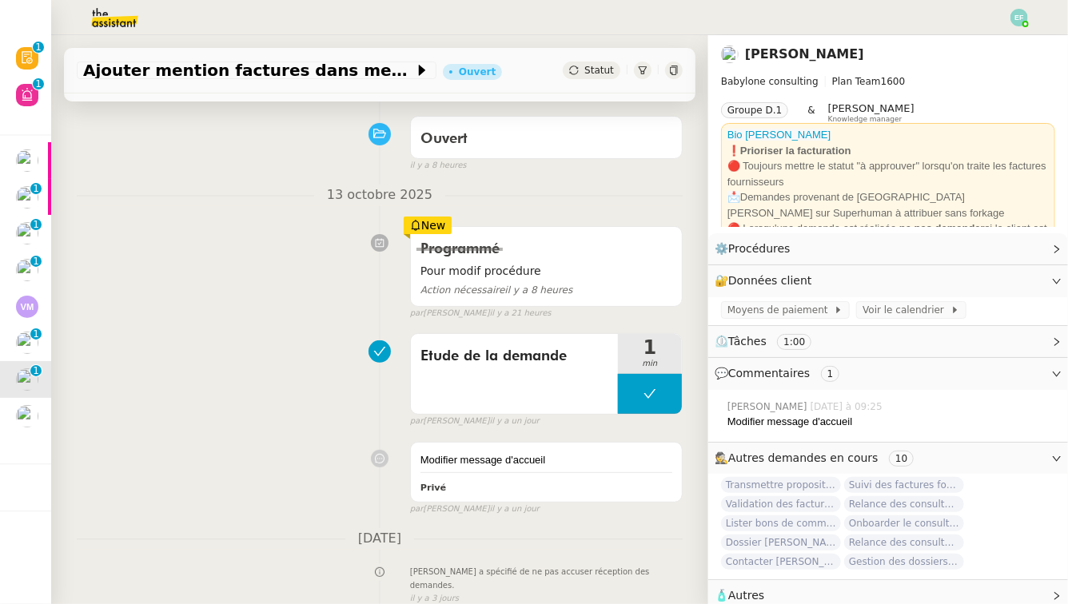
scroll to position [173, 0]
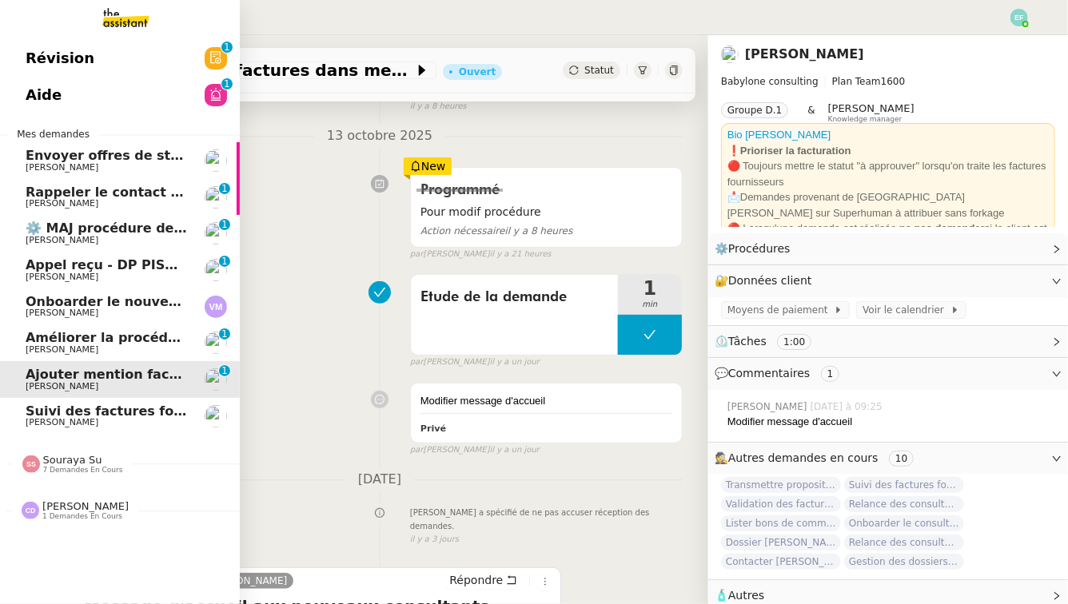
click at [42, 415] on span "Suivi des factures fournisseurs en attente de paiement - 1 octobre 2025" at bounding box center [287, 411] width 522 height 15
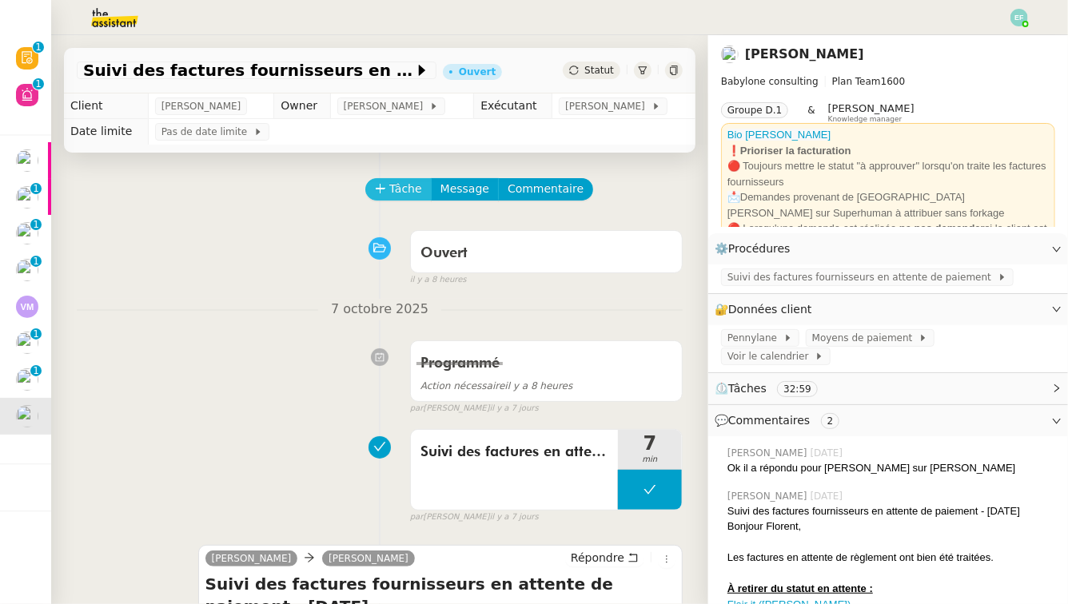
click at [394, 192] on span "Tâche" at bounding box center [405, 189] width 33 height 18
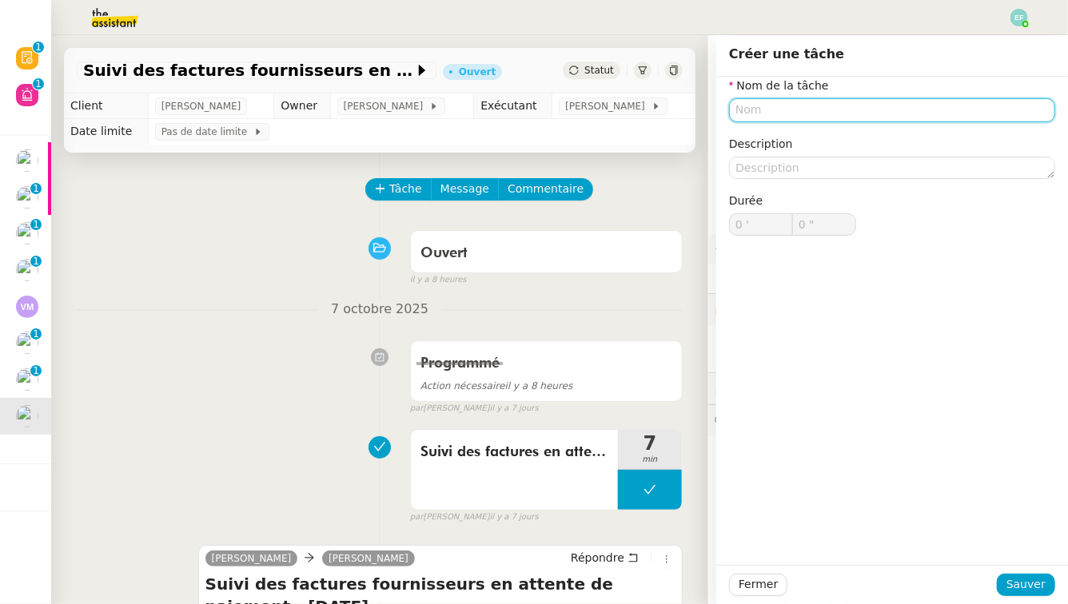
click at [878, 109] on input "text" at bounding box center [892, 109] width 326 height 23
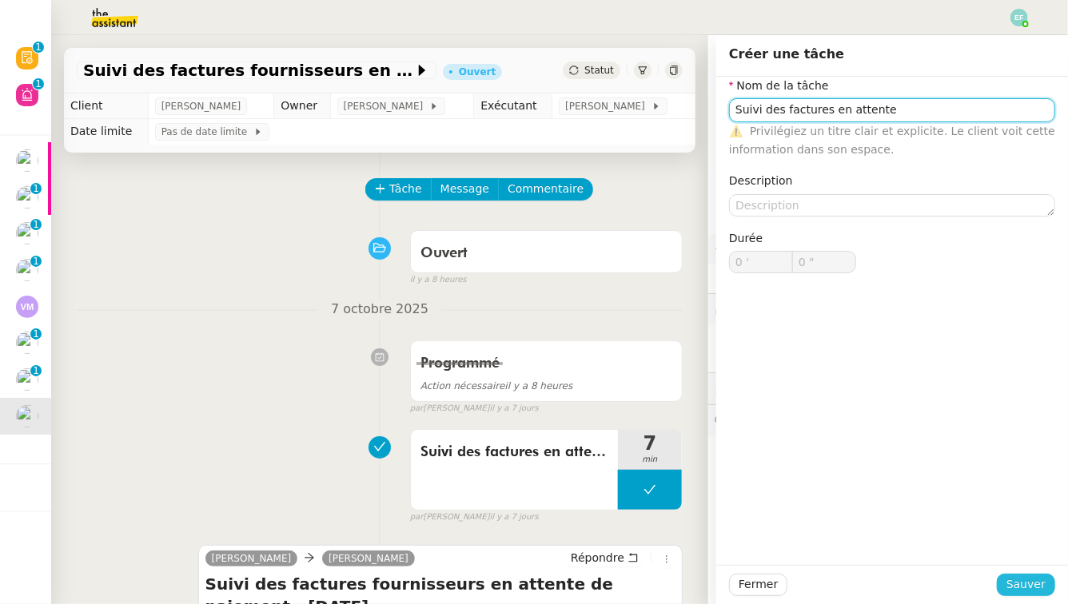
type input "Suivi des factures en attente"
click at [1008, 560] on button "Sauver" at bounding box center [1026, 585] width 58 height 22
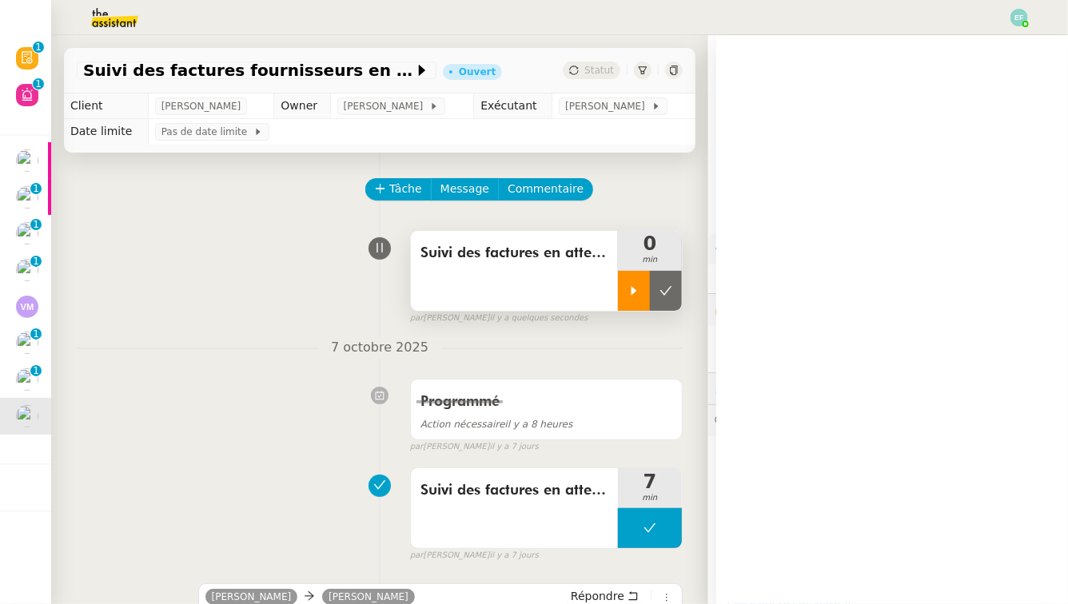
click at [640, 285] on icon at bounding box center [634, 291] width 13 height 13
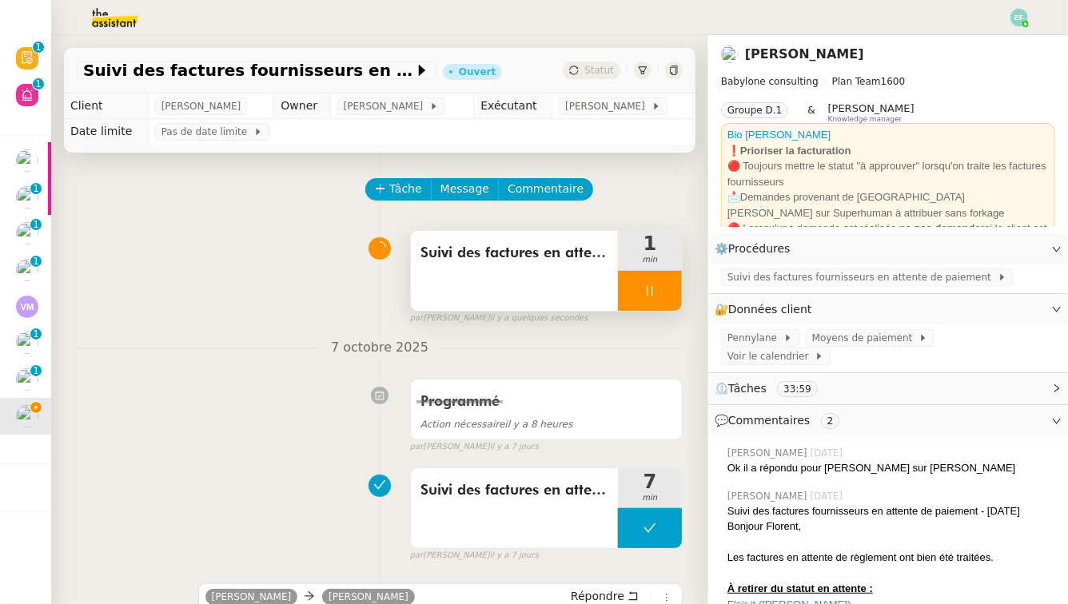
click at [664, 295] on div at bounding box center [650, 291] width 64 height 40
click at [665, 294] on icon at bounding box center [666, 290] width 12 height 9
click at [1008, 22] on img at bounding box center [1020, 18] width 18 height 18
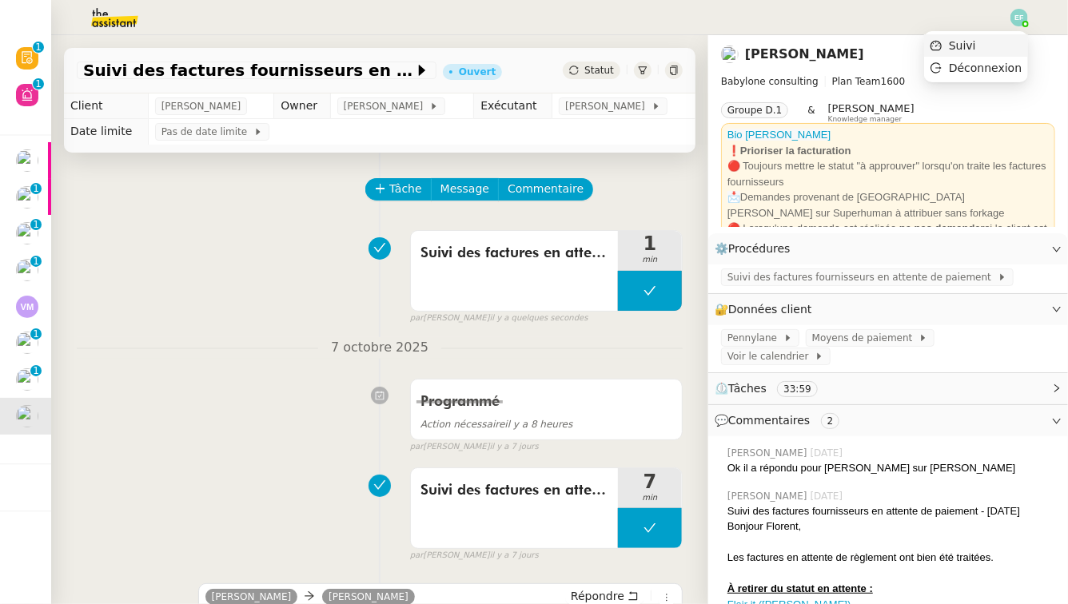
click at [993, 50] on li "Suivi" at bounding box center [976, 45] width 104 height 22
